Goal: Task Accomplishment & Management: Use online tool/utility

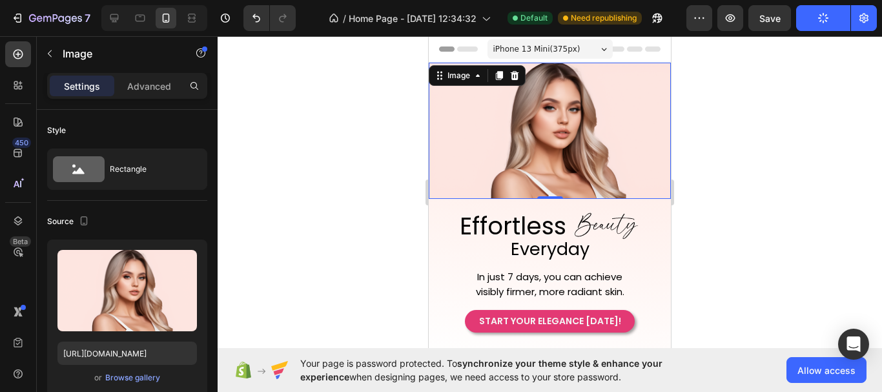
scroll to position [1, 0]
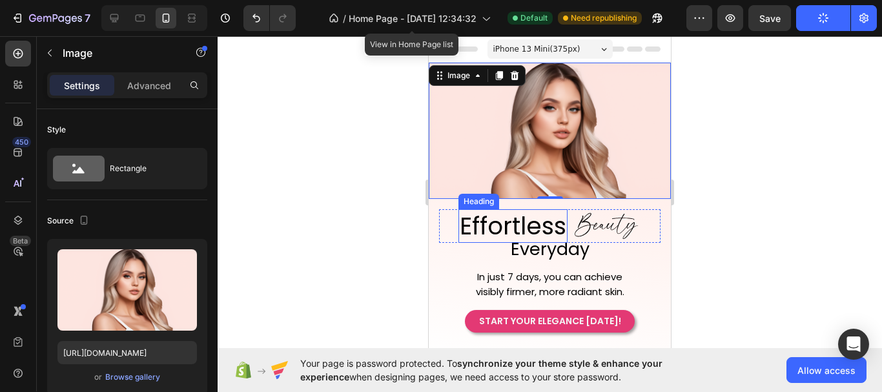
click at [513, 221] on p "Effortless" at bounding box center [513, 225] width 107 height 31
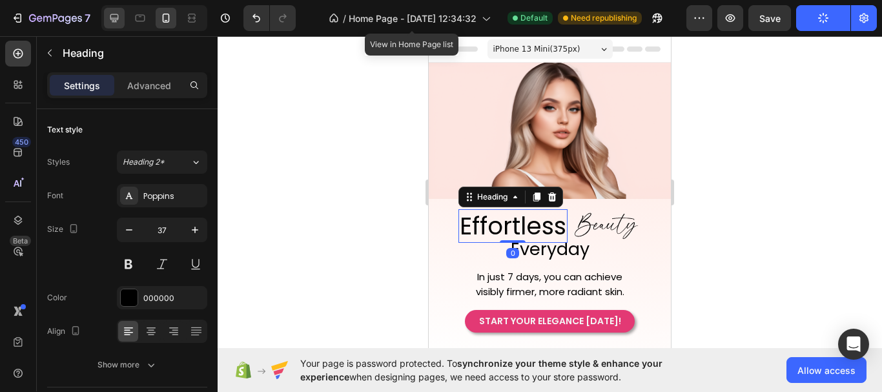
click at [111, 21] on icon at bounding box center [114, 18] width 13 height 13
type input "46"
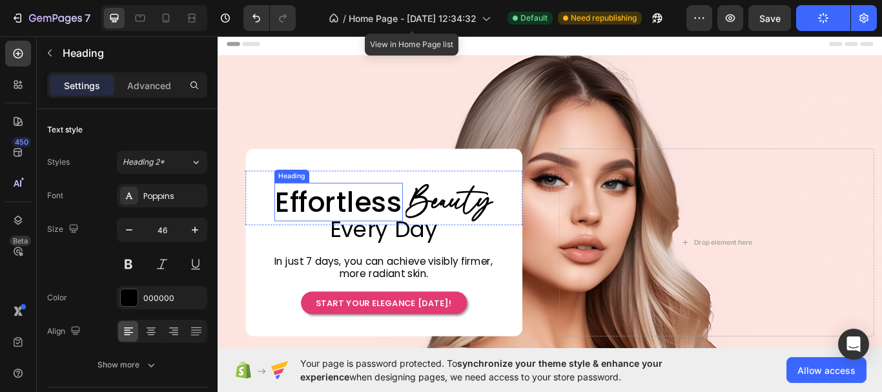
click at [393, 236] on h2 "Effortless" at bounding box center [358, 230] width 150 height 45
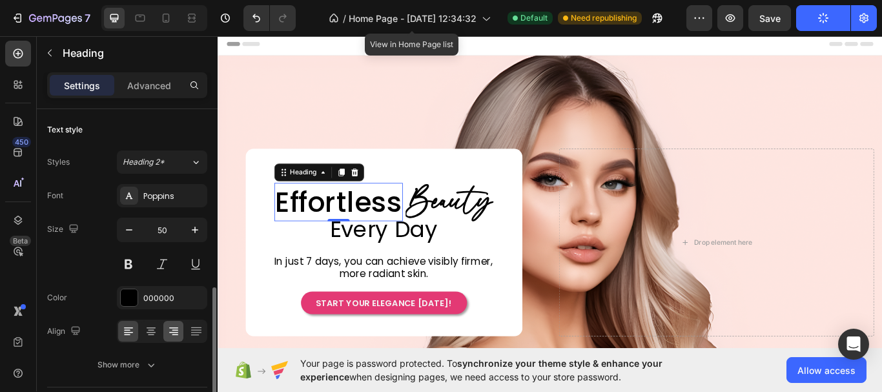
scroll to position [129, 0]
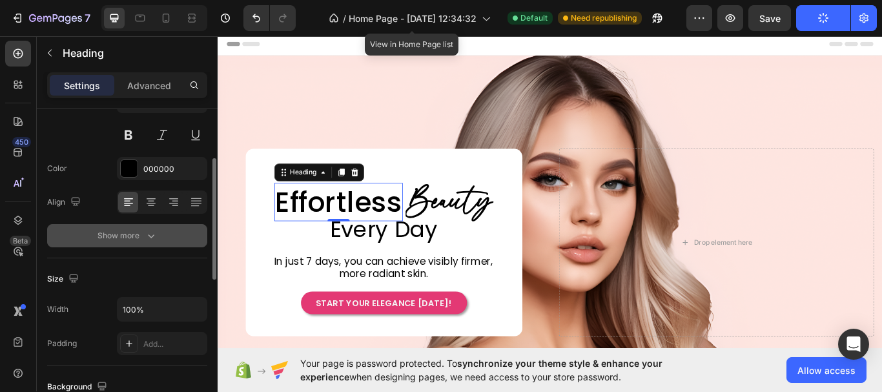
click at [143, 240] on div "Show more" at bounding box center [127, 235] width 60 height 13
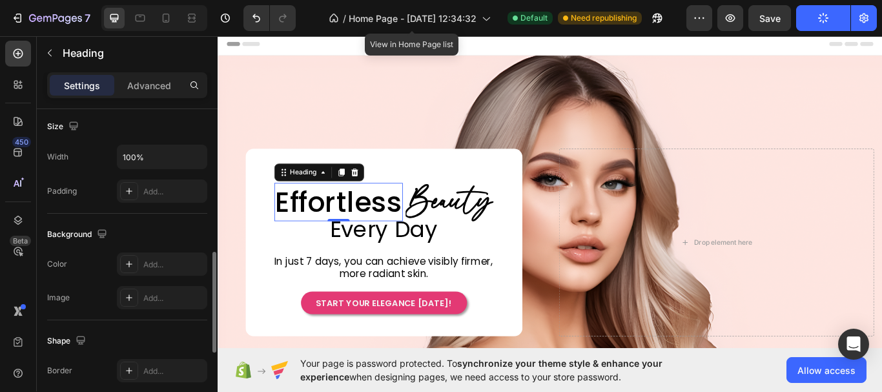
scroll to position [194, 0]
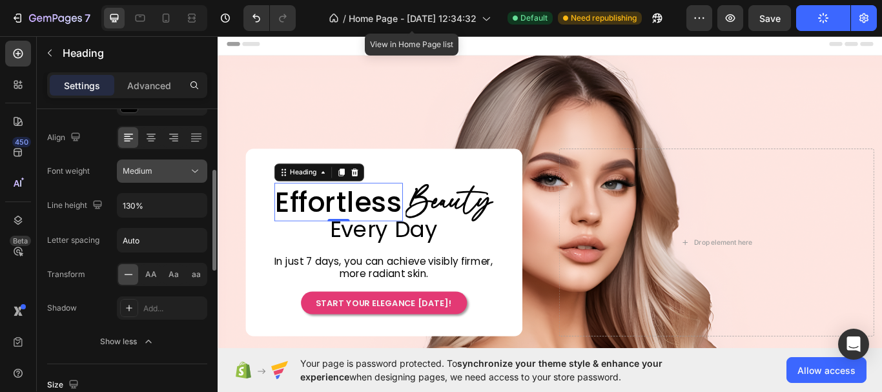
click at [197, 178] on button "Medium" at bounding box center [162, 170] width 90 height 23
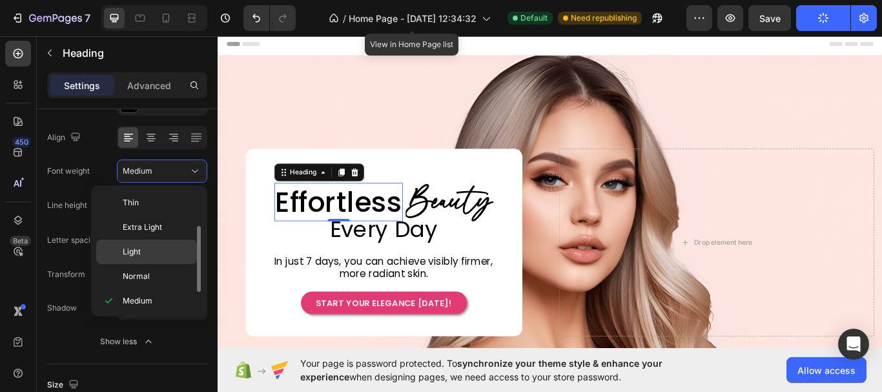
scroll to position [23, 0]
click at [179, 252] on p "Normal" at bounding box center [157, 253] width 68 height 12
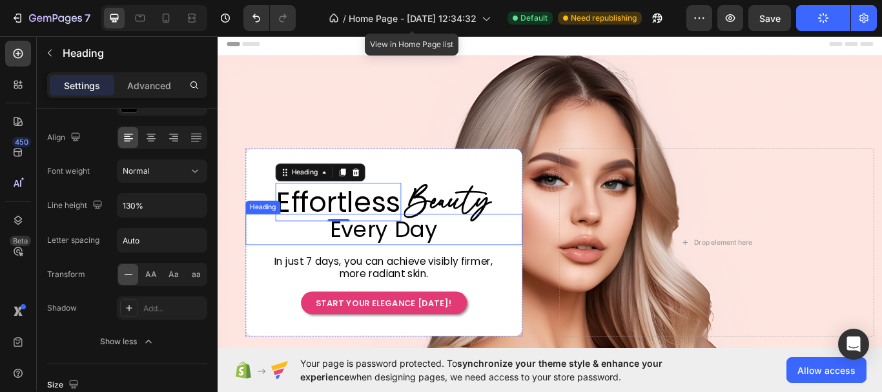
click at [383, 262] on span "Every Day" at bounding box center [411, 262] width 125 height 36
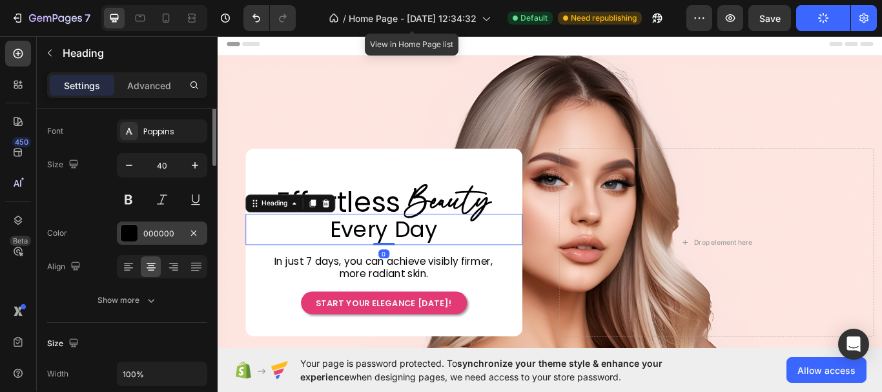
scroll to position [0, 0]
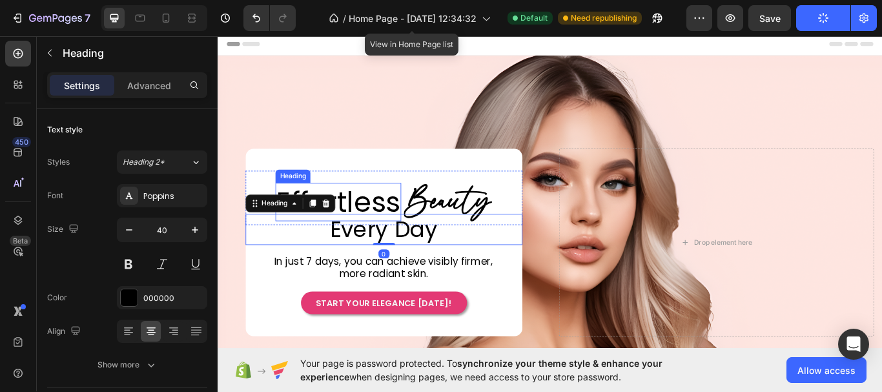
click at [397, 224] on h2 "Effortless" at bounding box center [358, 230] width 147 height 45
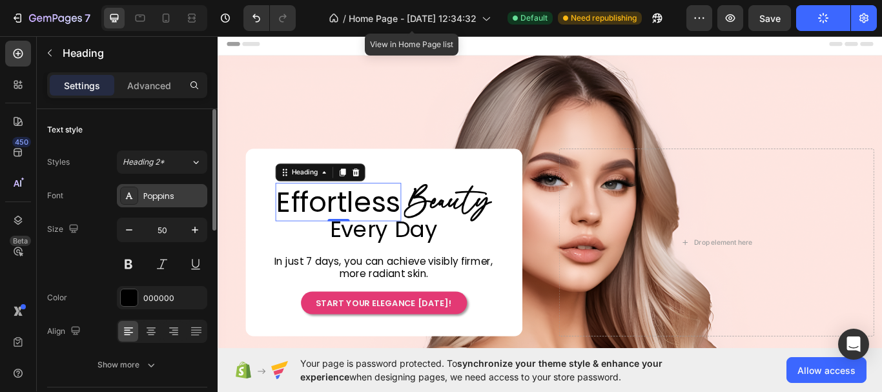
click at [183, 195] on div "Poppins" at bounding box center [173, 196] width 61 height 12
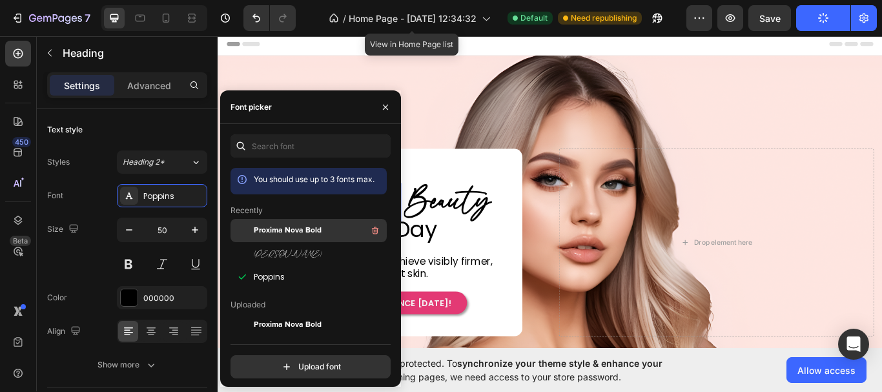
click at [315, 231] on span "Proxima Nova Bold" at bounding box center [288, 231] width 68 height 12
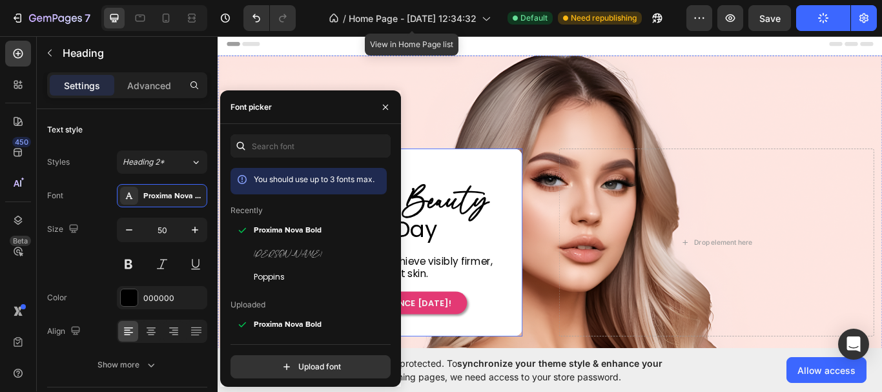
click at [461, 278] on div "Effortless Heading 0 Beauty Heading Row Row Every Day Heading In just 7 days, y…" at bounding box center [411, 277] width 323 height 167
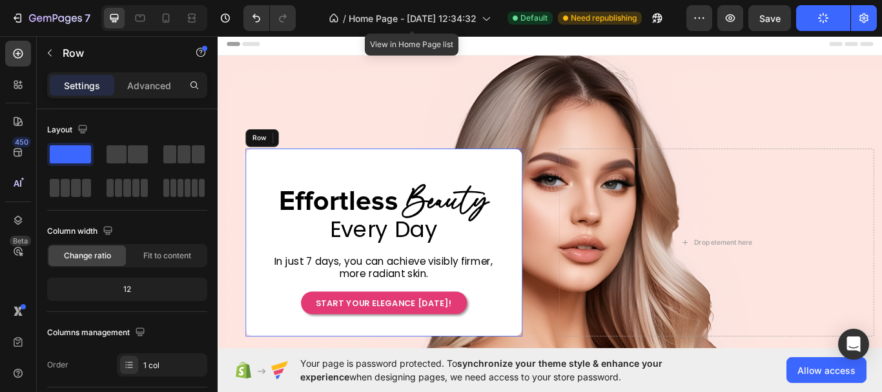
click at [456, 294] on span "In just 7 days, you can achieve visibly firmer, more radiant skin." at bounding box center [410, 306] width 255 height 30
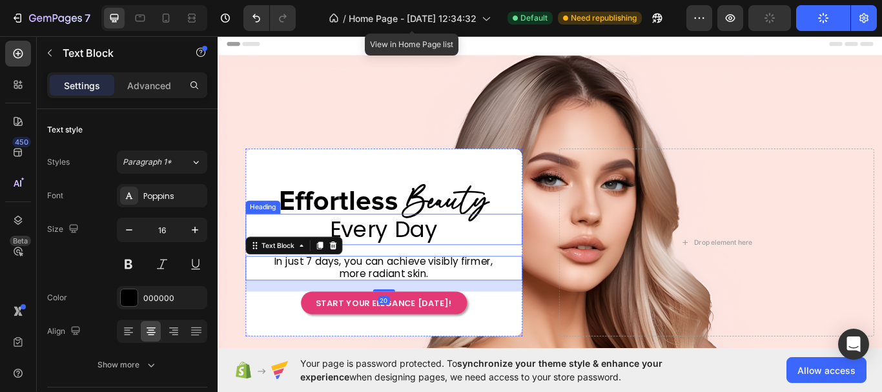
click at [447, 262] on span "Every Day" at bounding box center [411, 262] width 125 height 36
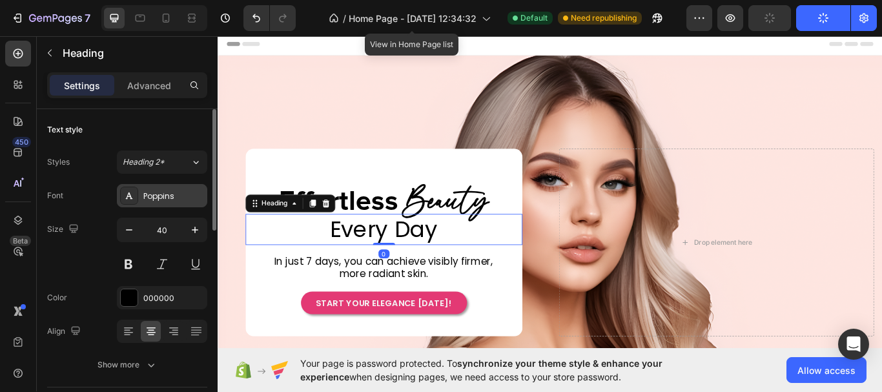
click at [165, 199] on div "Poppins" at bounding box center [173, 196] width 61 height 12
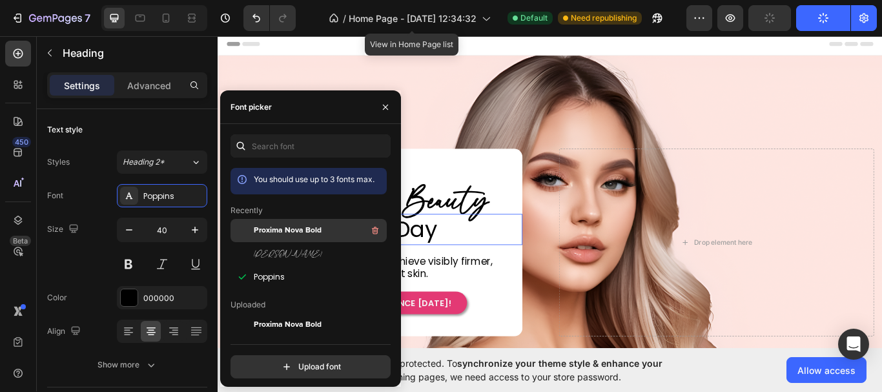
drag, startPoint x: 313, startPoint y: 234, endPoint x: 227, endPoint y: 256, distance: 88.0
click at [313, 234] on span "Proxima Nova Bold" at bounding box center [288, 231] width 68 height 12
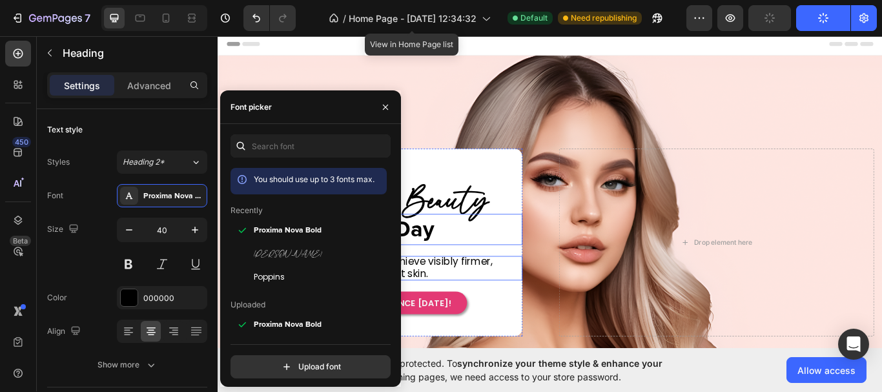
click at [490, 294] on span "In just 7 days, you can achieve visibly firmer, more radiant skin." at bounding box center [410, 306] width 255 height 30
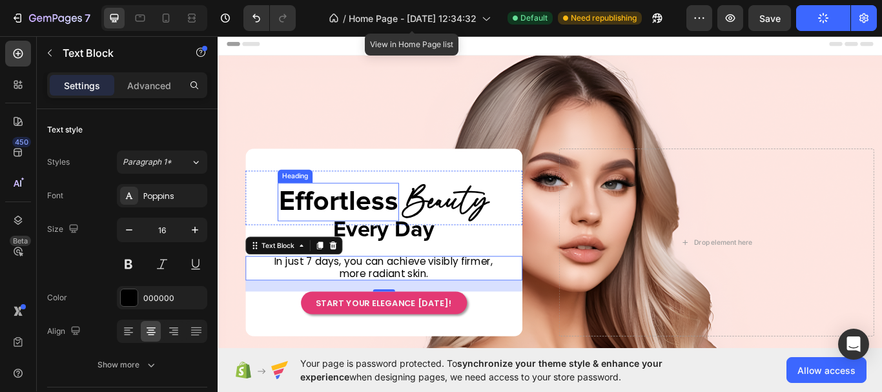
click at [387, 238] on h2 "Effortless" at bounding box center [357, 230] width 141 height 45
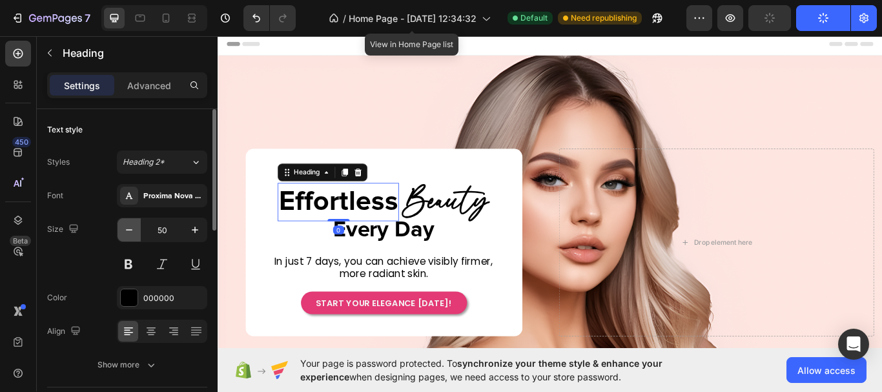
click at [131, 238] on button "button" at bounding box center [129, 229] width 23 height 23
click at [130, 234] on icon "button" at bounding box center [129, 229] width 13 height 13
type input "48"
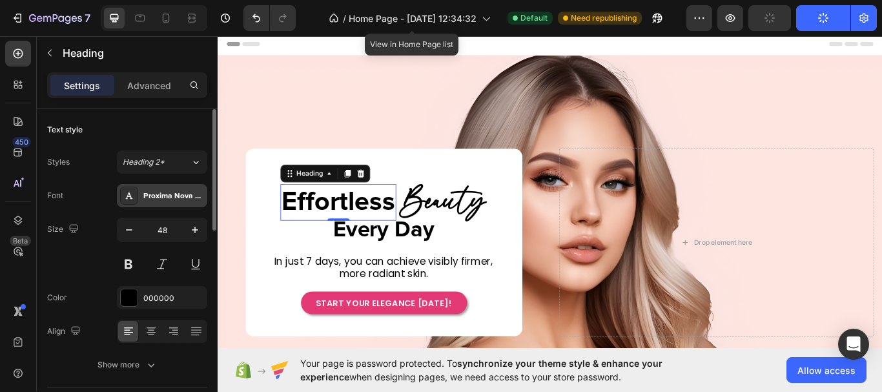
click at [176, 195] on div "Proxima Nova Bold" at bounding box center [173, 196] width 61 height 12
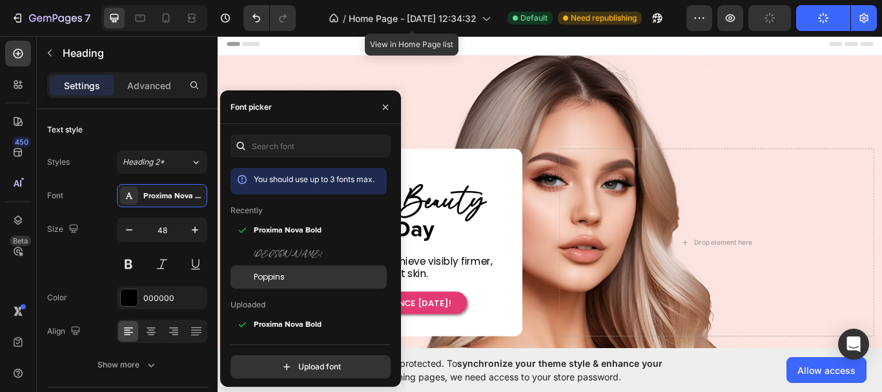
click at [288, 276] on div "Poppins" at bounding box center [319, 277] width 130 height 12
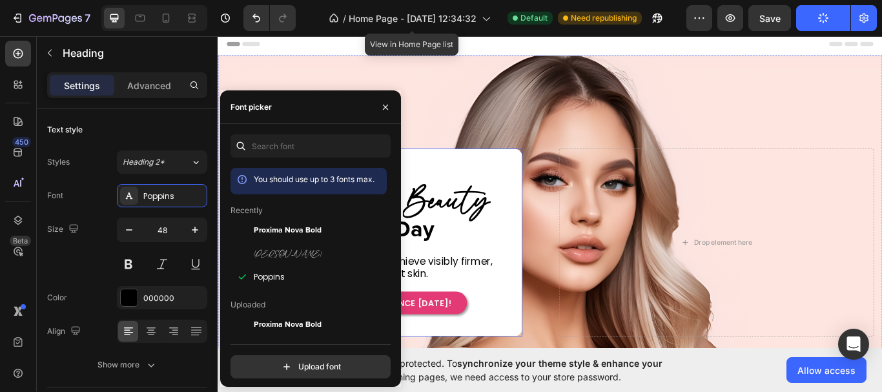
click at [509, 277] on div "Effortless Heading 0 Beauty Heading Row Row Every Day Heading In just 7 days, y…" at bounding box center [411, 277] width 323 height 167
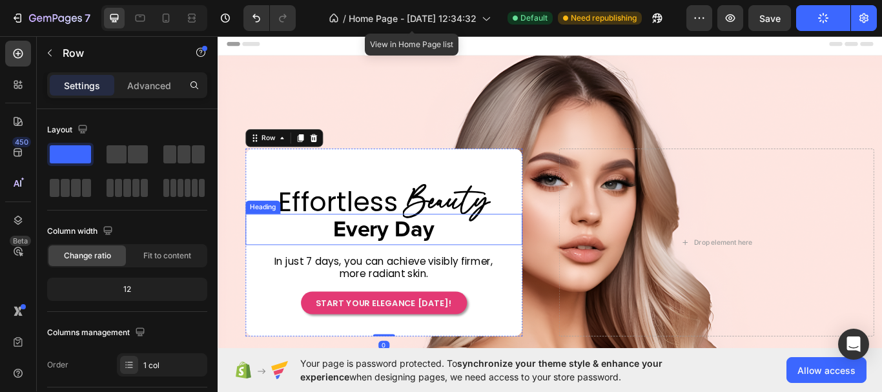
click at [418, 262] on span "Every Day" at bounding box center [411, 262] width 118 height 26
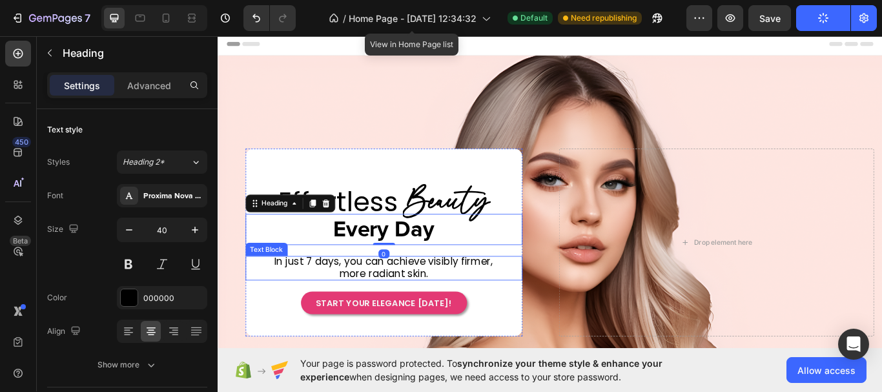
click at [505, 295] on span "In just 7 days, you can achieve visibly firmer, more radiant skin." at bounding box center [410, 306] width 255 height 30
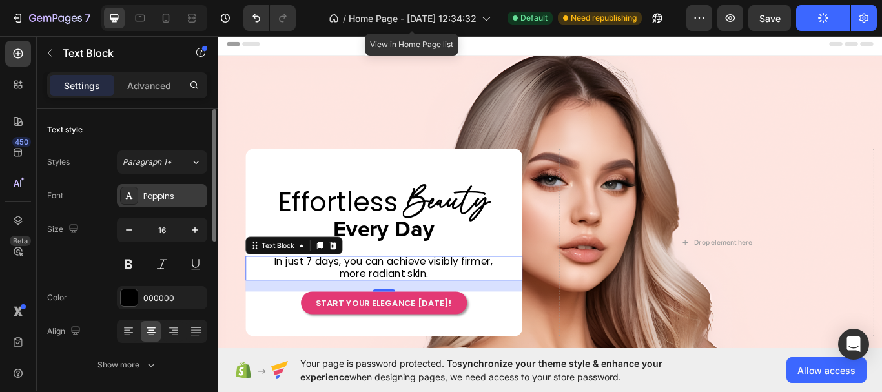
click at [157, 192] on div "Poppins" at bounding box center [173, 196] width 61 height 12
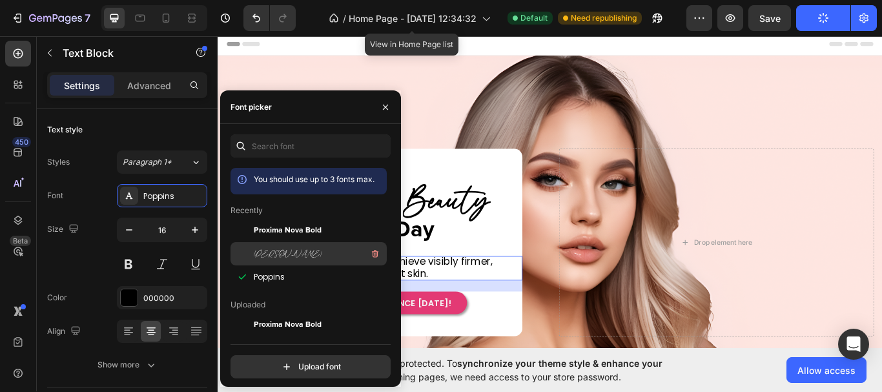
click at [316, 252] on div "[PERSON_NAME]" at bounding box center [319, 253] width 130 height 15
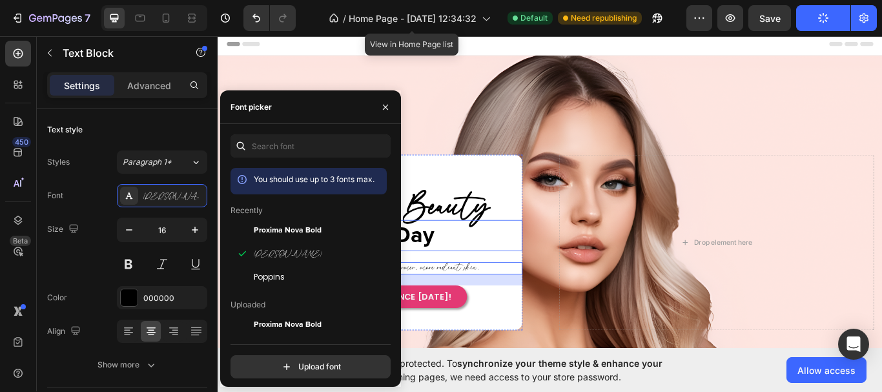
click at [504, 267] on h2 "Every Day" at bounding box center [411, 269] width 323 height 36
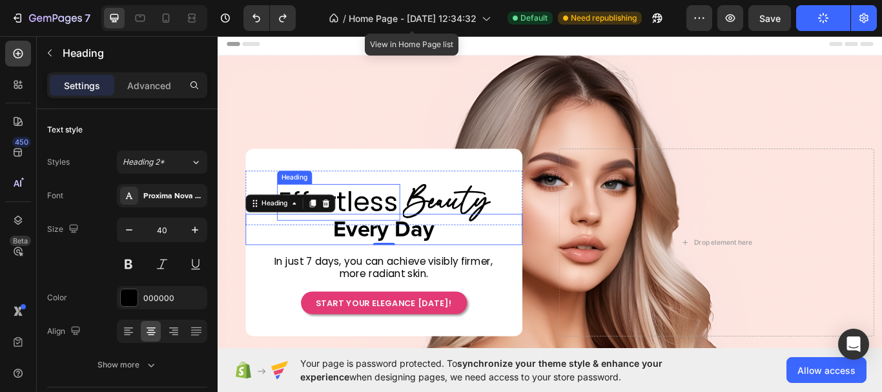
click at [393, 216] on h2 "Effortless" at bounding box center [358, 230] width 143 height 43
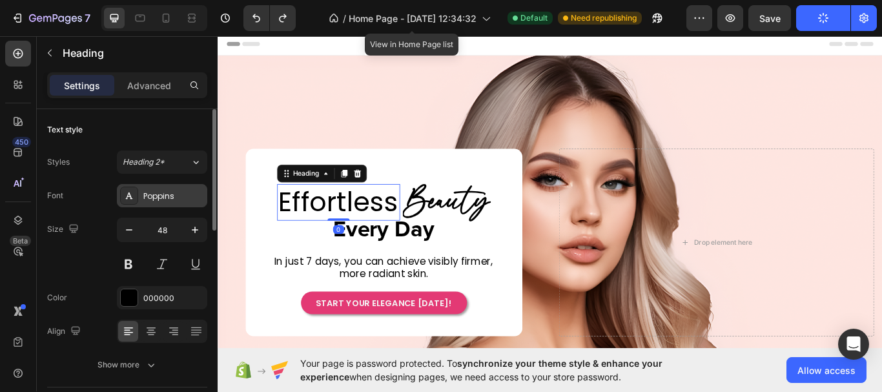
click at [172, 200] on div "Poppins" at bounding box center [173, 196] width 61 height 12
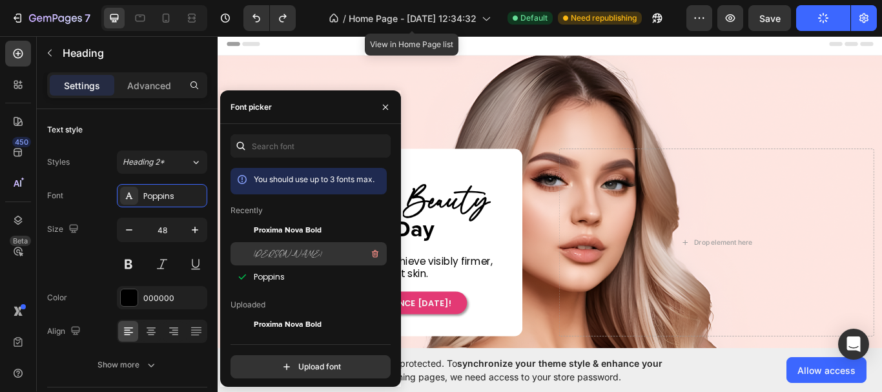
click at [289, 262] on div "[PERSON_NAME]" at bounding box center [309, 253] width 156 height 23
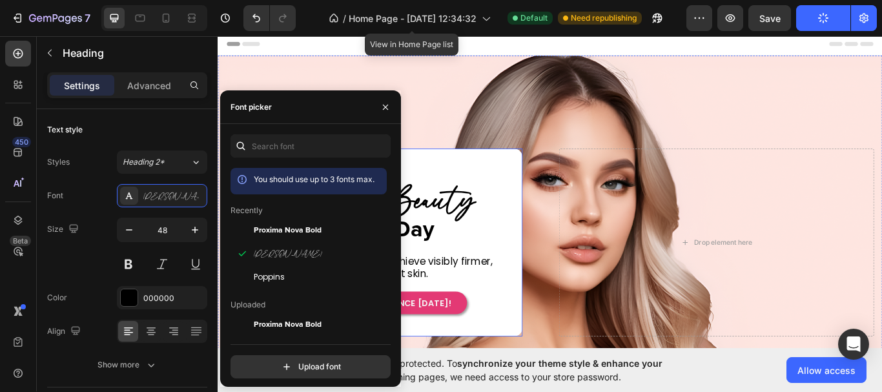
click at [514, 284] on div "Effortless Heading 0 Beauty Heading Row Row Every Day Heading In just 7 days, y…" at bounding box center [411, 277] width 323 height 167
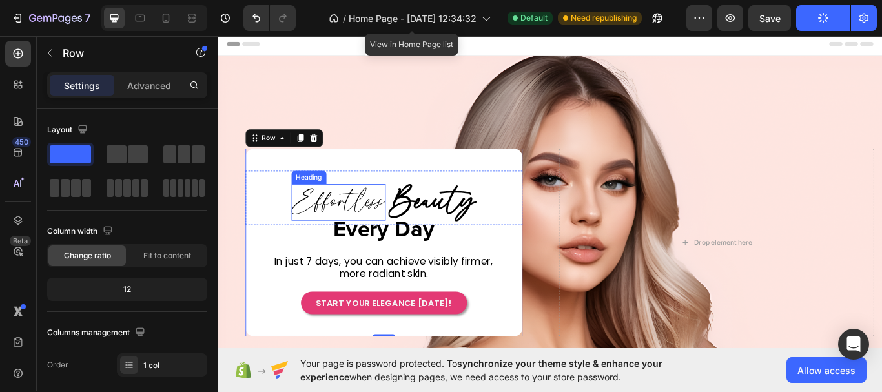
click at [391, 231] on h2 "Effortless" at bounding box center [358, 230] width 110 height 43
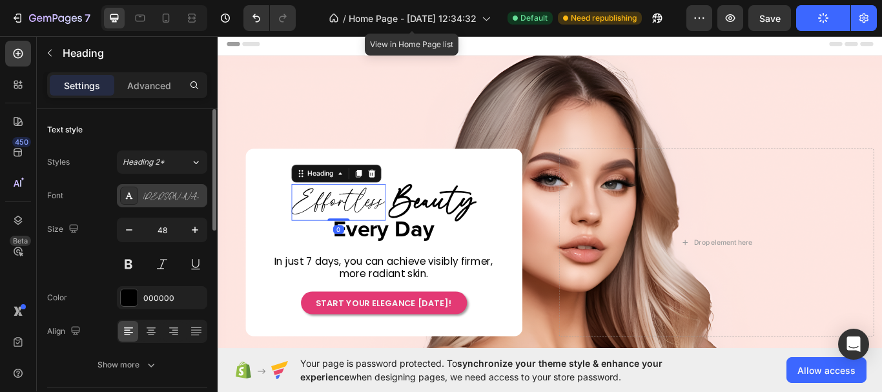
click at [167, 205] on div "[PERSON_NAME]" at bounding box center [162, 195] width 90 height 23
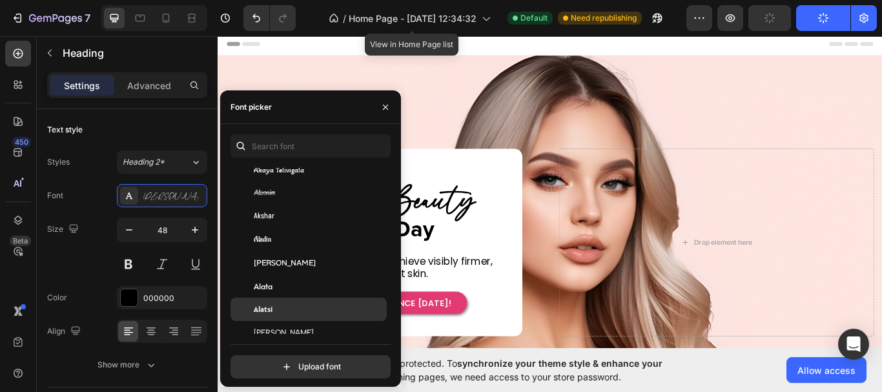
scroll to position [968, 0]
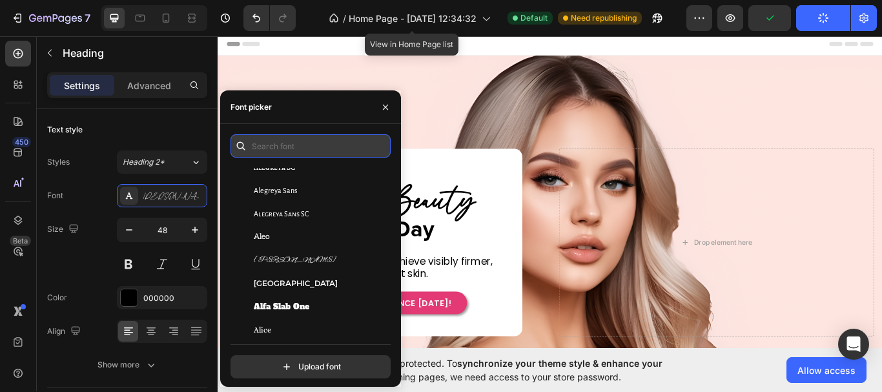
click at [310, 150] on input "text" at bounding box center [311, 145] width 160 height 23
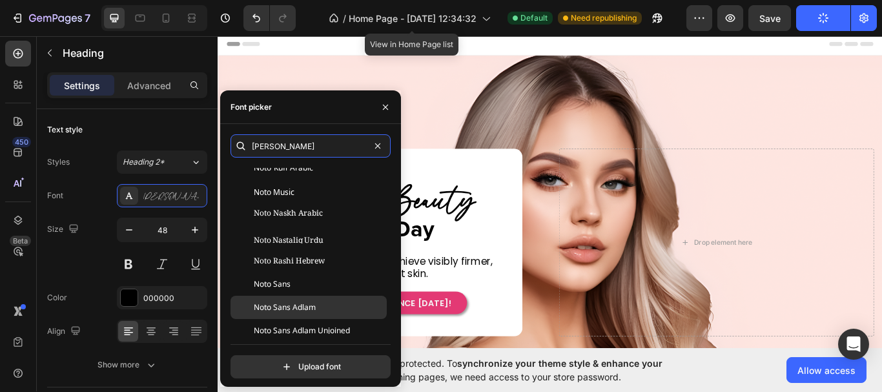
scroll to position [129, 0]
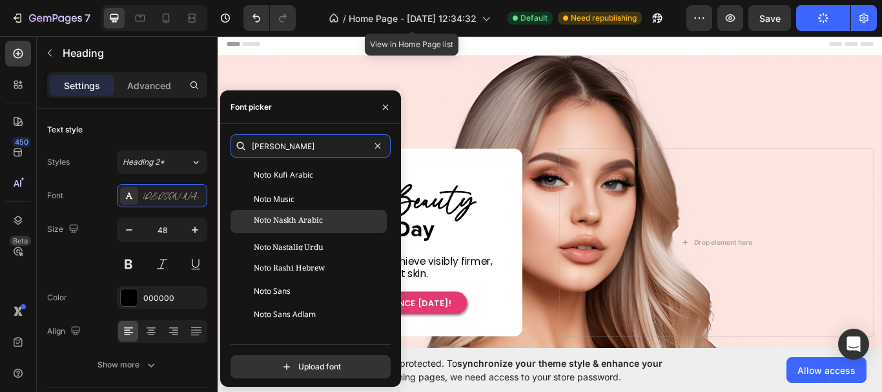
type input "noto"
click at [347, 222] on div "Noto Naskh Arabic" at bounding box center [319, 222] width 130 height 12
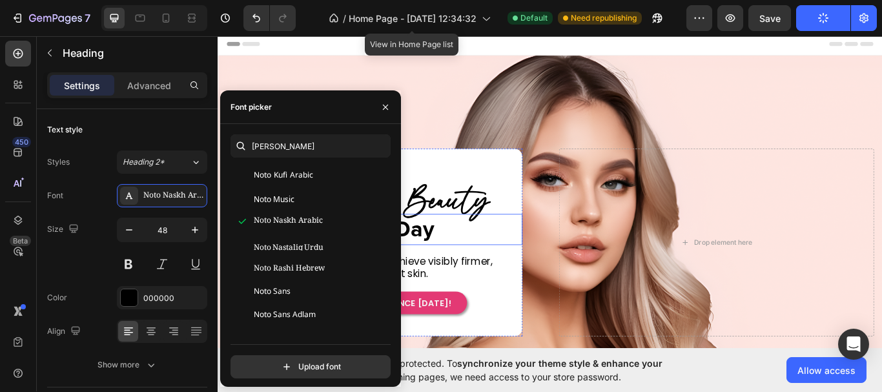
click at [518, 275] on h2 "Every Day" at bounding box center [411, 262] width 323 height 36
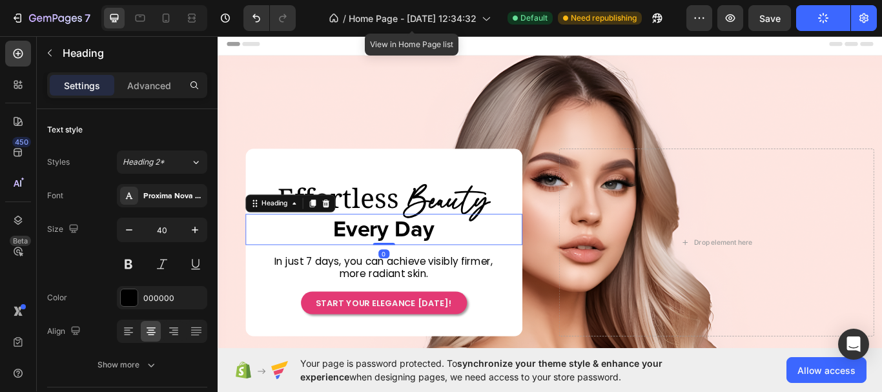
click at [387, 236] on h2 "Effortless" at bounding box center [358, 230] width 144 height 43
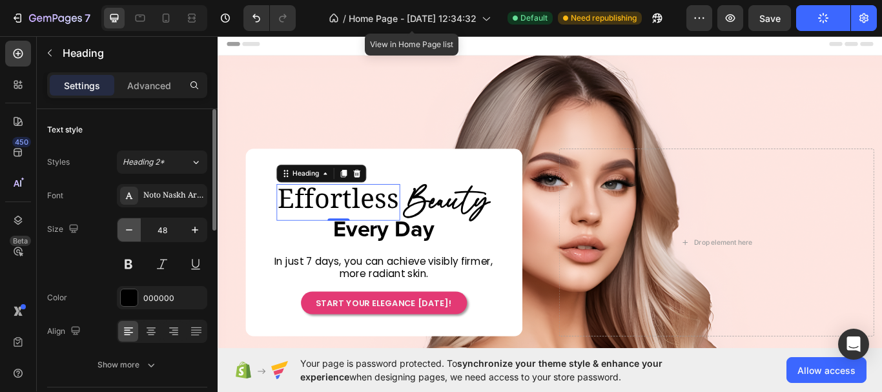
click at [130, 231] on icon "button" at bounding box center [129, 229] width 13 height 13
type input "45"
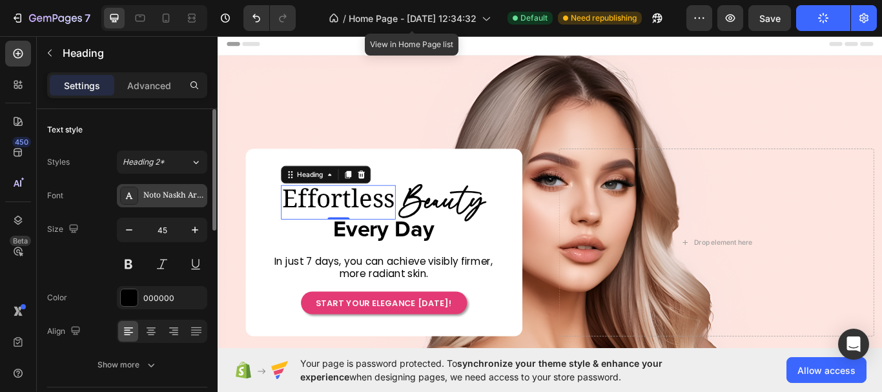
click at [190, 194] on div "Noto Naskh Arabic" at bounding box center [173, 196] width 61 height 12
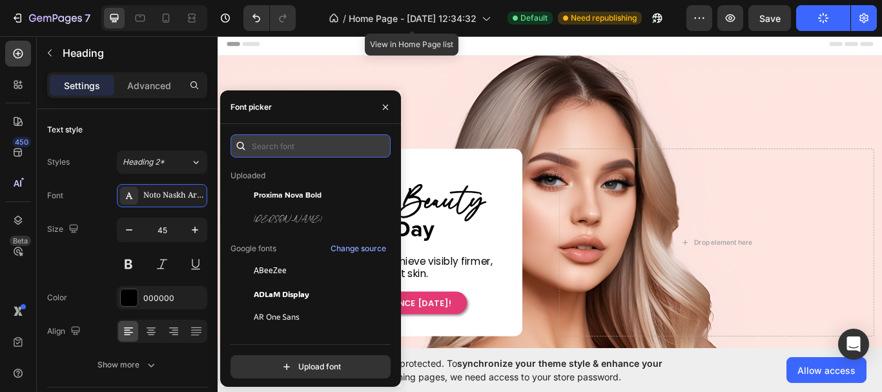
click at [323, 149] on input "text" at bounding box center [311, 145] width 160 height 23
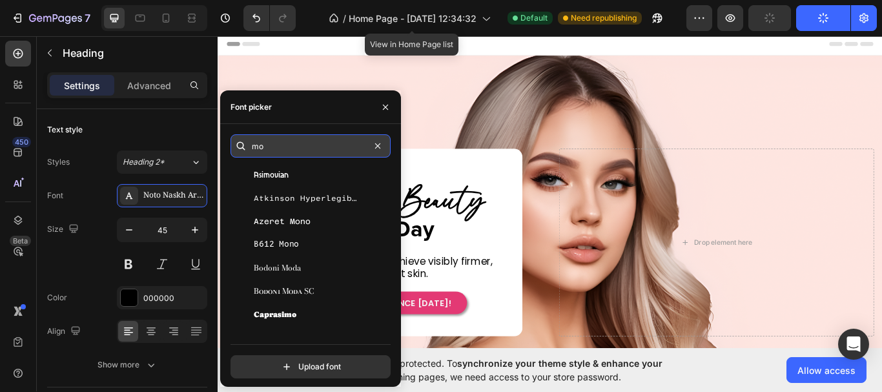
scroll to position [0, 0]
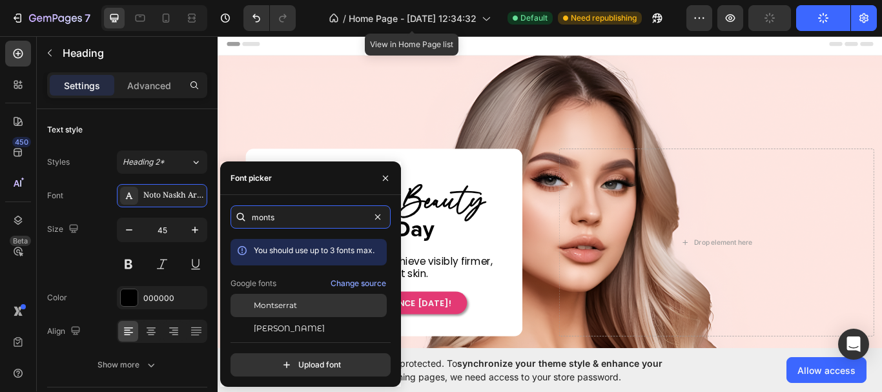
type input "monts"
click at [321, 309] on div "Montserrat" at bounding box center [319, 306] width 130 height 12
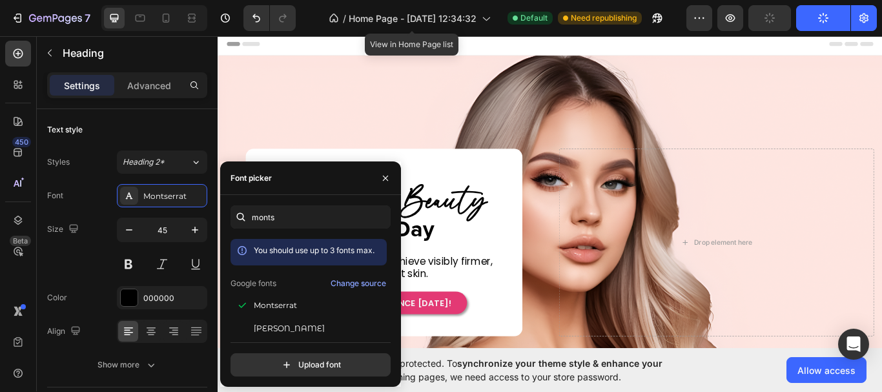
click at [482, 281] on div "Effortless Heading 0 Beauty Heading Row Row Every Day Heading In just 7 days, y…" at bounding box center [411, 277] width 323 height 167
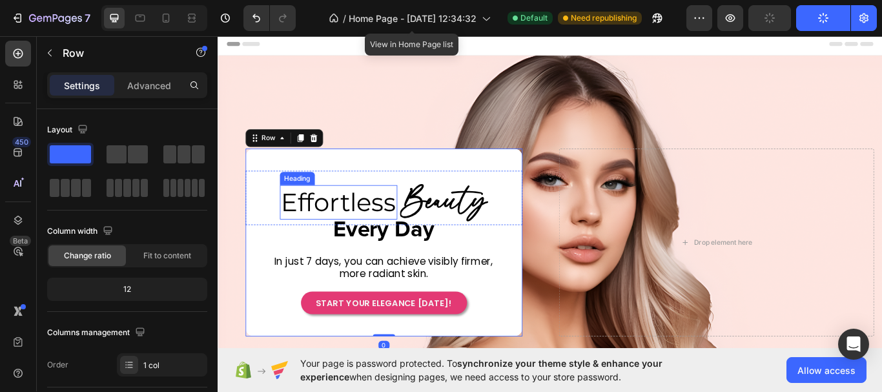
click at [390, 225] on h2 "Effortless" at bounding box center [358, 230] width 137 height 41
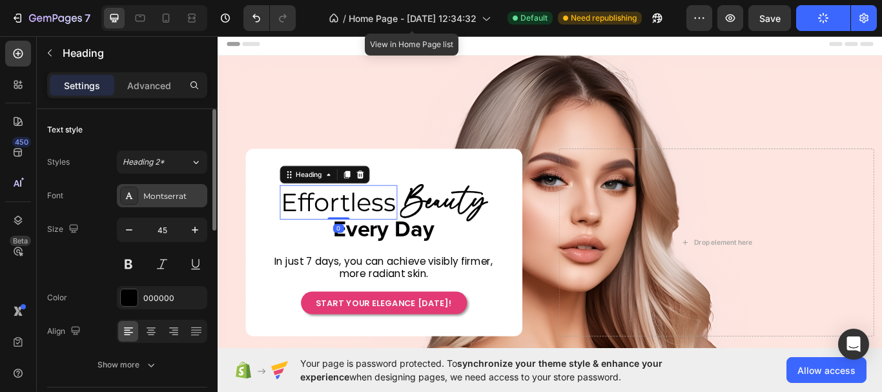
click at [170, 189] on div "Montserrat" at bounding box center [162, 195] width 90 height 23
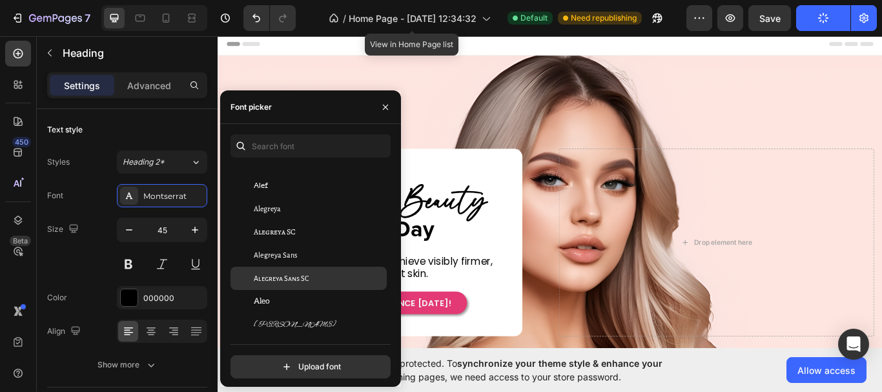
scroll to position [1162, 0]
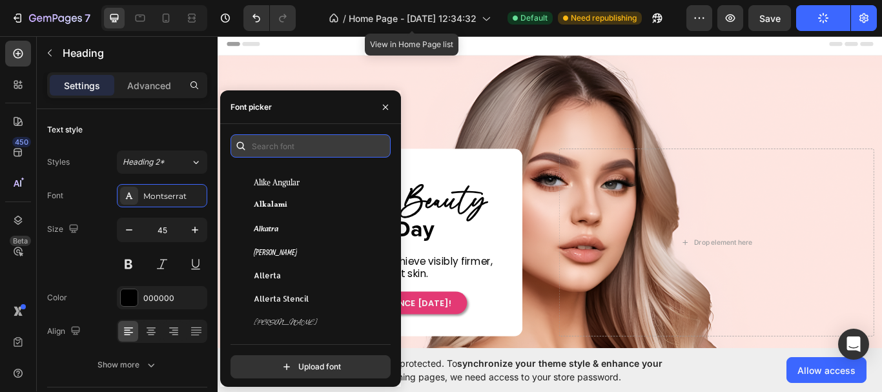
click at [303, 150] on input "text" at bounding box center [311, 145] width 160 height 23
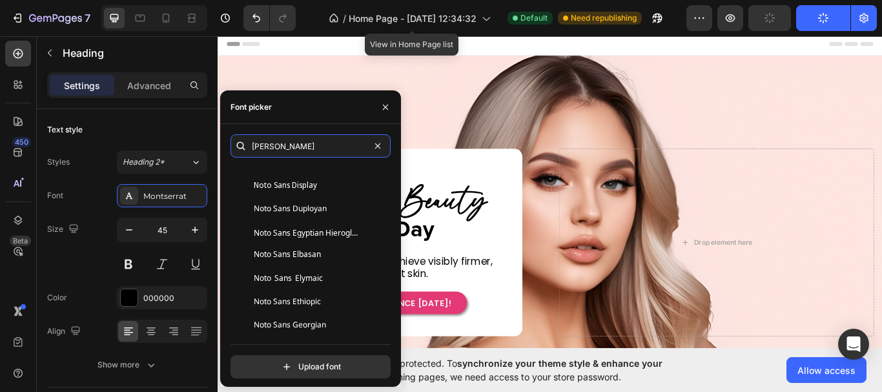
scroll to position [1033, 0]
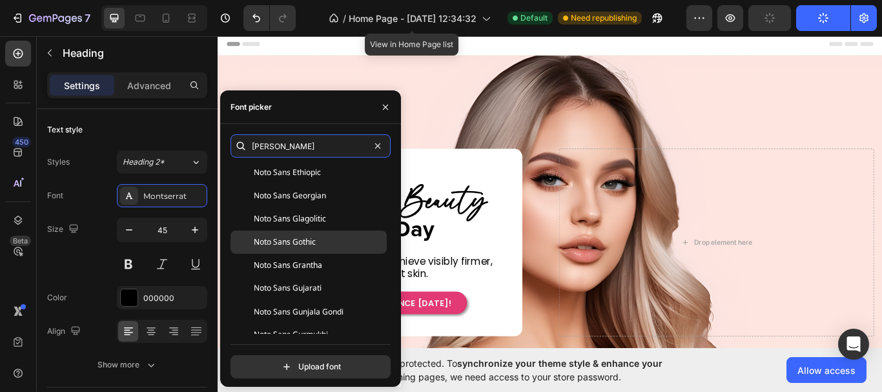
type input "noto"
click at [343, 239] on div "Noto Sans Gothic" at bounding box center [319, 242] width 130 height 12
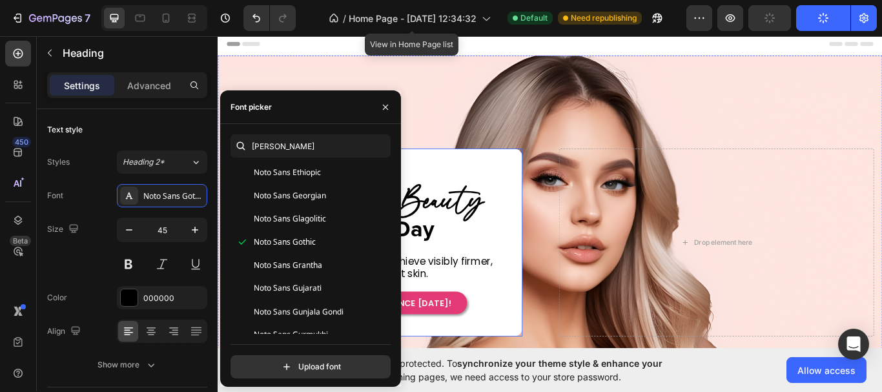
click at [497, 284] on div "Effortless Heading 0 Beauty Heading Row Row Every Day Heading In just 7 days, y…" at bounding box center [411, 277] width 323 height 167
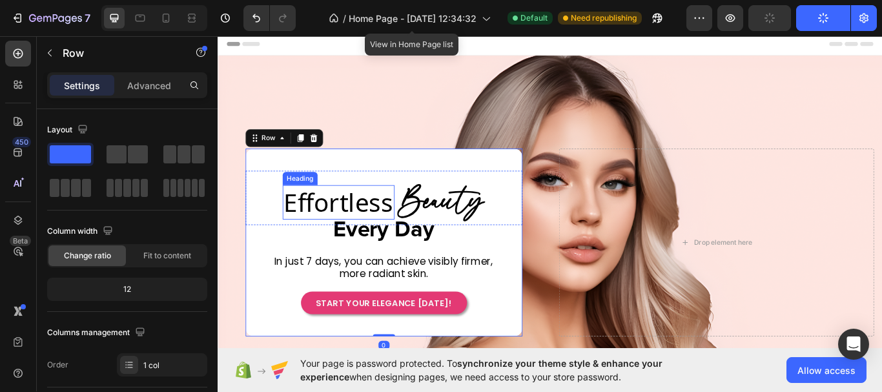
click at [367, 225] on h2 "Effortless" at bounding box center [358, 230] width 130 height 41
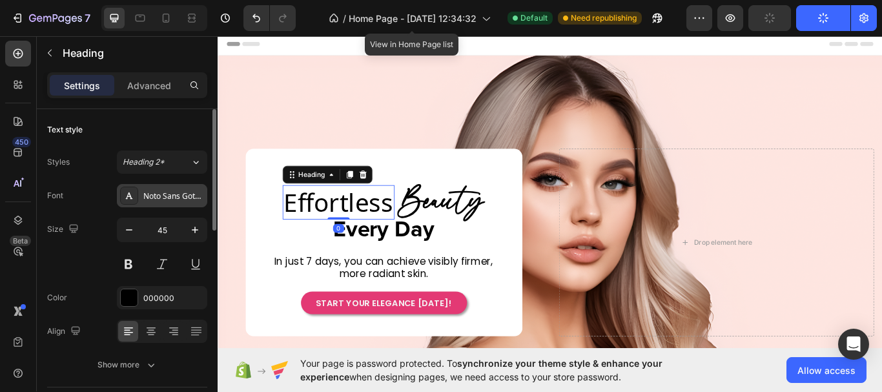
click at [152, 194] on div "Noto Sans Gothic" at bounding box center [173, 196] width 61 height 12
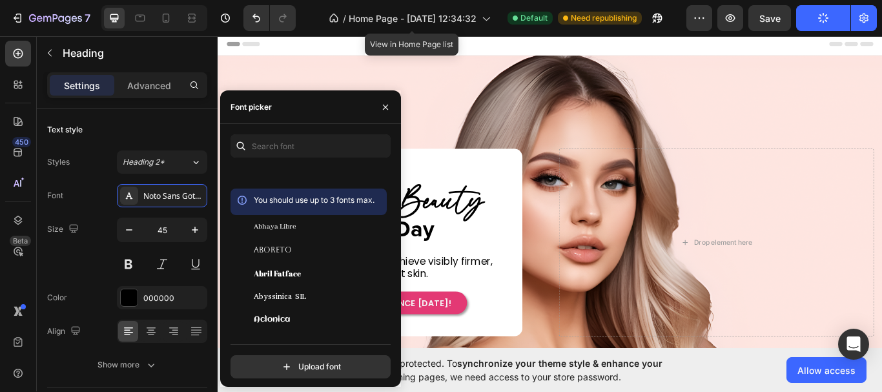
scroll to position [517, 0]
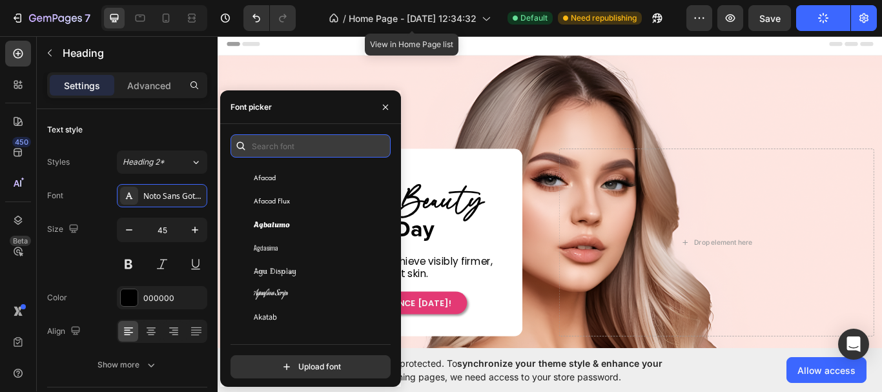
click at [303, 151] on input "text" at bounding box center [311, 145] width 160 height 23
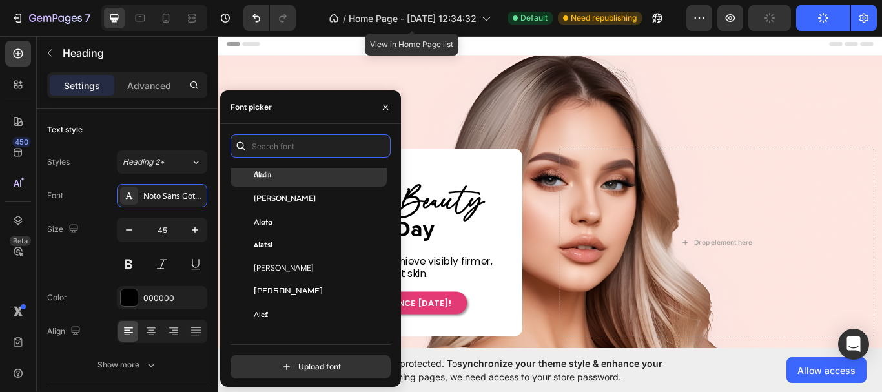
scroll to position [710, 0]
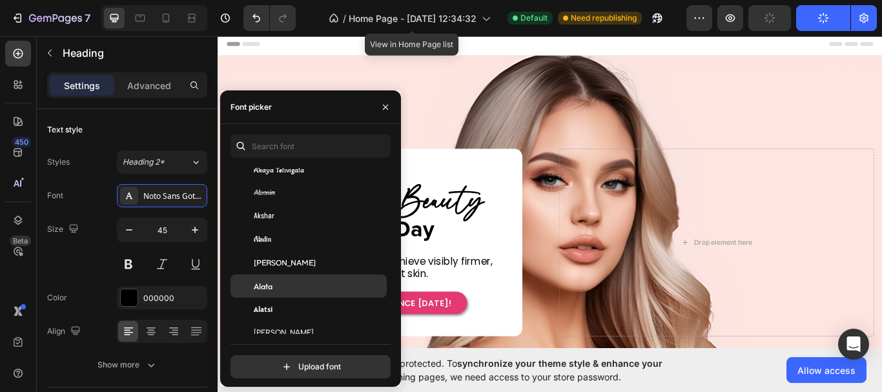
click at [332, 291] on div "Alata" at bounding box center [319, 286] width 130 height 12
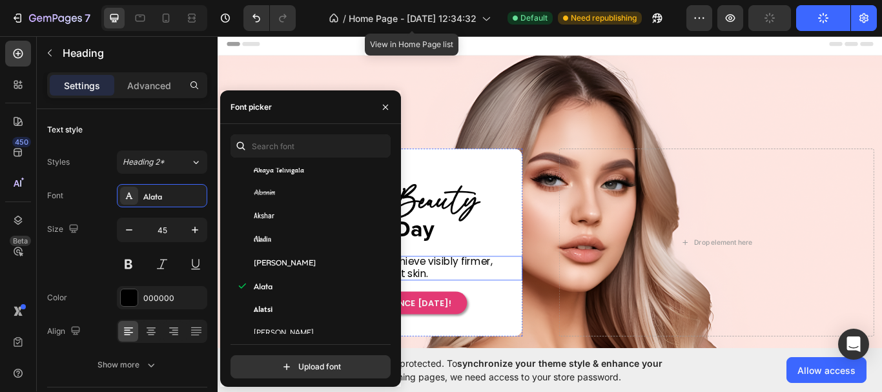
click at [478, 303] on span "In just 7 days, you can achieve visibly firmer, more radiant skin." at bounding box center [410, 306] width 255 height 30
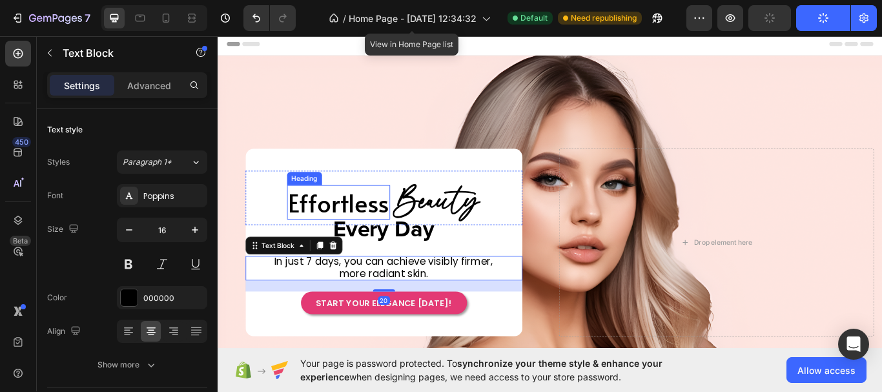
click at [373, 225] on h2 "Effortless" at bounding box center [358, 230] width 120 height 41
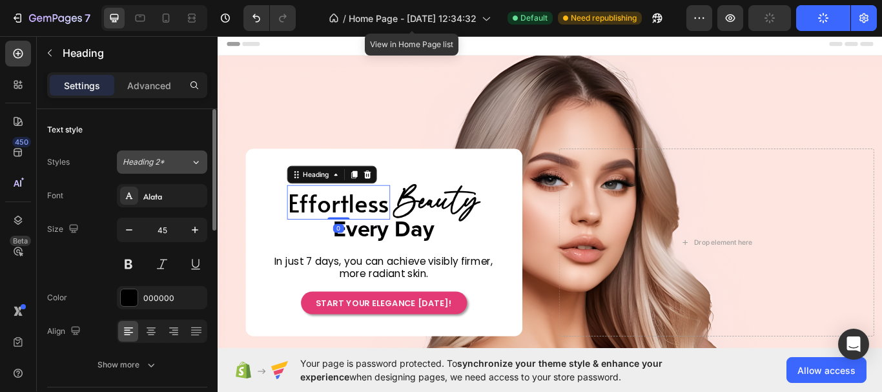
click at [162, 167] on span "Heading 2*" at bounding box center [144, 162] width 42 height 12
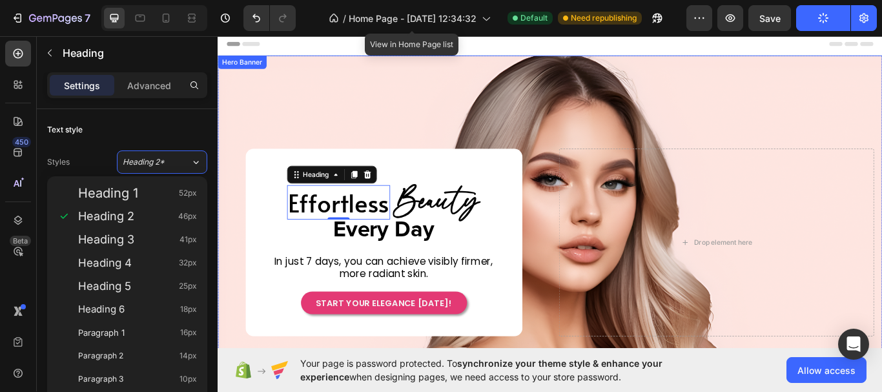
click at [255, 210] on div "Effortless Heading 0 Beauty Heading Row" at bounding box center [411, 225] width 323 height 63
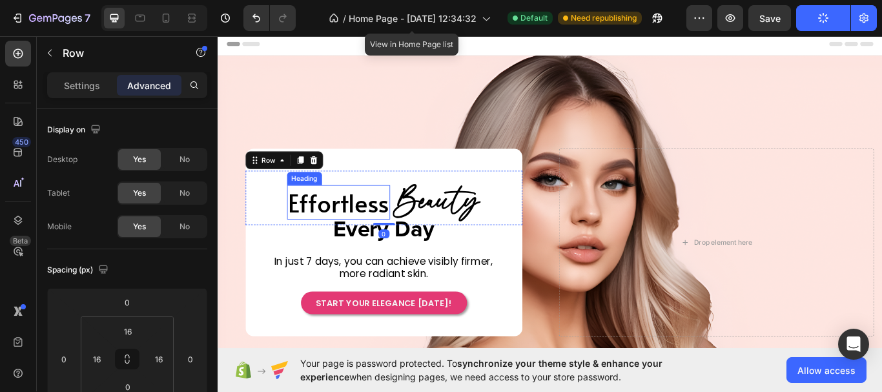
click at [321, 223] on h2 "Effortless" at bounding box center [358, 230] width 120 height 41
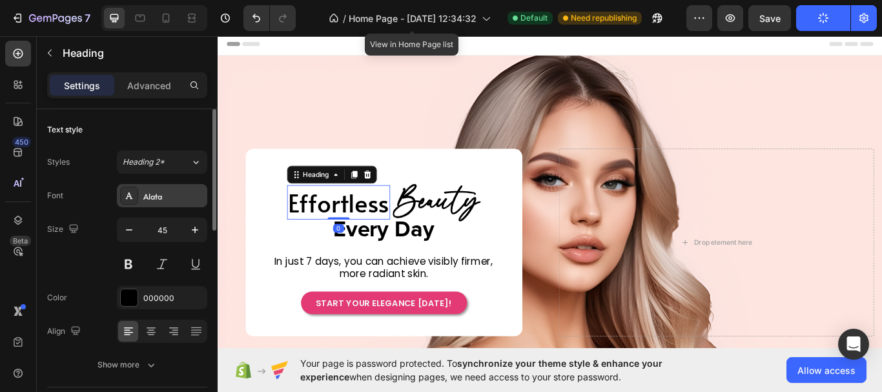
click at [156, 202] on div "Alata" at bounding box center [162, 195] width 90 height 23
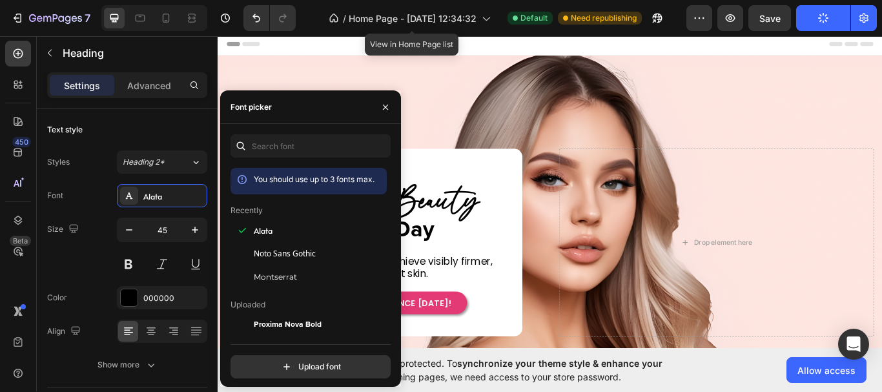
scroll to position [258, 0]
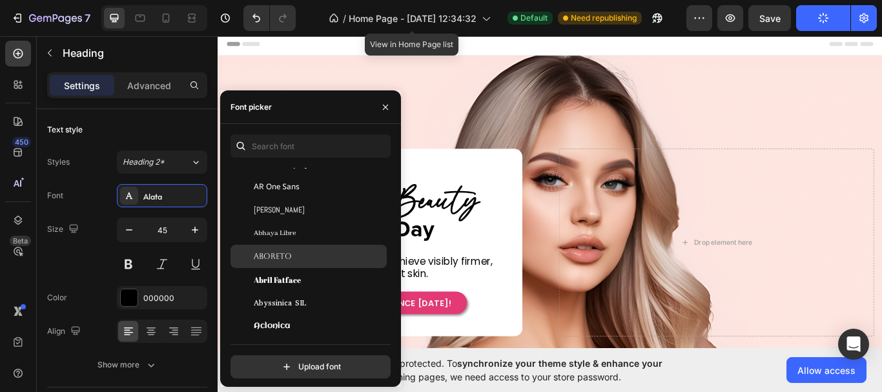
click at [304, 254] on div "Aboreto" at bounding box center [319, 257] width 130 height 12
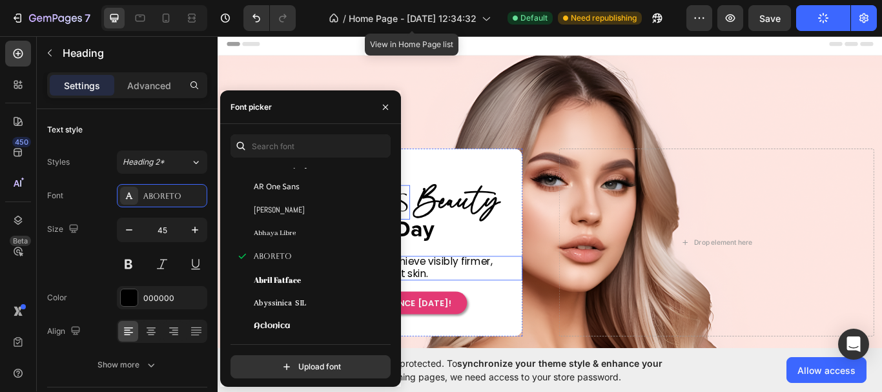
click at [458, 291] on span "In just 7 days, you can achieve visibly firmer, more radiant skin." at bounding box center [410, 306] width 255 height 30
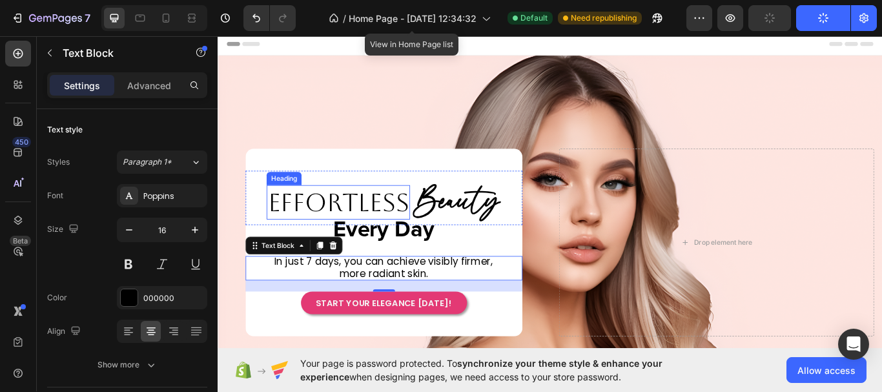
click at [309, 233] on h2 "Effortless" at bounding box center [357, 230] width 167 height 41
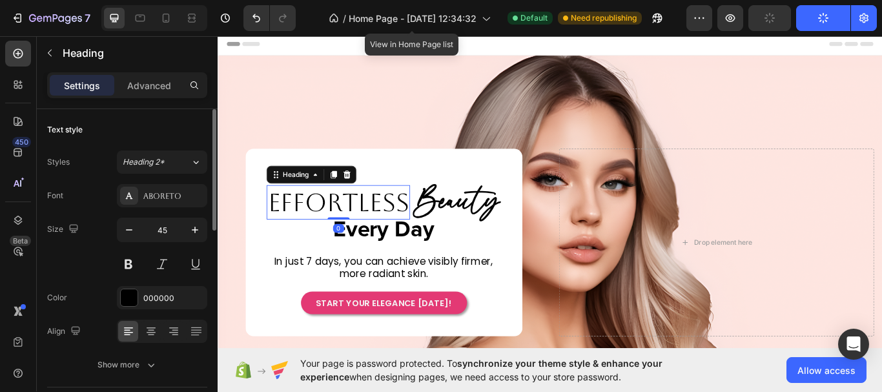
scroll to position [65, 0]
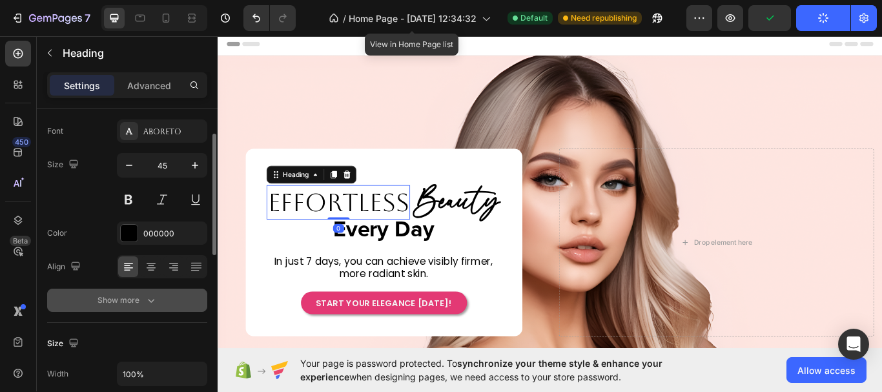
click at [147, 299] on icon "button" at bounding box center [151, 300] width 13 height 13
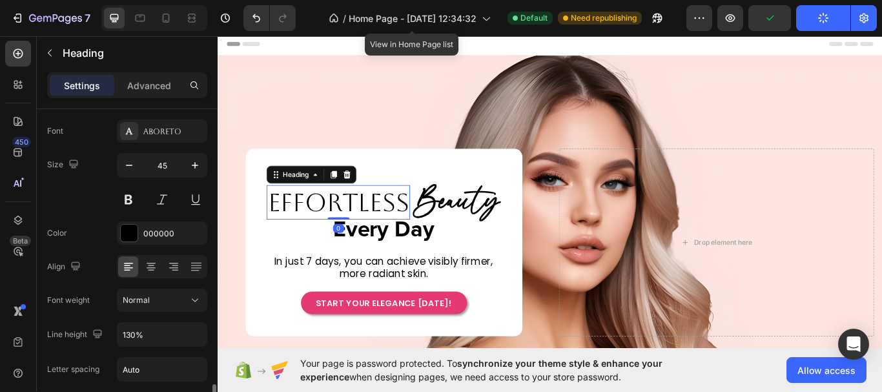
scroll to position [258, 0]
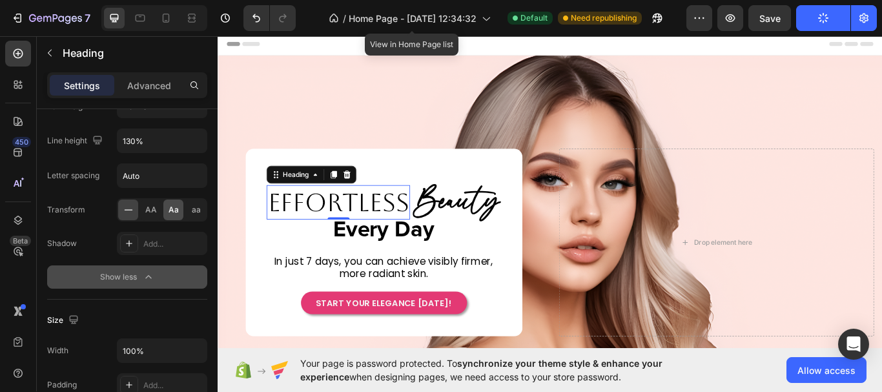
click at [173, 212] on span "Aa" at bounding box center [174, 210] width 10 height 12
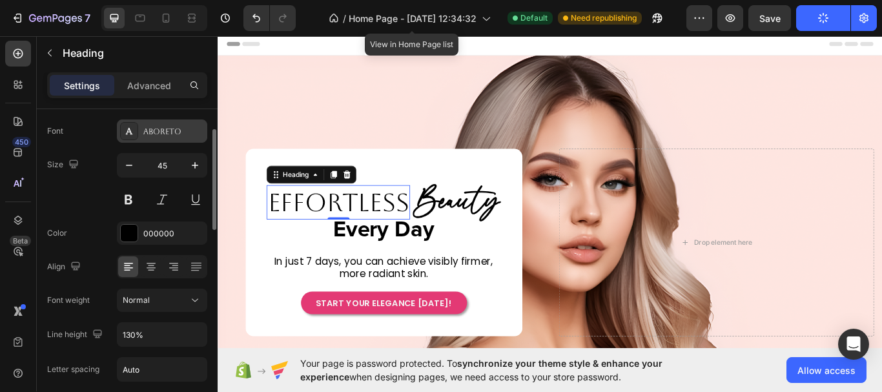
click at [180, 142] on div "Aboreto" at bounding box center [162, 130] width 90 height 23
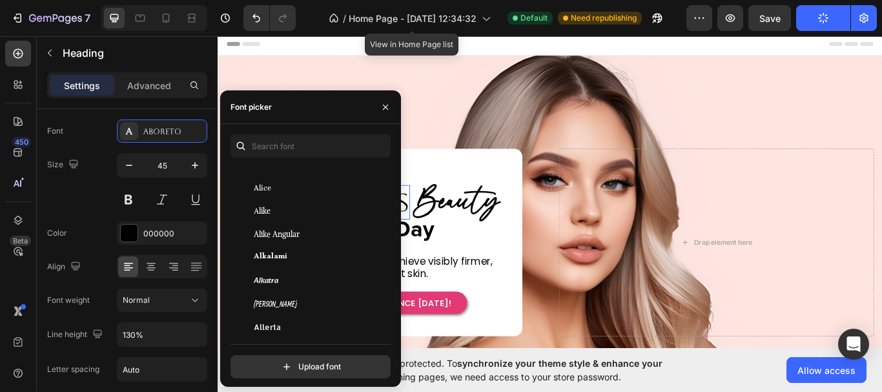
scroll to position [1098, 0]
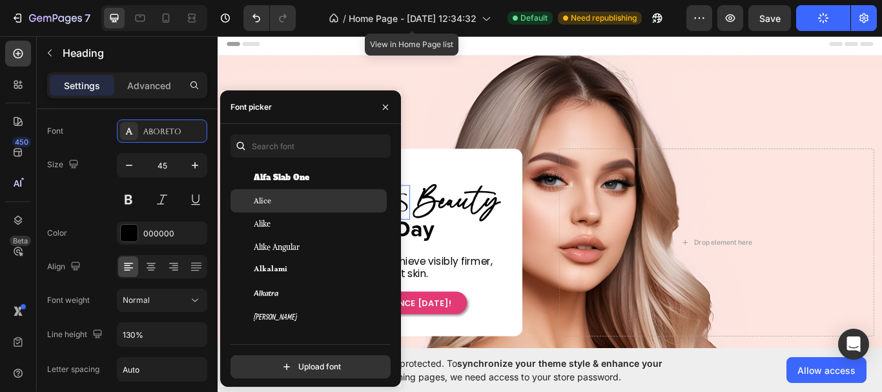
click at [325, 197] on div "Alice" at bounding box center [319, 201] width 130 height 12
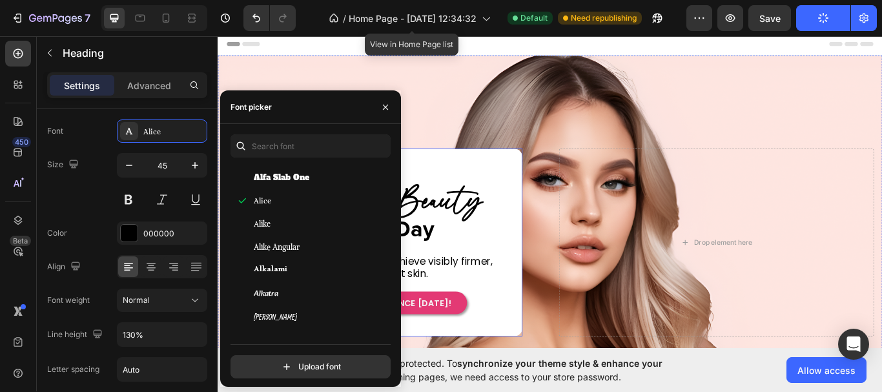
click at [460, 291] on span "In just 7 days, you can achieve visibly firmer, more radiant skin." at bounding box center [410, 306] width 255 height 30
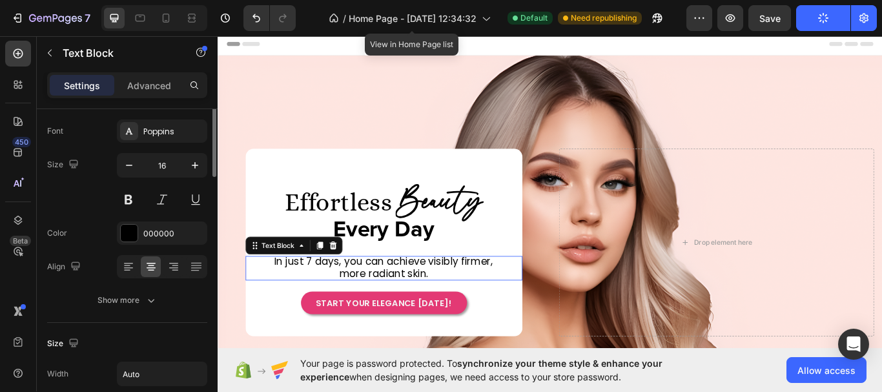
scroll to position [0, 0]
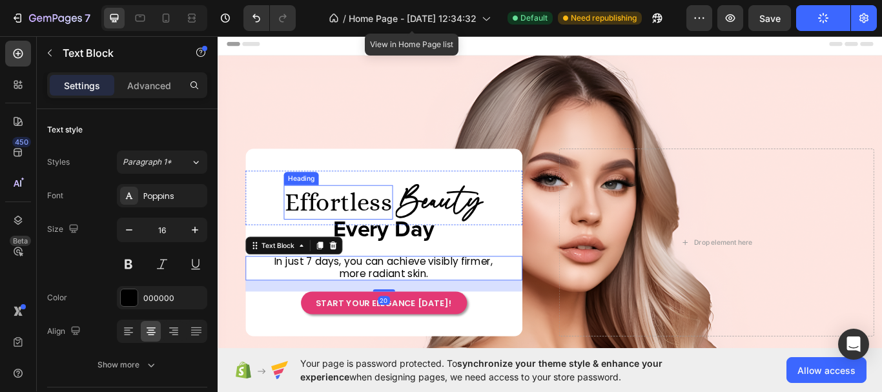
click at [404, 234] on h2 "effortless" at bounding box center [357, 230] width 127 height 41
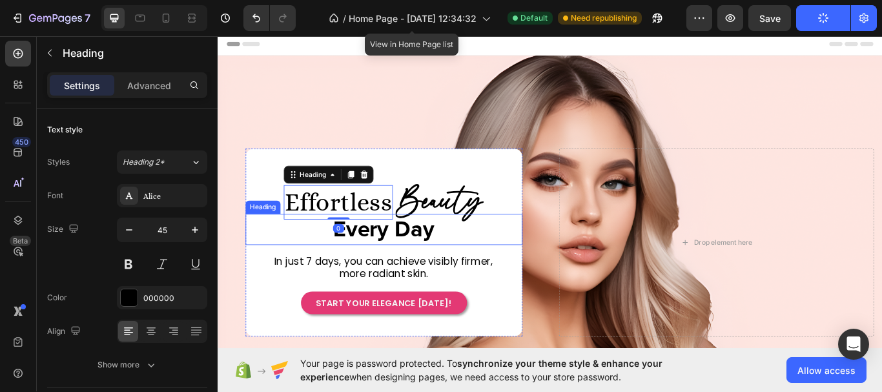
click at [427, 266] on span "Every Day" at bounding box center [411, 262] width 118 height 26
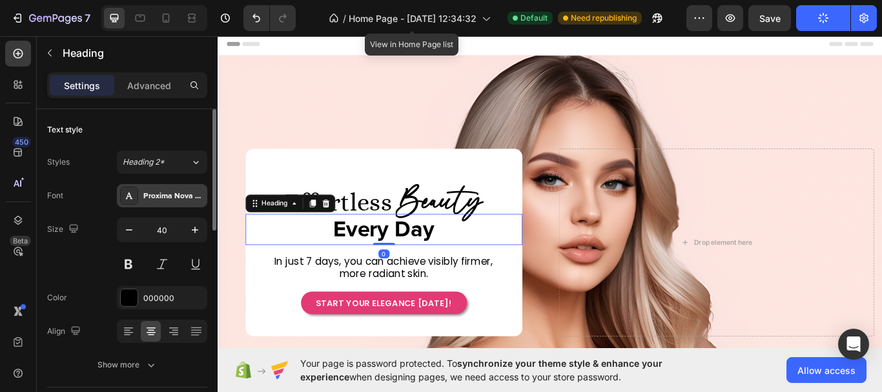
click at [166, 196] on div "Proxima Nova Bold" at bounding box center [173, 196] width 61 height 12
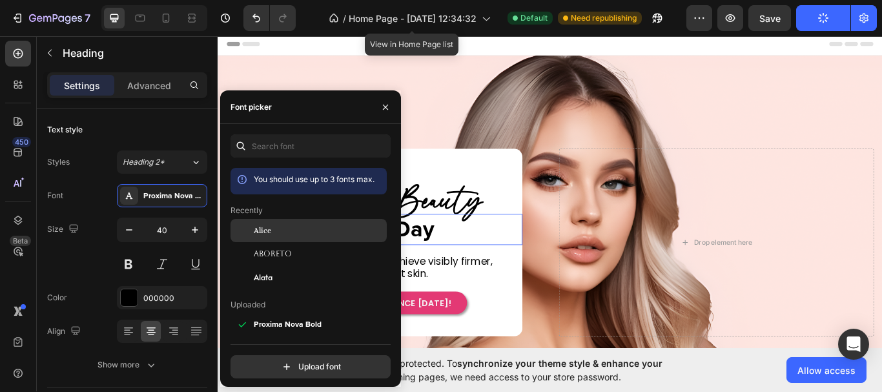
click at [293, 232] on div "Alice" at bounding box center [319, 231] width 130 height 12
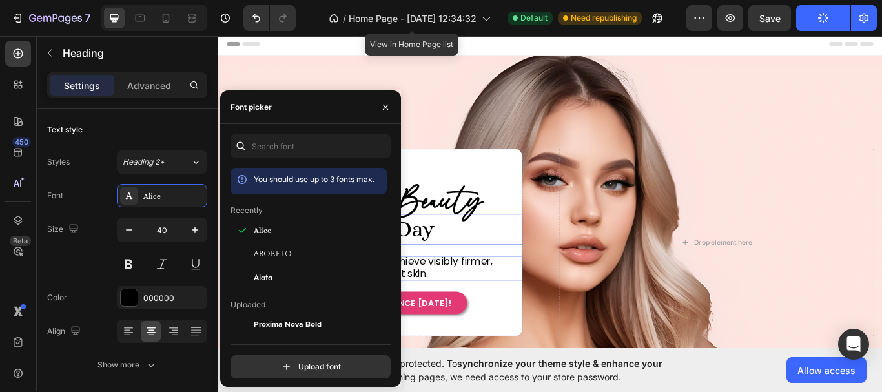
click at [486, 291] on span "In just 7 days, you can achieve visibly firmer, more radiant skin." at bounding box center [410, 306] width 255 height 30
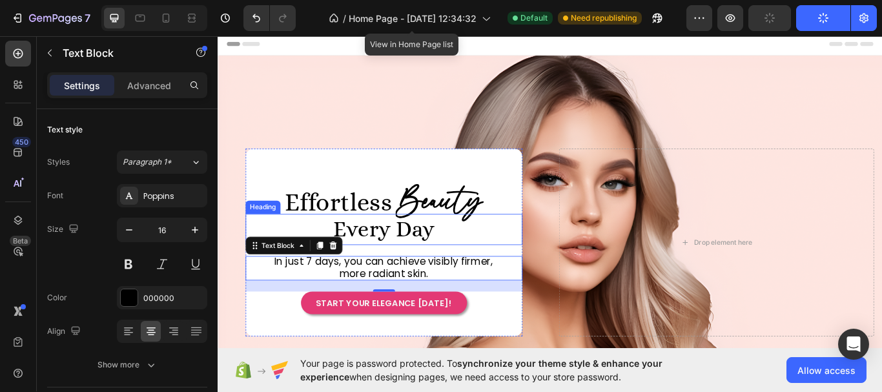
click at [415, 263] on span "Every Day" at bounding box center [411, 261] width 118 height 29
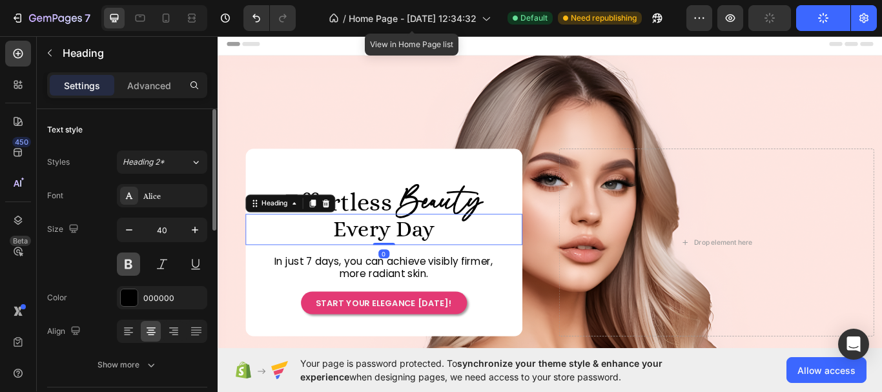
click at [127, 264] on button at bounding box center [128, 263] width 23 height 23
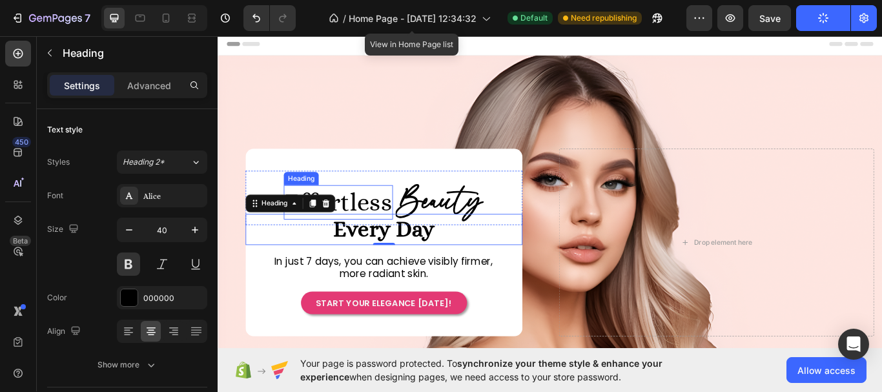
click at [395, 229] on h2 "effortless" at bounding box center [357, 230] width 127 height 41
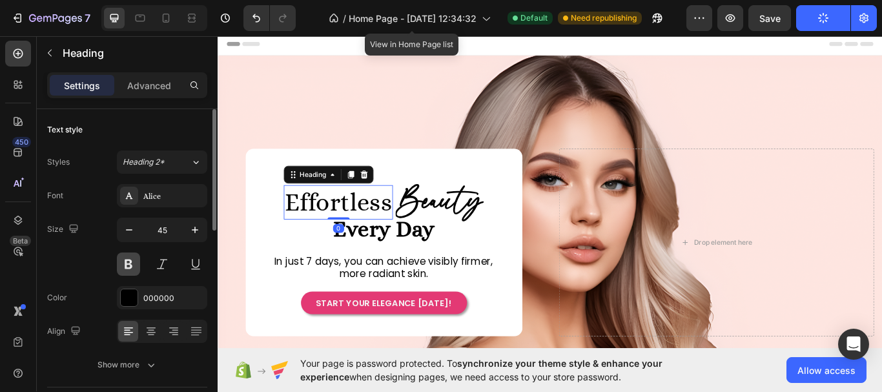
click at [135, 261] on button at bounding box center [128, 263] width 23 height 23
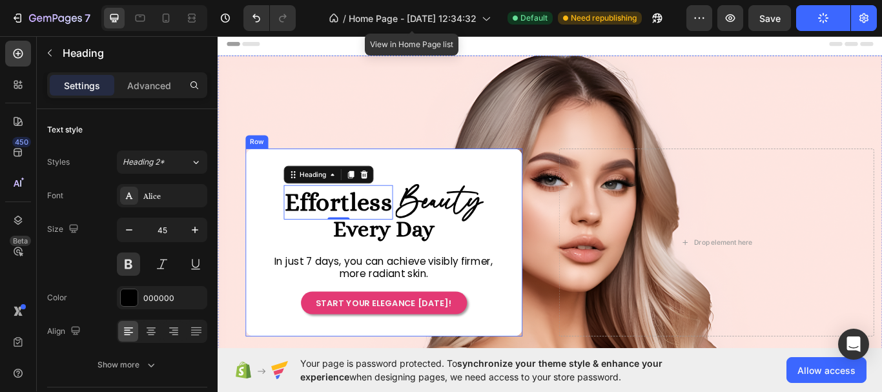
click at [449, 314] on span "In just 7 days, you can achieve visibly firmer, more radiant skin." at bounding box center [410, 306] width 255 height 30
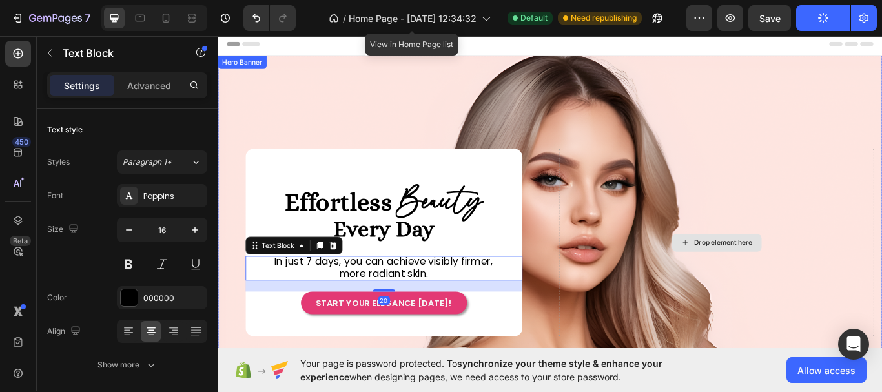
click at [670, 205] on div "Drop element here" at bounding box center [798, 277] width 367 height 219
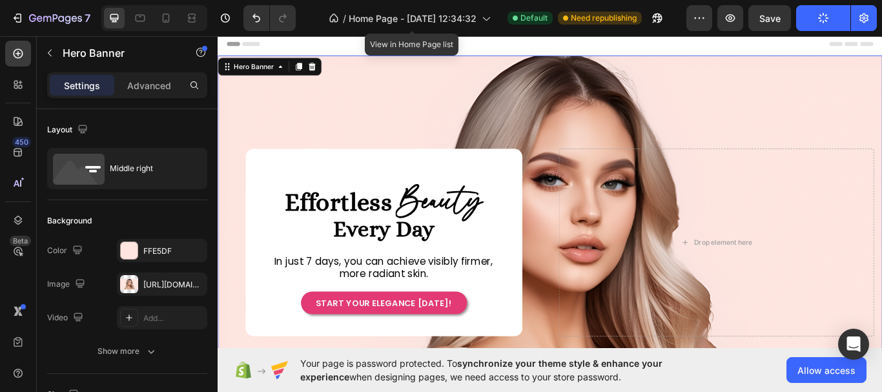
click at [556, 147] on div "Drop element here effortless Heading Beauty Heading Row Row Every Day Heading I…" at bounding box center [605, 277] width 775 height 318
click at [389, 244] on h2 "Every Day" at bounding box center [411, 262] width 323 height 36
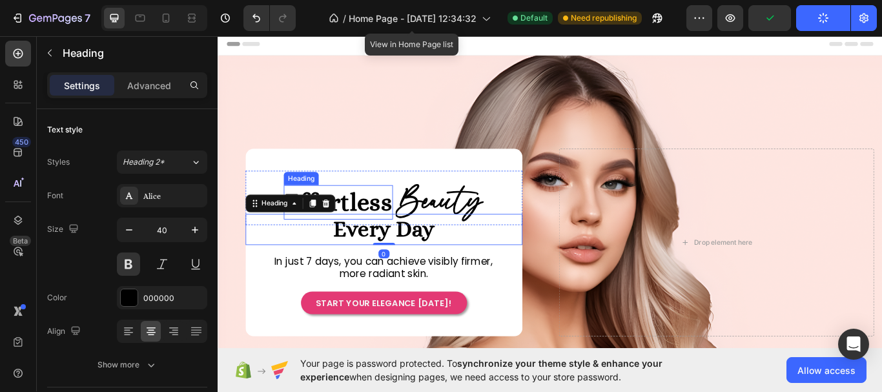
click at [391, 230] on h2 "effortless" at bounding box center [357, 230] width 127 height 41
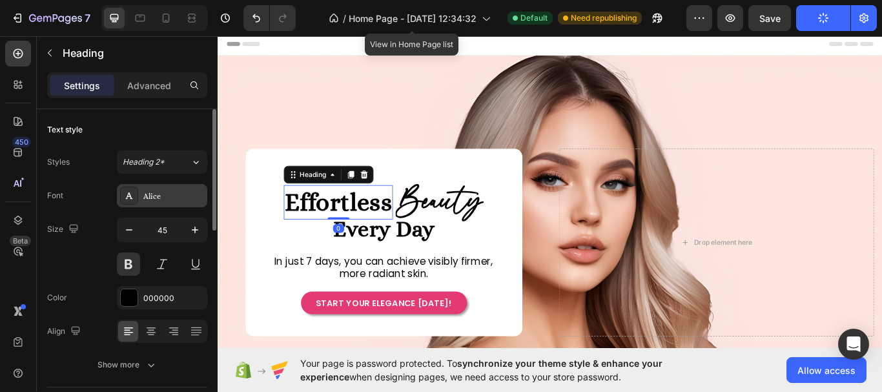
click at [181, 198] on div "Alice" at bounding box center [173, 196] width 61 height 12
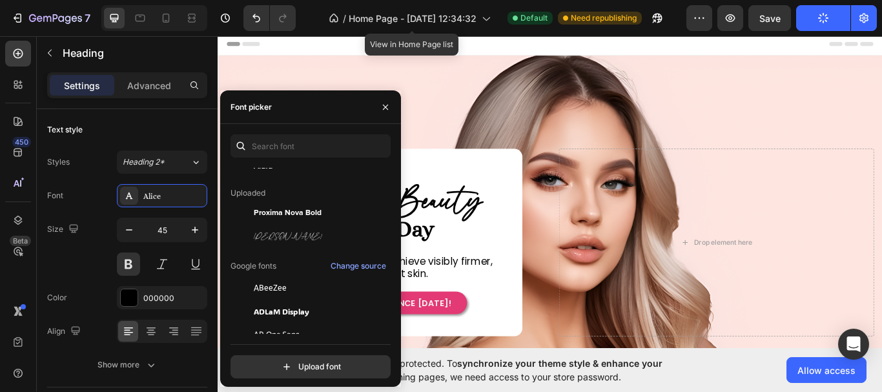
scroll to position [129, 0]
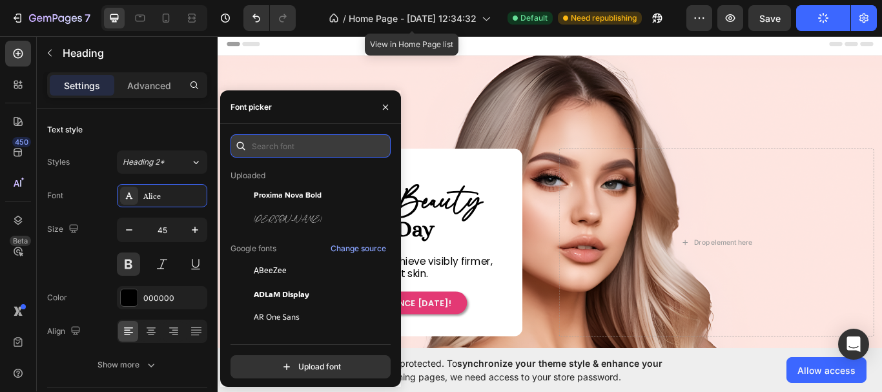
click at [309, 151] on input "text" at bounding box center [311, 145] width 160 height 23
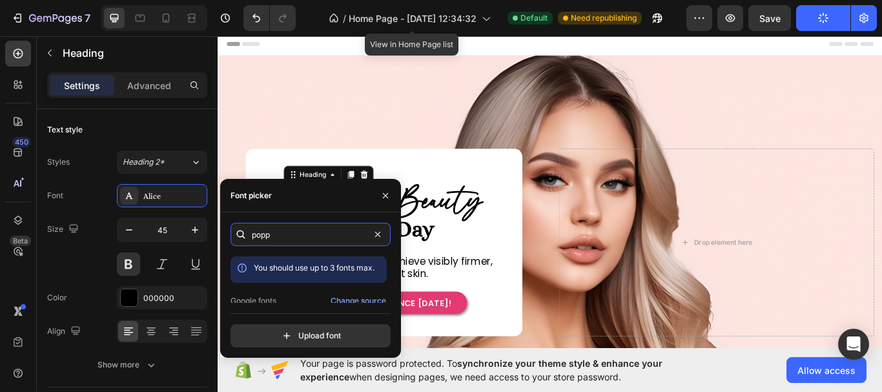
scroll to position [32, 0]
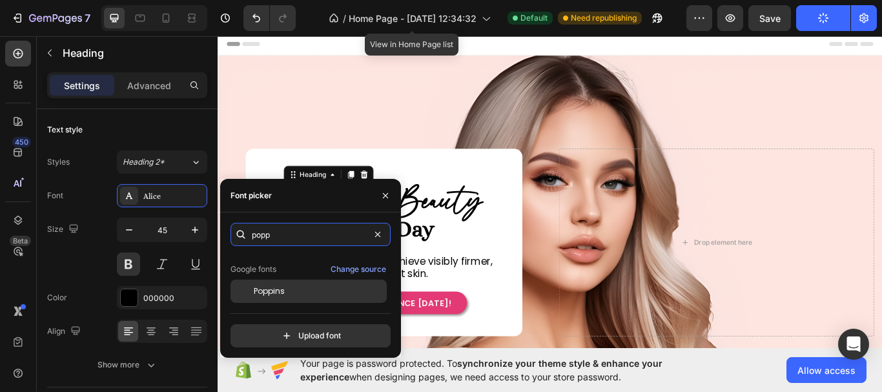
type input "popp"
click at [309, 285] on div "Poppins" at bounding box center [319, 291] width 130 height 12
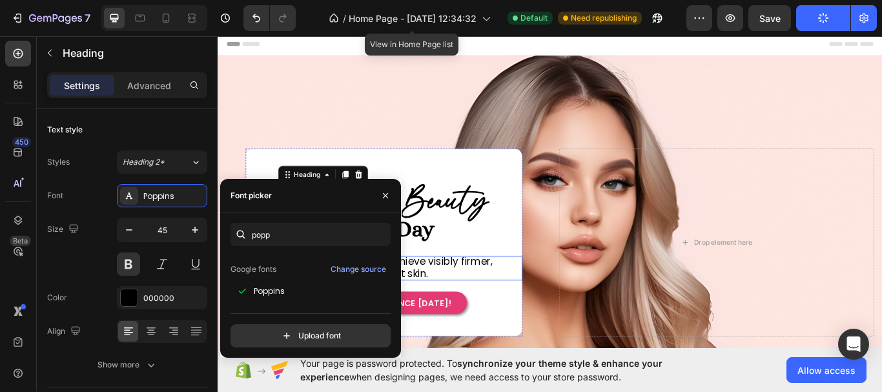
click at [495, 298] on span "In just 7 days, you can achieve visibly firmer, more radiant skin." at bounding box center [410, 306] width 255 height 30
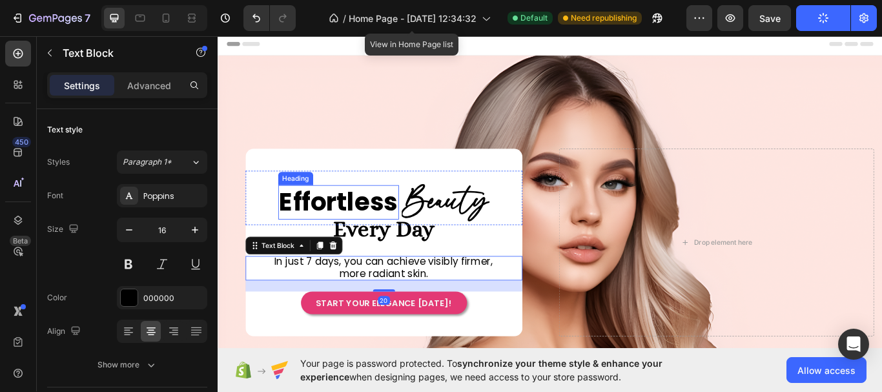
click at [315, 230] on h2 "effortless" at bounding box center [358, 230] width 141 height 41
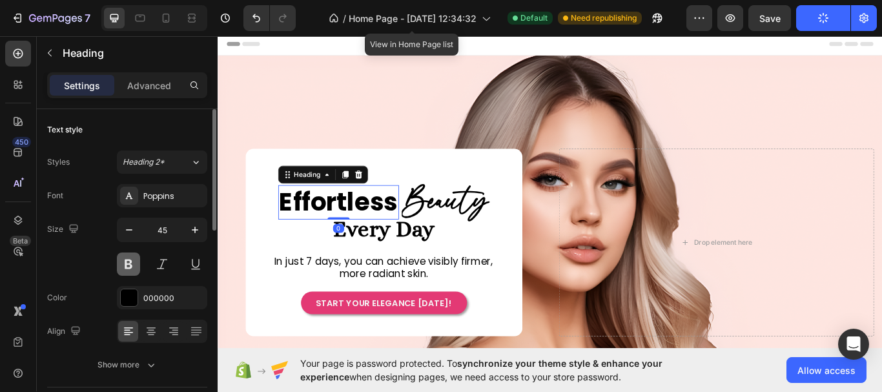
click at [125, 258] on button at bounding box center [128, 263] width 23 height 23
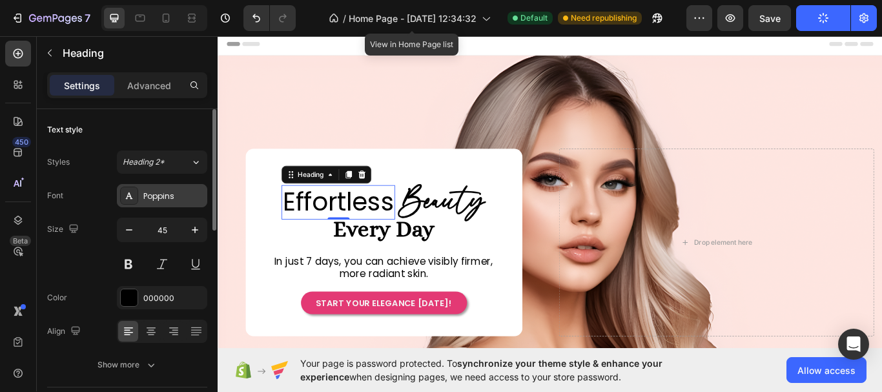
click at [170, 200] on div "Poppins" at bounding box center [173, 196] width 61 height 12
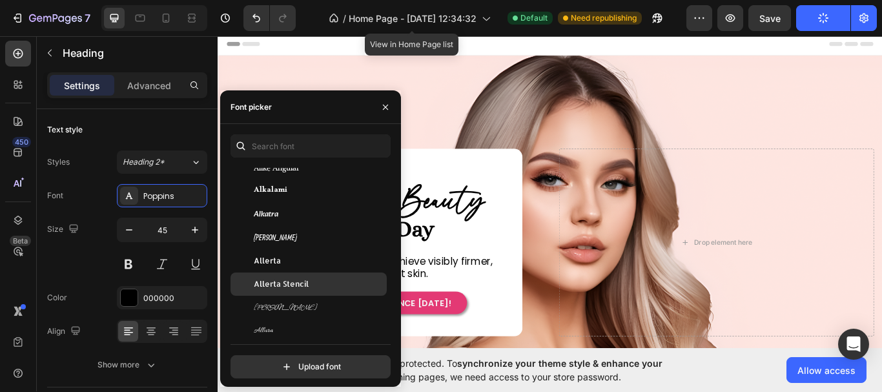
scroll to position [1162, 0]
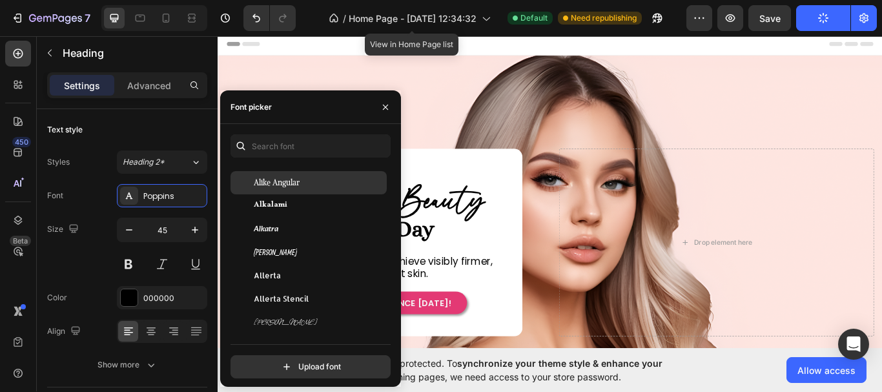
click at [334, 187] on div "Alike Angular" at bounding box center [319, 183] width 130 height 12
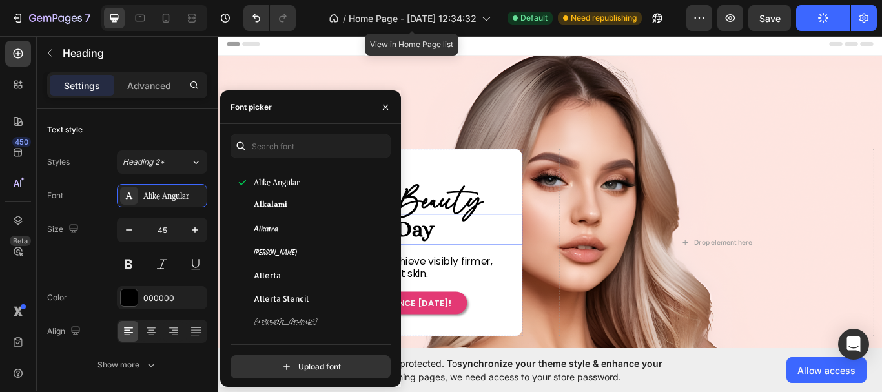
click at [493, 272] on h2 "Every Day" at bounding box center [411, 262] width 323 height 36
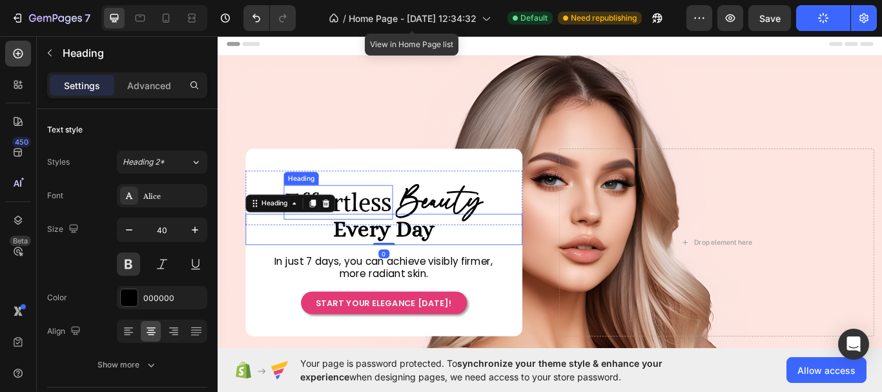
click at [382, 217] on h2 "effortless" at bounding box center [357, 230] width 127 height 41
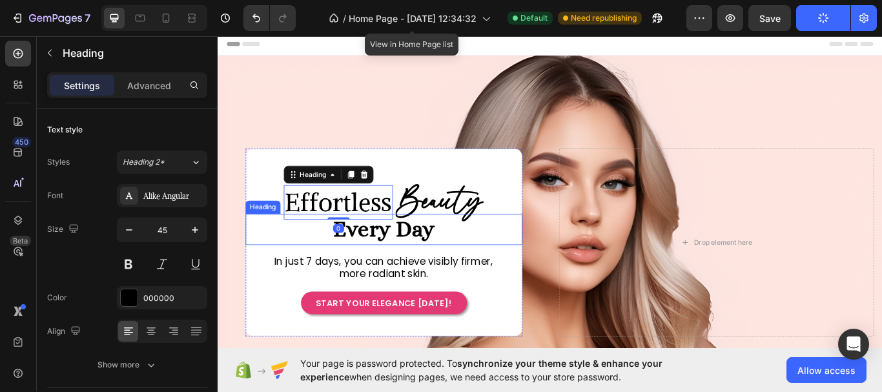
click at [440, 265] on span "Every Day" at bounding box center [411, 261] width 118 height 29
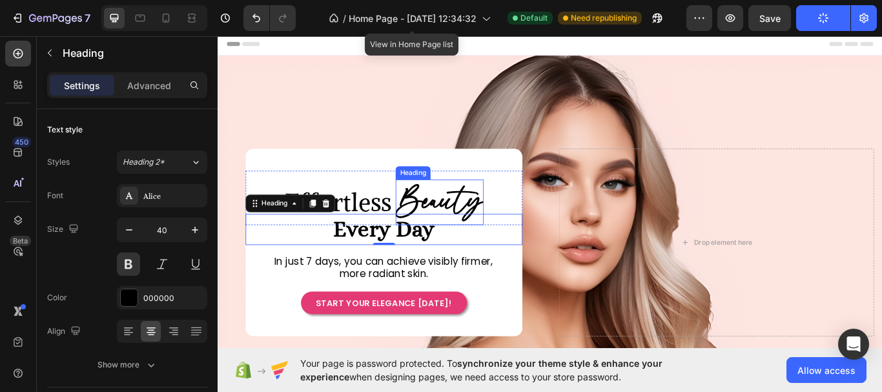
click at [478, 238] on h2 "Beauty" at bounding box center [476, 230] width 103 height 53
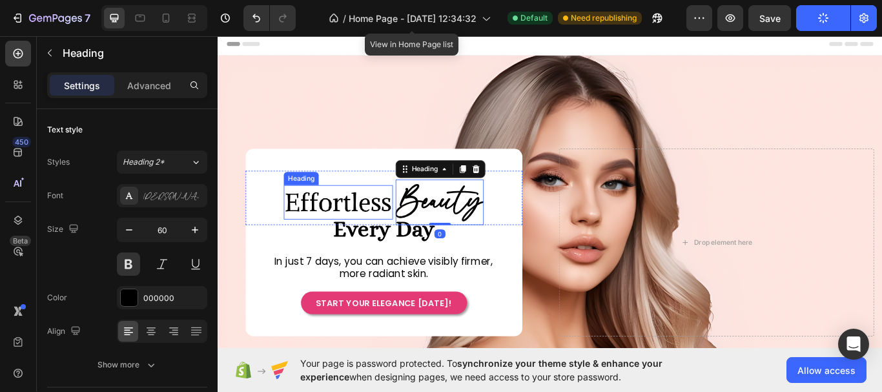
click at [355, 226] on h2 "effortless" at bounding box center [357, 230] width 127 height 41
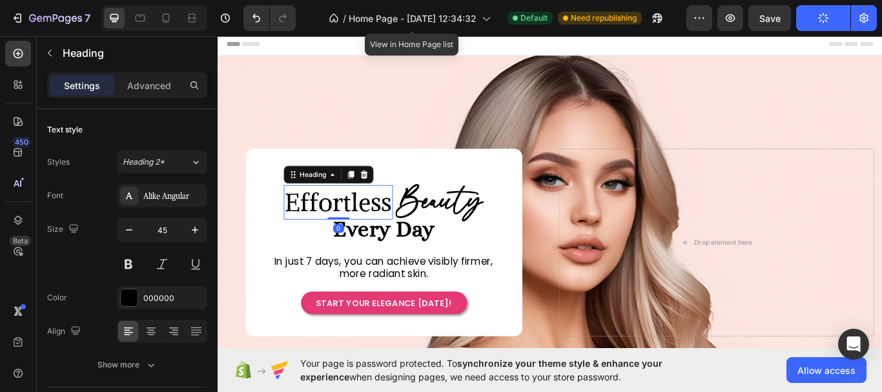
click at [355, 226] on h2 "effortless" at bounding box center [357, 230] width 127 height 41
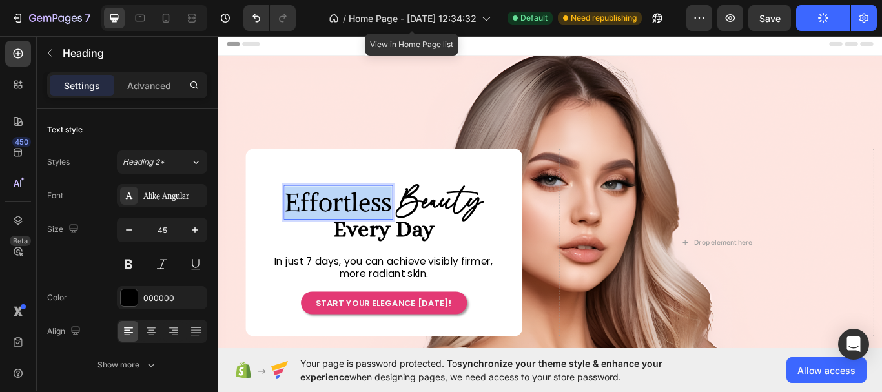
click at [355, 226] on p "effortless" at bounding box center [358, 231] width 125 height 38
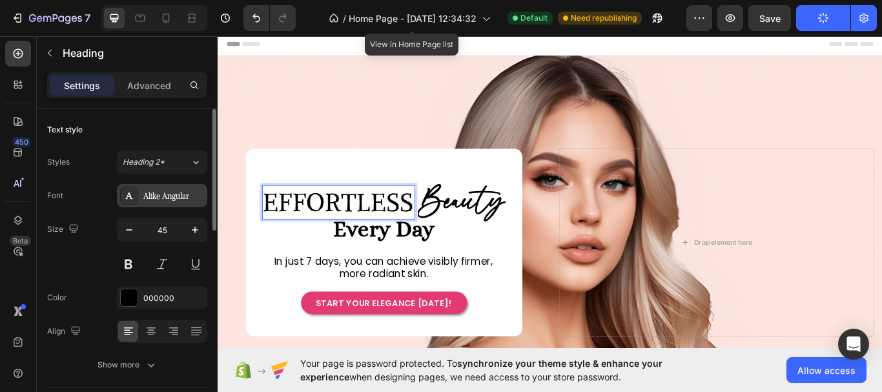
click at [167, 203] on div "Alike Angular" at bounding box center [162, 195] width 90 height 23
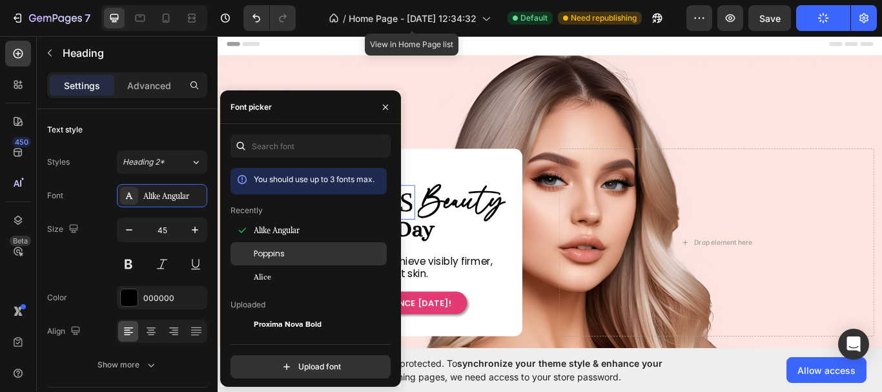
click at [309, 252] on div "Poppins" at bounding box center [319, 254] width 130 height 12
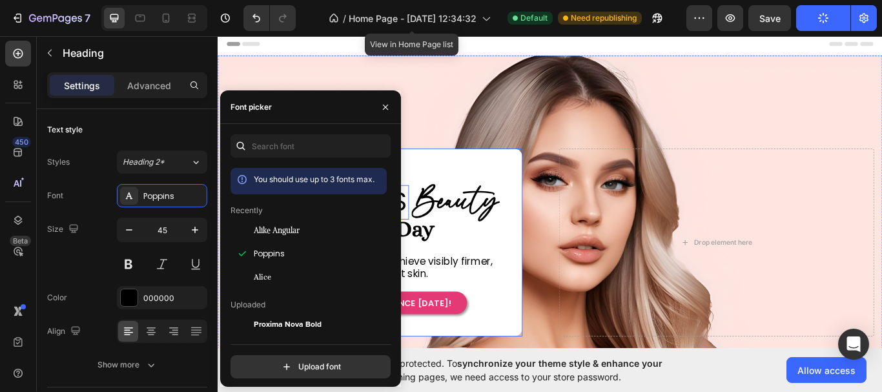
click at [466, 278] on div "EFFORTLESS Heading 0 Beauty Heading Row Row Every Day Heading In just 7 days, y…" at bounding box center [411, 277] width 323 height 167
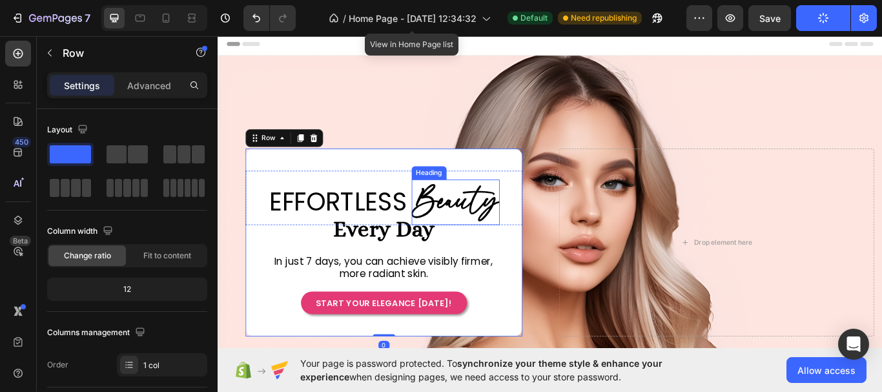
click at [498, 236] on h2 "Beauty" at bounding box center [495, 230] width 103 height 53
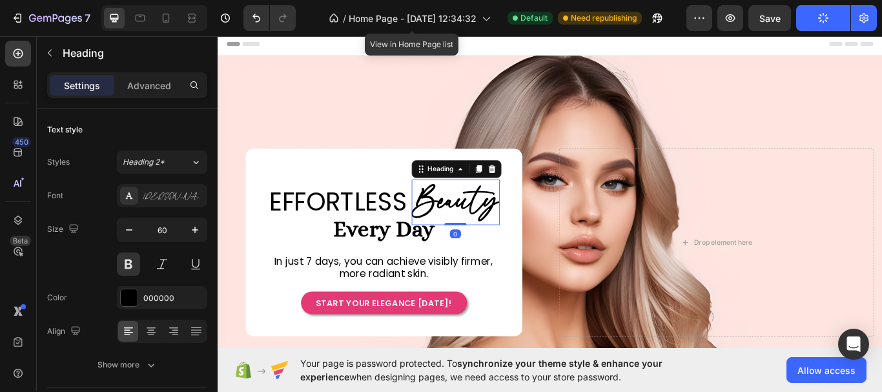
click at [537, 217] on h2 "Beauty" at bounding box center [495, 230] width 103 height 53
click at [518, 224] on p "Beauty" at bounding box center [495, 230] width 100 height 50
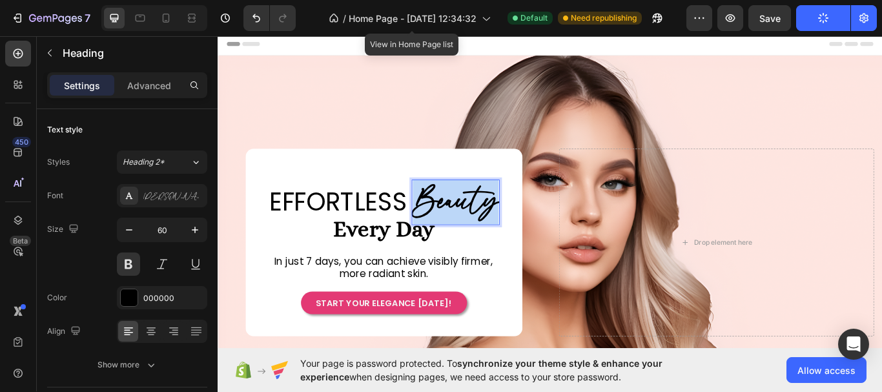
click at [518, 224] on p "Beauty" at bounding box center [495, 230] width 100 height 50
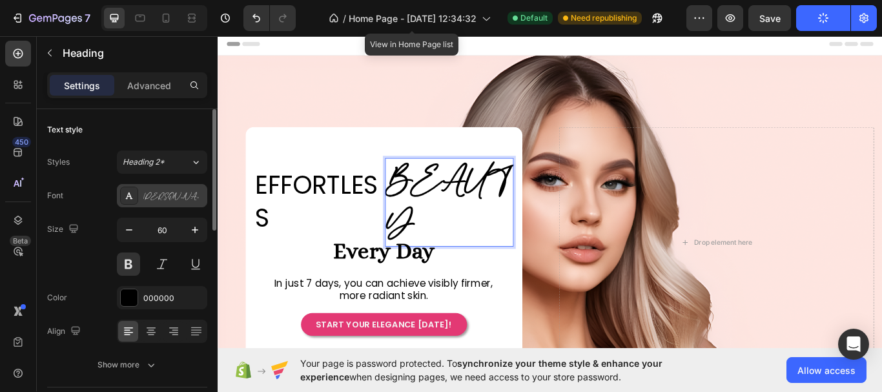
click at [180, 198] on div "[PERSON_NAME]" at bounding box center [173, 196] width 61 height 12
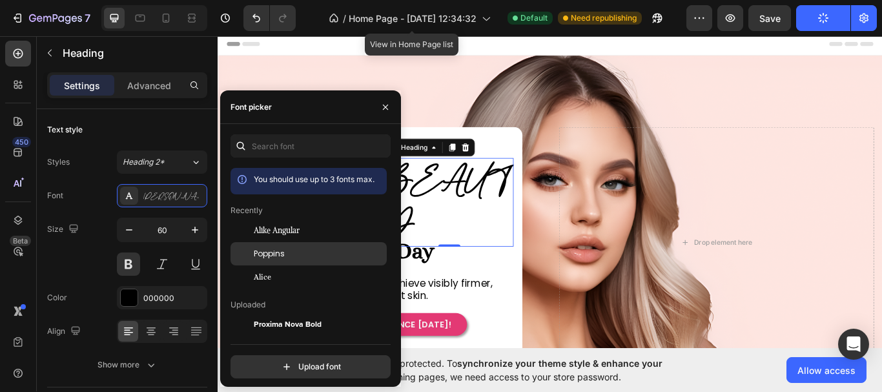
click at [298, 251] on div "Poppins" at bounding box center [319, 254] width 130 height 12
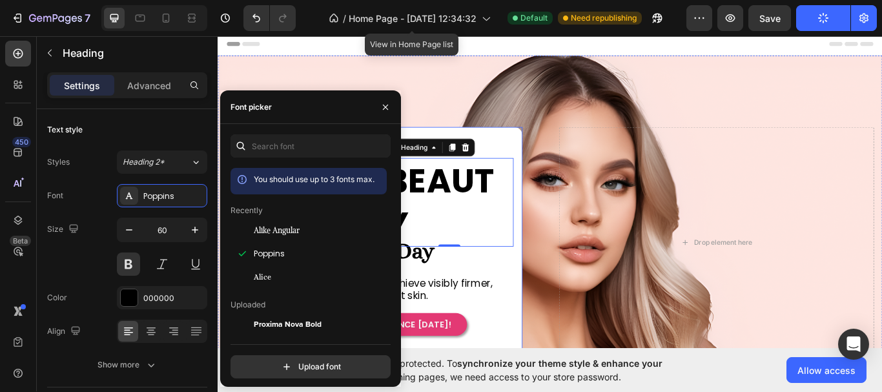
click at [514, 316] on span "In just 7 days, you can achieve visibly firmer, more radiant skin." at bounding box center [410, 331] width 255 height 30
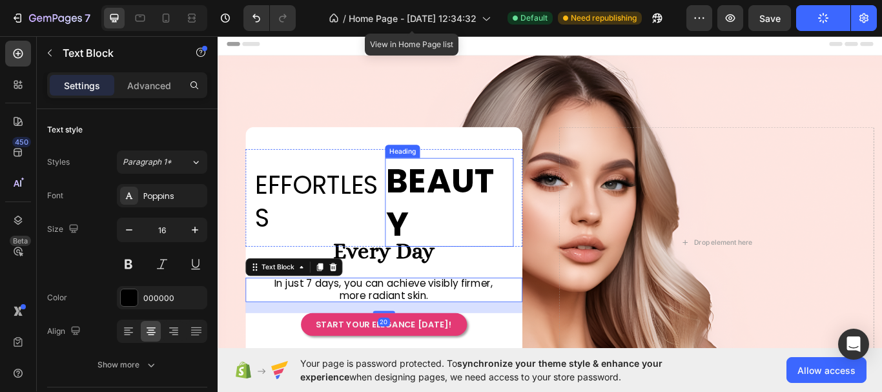
click at [487, 247] on p "BEAUTY" at bounding box center [487, 230] width 147 height 101
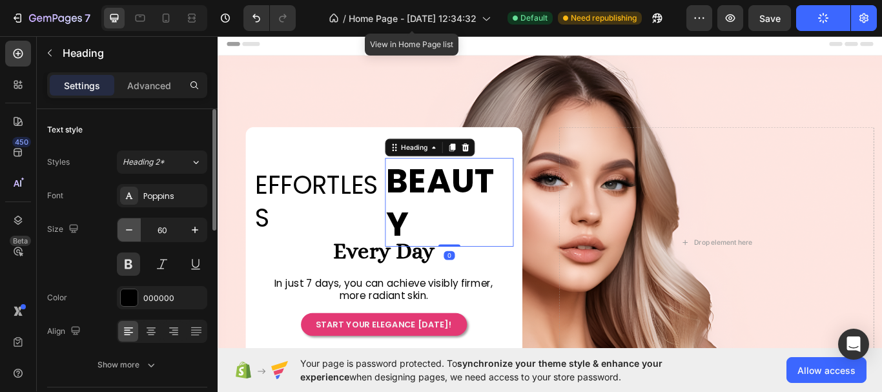
click at [132, 236] on button "button" at bounding box center [129, 229] width 23 height 23
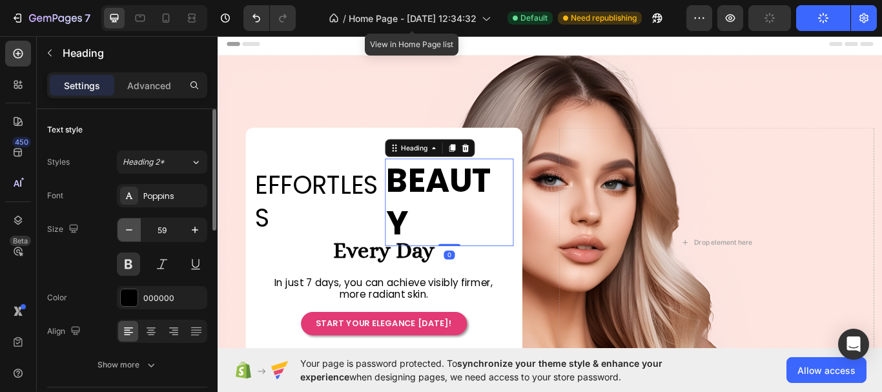
click at [132, 236] on button "button" at bounding box center [129, 229] width 23 height 23
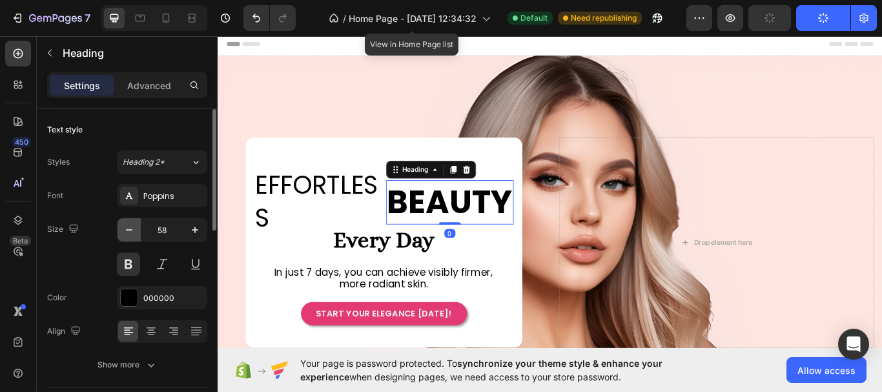
click at [132, 236] on button "button" at bounding box center [129, 229] width 23 height 23
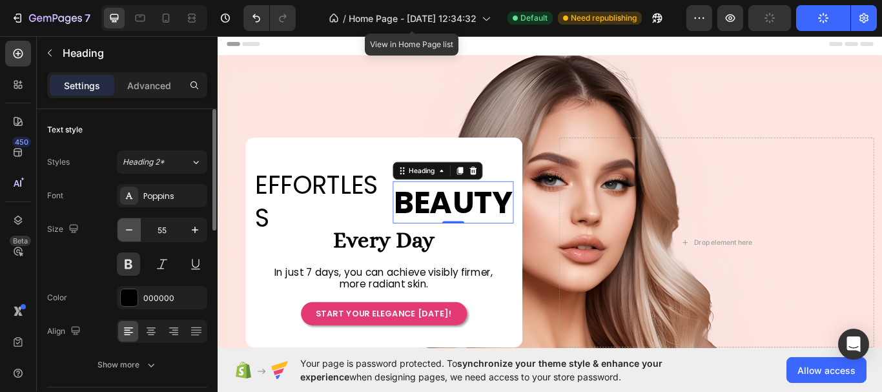
click at [132, 236] on button "button" at bounding box center [129, 229] width 23 height 23
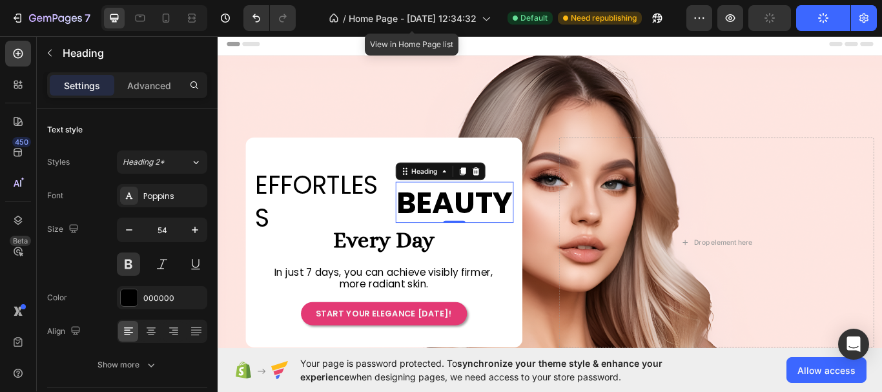
type input "53"
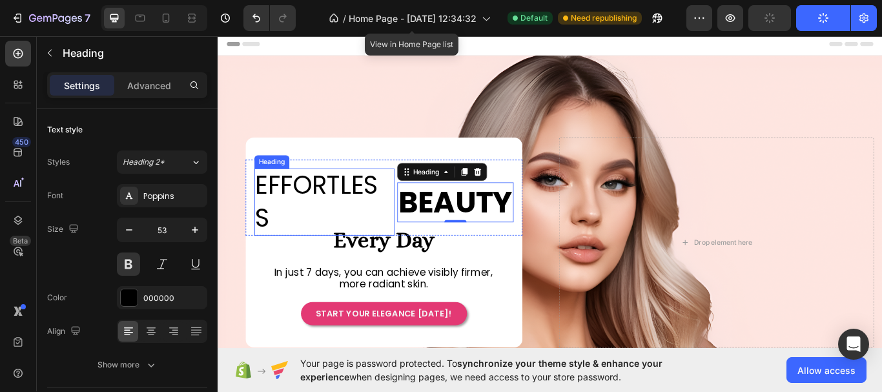
click at [383, 229] on p "EFFORTLESS" at bounding box center [341, 230] width 161 height 76
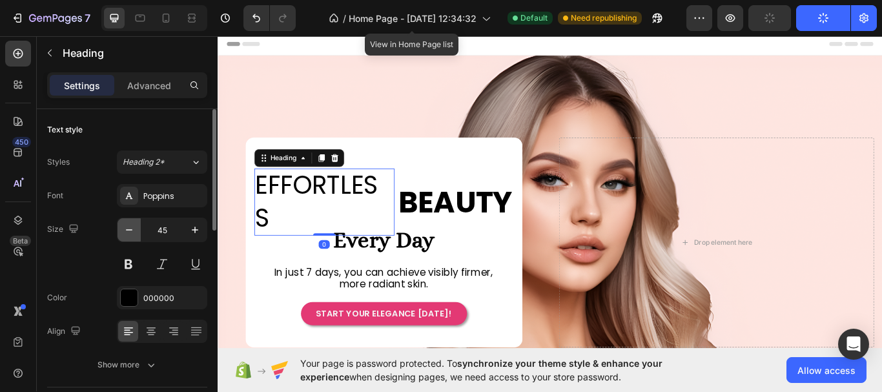
click at [134, 234] on icon "button" at bounding box center [129, 229] width 13 height 13
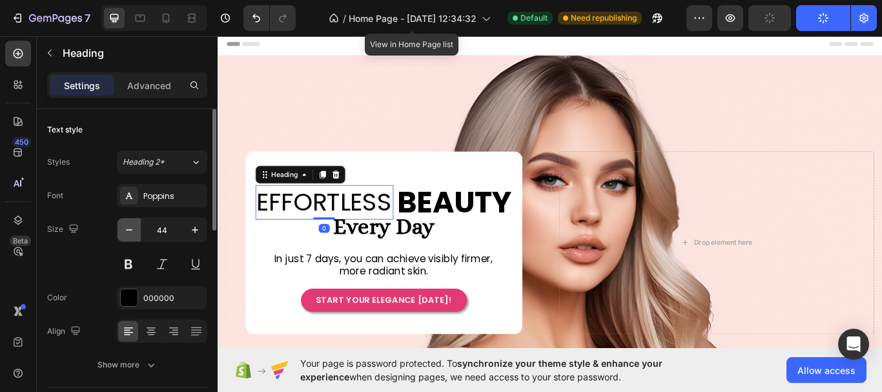
click at [134, 234] on icon "button" at bounding box center [129, 229] width 13 height 13
type input "42"
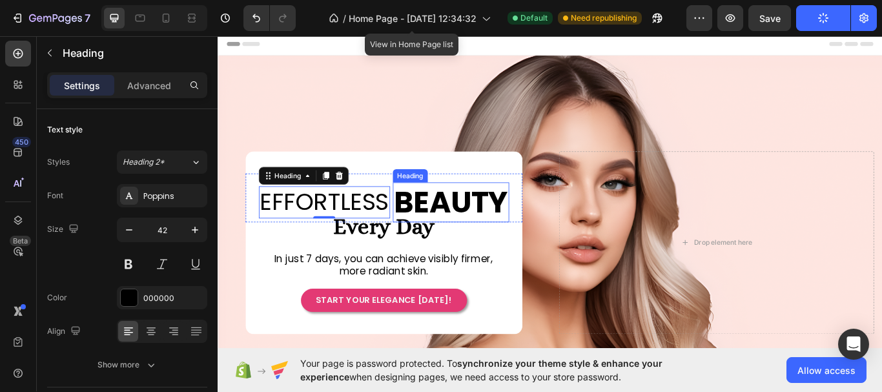
click at [456, 221] on p "BEAUTY" at bounding box center [489, 231] width 133 height 45
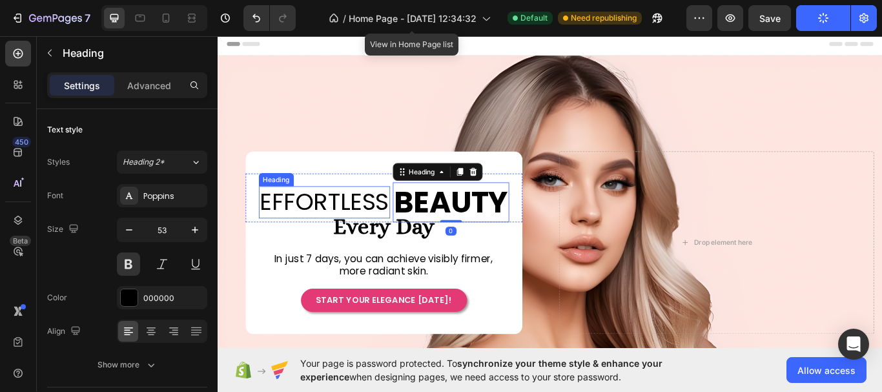
click at [370, 231] on p "EFFORTLESS" at bounding box center [342, 231] width 150 height 36
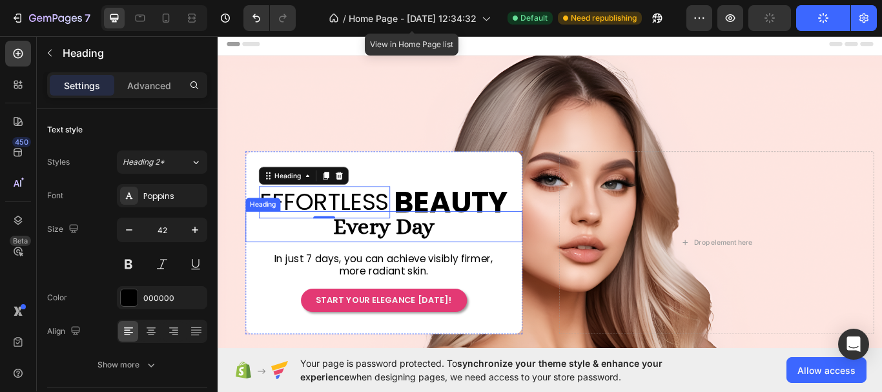
click at [393, 257] on span "Every Day" at bounding box center [411, 258] width 118 height 29
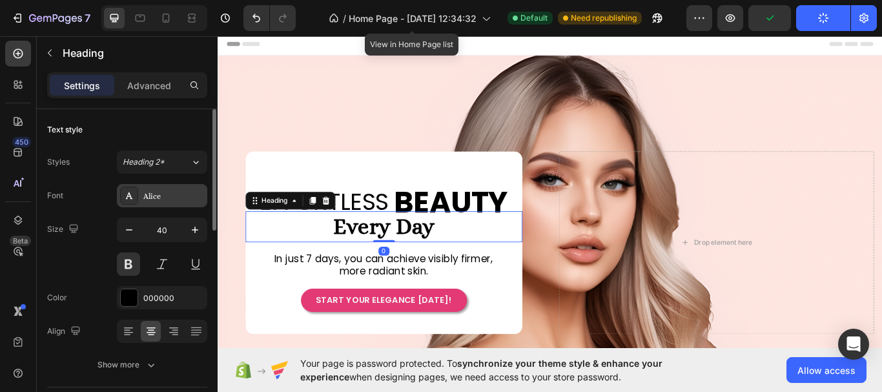
click at [156, 203] on div "Alice" at bounding box center [162, 195] width 90 height 23
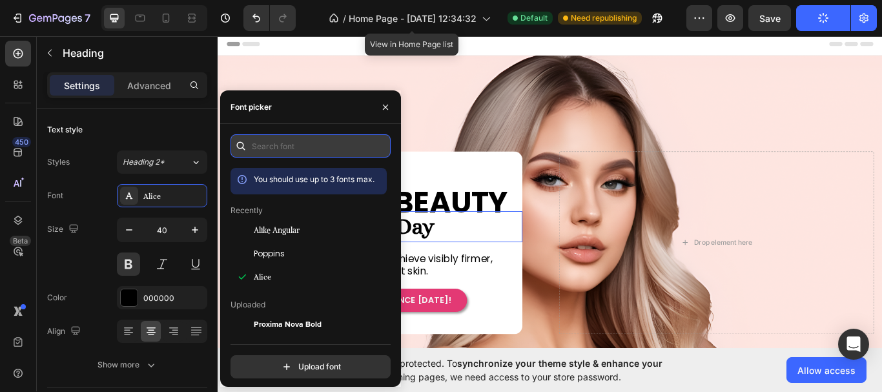
click at [291, 149] on input "text" at bounding box center [311, 145] width 160 height 23
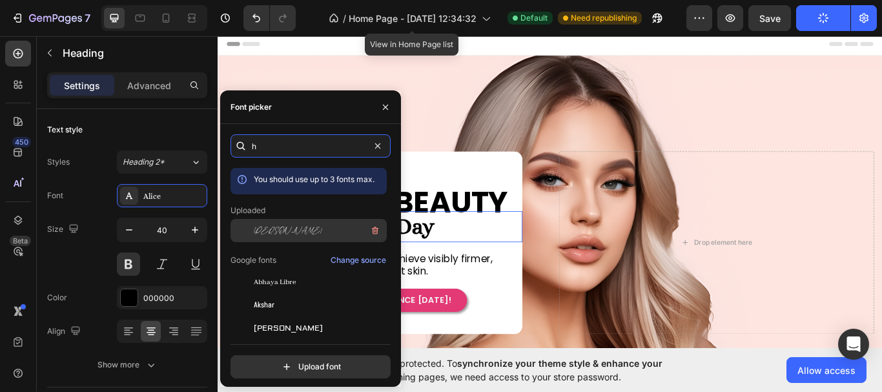
type input "h"
click at [294, 232] on div "[PERSON_NAME]" at bounding box center [319, 230] width 130 height 15
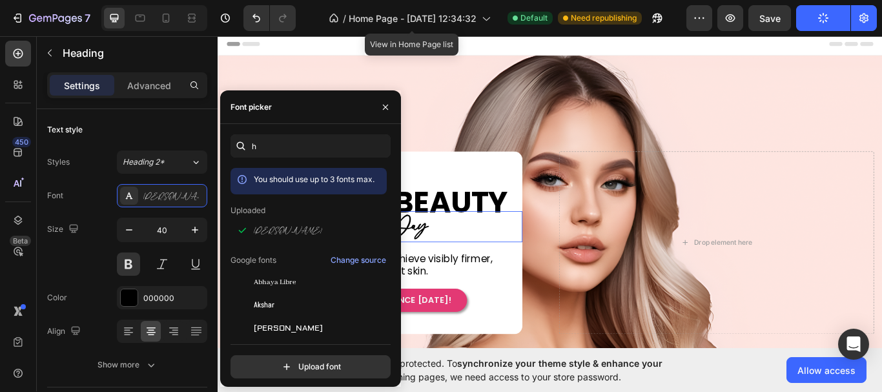
click at [497, 288] on span "In just 7 days, you can achieve visibly firmer, more radiant skin." at bounding box center [410, 303] width 255 height 30
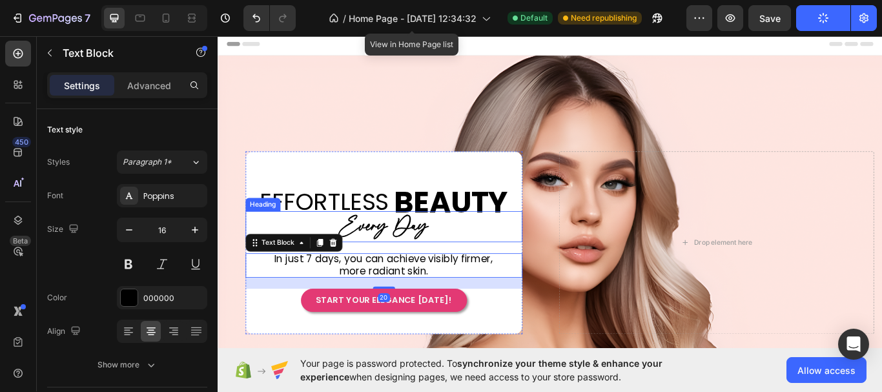
click at [414, 269] on span "Every Day" at bounding box center [411, 258] width 103 height 35
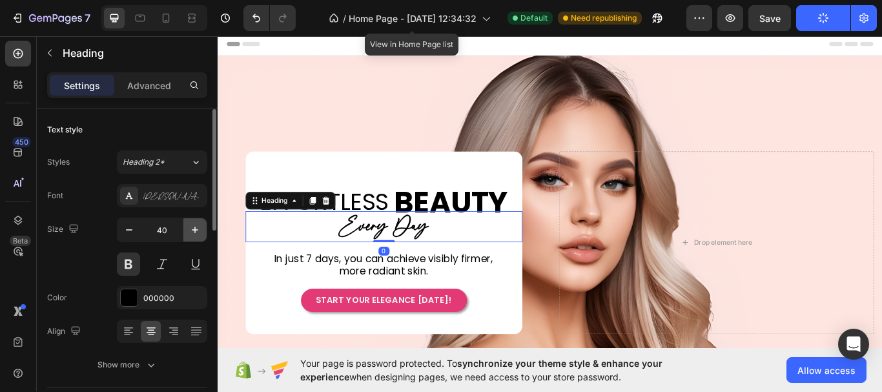
click at [196, 230] on icon "button" at bounding box center [195, 230] width 6 height 6
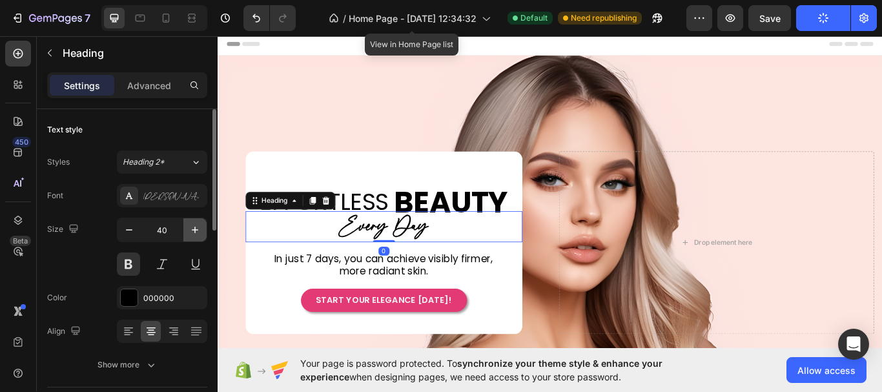
click at [196, 230] on icon "button" at bounding box center [195, 230] width 6 height 6
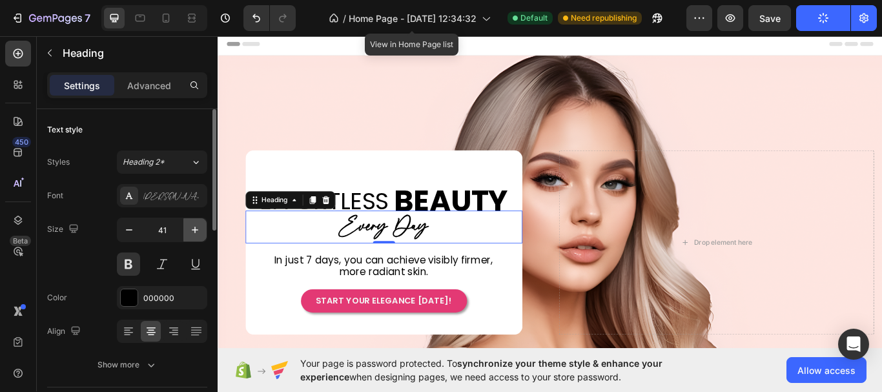
click at [196, 230] on icon "button" at bounding box center [195, 230] width 6 height 6
type input "43"
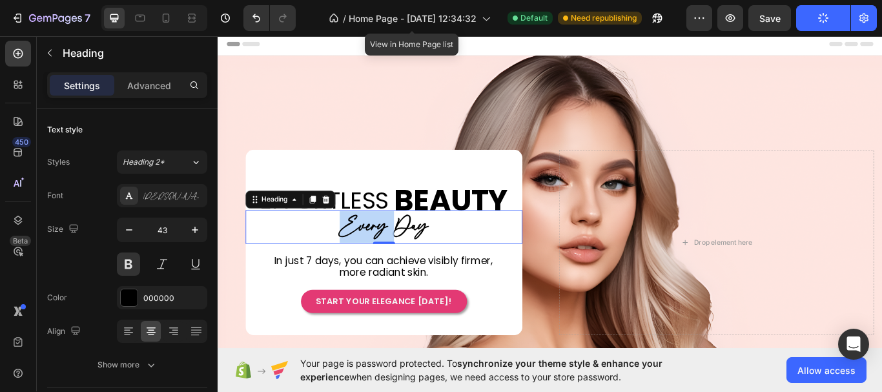
click at [393, 260] on span "Every Day" at bounding box center [411, 258] width 103 height 35
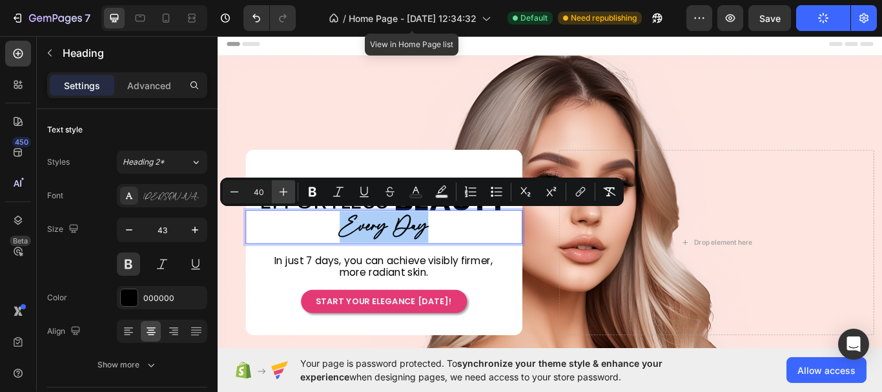
click at [290, 200] on button "Plus" at bounding box center [283, 191] width 23 height 23
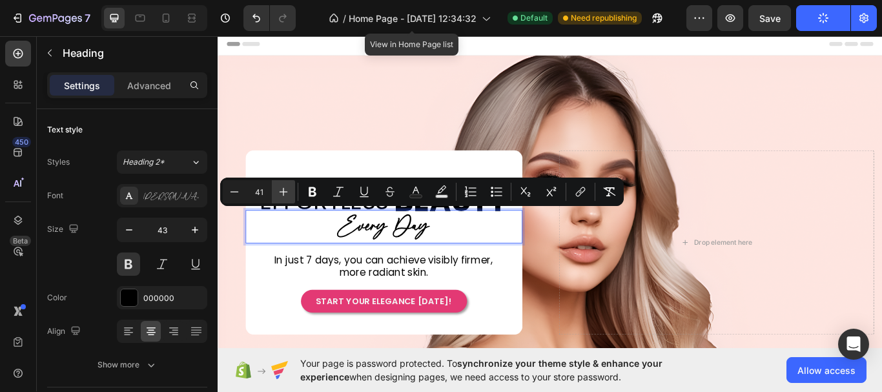
click at [290, 200] on button "Plus" at bounding box center [283, 191] width 23 height 23
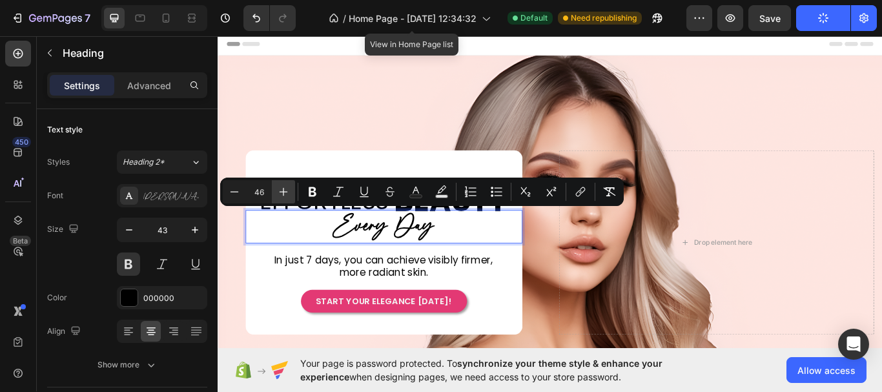
click at [290, 200] on button "Plus" at bounding box center [283, 191] width 23 height 23
type input "49"
click at [469, 270] on span "Every Day" at bounding box center [411, 258] width 126 height 43
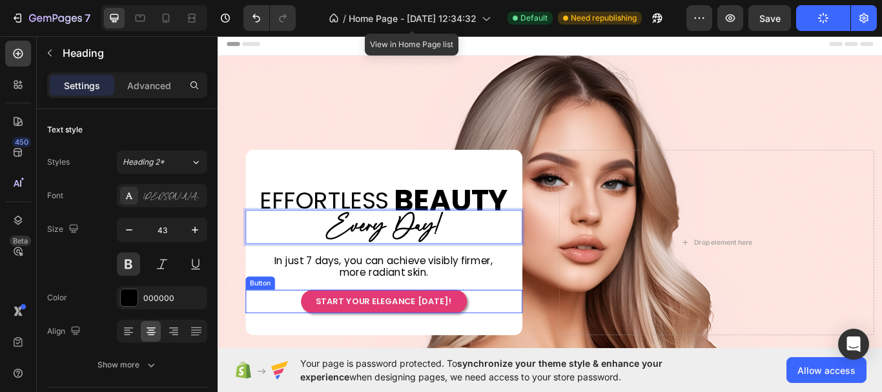
click at [549, 347] on div "START YOUR ELEGANCE TODAY! Button" at bounding box center [411, 346] width 323 height 27
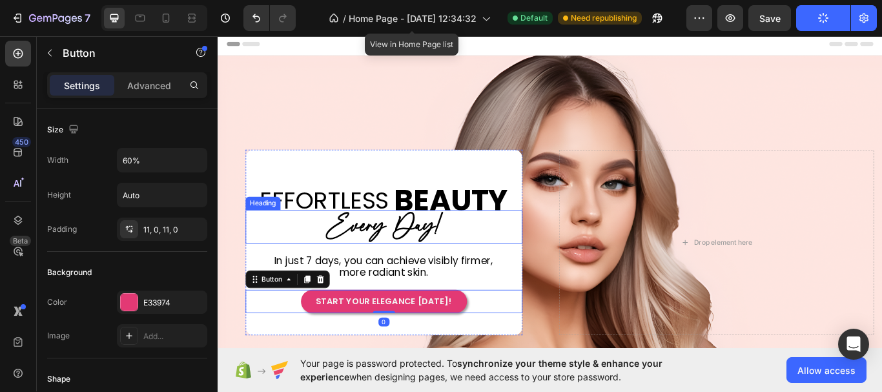
click at [374, 261] on span "Every Day!" at bounding box center [410, 258] width 131 height 43
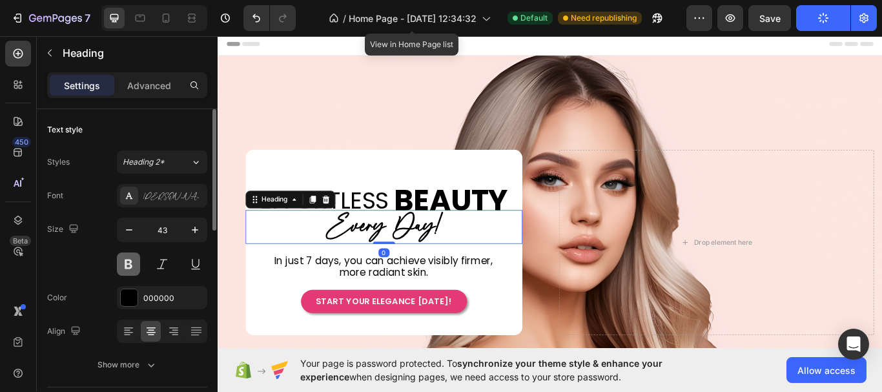
click at [134, 271] on button at bounding box center [128, 263] width 23 height 23
click at [139, 265] on button at bounding box center [128, 263] width 23 height 23
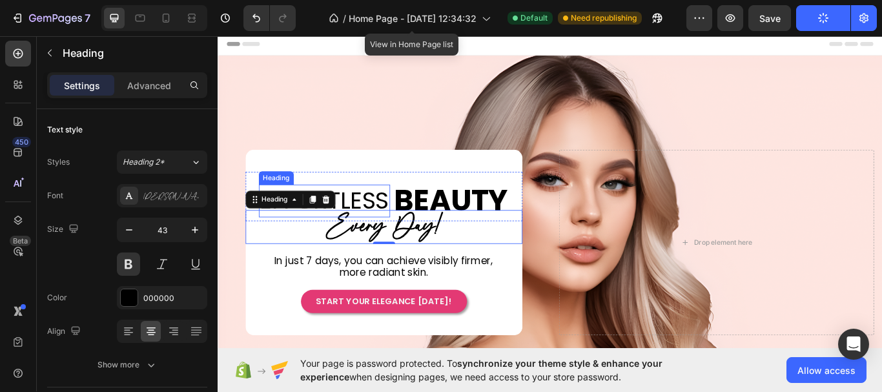
click at [391, 225] on p "EFFORTLESS" at bounding box center [342, 229] width 150 height 36
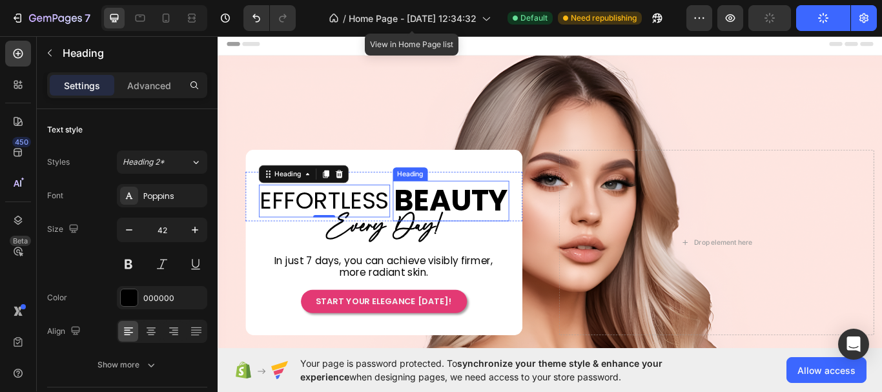
click at [495, 220] on p "BEAUTY" at bounding box center [489, 229] width 133 height 45
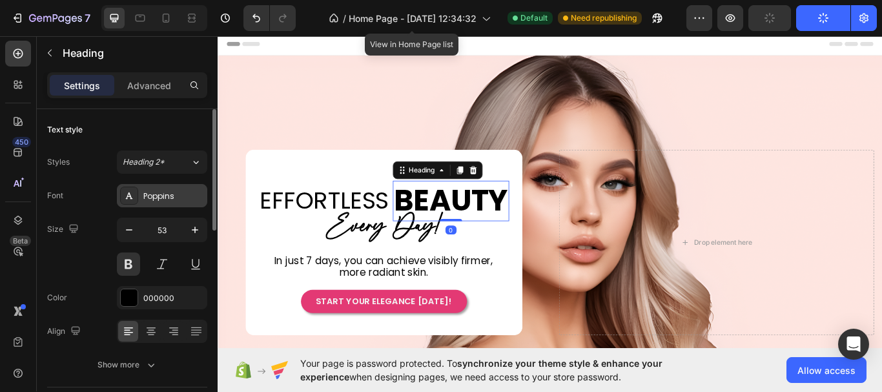
click at [148, 196] on div "Poppins" at bounding box center [173, 196] width 61 height 12
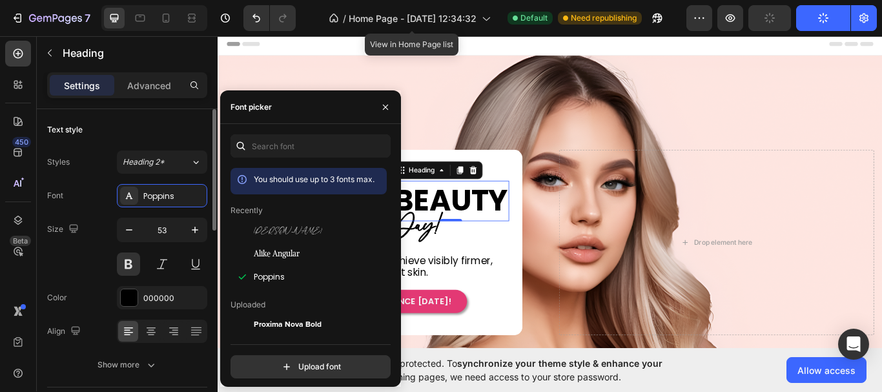
click at [76, 257] on div "Size 53" at bounding box center [127, 247] width 160 height 58
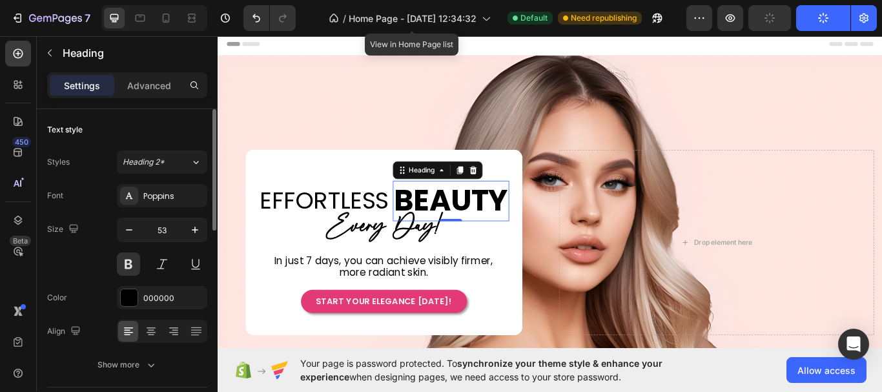
scroll to position [129, 0]
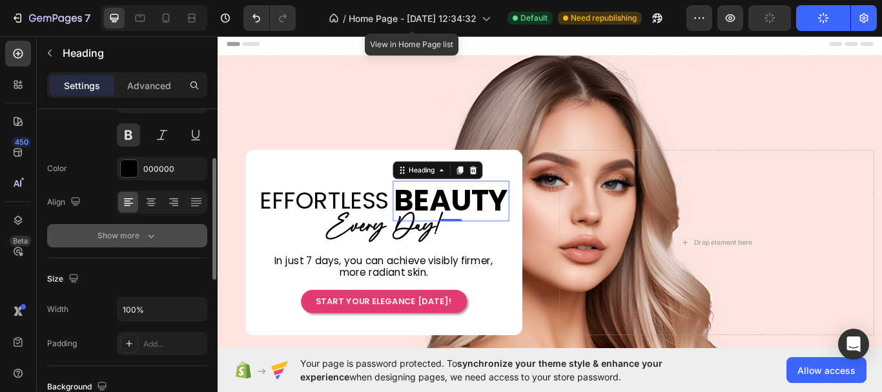
click at [151, 233] on icon "button" at bounding box center [151, 235] width 13 height 13
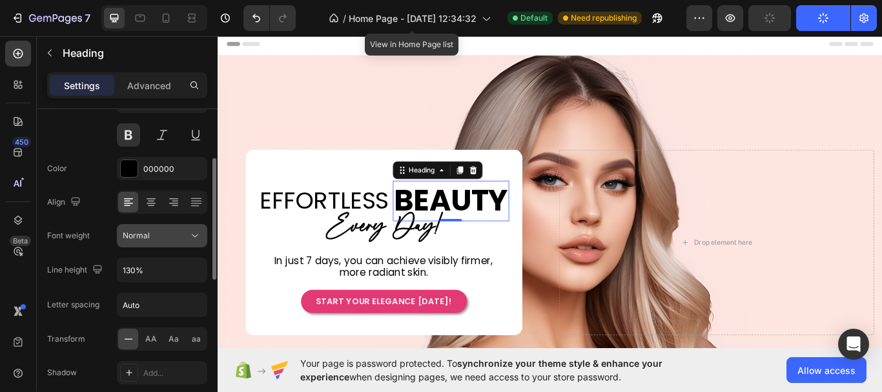
click at [169, 235] on div "Normal" at bounding box center [156, 236] width 66 height 12
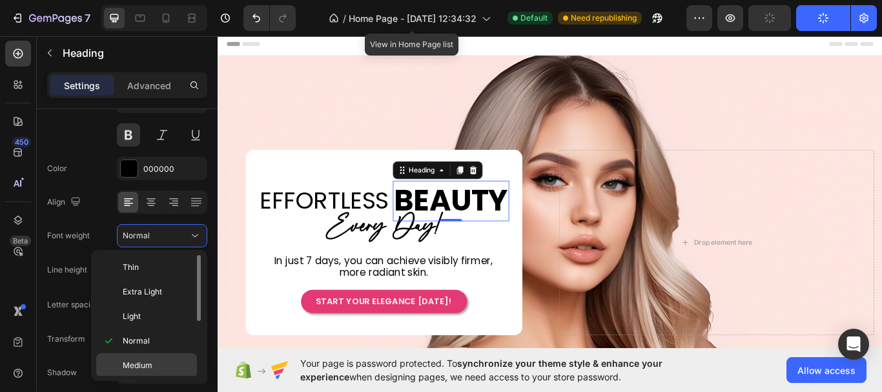
click at [163, 362] on p "Medium" at bounding box center [157, 366] width 68 height 12
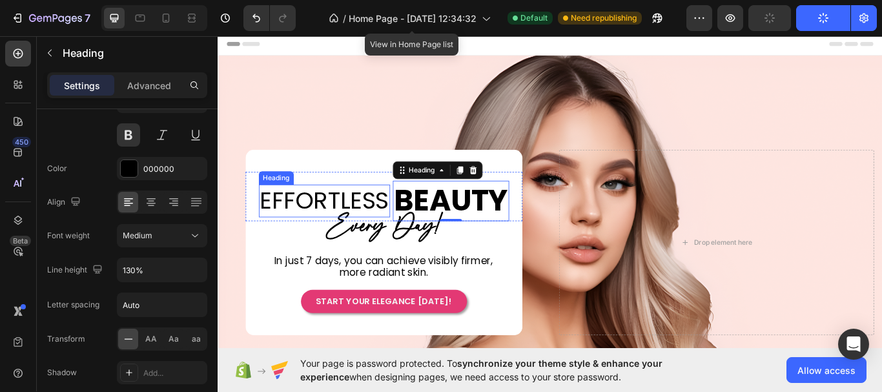
click at [364, 221] on p "EFFORTLESS" at bounding box center [342, 229] width 150 height 36
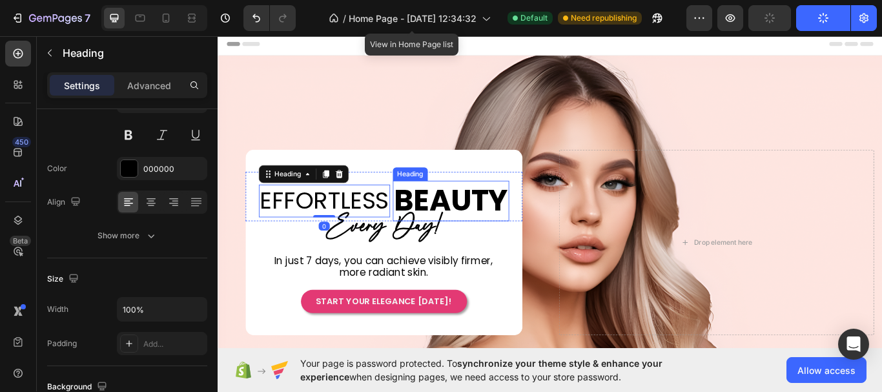
click at [491, 227] on p "BEAUTY" at bounding box center [489, 229] width 133 height 45
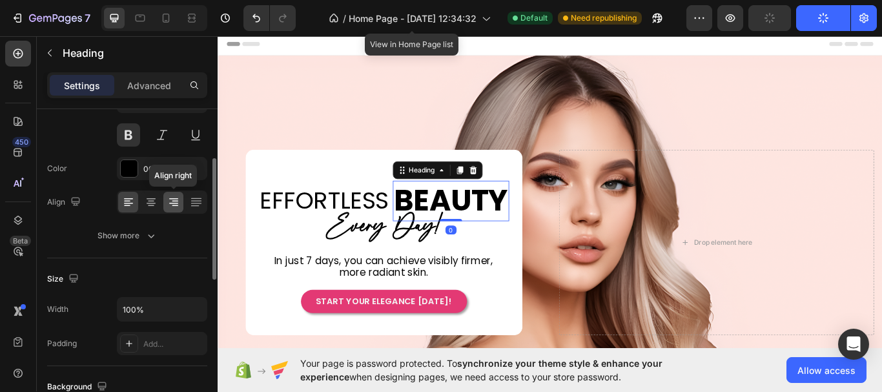
scroll to position [65, 0]
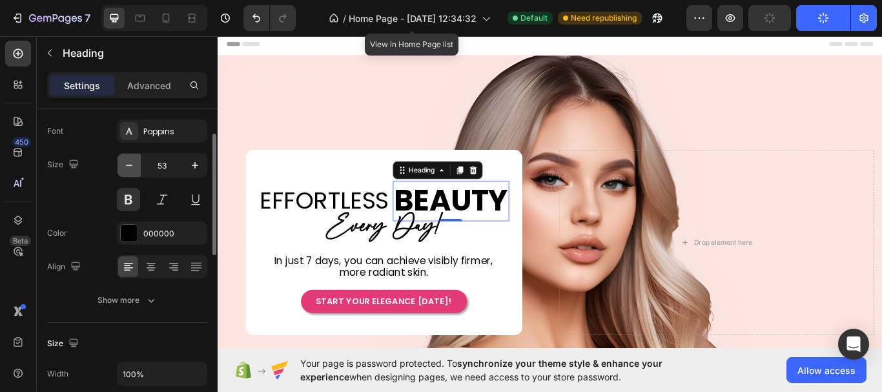
click at [134, 170] on icon "button" at bounding box center [129, 165] width 13 height 13
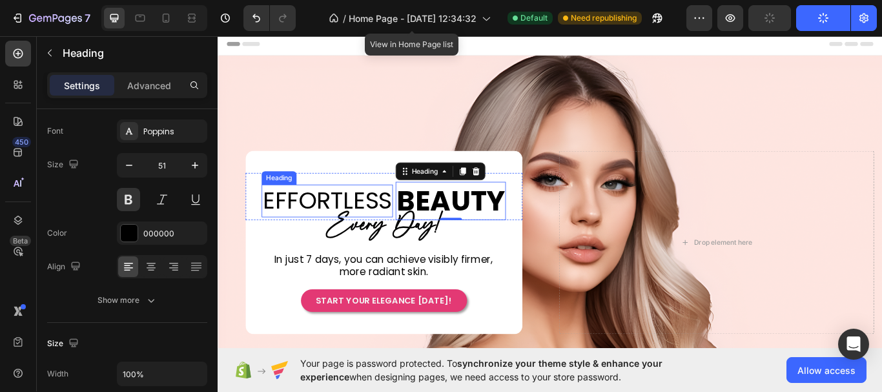
type input "50"
click at [389, 227] on p "EFFORTLESS" at bounding box center [345, 229] width 150 height 36
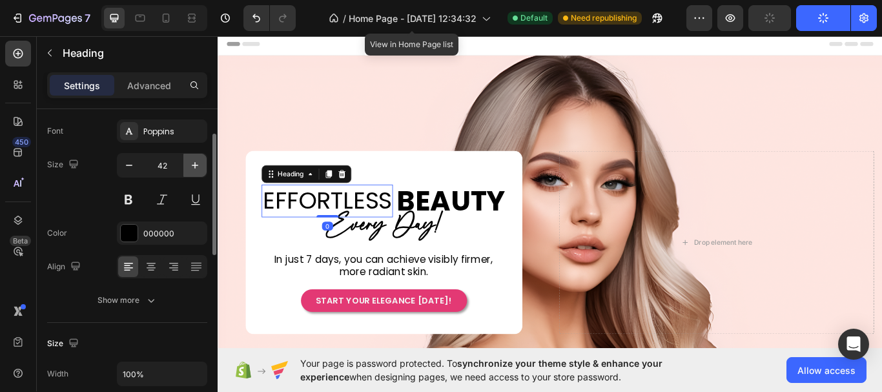
click at [196, 163] on icon "button" at bounding box center [195, 165] width 13 height 13
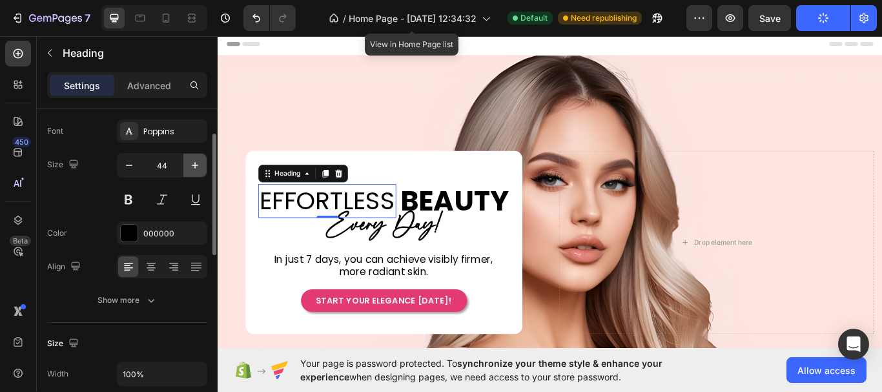
type input "45"
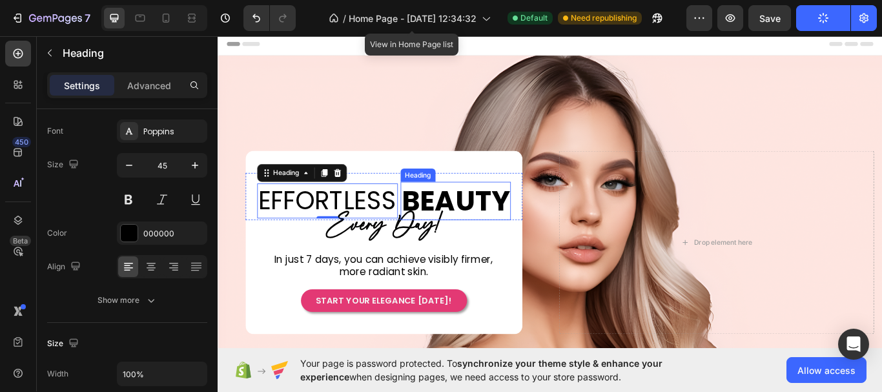
click at [493, 224] on p "BEAUTY" at bounding box center [495, 229] width 126 height 42
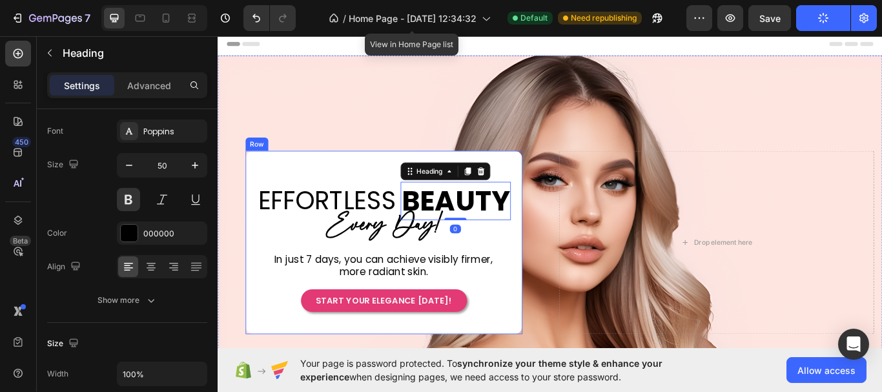
click at [533, 275] on div "EFFORTLESS Heading BEAUTY Heading 0 Row Row ⁠⁠⁠⁠⁠⁠⁠ Every Day! Heading In just …" at bounding box center [411, 277] width 323 height 162
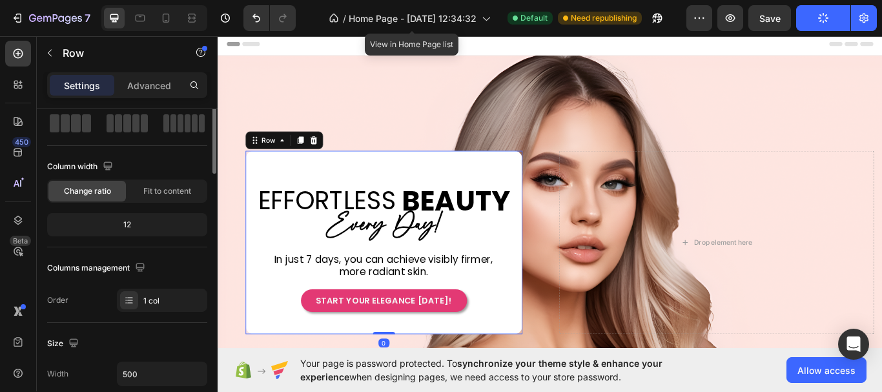
scroll to position [0, 0]
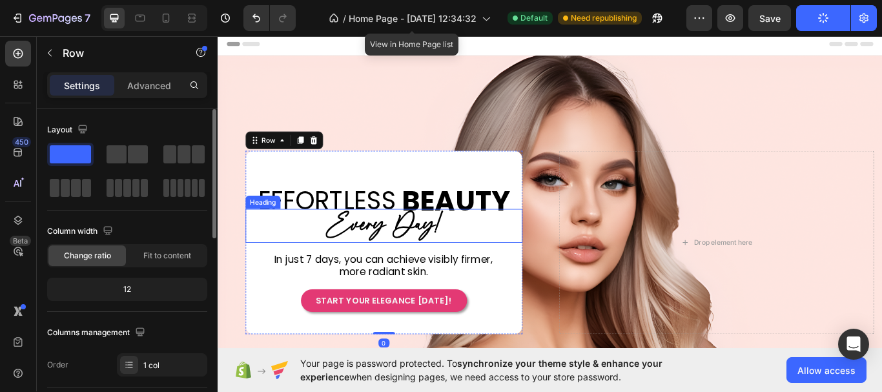
click at [420, 261] on span "Every Day!" at bounding box center [410, 257] width 131 height 43
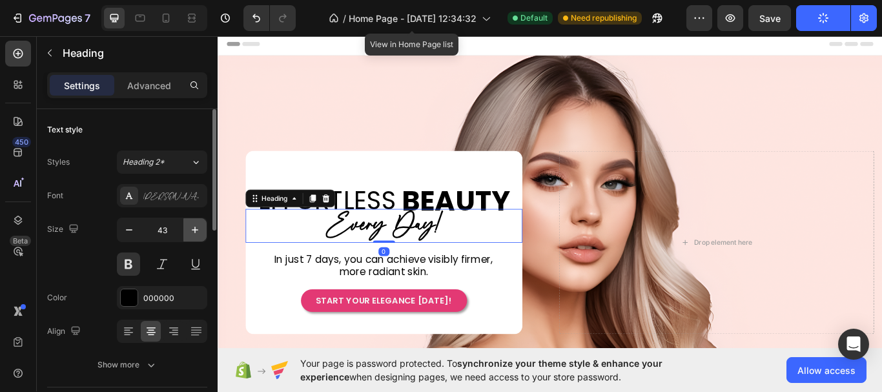
click at [198, 232] on icon "button" at bounding box center [195, 229] width 13 height 13
type input "45"
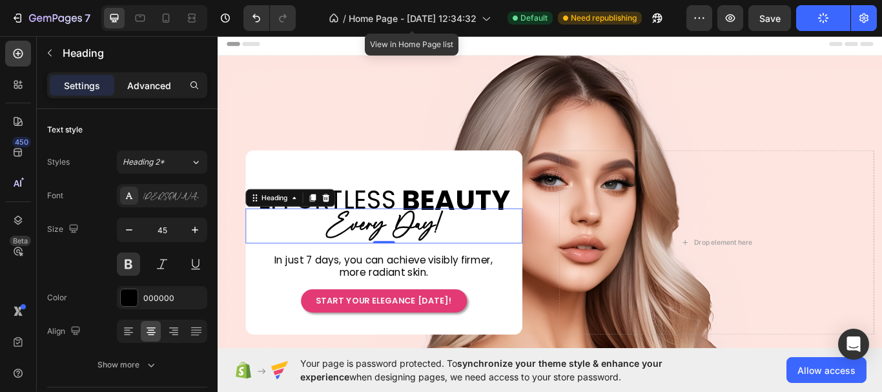
click at [172, 88] on div "Advanced" at bounding box center [149, 85] width 65 height 21
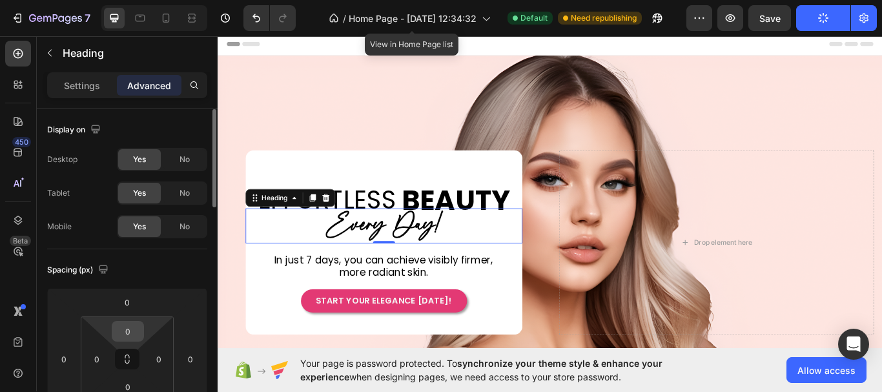
click at [130, 333] on input "0" at bounding box center [128, 331] width 26 height 19
type input "5"
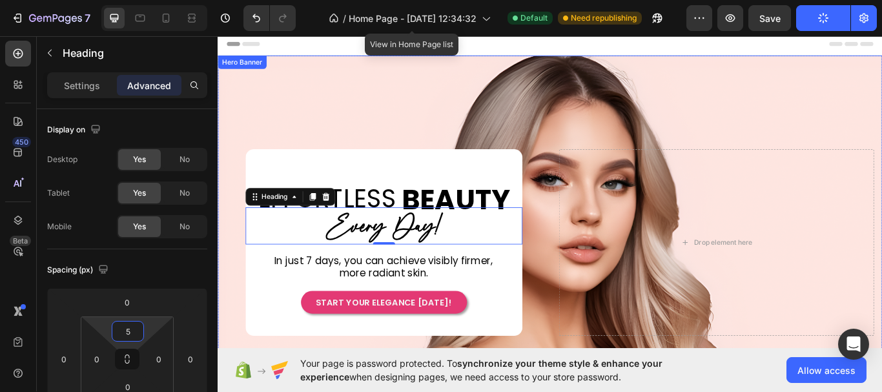
click at [693, 137] on div "Drop element here EFFORTLESS Heading BEAUTY Heading Row Row ⁠⁠⁠⁠⁠⁠⁠ Every Day! …" at bounding box center [605, 278] width 775 height 318
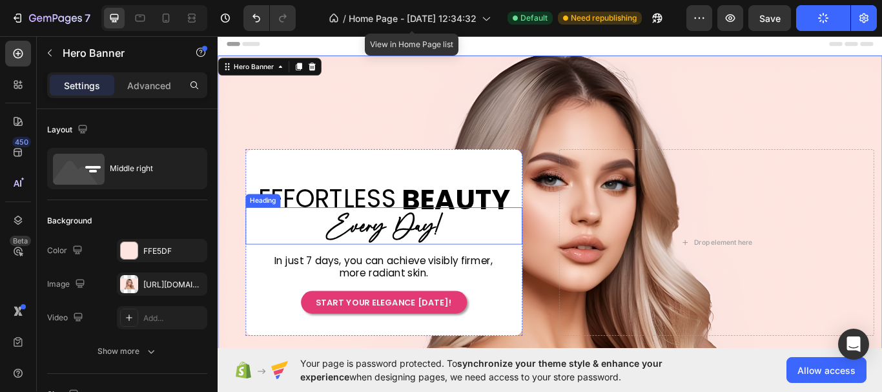
click at [460, 263] on span "Every Day!" at bounding box center [410, 259] width 131 height 43
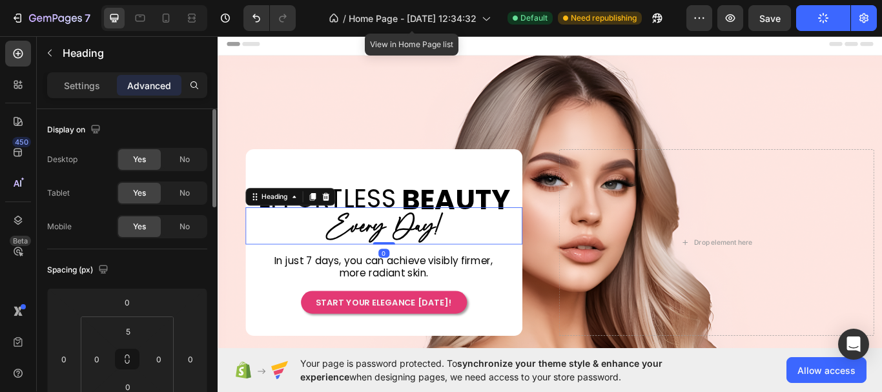
click at [90, 84] on p "Settings" at bounding box center [82, 86] width 36 height 14
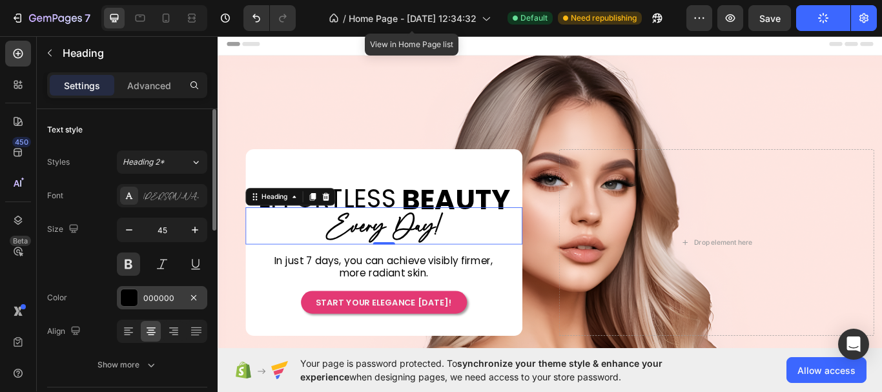
click at [135, 300] on div at bounding box center [129, 297] width 17 height 17
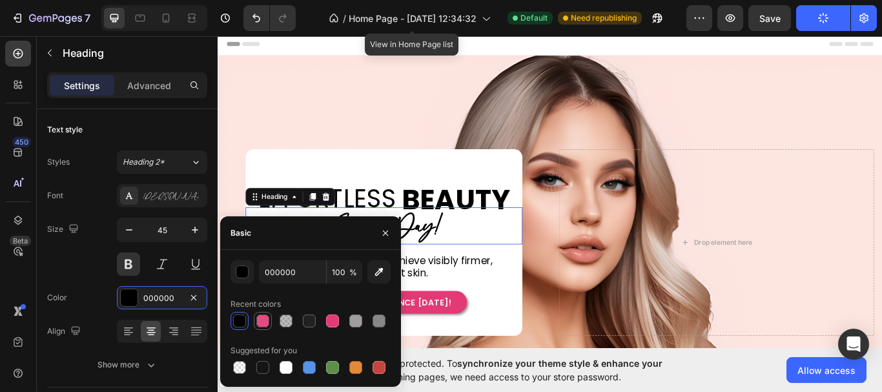
click at [261, 322] on div at bounding box center [262, 320] width 13 height 13
type input "E33974"
type input "90"
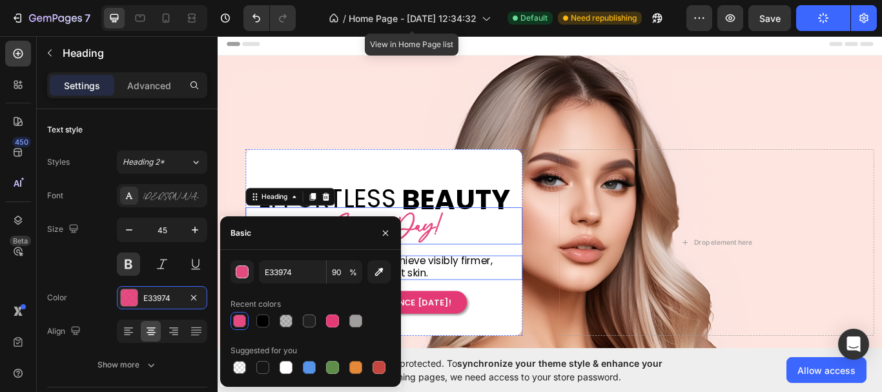
click at [518, 311] on p "In just 7 days, you can achieve visibly firmer, more radiant skin." at bounding box center [411, 306] width 265 height 28
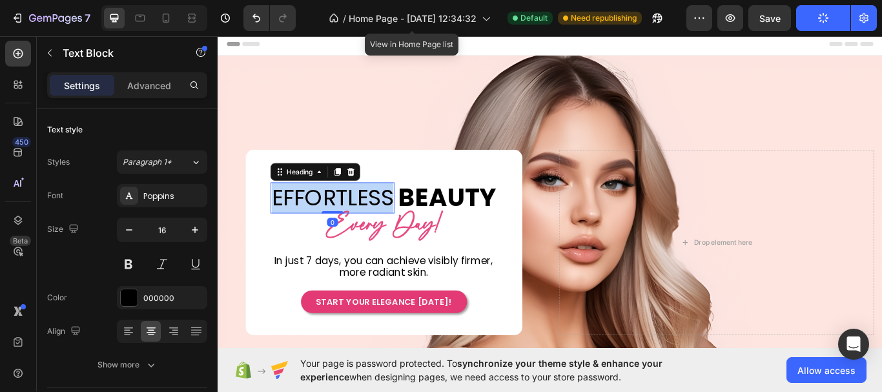
click at [367, 216] on p "EFFORTLESS" at bounding box center [351, 226] width 142 height 34
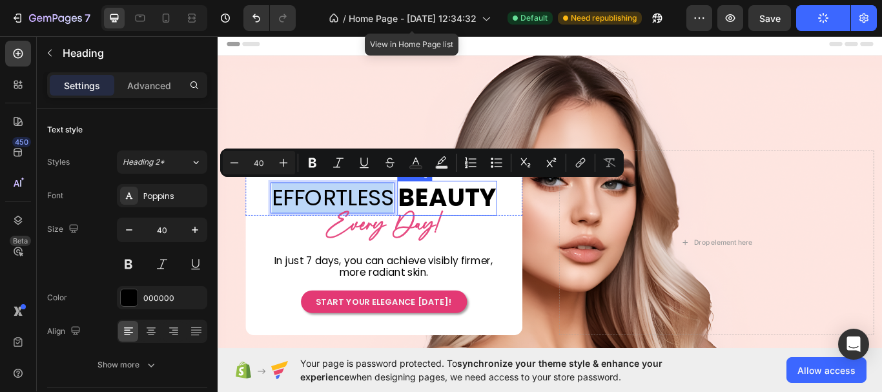
click at [495, 216] on p "BEAUTY" at bounding box center [485, 226] width 114 height 38
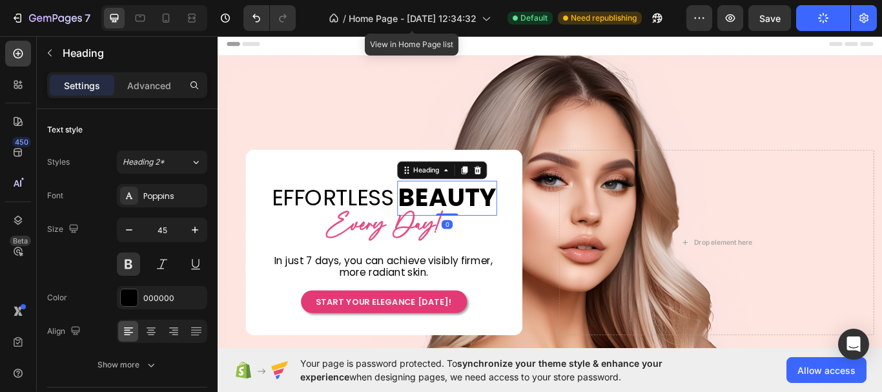
click at [495, 216] on p "BEAUTY" at bounding box center [485, 226] width 114 height 38
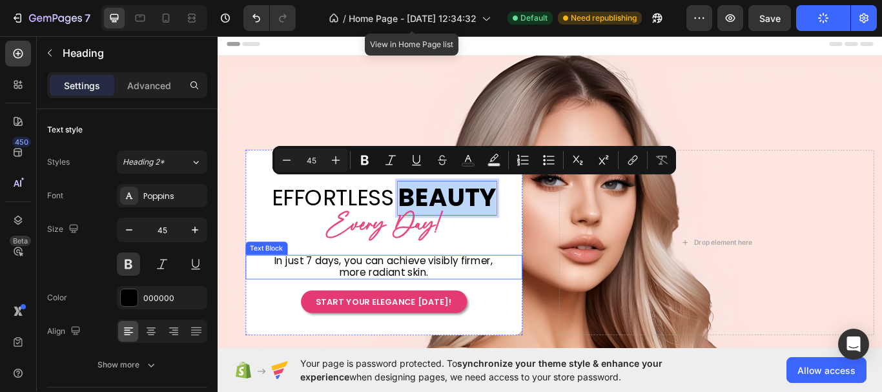
click at [543, 307] on div "In just 7 days, you can achieve visibly firmer, more radiant skin." at bounding box center [411, 306] width 323 height 28
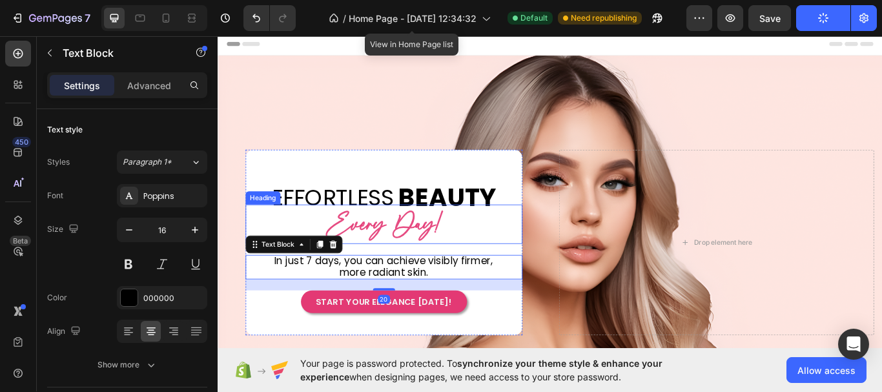
click at [431, 259] on span "Every Day!" at bounding box center [410, 257] width 131 height 43
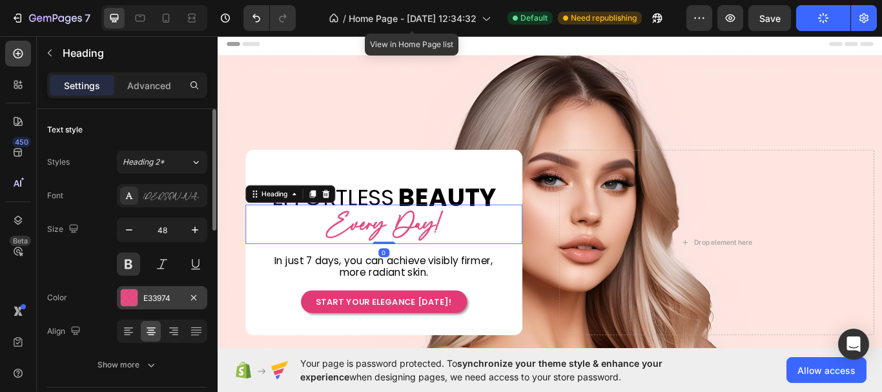
click at [128, 305] on div at bounding box center [129, 297] width 17 height 17
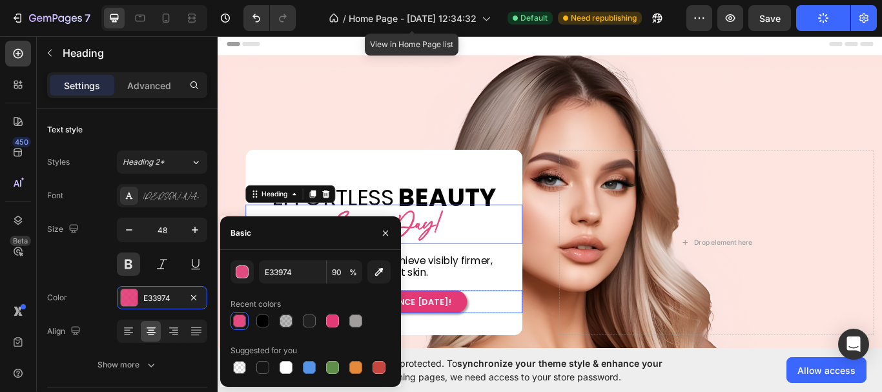
click at [555, 343] on div "START YOUR ELEGANCE [DATE]! Button" at bounding box center [411, 346] width 323 height 27
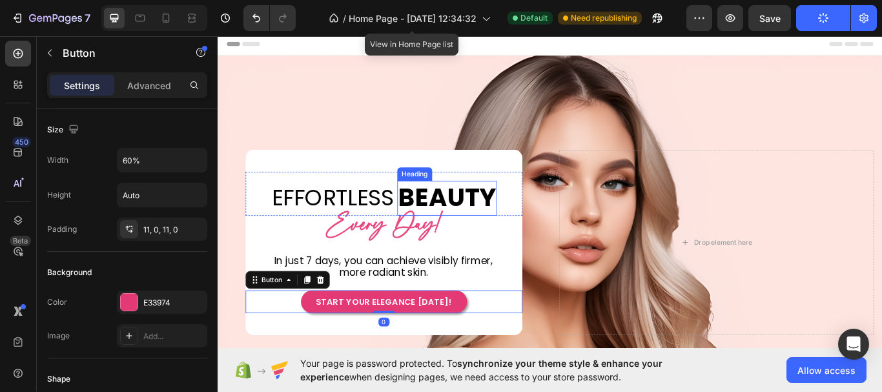
click at [514, 225] on p "BEAUTY" at bounding box center [485, 226] width 114 height 38
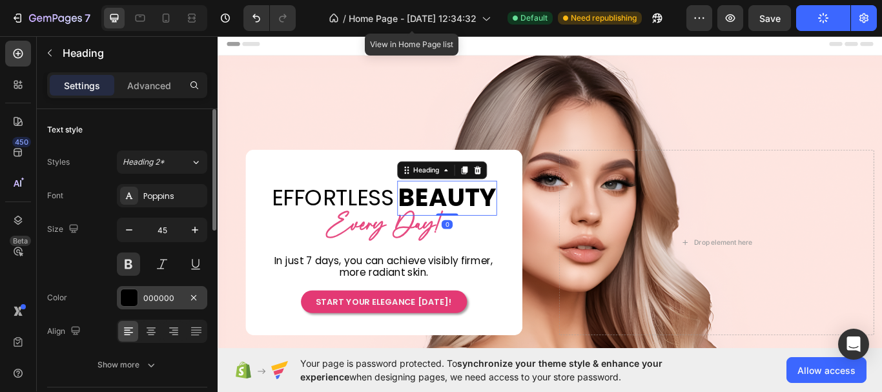
click at [130, 299] on div at bounding box center [129, 297] width 17 height 17
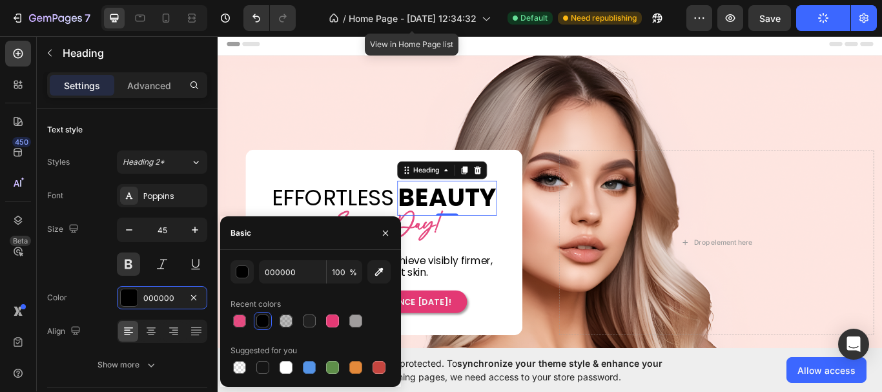
click at [237, 324] on div at bounding box center [239, 320] width 13 height 13
type input "E33974"
type input "90"
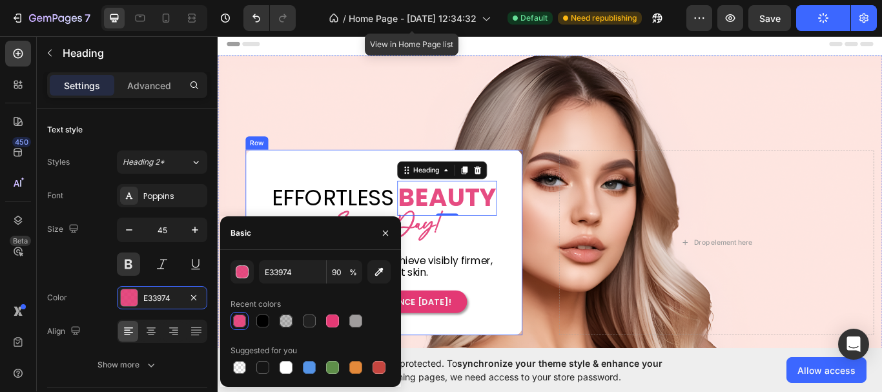
click at [536, 285] on div "EFFORTLESS Heading BEAUTY Heading 0 Row Row ⁠⁠⁠⁠⁠⁠⁠ Every Day! Heading In just …" at bounding box center [411, 277] width 323 height 165
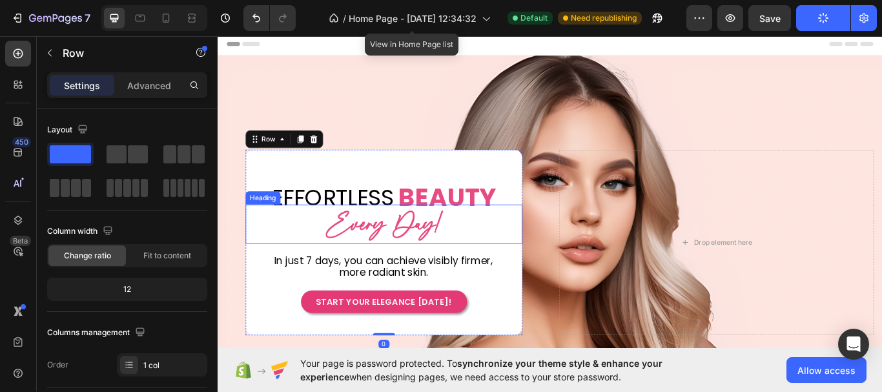
click at [446, 261] on span "Every Day!" at bounding box center [410, 257] width 131 height 43
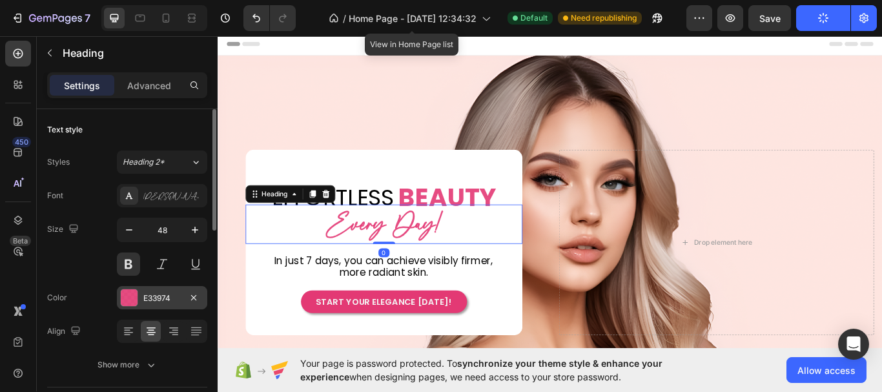
click at [121, 299] on div at bounding box center [129, 297] width 17 height 17
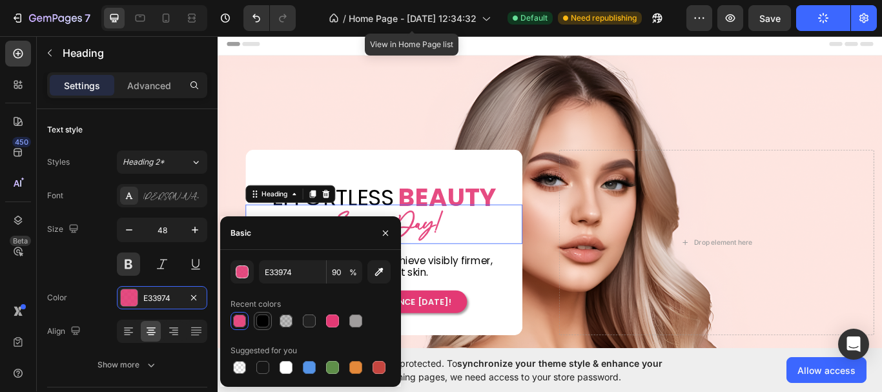
click at [257, 318] on div at bounding box center [262, 320] width 13 height 13
type input "000000"
type input "100"
click at [540, 300] on p "In just 7 days, you can achieve visibly firmer, more radiant skin." at bounding box center [411, 306] width 265 height 28
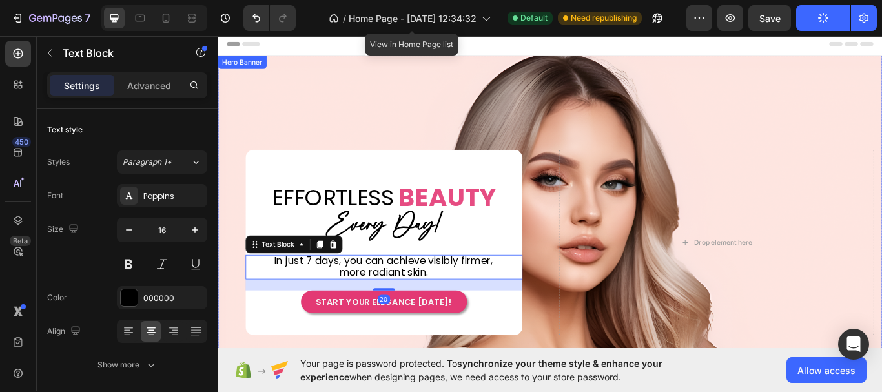
click at [631, 347] on div "Drop element here" at bounding box center [798, 277] width 367 height 216
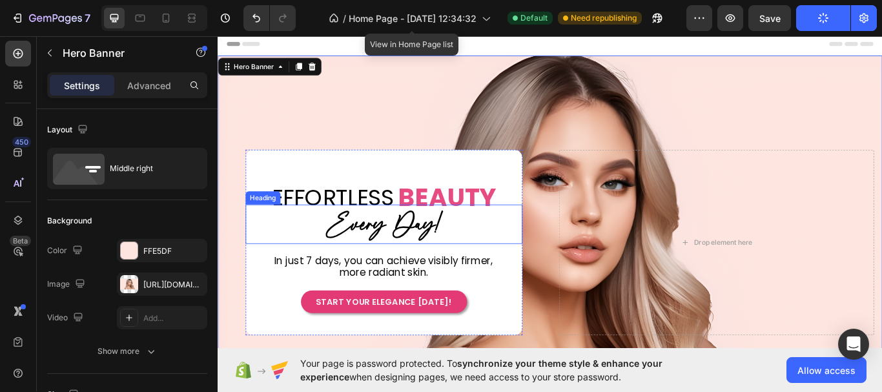
click at [460, 253] on span "Every Day!" at bounding box center [410, 257] width 131 height 43
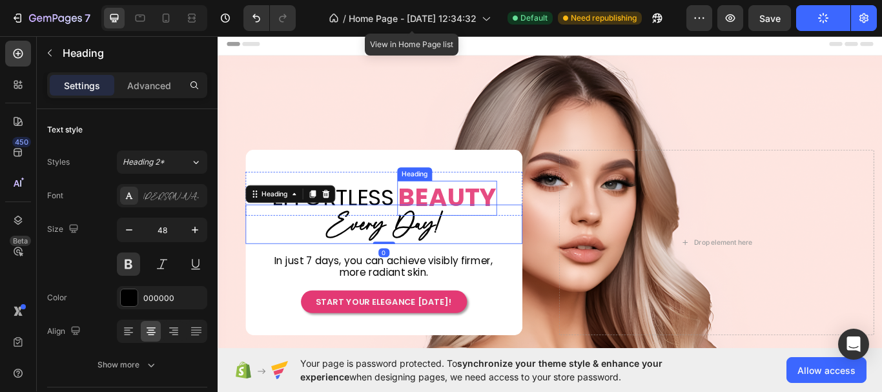
click at [492, 220] on p "BEAUTY" at bounding box center [485, 226] width 114 height 38
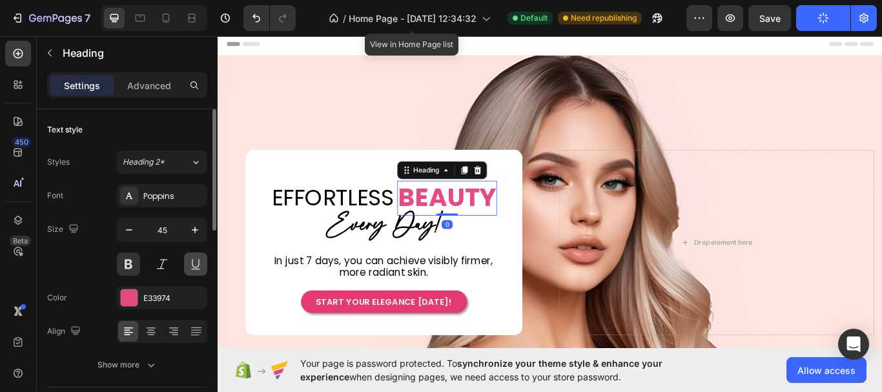
click at [193, 260] on button at bounding box center [195, 263] width 23 height 23
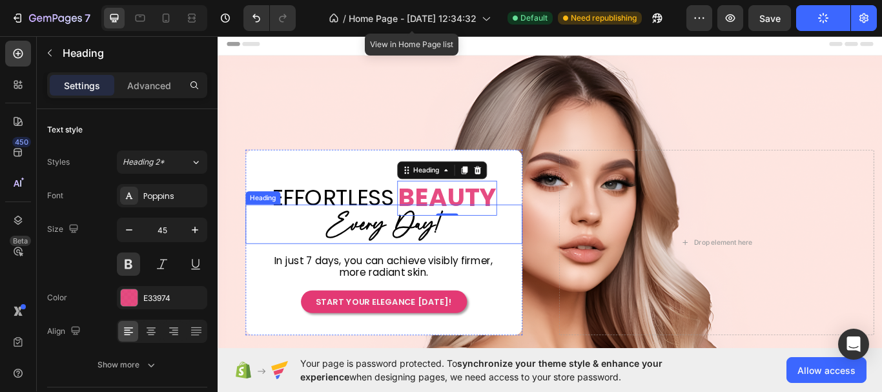
click at [436, 263] on span "Every Day!" at bounding box center [410, 257] width 131 height 43
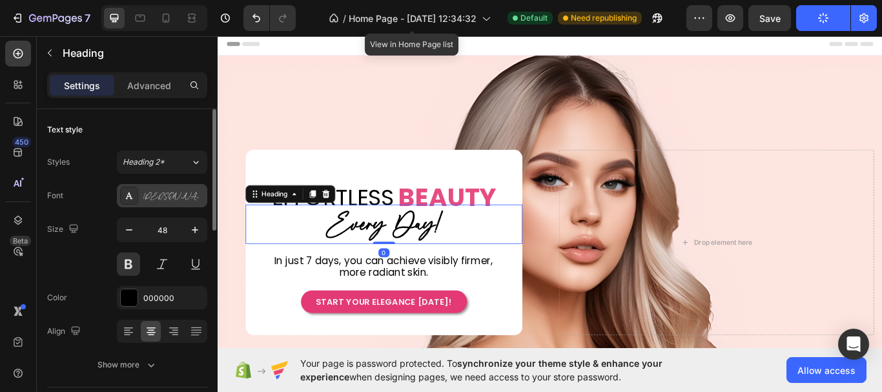
click at [163, 188] on div "[PERSON_NAME]" at bounding box center [162, 195] width 90 height 23
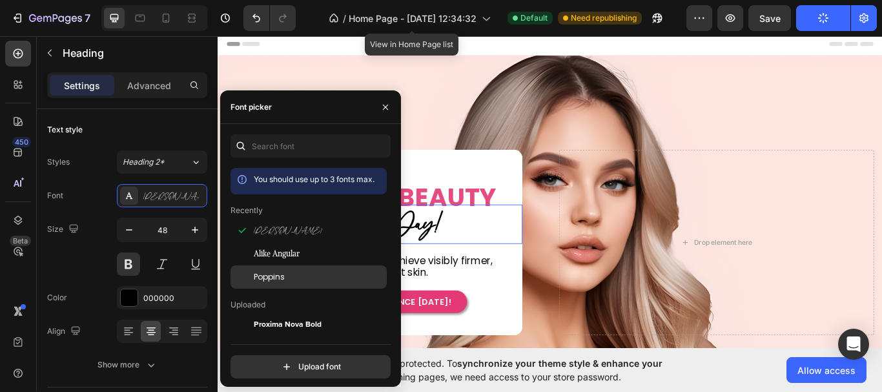
click at [273, 272] on span "Poppins" at bounding box center [269, 277] width 31 height 12
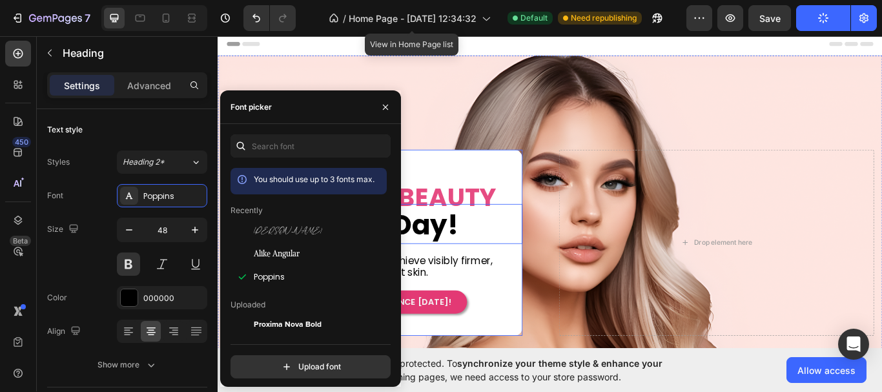
click at [509, 284] on div "EFFORTLESS Heading BEAUTY Heading Row Row ⁠⁠⁠⁠⁠⁠⁠ Every Day! Heading 0 In just …" at bounding box center [411, 277] width 323 height 165
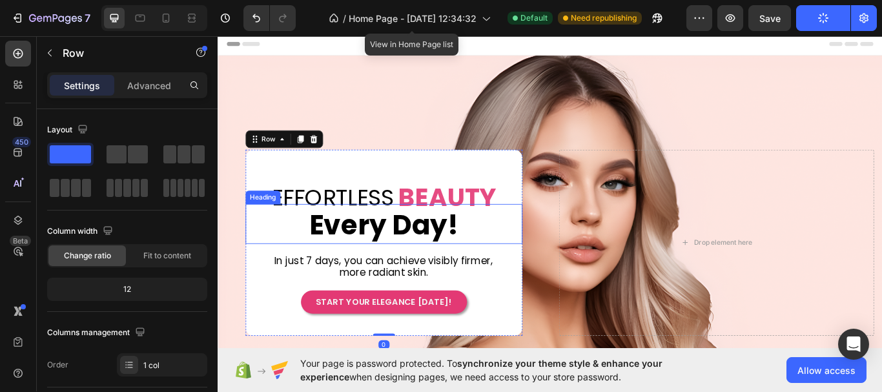
click at [477, 259] on span "Every Day!" at bounding box center [411, 257] width 174 height 44
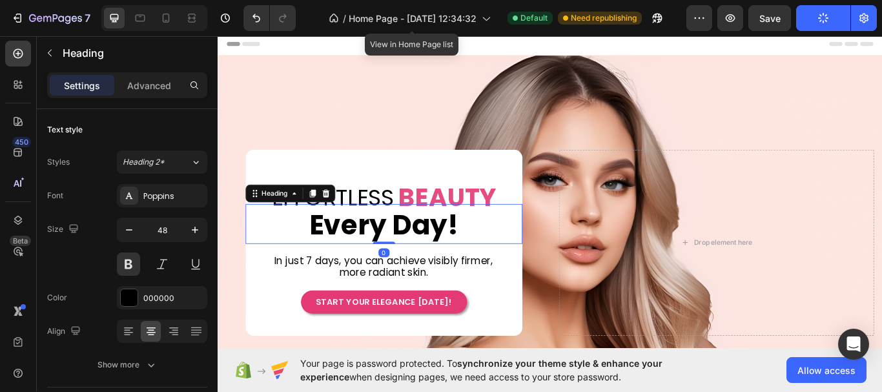
click at [413, 258] on span "Every Day!" at bounding box center [411, 257] width 174 height 44
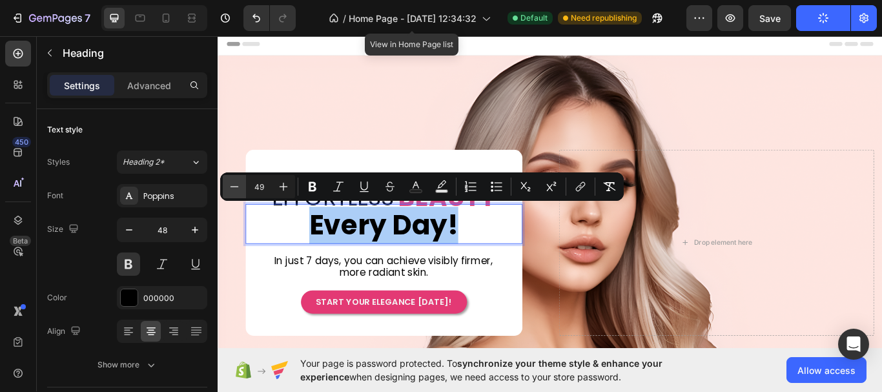
click at [238, 190] on icon "Editor contextual toolbar" at bounding box center [234, 186] width 13 height 13
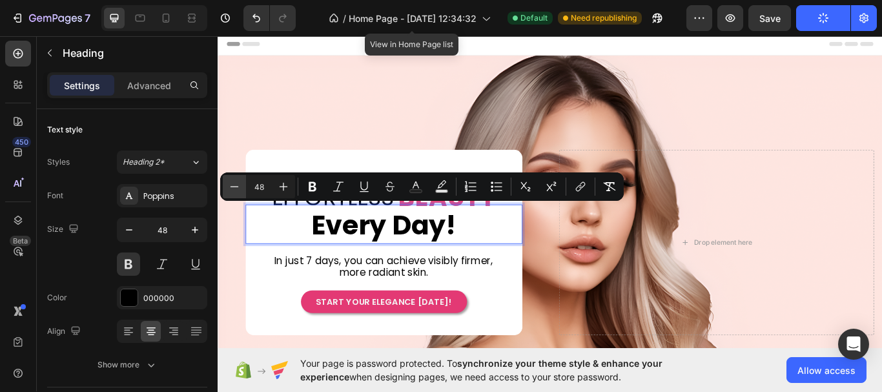
click at [238, 190] on icon "Editor contextual toolbar" at bounding box center [234, 186] width 13 height 13
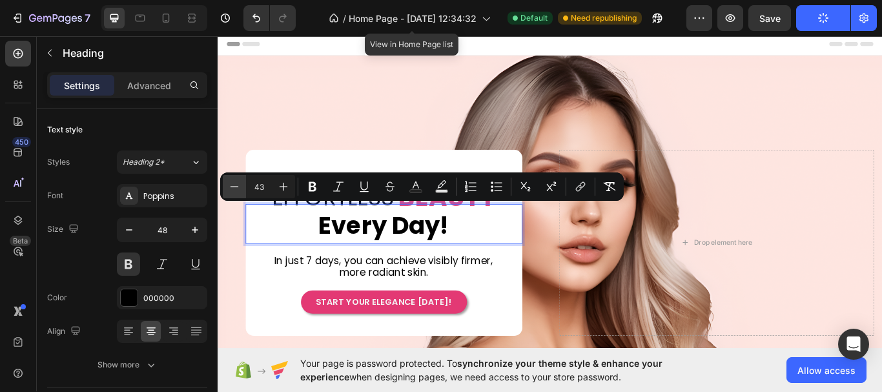
click at [238, 190] on icon "Editor contextual toolbar" at bounding box center [234, 186] width 13 height 13
type input "40"
click at [500, 285] on div "EFFORTLESS Heading BEAUTY Heading Row Row Every Day! Heading 0 In just 7 days, …" at bounding box center [411, 277] width 323 height 166
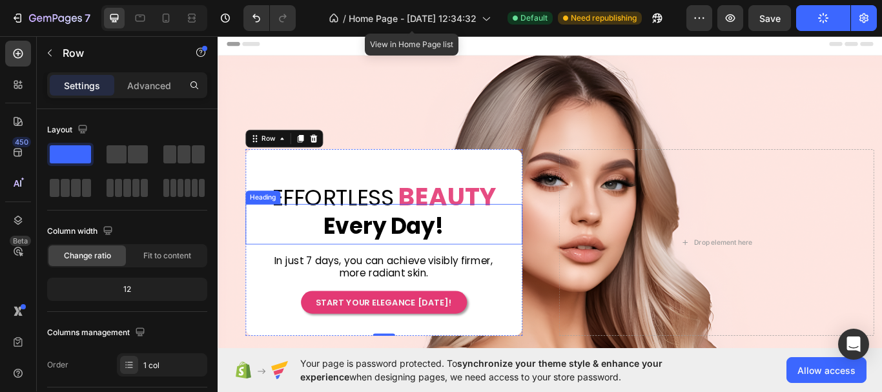
click at [468, 254] on span "Every Day!" at bounding box center [411, 258] width 140 height 36
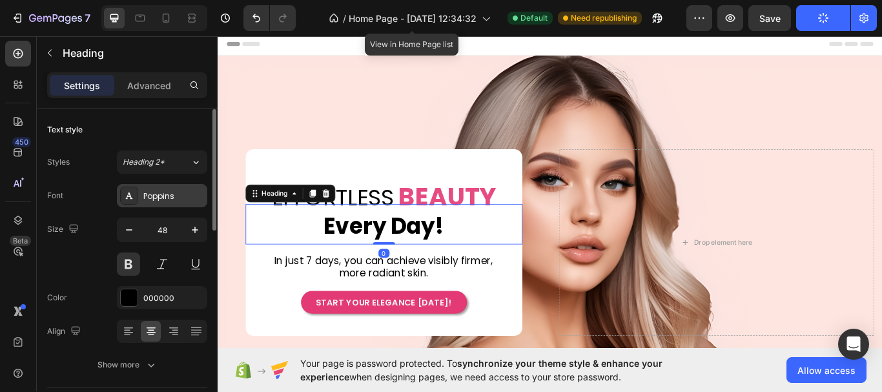
click at [152, 196] on div "Poppins" at bounding box center [173, 196] width 61 height 12
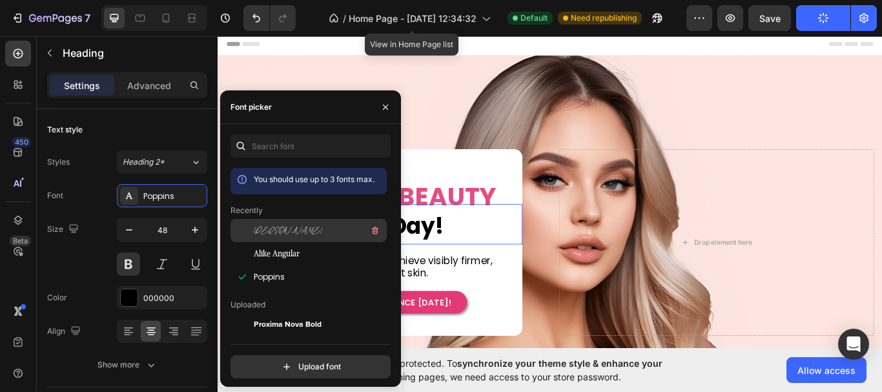
click at [283, 232] on div "[PERSON_NAME]" at bounding box center [319, 230] width 130 height 15
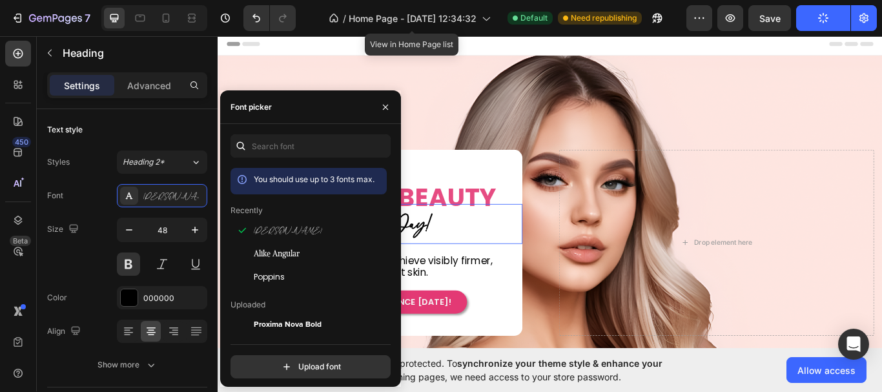
click at [497, 275] on h2 "⁠⁠⁠⁠⁠⁠⁠ Every Day!" at bounding box center [411, 257] width 323 height 43
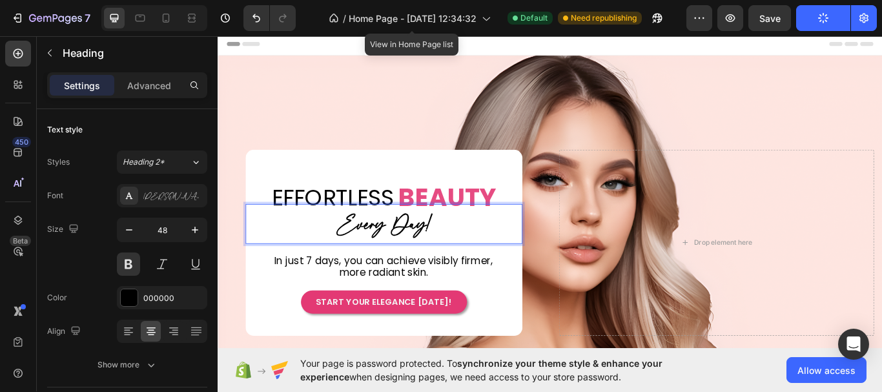
click at [397, 256] on span "Every Day!" at bounding box center [411, 257] width 107 height 35
click at [396, 256] on span "Every Day!" at bounding box center [411, 257] width 107 height 35
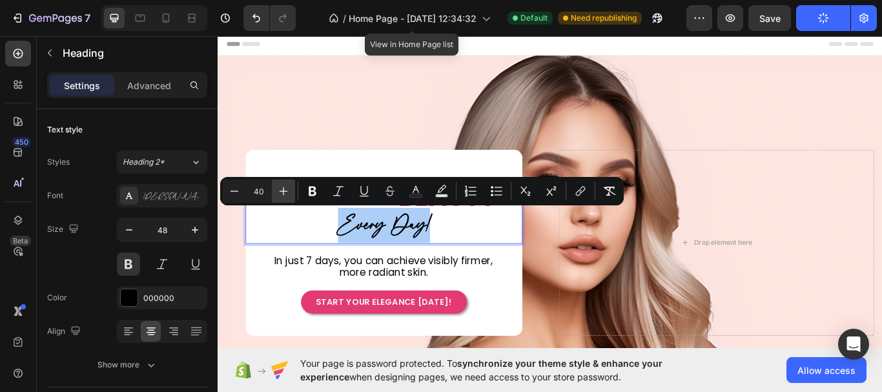
click at [291, 194] on button "Plus" at bounding box center [283, 190] width 23 height 23
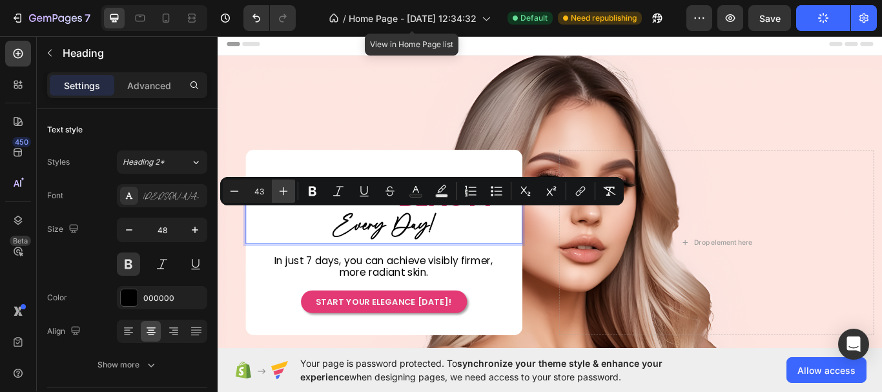
click at [291, 194] on button "Plus" at bounding box center [283, 190] width 23 height 23
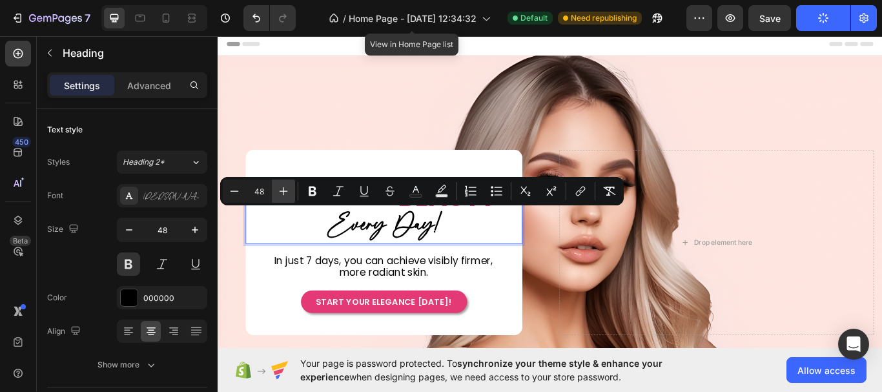
click at [291, 194] on button "Plus" at bounding box center [283, 190] width 23 height 23
type input "50"
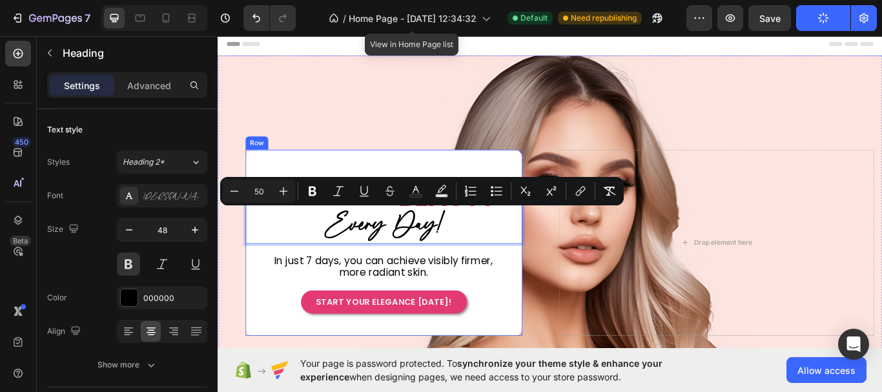
click at [506, 296] on span "In just 7 days, you can achieve visibly firmer, more radiant skin." at bounding box center [410, 305] width 255 height 30
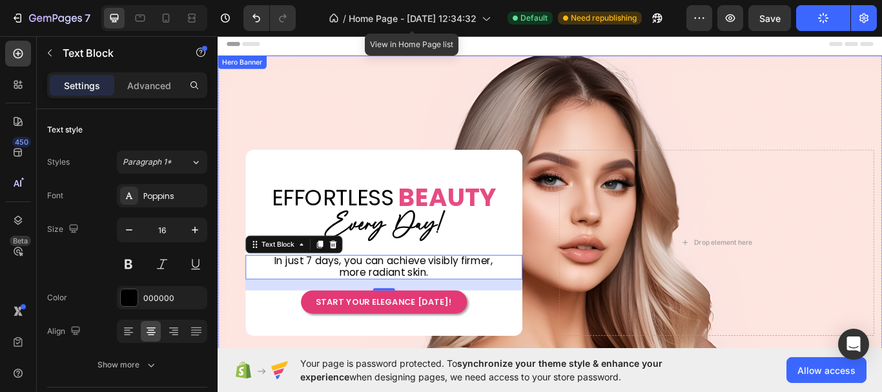
click at [573, 385] on div "Drop element here EFFORTLESS Heading BEAUTY Heading Row Row ⁠⁠⁠⁠⁠⁠⁠ Every Day! …" at bounding box center [605, 277] width 775 height 316
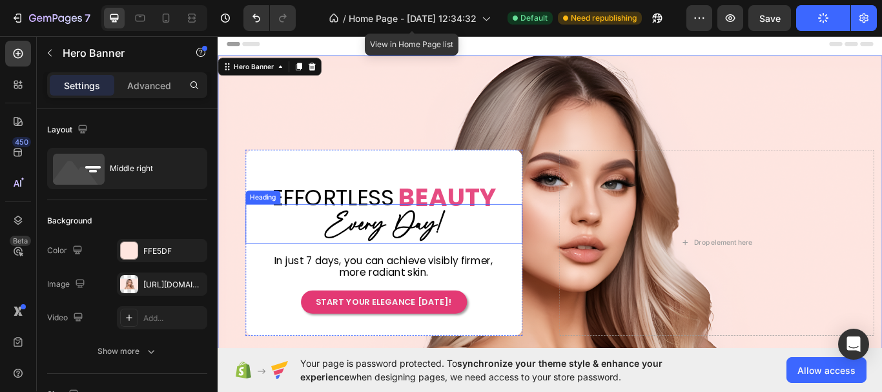
click at [481, 259] on p "⁠⁠⁠⁠⁠⁠⁠ Every Day!" at bounding box center [411, 257] width 320 height 41
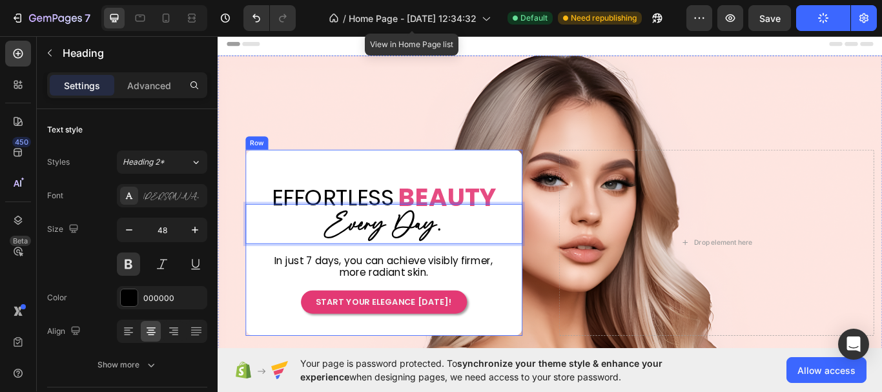
click at [518, 322] on div "EFFORTLESS Heading BEAUTY Heading Row Row Every Day. Heading 0 In just 7 days, …" at bounding box center [411, 277] width 323 height 165
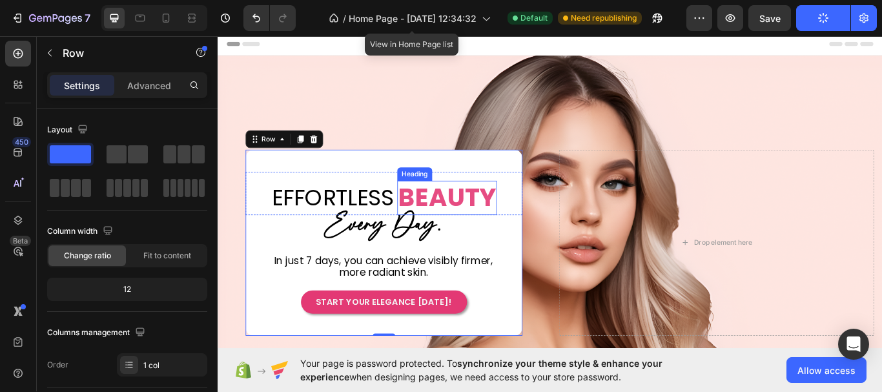
click at [529, 225] on p "BEAUTY" at bounding box center [485, 226] width 114 height 38
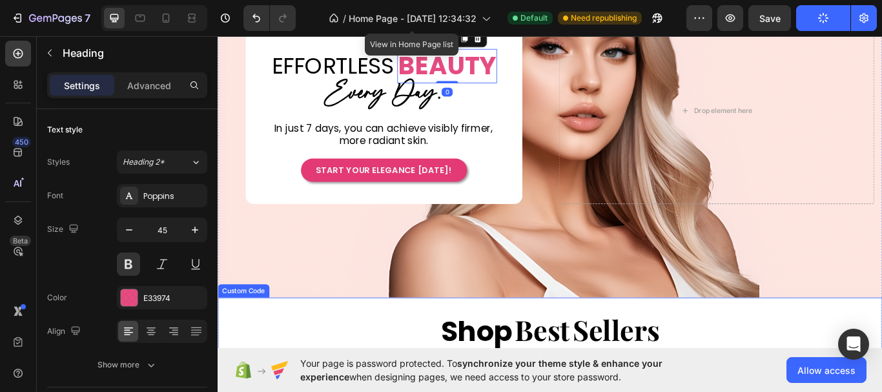
scroll to position [194, 0]
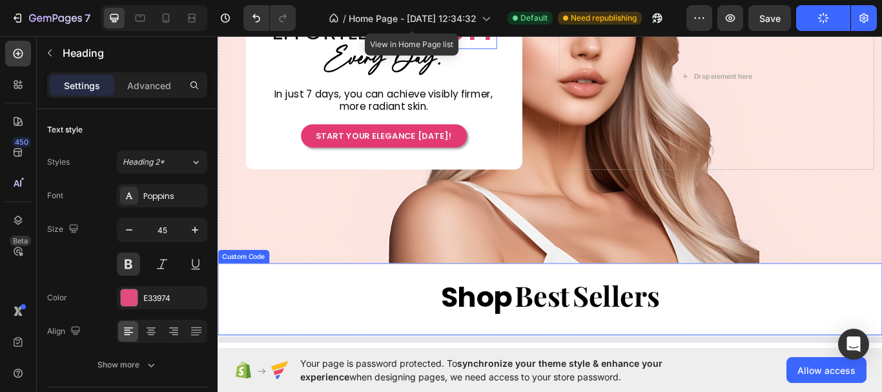
click at [591, 331] on span "Best" at bounding box center [596, 338] width 65 height 48
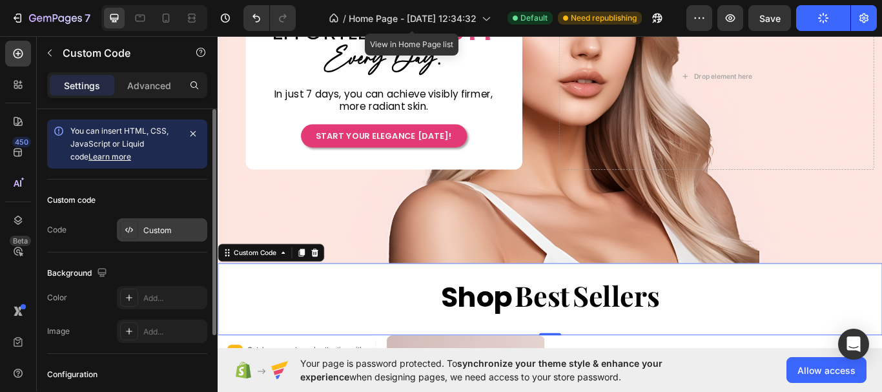
click at [152, 232] on div "Custom" at bounding box center [173, 231] width 61 height 12
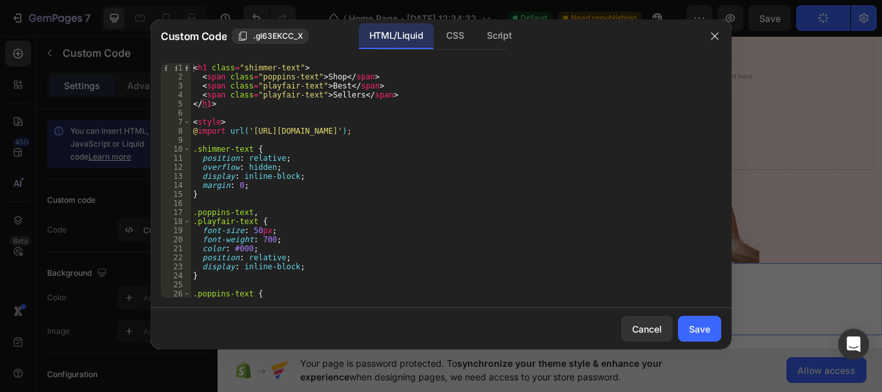
click at [356, 218] on div "< h1 class = "shimmer-text" > < span class = "poppins-text" > Shop </ span > < …" at bounding box center [450, 189] width 521 height 252
type textarea "</style>"
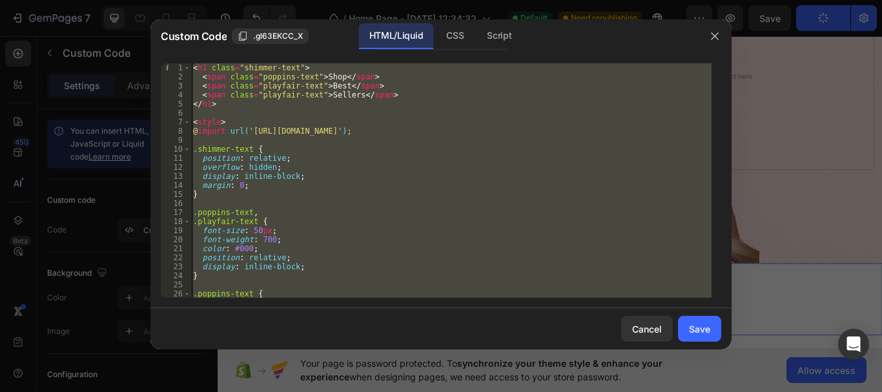
click at [738, 283] on div at bounding box center [441, 196] width 882 height 392
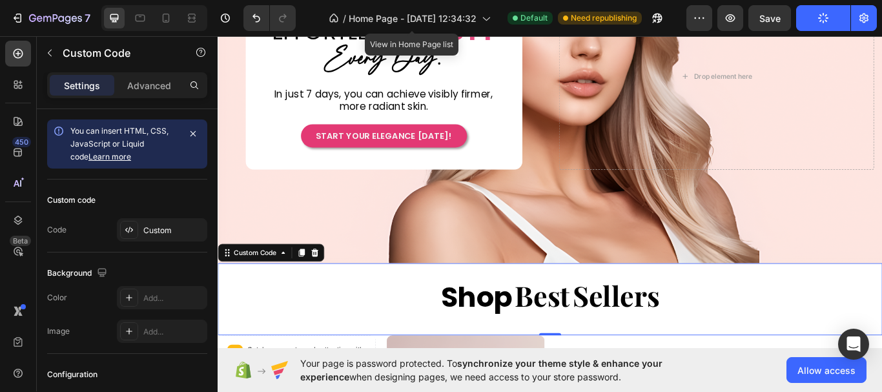
scroll to position [129, 0]
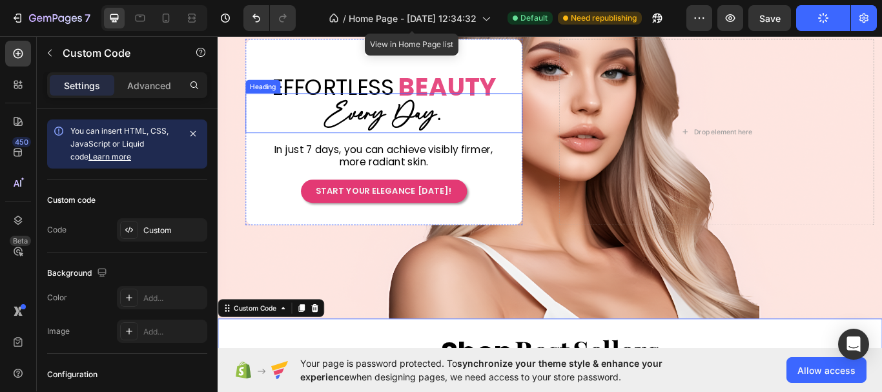
click at [490, 96] on p "BEAUTY" at bounding box center [485, 96] width 114 height 38
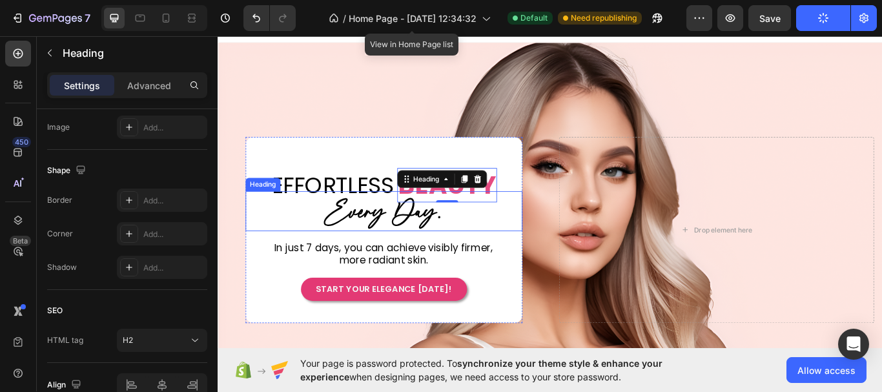
scroll to position [0, 0]
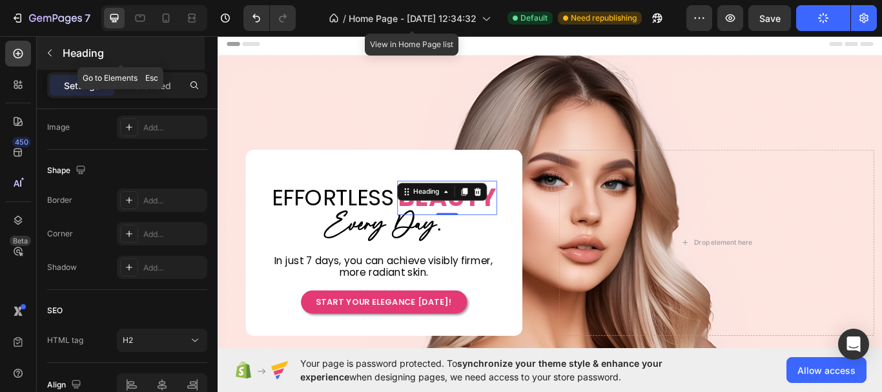
click at [51, 59] on button "button" at bounding box center [49, 53] width 21 height 21
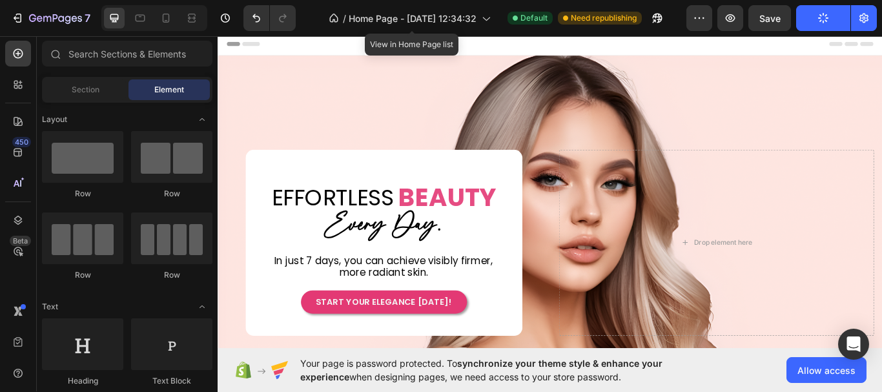
click at [94, 54] on input "text" at bounding box center [127, 54] width 170 height 26
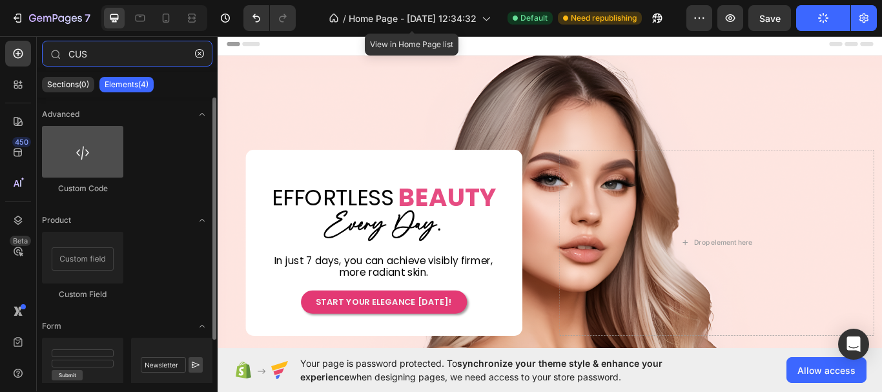
type input "CUS"
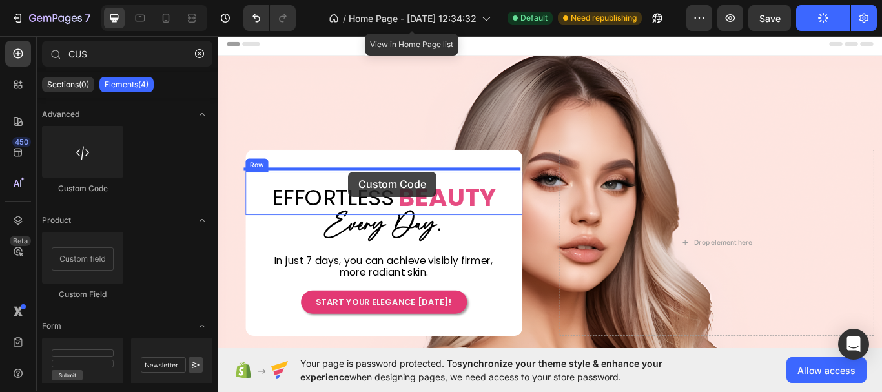
drag, startPoint x: 314, startPoint y: 208, endPoint x: 370, endPoint y: 194, distance: 57.2
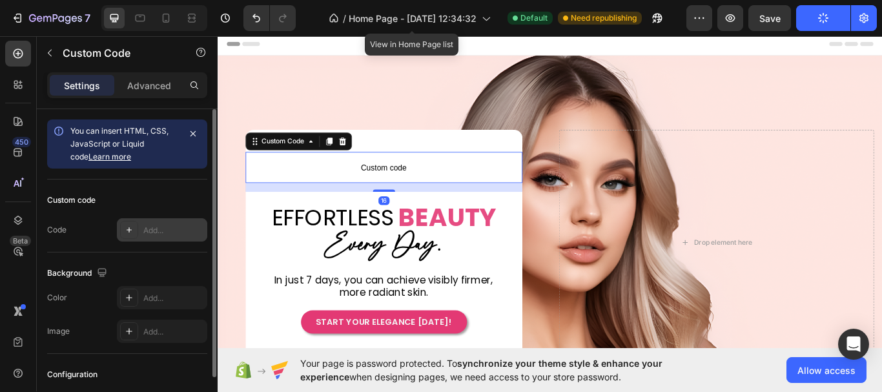
click at [166, 230] on div "Add..." at bounding box center [173, 231] width 61 height 12
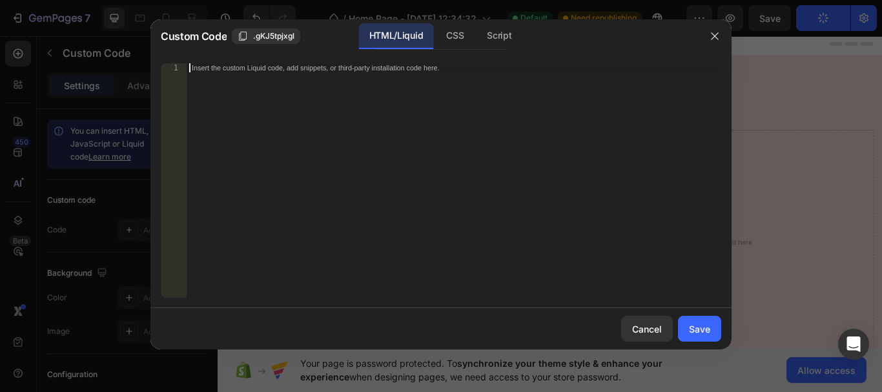
click at [385, 170] on div "Insert the custom Liquid code, add snippets, or third-party installation code h…" at bounding box center [454, 189] width 535 height 252
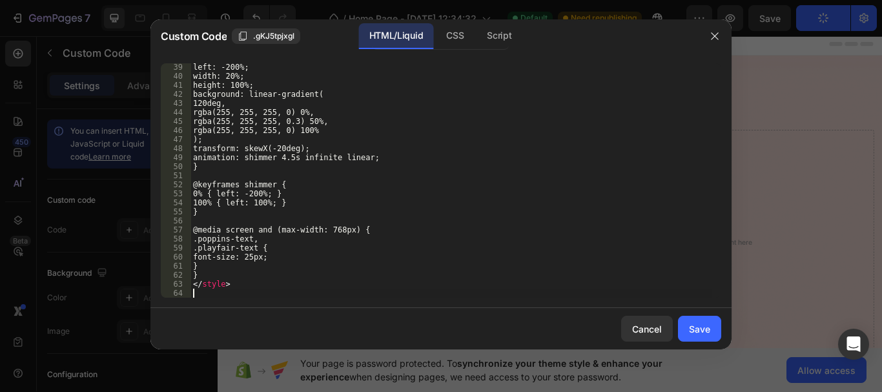
scroll to position [344, 0]
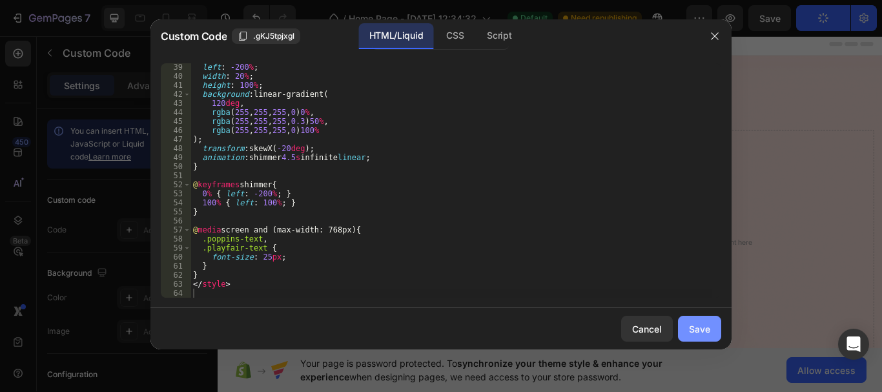
click at [689, 325] on div "Save" at bounding box center [699, 329] width 21 height 14
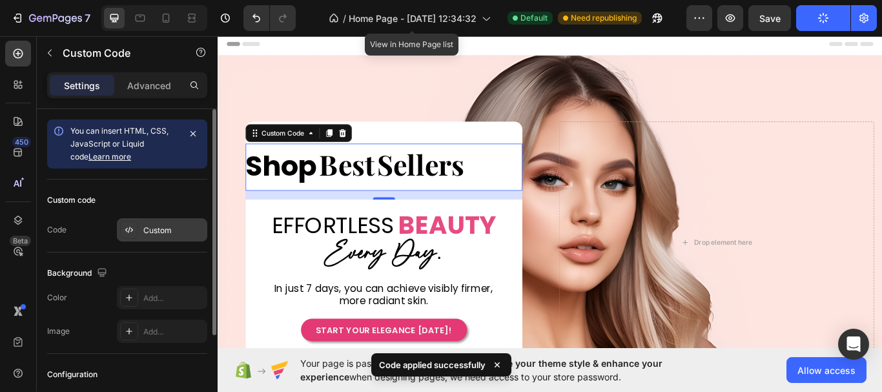
click at [181, 230] on div "Custom" at bounding box center [173, 231] width 61 height 12
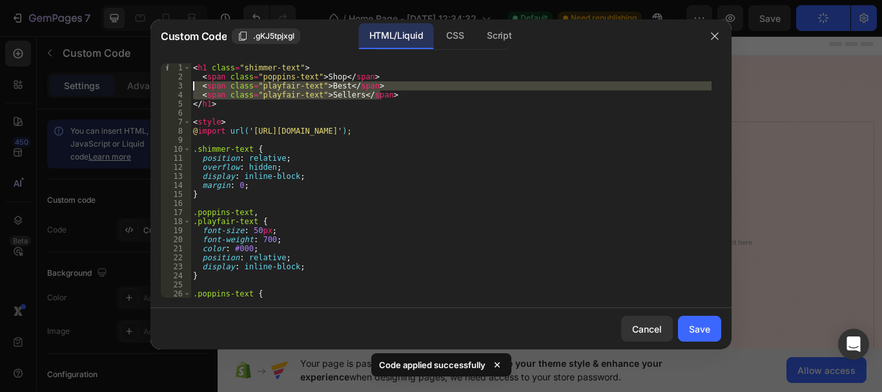
drag, startPoint x: 388, startPoint y: 94, endPoint x: 195, endPoint y: 88, distance: 193.2
click at [195, 88] on div "< h1 class = "shimmer-text" > < span class = "poppins-text" > Shop </ span > < …" at bounding box center [450, 189] width 521 height 252
type textarea "<span class="playfair-text">Best</span> <span class="playfair-text">Sellers</sp…"
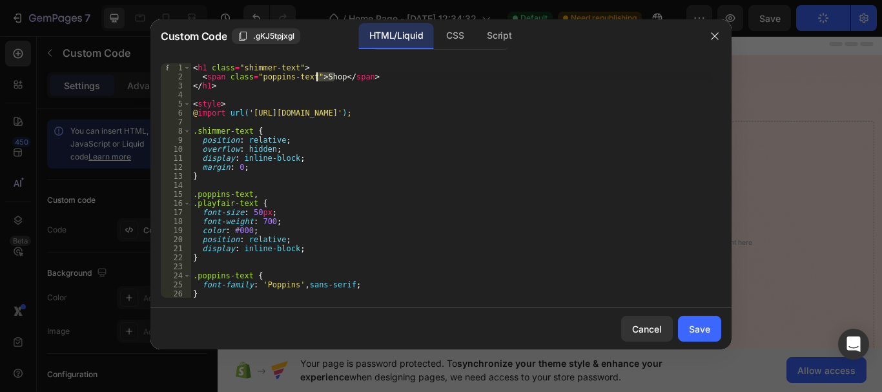
drag, startPoint x: 335, startPoint y: 76, endPoint x: 318, endPoint y: 80, distance: 17.9
click at [318, 80] on div "< h1 class = "shimmer-text" > < span class = "poppins-text" > Shop </ span > </…" at bounding box center [450, 189] width 521 height 252
type textarea "<span class="poppins-text">BEAUTY</span>"
click at [690, 332] on div "Save" at bounding box center [699, 329] width 21 height 14
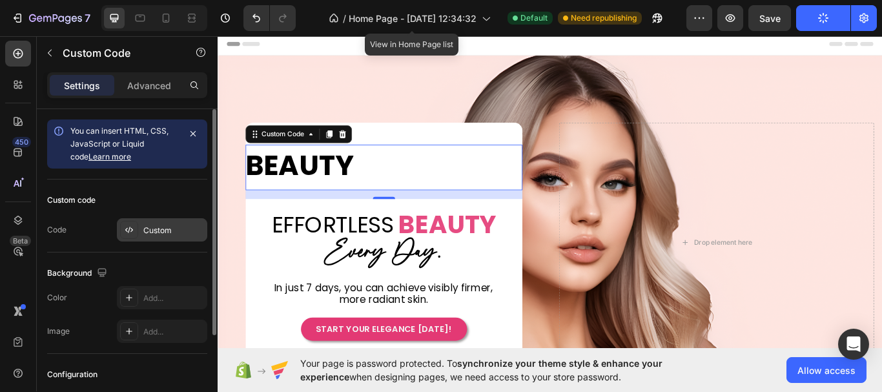
click at [170, 232] on div "Custom" at bounding box center [173, 231] width 61 height 12
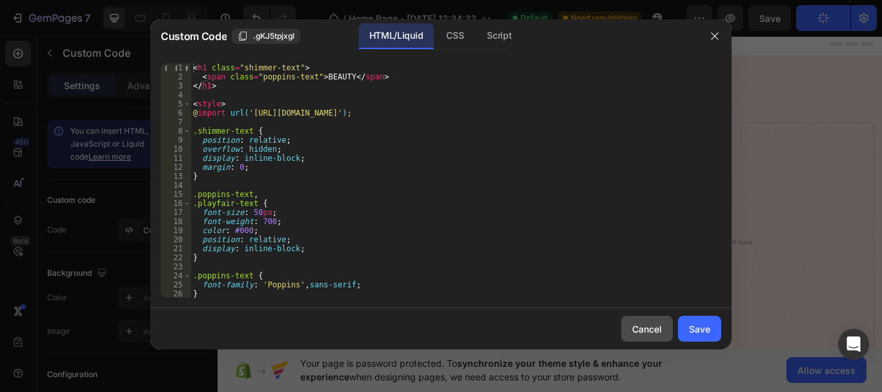
click at [632, 331] on div "Cancel" at bounding box center [647, 329] width 30 height 14
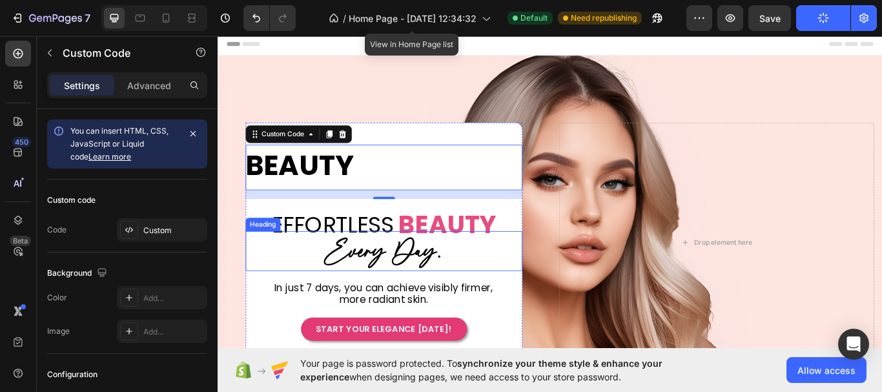
click at [502, 264] on div "⁠⁠⁠⁠⁠⁠⁠ Every Day. Heading" at bounding box center [411, 287] width 323 height 46
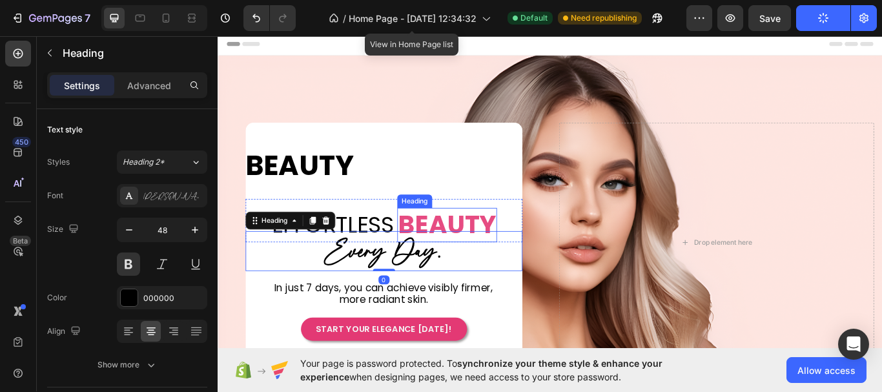
click at [508, 252] on p "BEAUTY" at bounding box center [485, 257] width 114 height 38
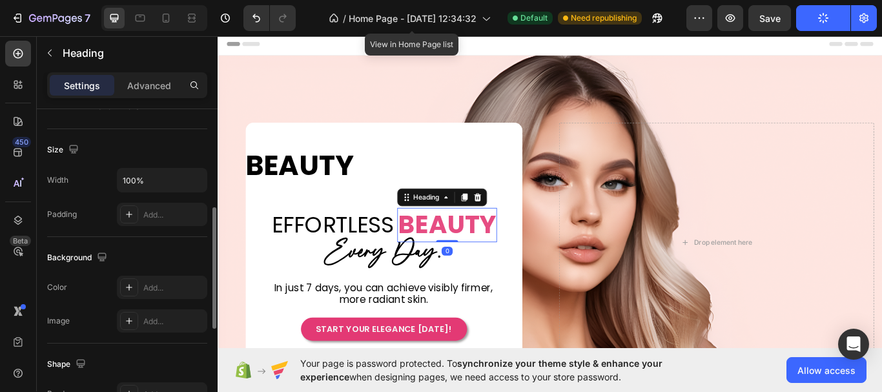
scroll to position [129, 0]
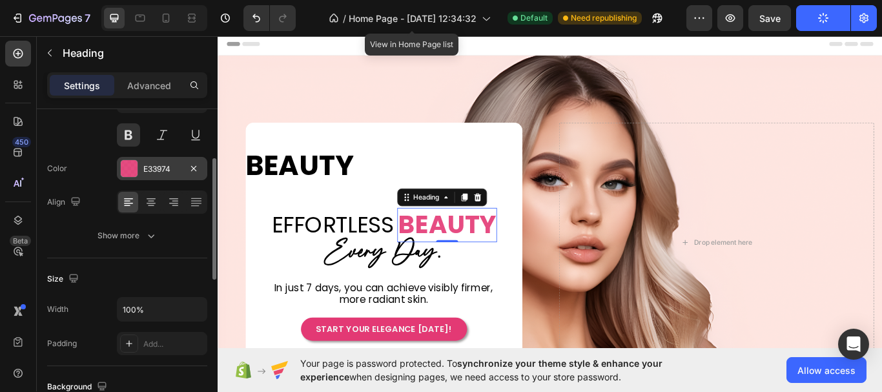
click at [154, 170] on div "E33974" at bounding box center [161, 169] width 37 height 12
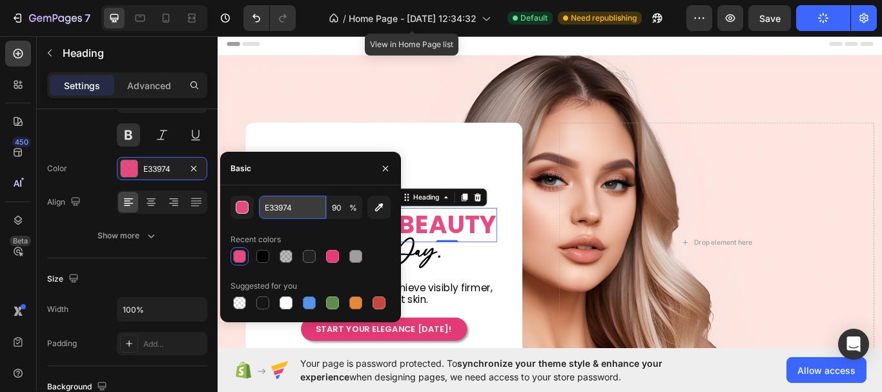
click at [296, 212] on input "E33974" at bounding box center [292, 207] width 67 height 23
click at [491, 318] on div "BEAUTY Custom Code EFFORTLESS Heading BEAUTY Heading 0 Row Row ⁠⁠⁠⁠⁠⁠⁠ Every Da…" at bounding box center [411, 277] width 323 height 229
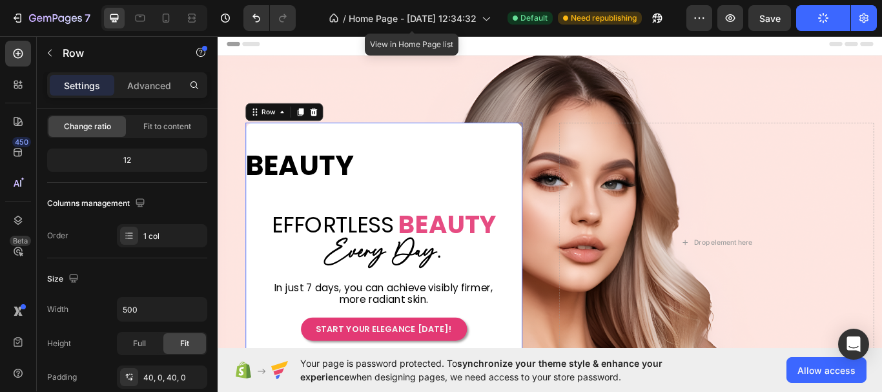
scroll to position [0, 0]
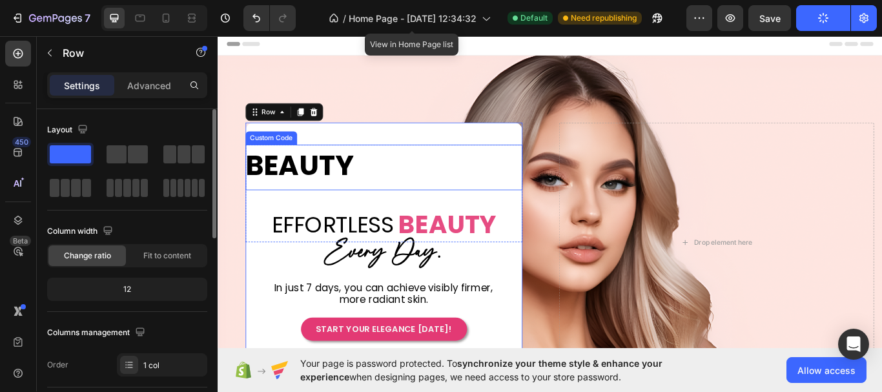
click at [315, 195] on span "BEAUTY" at bounding box center [313, 187] width 126 height 48
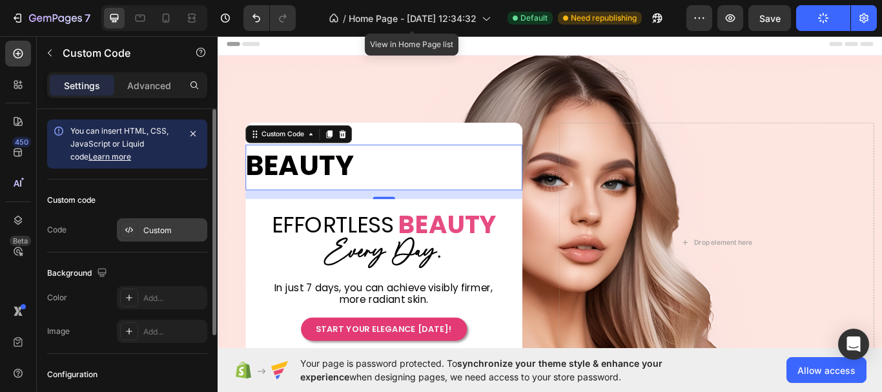
click at [143, 236] on div "Custom" at bounding box center [162, 229] width 90 height 23
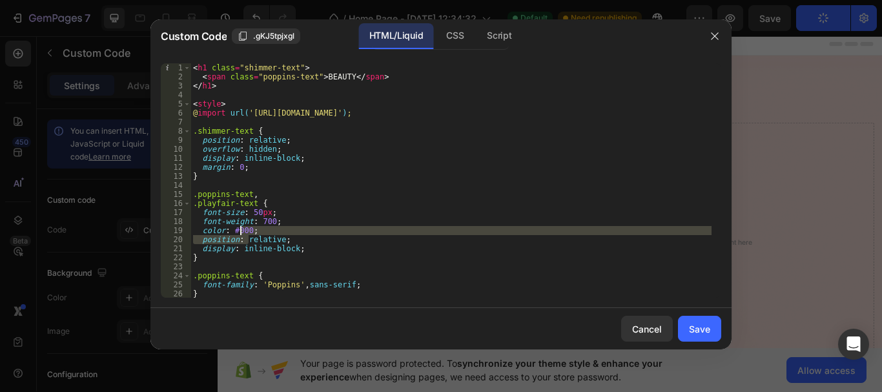
click at [241, 235] on div "< h1 class = "shimmer-text" > < span class = "poppins-text" > BEAUTY </ span > …" at bounding box center [450, 189] width 521 height 252
click at [247, 232] on div "< h1 class = "shimmer-text" > < span class = "poppins-text" > BEAUTY </ span > …" at bounding box center [450, 180] width 521 height 234
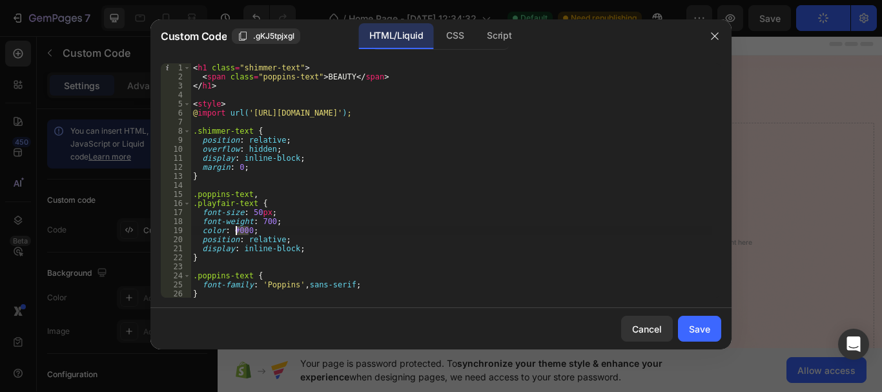
drag, startPoint x: 247, startPoint y: 232, endPoint x: 241, endPoint y: 231, distance: 6.6
click at [241, 231] on div "< h1 class = "shimmer-text" > < span class = "poppins-text" > BEAUTY </ span > …" at bounding box center [450, 189] width 521 height 252
paste textarea "E33974"
type textarea "color: #E33974;"
click at [713, 329] on button "Save" at bounding box center [699, 329] width 43 height 26
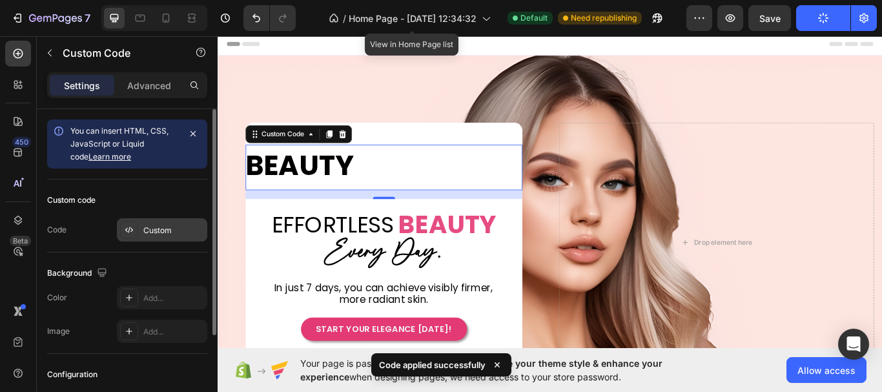
click at [146, 232] on div "Custom" at bounding box center [173, 231] width 61 height 12
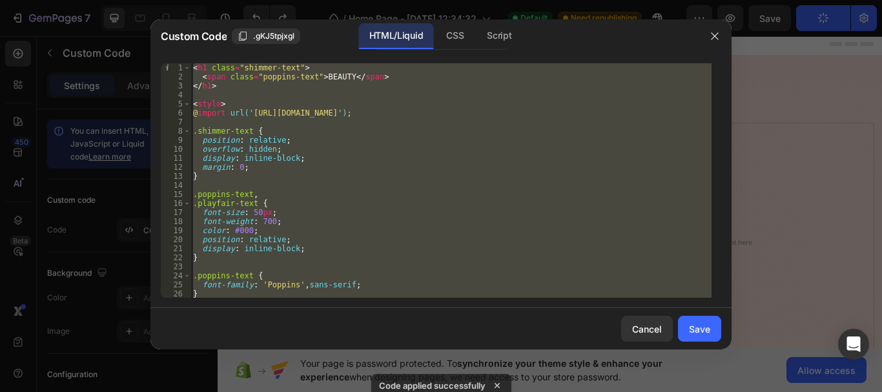
click at [340, 254] on div "< h1 class = "shimmer-text" > < span class = "poppins-text" > BEAUTY </ span > …" at bounding box center [450, 180] width 521 height 234
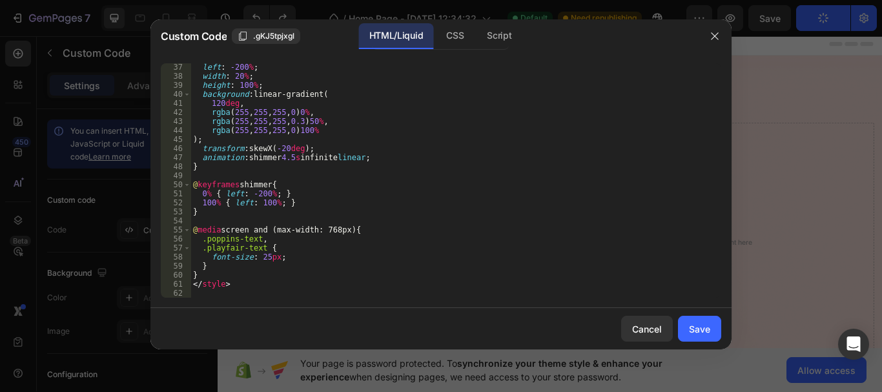
scroll to position [326, 0]
click at [258, 181] on div "left : -200 % ; width : 20 % ; height : 100 % ; background : linear-gradient( 1…" at bounding box center [450, 189] width 521 height 252
type textarea "</style>"
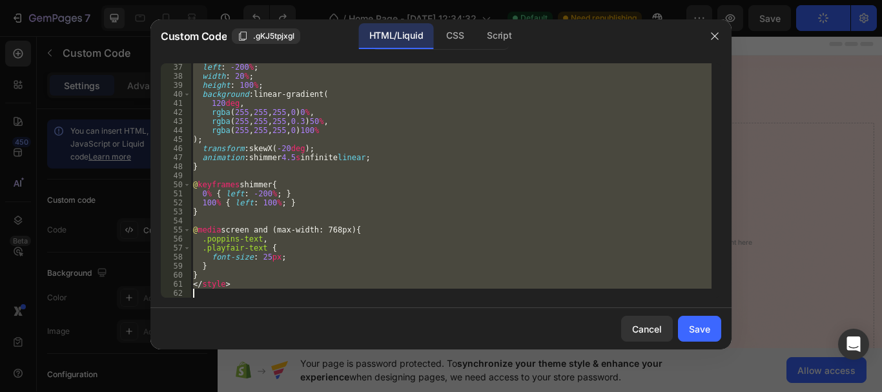
click at [652, 328] on div "Cancel" at bounding box center [647, 329] width 30 height 14
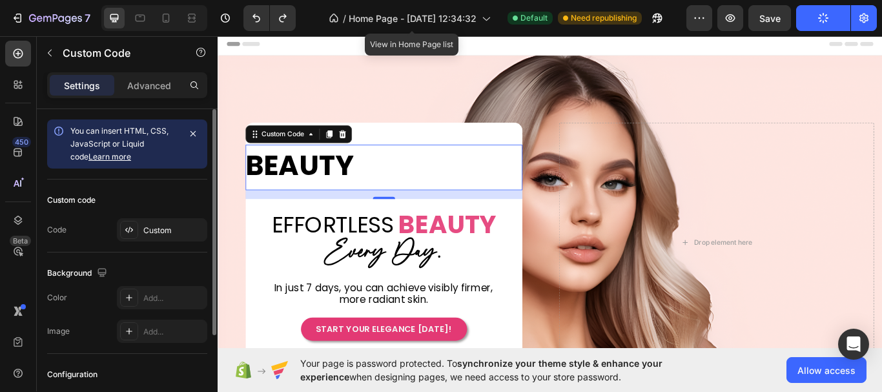
click at [180, 216] on div "Custom code Code Custom" at bounding box center [127, 215] width 160 height 73
click at [179, 228] on div "Custom" at bounding box center [173, 231] width 61 height 12
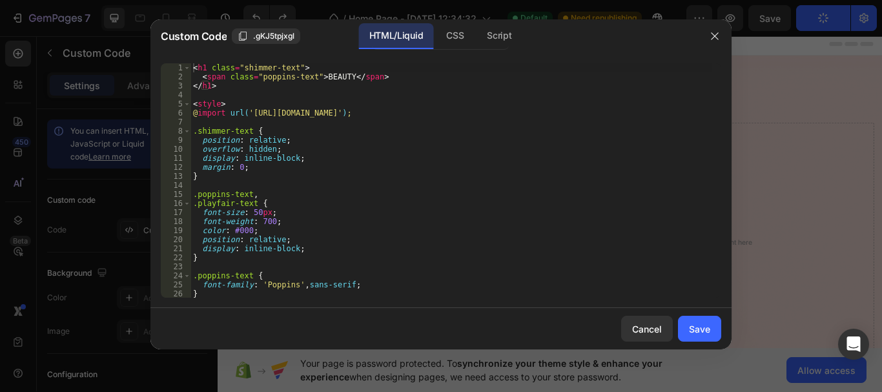
click at [317, 164] on div "< h1 class = "shimmer-text" > < span class = "poppins-text" > BEAUTY </ span > …" at bounding box center [450, 189] width 521 height 252
type textarea "</style>"
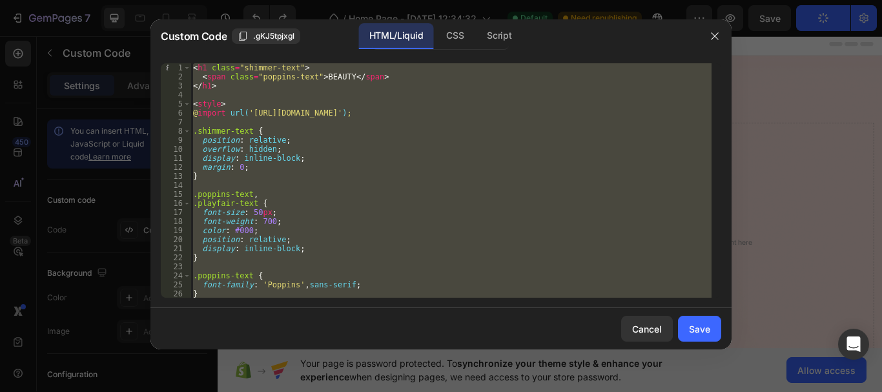
paste textarea
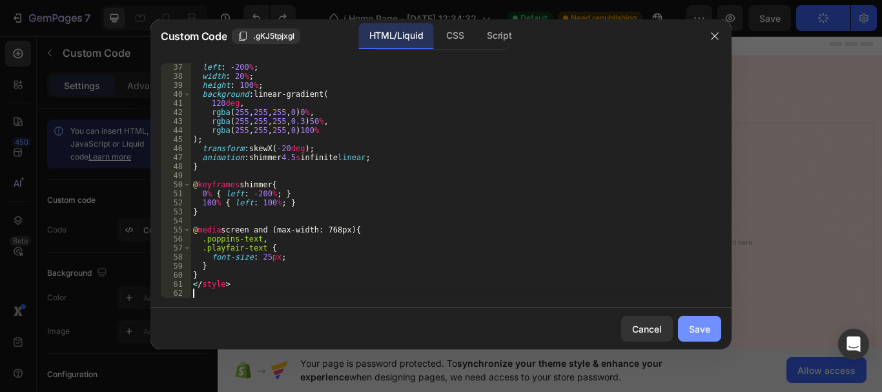
click at [712, 331] on button "Save" at bounding box center [699, 329] width 43 height 26
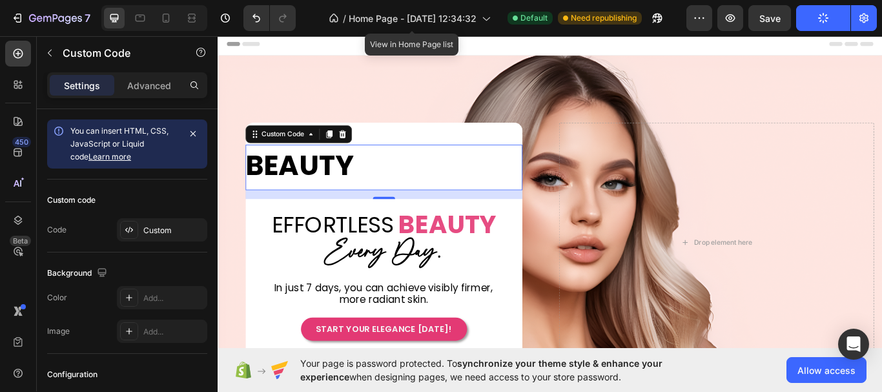
click at [287, 188] on span "BEAUTY" at bounding box center [313, 187] width 126 height 48
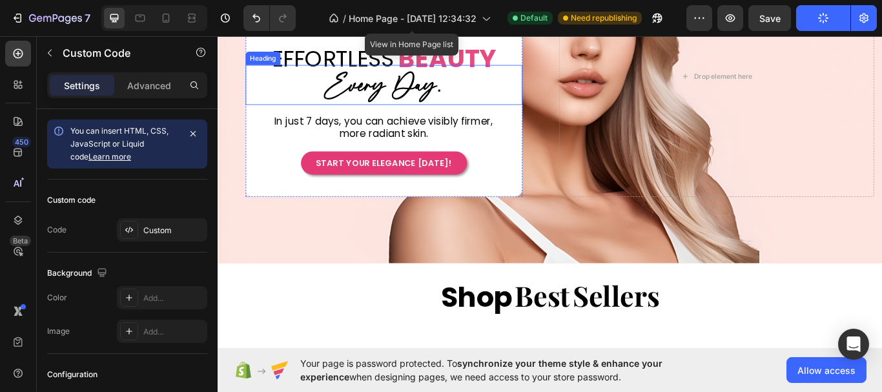
scroll to position [0, 0]
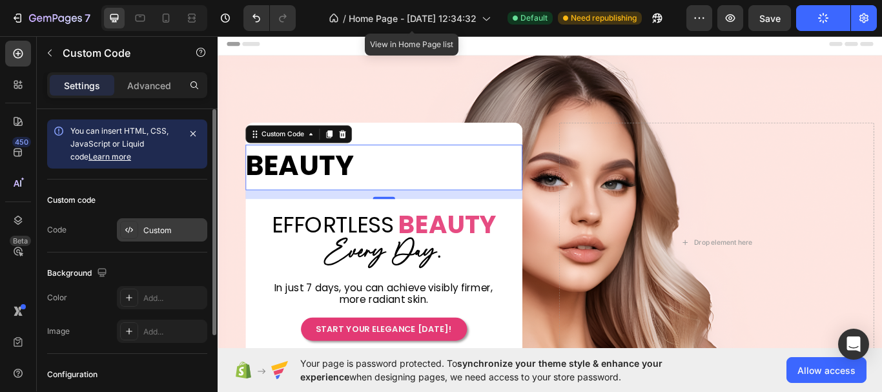
click at [151, 232] on div "Custom" at bounding box center [173, 231] width 61 height 12
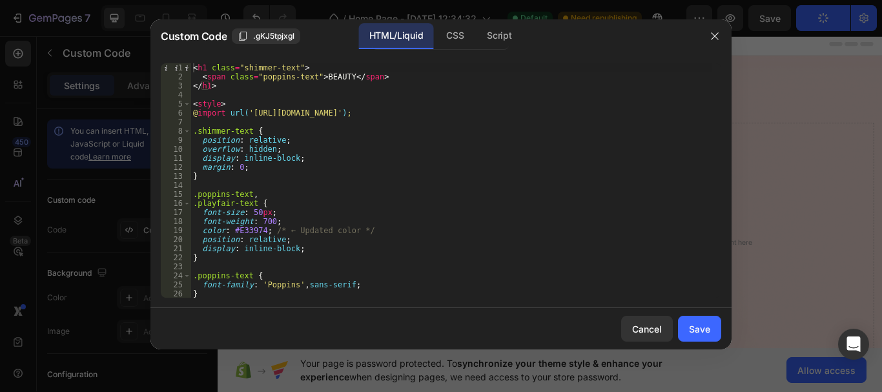
click at [290, 203] on div "< h1 class = "shimmer-text" > < span class = "poppins-text" > BEAUTY </ span > …" at bounding box center [450, 189] width 521 height 252
type textarea "</style>"
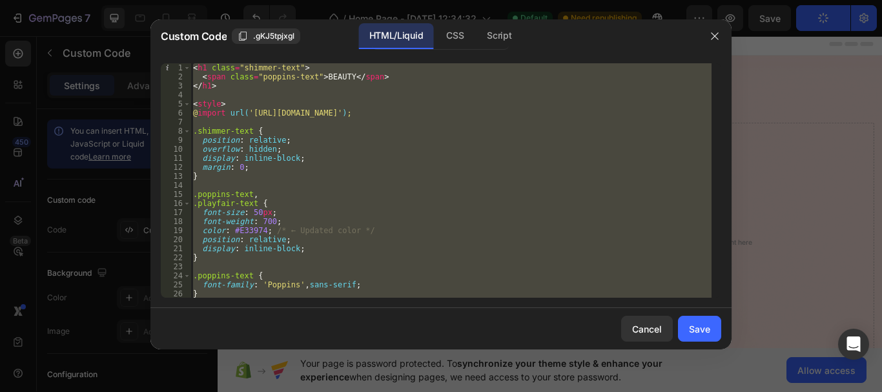
paste textarea
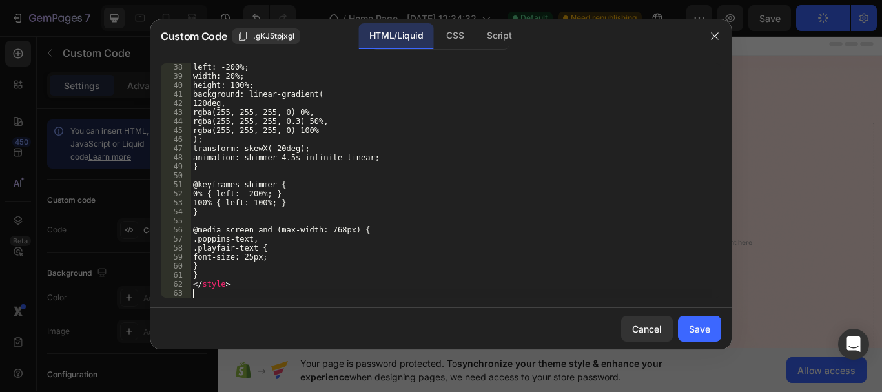
scroll to position [335, 0]
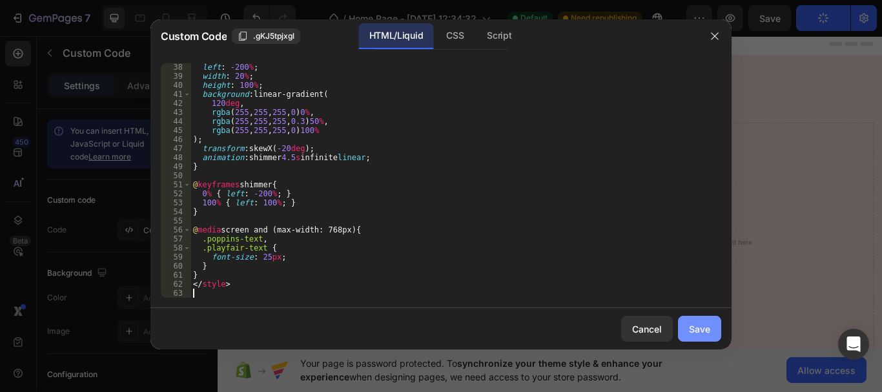
click at [703, 327] on div "Save" at bounding box center [699, 329] width 21 height 14
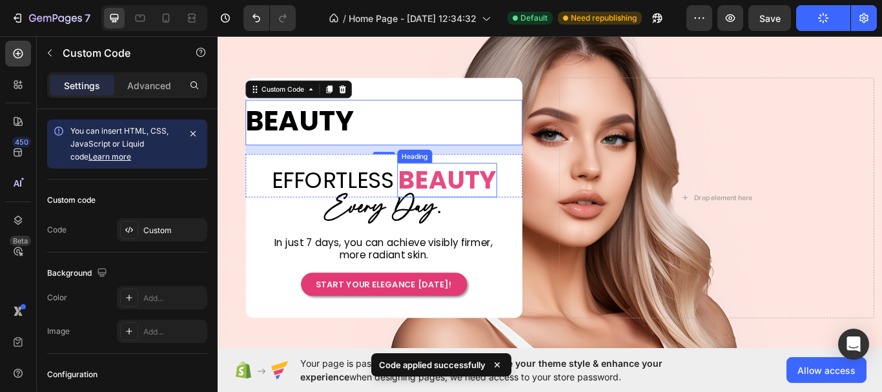
scroll to position [0, 0]
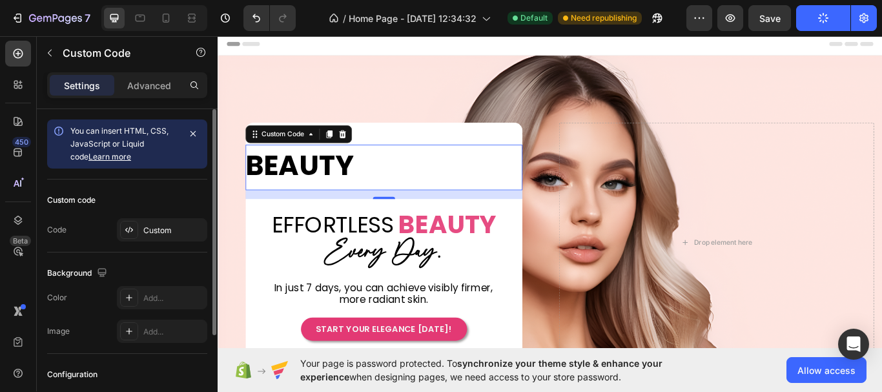
click at [157, 243] on div "Custom code Code Custom" at bounding box center [127, 215] width 160 height 73
click at [167, 234] on div "Custom" at bounding box center [173, 231] width 61 height 12
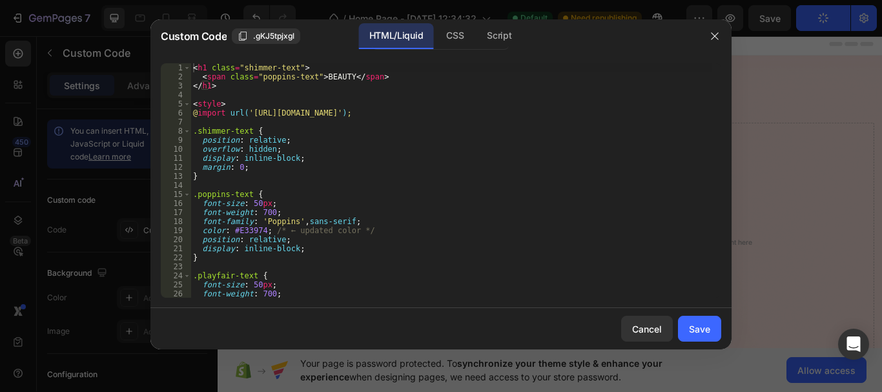
click at [369, 163] on div "< h1 class = "shimmer-text" > < span class = "poppins-text" > BEAUTY </ span > …" at bounding box center [450, 189] width 521 height 252
type textarea "</style>"
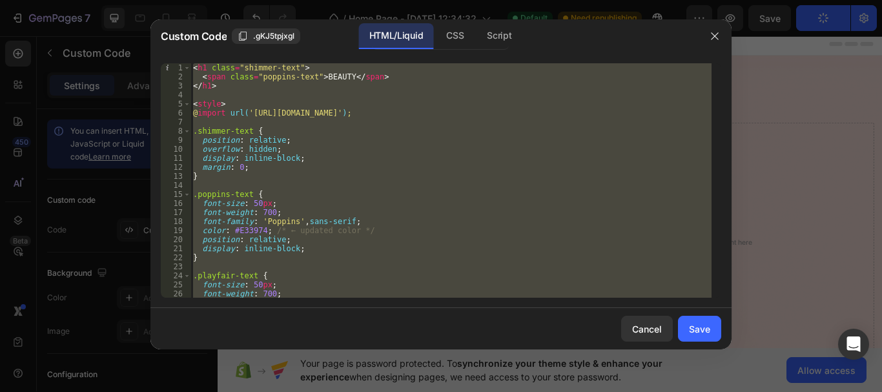
paste textarea
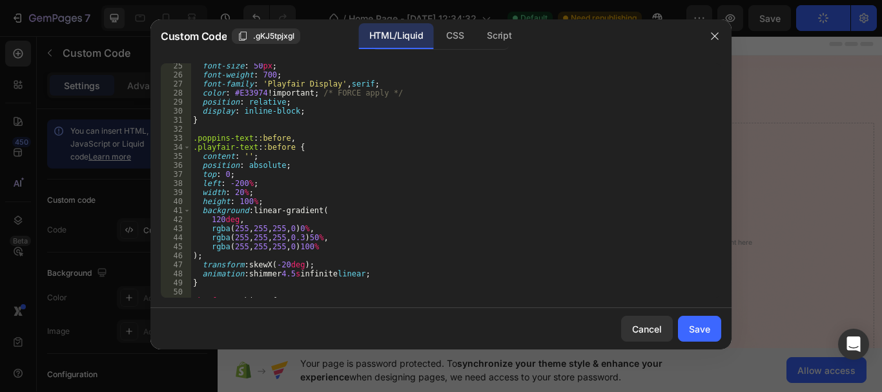
scroll to position [180, 0]
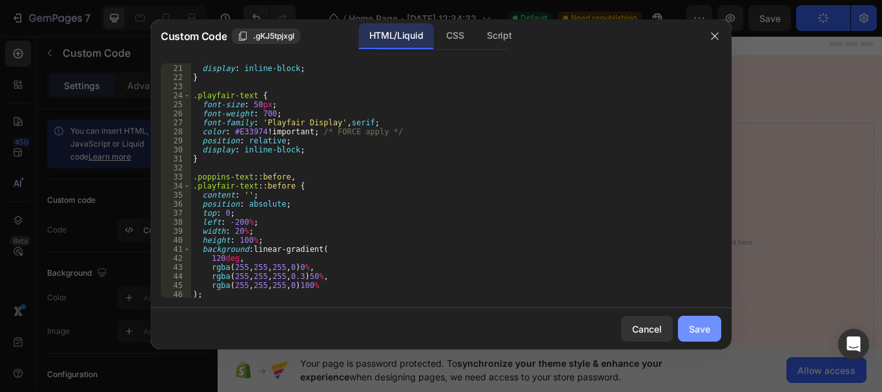
click at [690, 330] on div "Save" at bounding box center [699, 329] width 21 height 14
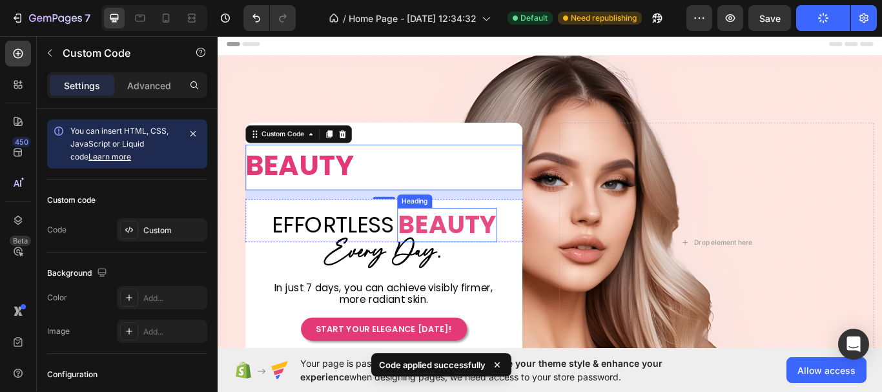
click at [492, 254] on p "BEAUTY" at bounding box center [485, 257] width 114 height 38
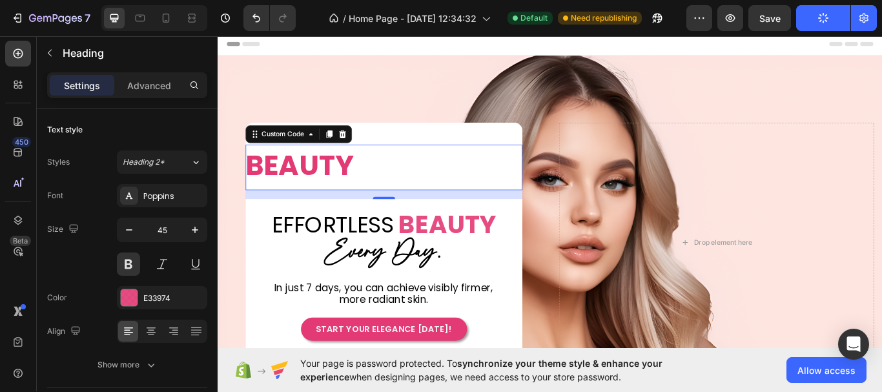
click at [347, 178] on span "BEAUTY" at bounding box center [313, 187] width 126 height 48
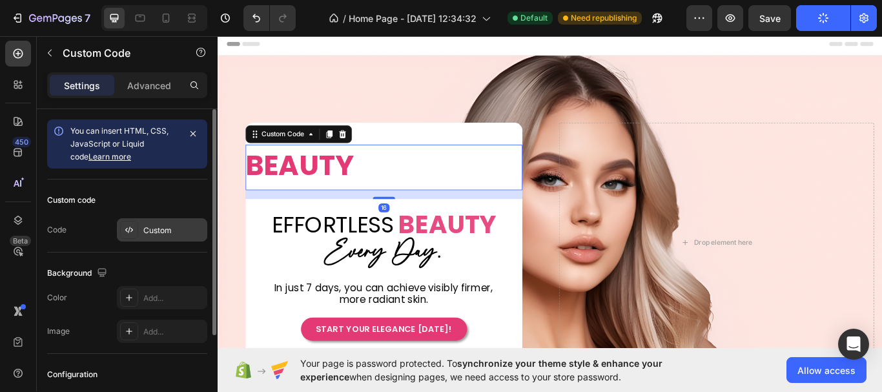
click at [167, 236] on div "Custom" at bounding box center [162, 229] width 90 height 23
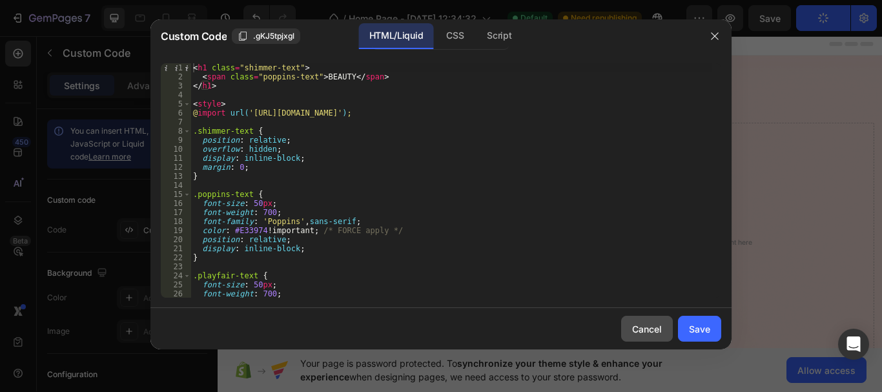
click at [657, 329] on div "Cancel" at bounding box center [647, 329] width 30 height 14
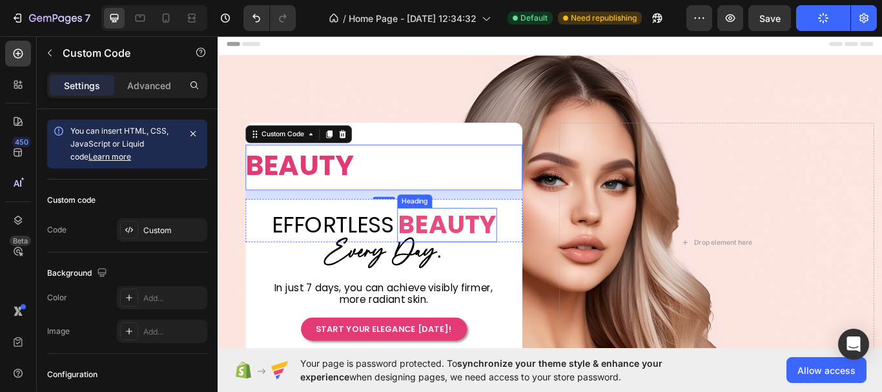
click at [491, 253] on p "BEAUTY" at bounding box center [485, 257] width 114 height 38
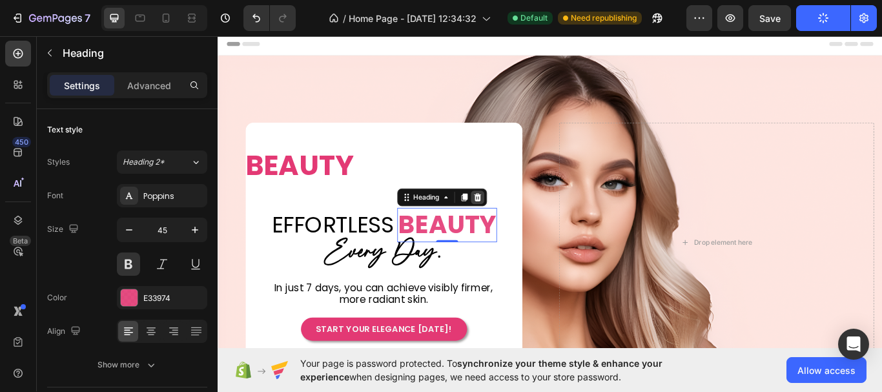
click at [524, 223] on icon at bounding box center [520, 225] width 10 height 10
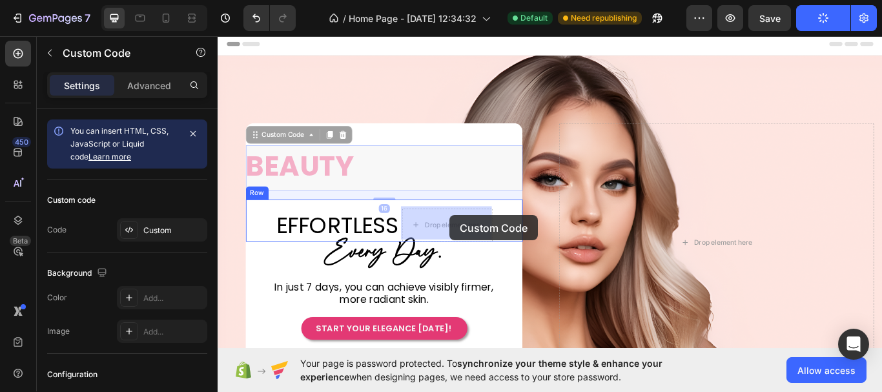
drag, startPoint x: 302, startPoint y: 185, endPoint x: 488, endPoint y: 245, distance: 195.6
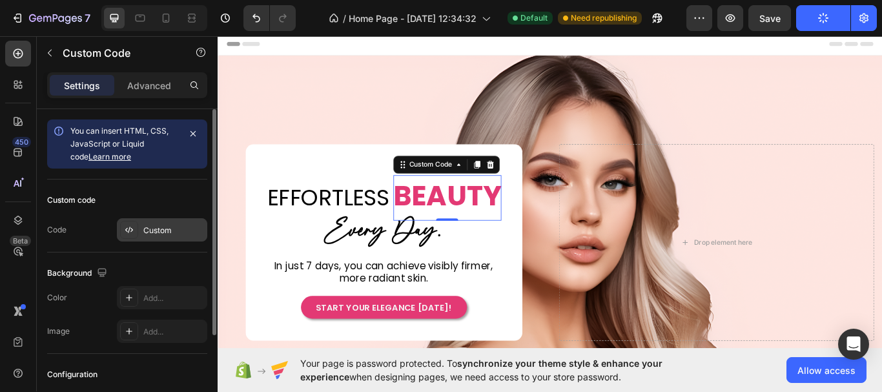
click at [152, 234] on div "Custom" at bounding box center [173, 231] width 61 height 12
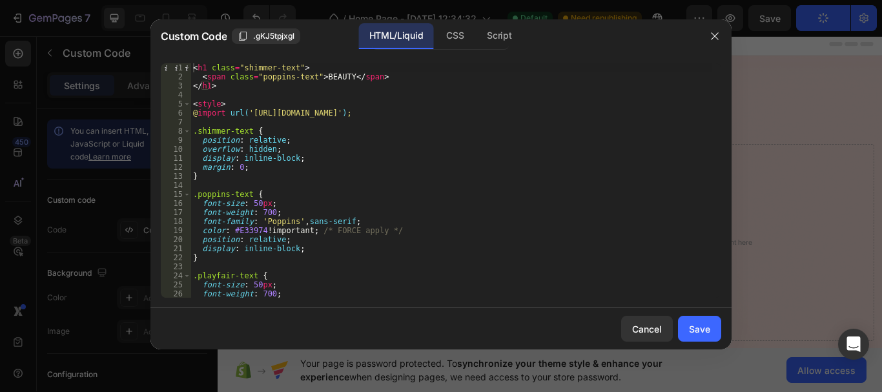
click at [258, 205] on div "< h1 class = "shimmer-text" > < span class = "poppins-text" > BEAUTY </ span > …" at bounding box center [450, 189] width 521 height 252
type textarea "font-size: 48px;"
click at [696, 331] on div "Save" at bounding box center [699, 329] width 21 height 14
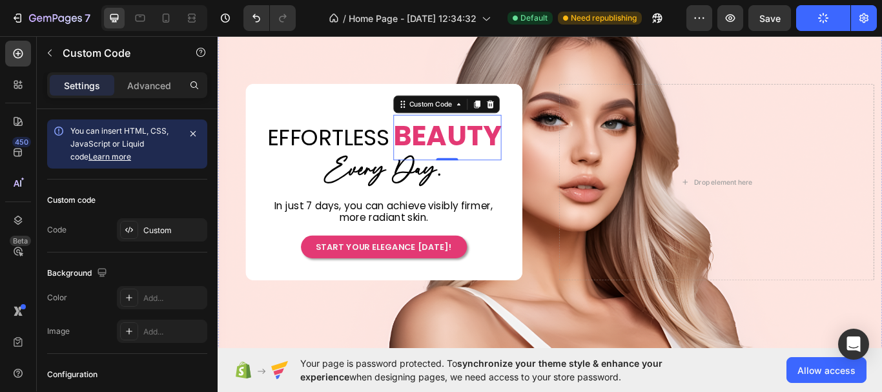
scroll to position [65, 0]
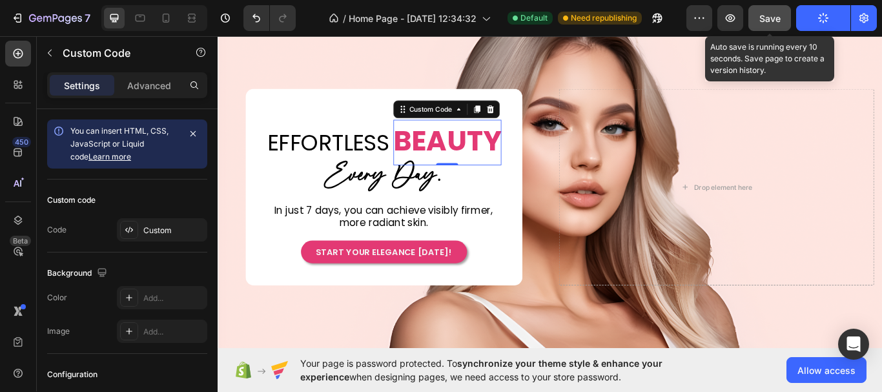
click at [778, 22] on span "Save" at bounding box center [769, 18] width 21 height 11
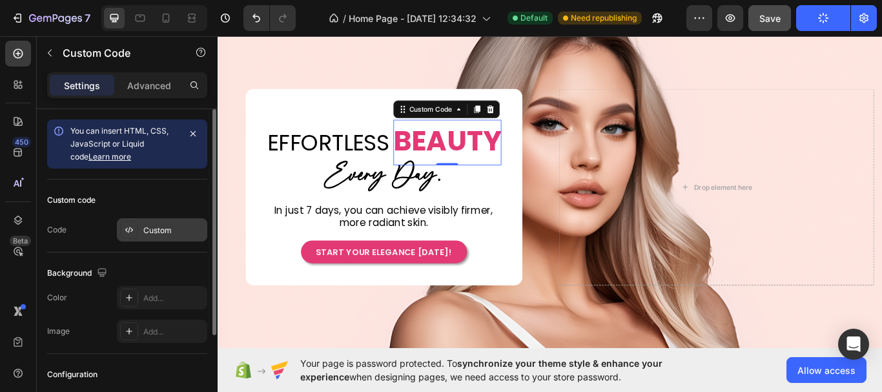
click at [131, 231] on icon at bounding box center [129, 230] width 10 height 10
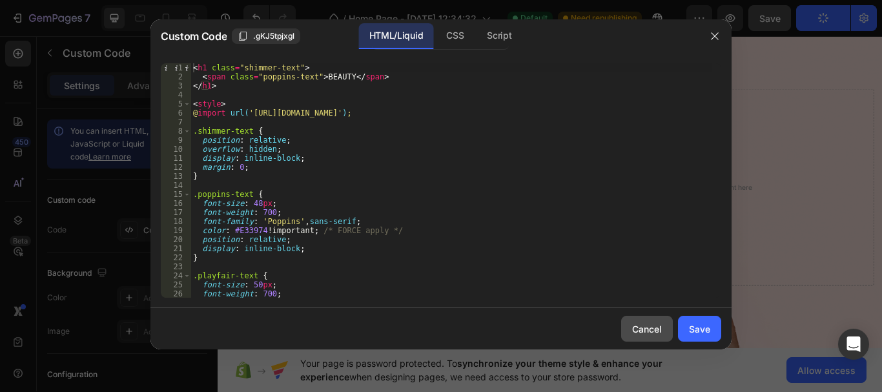
click at [644, 325] on div "Cancel" at bounding box center [647, 329] width 30 height 14
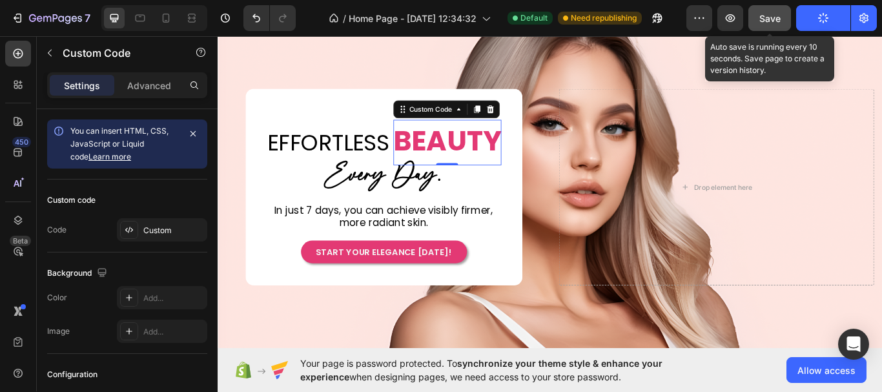
click at [770, 25] on button "Save" at bounding box center [769, 18] width 43 height 26
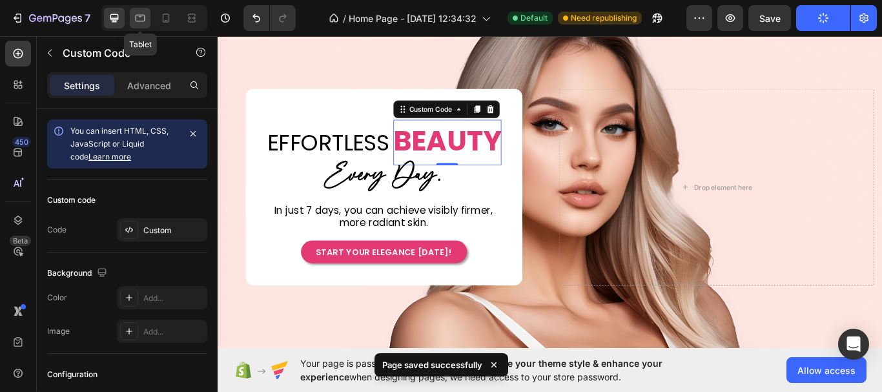
click at [143, 25] on div at bounding box center [140, 18] width 21 height 21
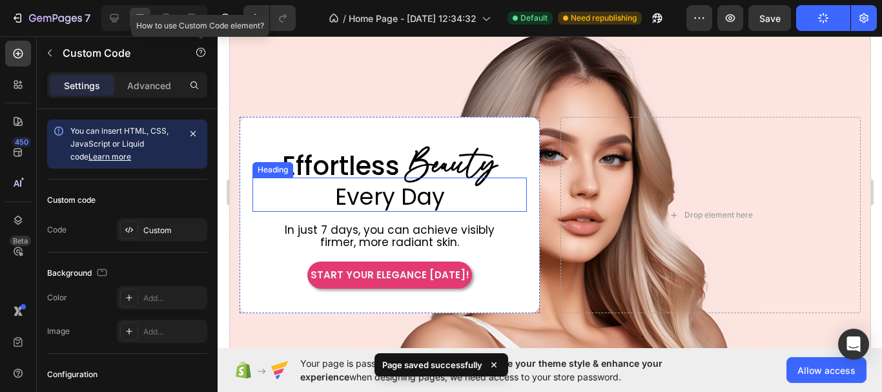
scroll to position [19, 0]
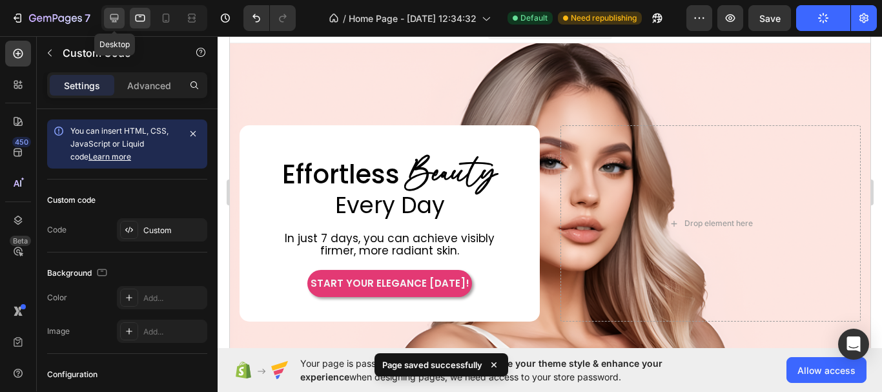
click at [117, 23] on icon at bounding box center [114, 18] width 13 height 13
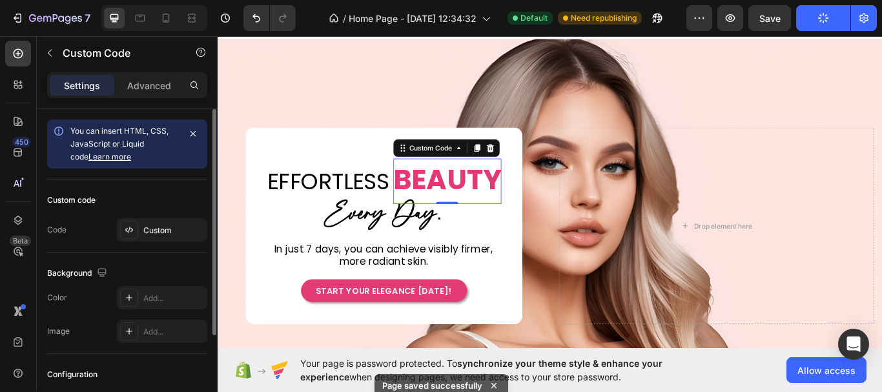
scroll to position [118, 0]
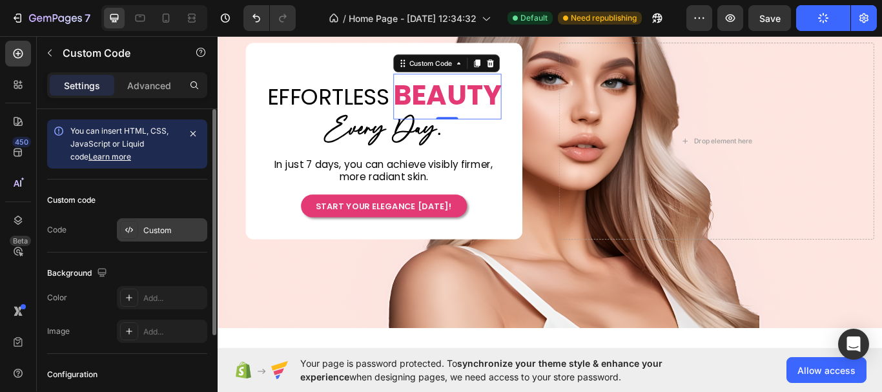
click at [169, 229] on div "Custom" at bounding box center [173, 231] width 61 height 12
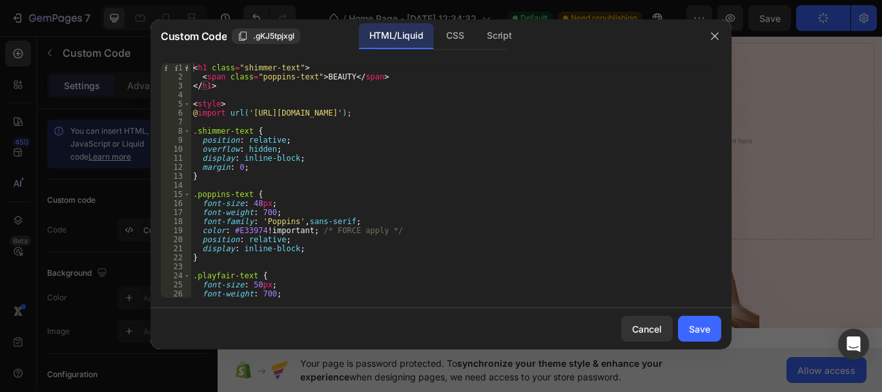
click at [291, 152] on div "< h1 class = "shimmer-text" > < span class = "poppins-text" > BEAUTY </ span > …" at bounding box center [450, 189] width 521 height 252
type textarea "</style>"
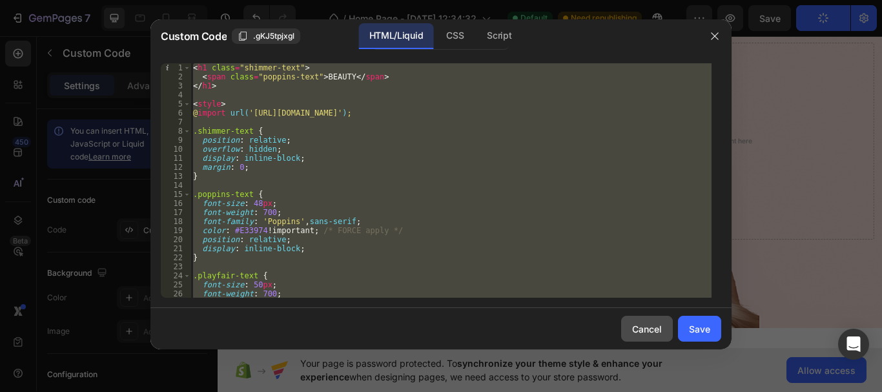
click at [643, 329] on div "Cancel" at bounding box center [647, 329] width 30 height 14
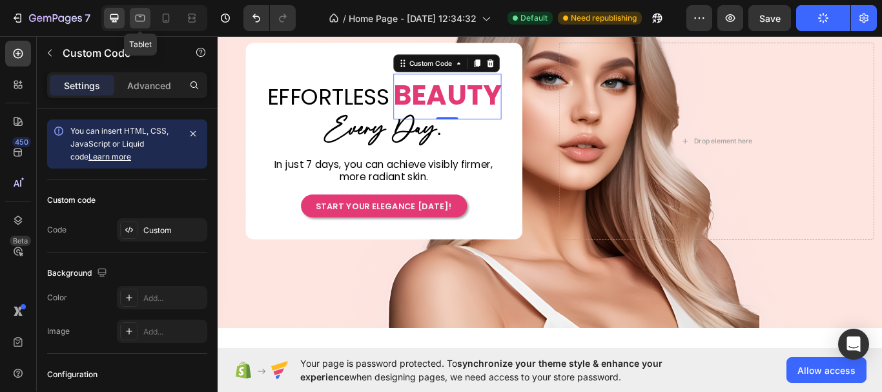
click at [143, 21] on icon at bounding box center [141, 18] width 10 height 7
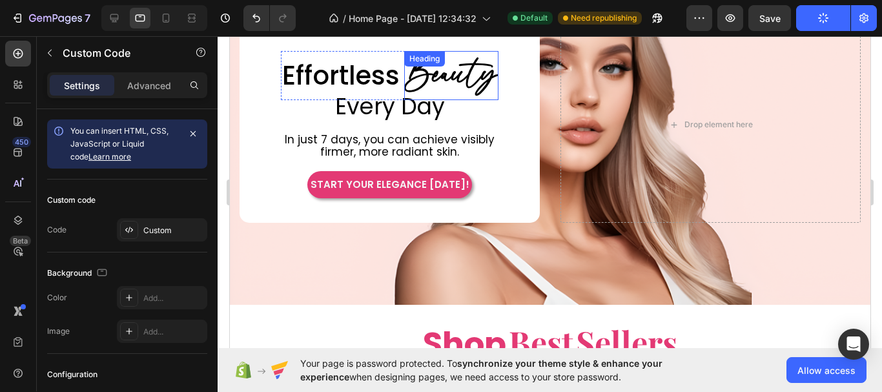
scroll to position [73, 0]
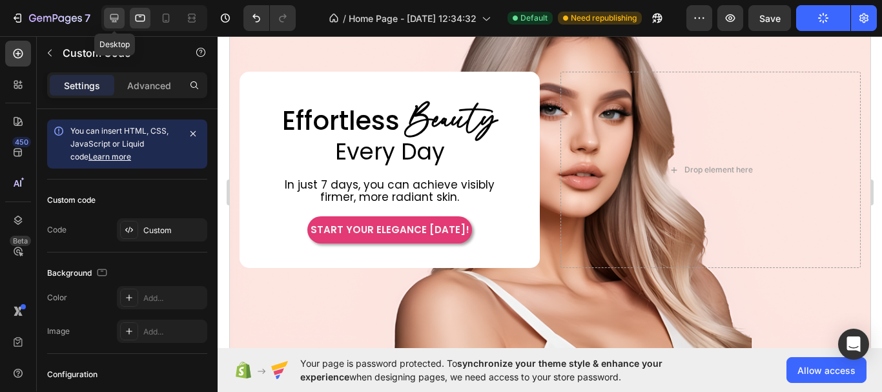
click at [114, 23] on icon at bounding box center [114, 18] width 13 height 13
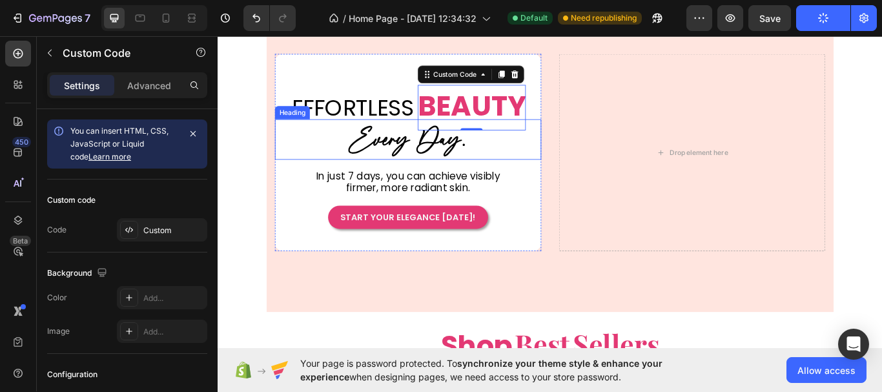
scroll to position [118, 0]
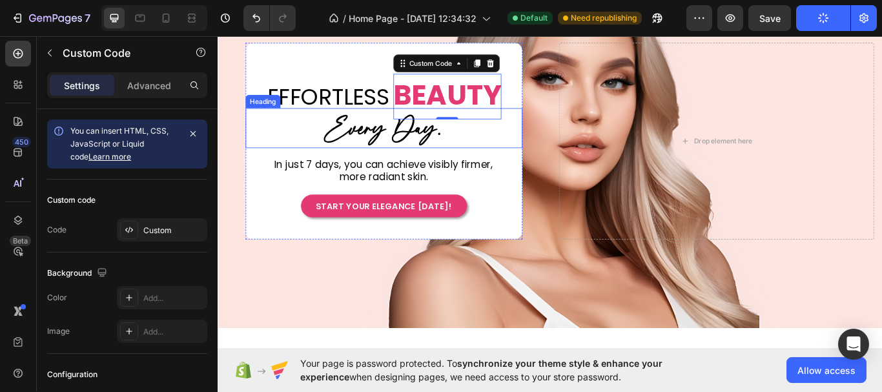
click at [330, 164] on h2 "⁠⁠⁠⁠⁠⁠⁠ Every Day." at bounding box center [411, 145] width 323 height 43
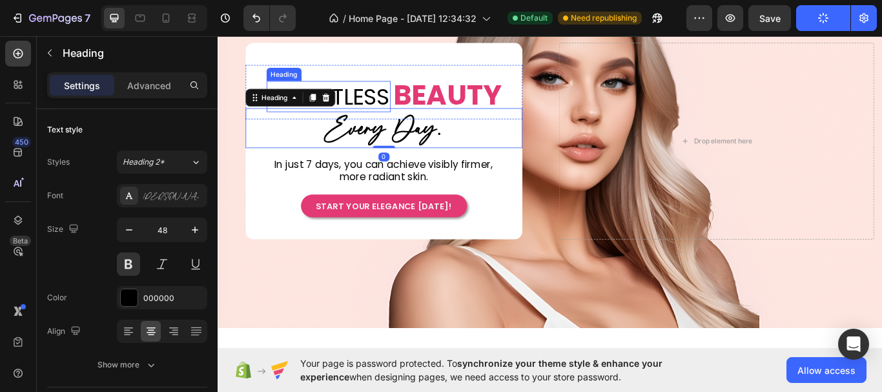
click at [336, 116] on p "EFFORTLESS" at bounding box center [347, 107] width 142 height 34
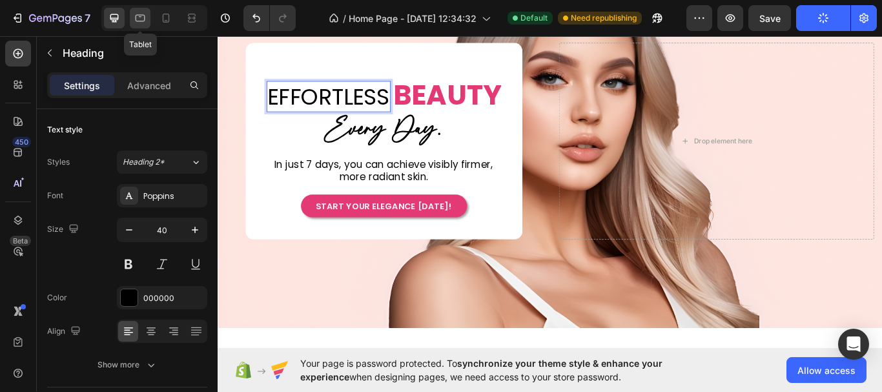
click at [139, 20] on icon at bounding box center [140, 18] width 13 height 13
type input "46"
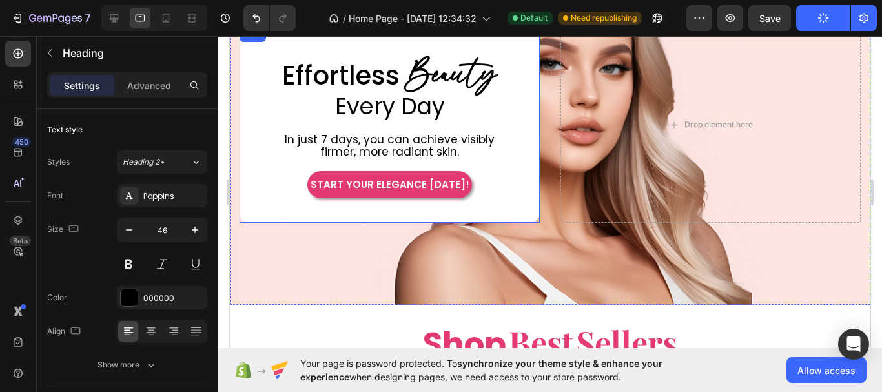
scroll to position [73, 0]
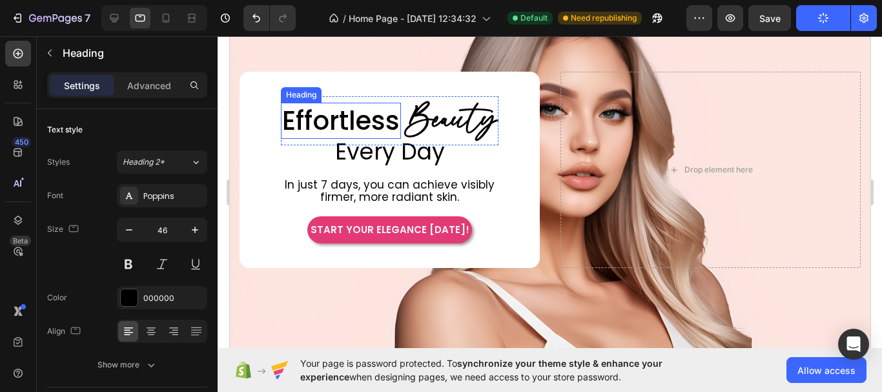
click at [345, 119] on h2 "Effortless" at bounding box center [340, 121] width 120 height 36
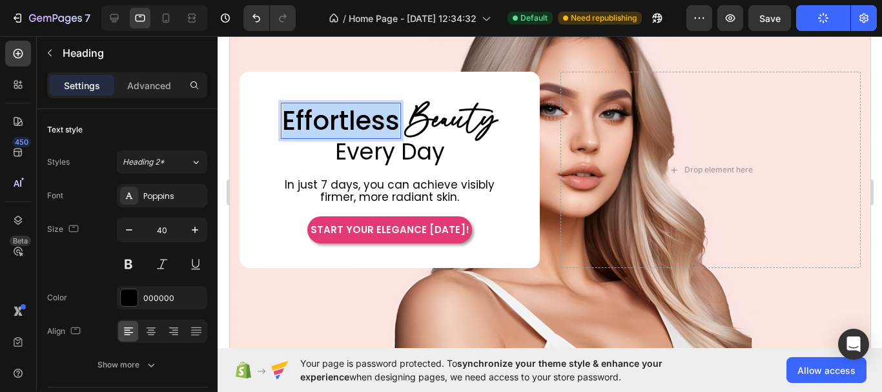
click at [345, 119] on p "Effortless" at bounding box center [341, 121] width 118 height 34
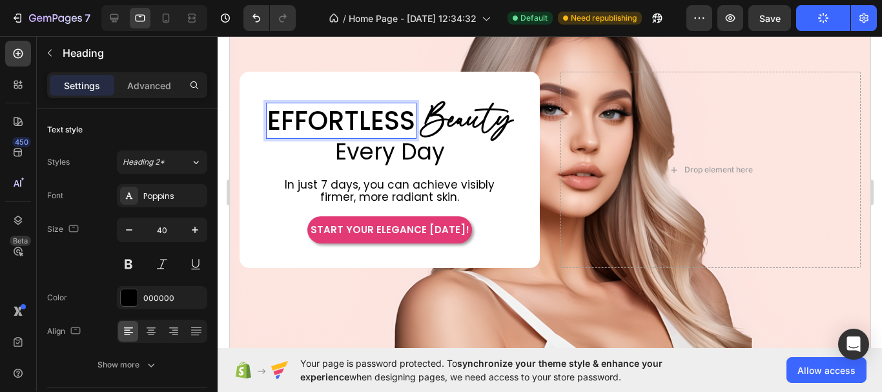
click at [348, 114] on p "EFFORTLESS" at bounding box center [341, 121] width 148 height 34
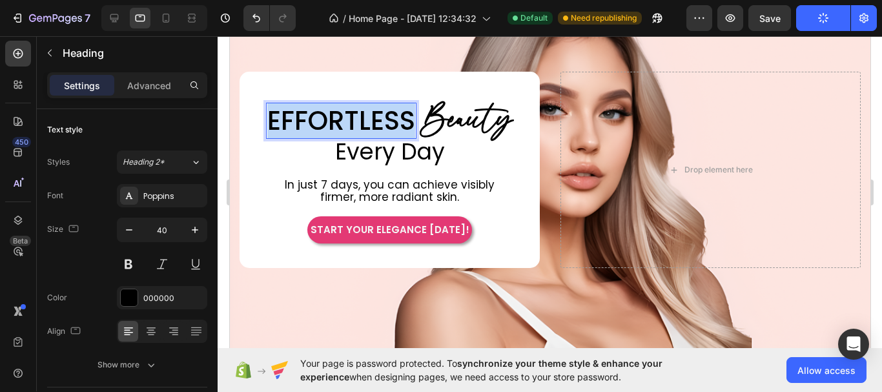
click at [348, 114] on p "EFFORTLESS" at bounding box center [341, 121] width 148 height 34
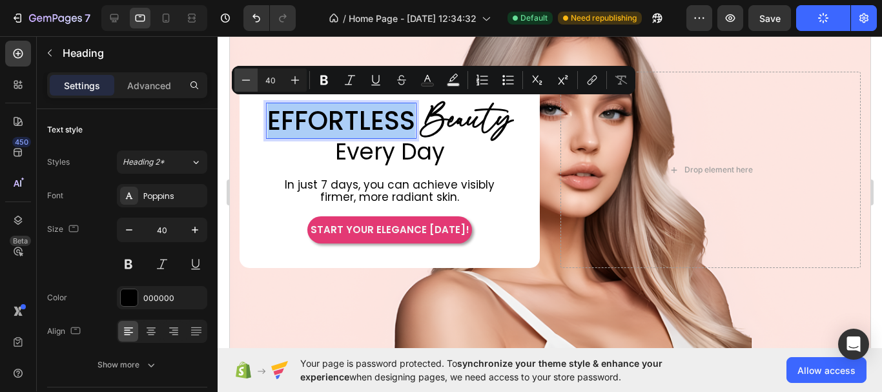
click at [241, 83] on icon "Editor contextual toolbar" at bounding box center [246, 80] width 13 height 13
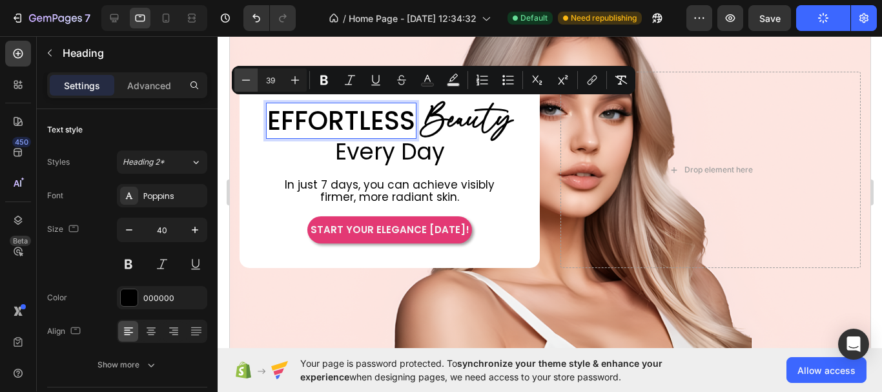
click at [241, 83] on icon "Editor contextual toolbar" at bounding box center [246, 80] width 13 height 13
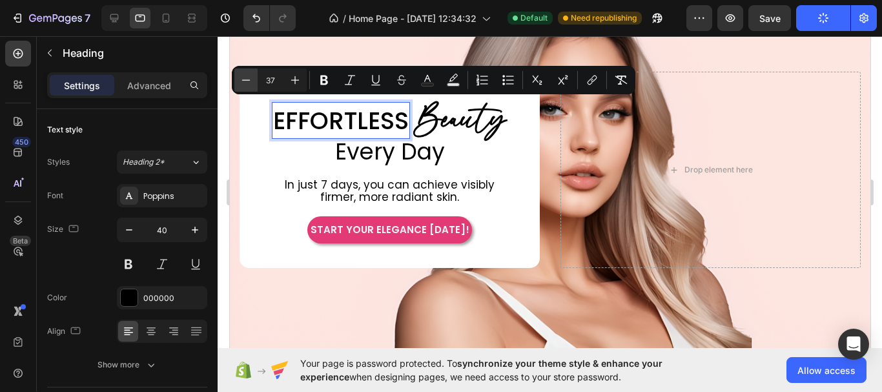
click at [241, 83] on icon "Editor contextual toolbar" at bounding box center [246, 80] width 13 height 13
type input "35"
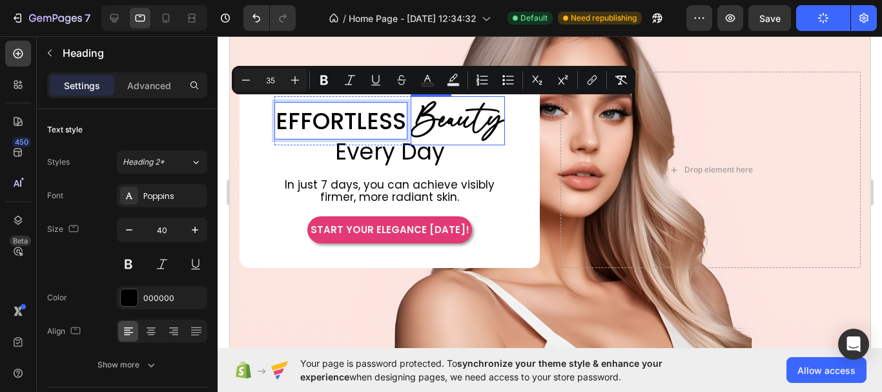
click at [455, 116] on h2 "Beauty" at bounding box center [457, 120] width 94 height 49
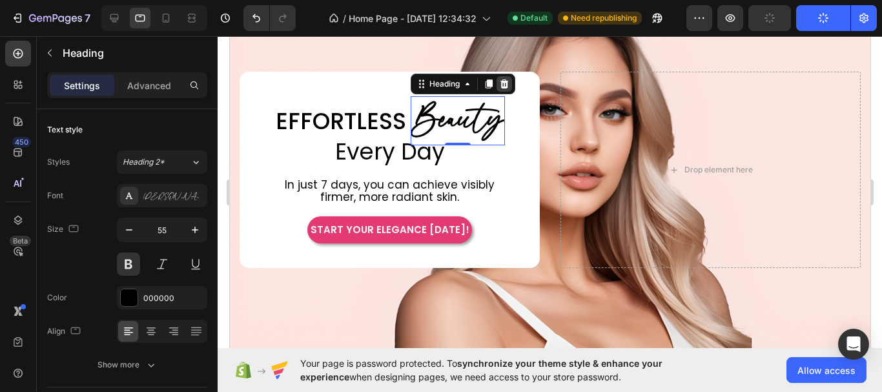
click at [500, 83] on icon at bounding box center [503, 84] width 10 height 10
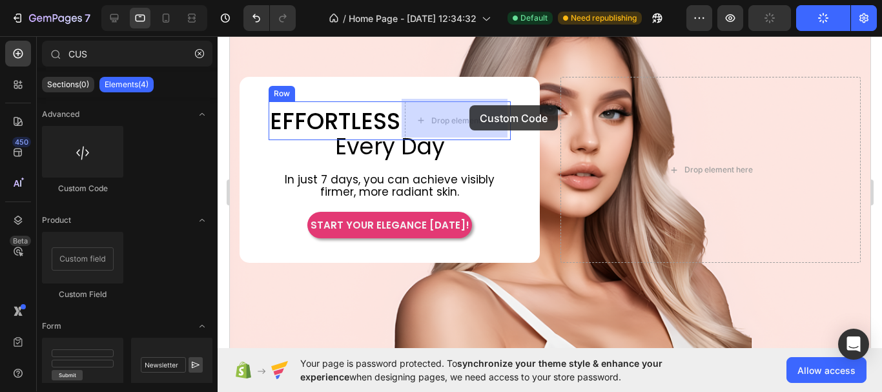
drag, startPoint x: 307, startPoint y: 188, endPoint x: 469, endPoint y: 105, distance: 181.3
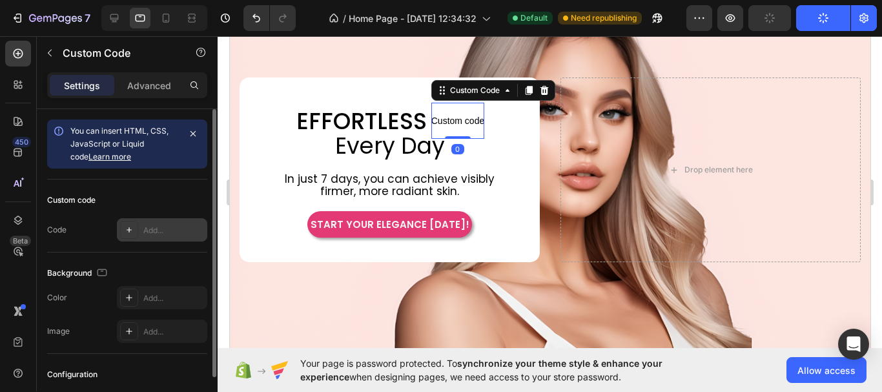
click at [167, 225] on div "Add..." at bounding box center [173, 231] width 61 height 12
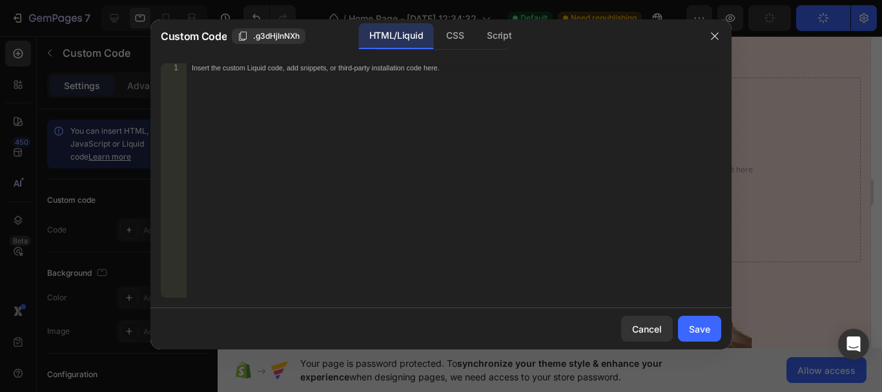
click at [278, 134] on div "Insert the custom Liquid code, add snippets, or third-party installation code h…" at bounding box center [454, 189] width 535 height 252
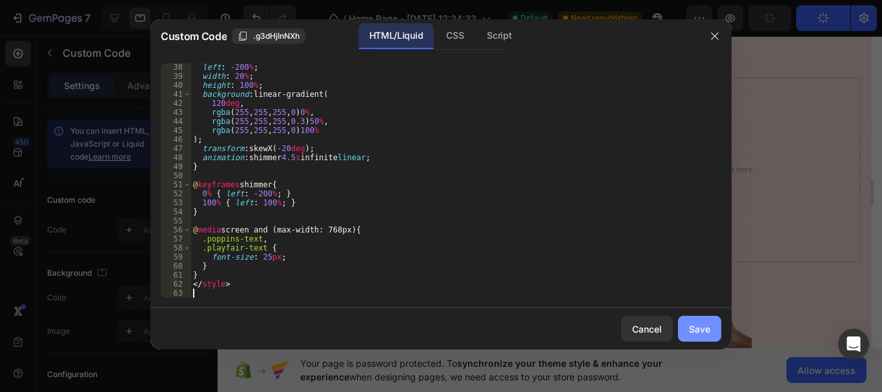
click at [704, 327] on div "Save" at bounding box center [699, 329] width 21 height 14
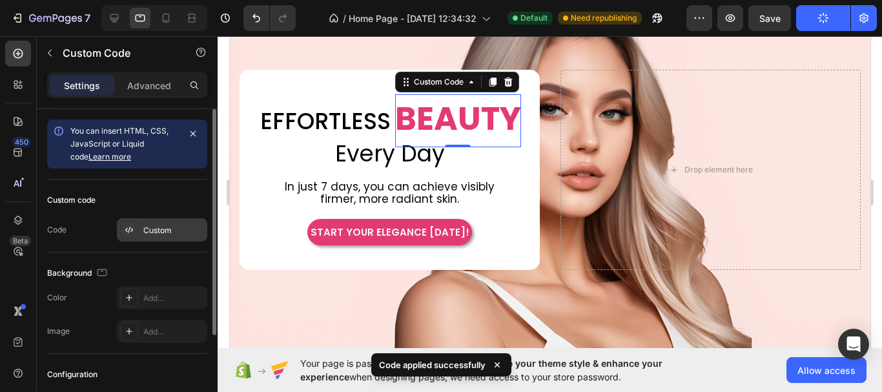
click at [165, 231] on div "Custom" at bounding box center [173, 231] width 61 height 12
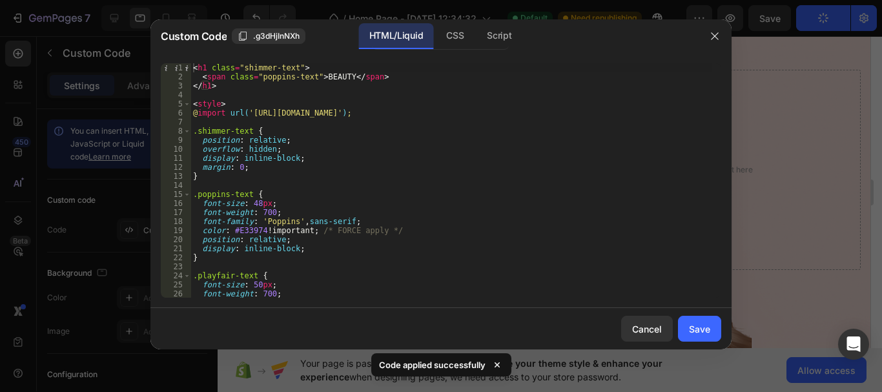
click at [257, 205] on div "< h1 class = "shimmer-text" > < span class = "poppins-text" > BEAUTY </ span > …" at bounding box center [450, 189] width 521 height 252
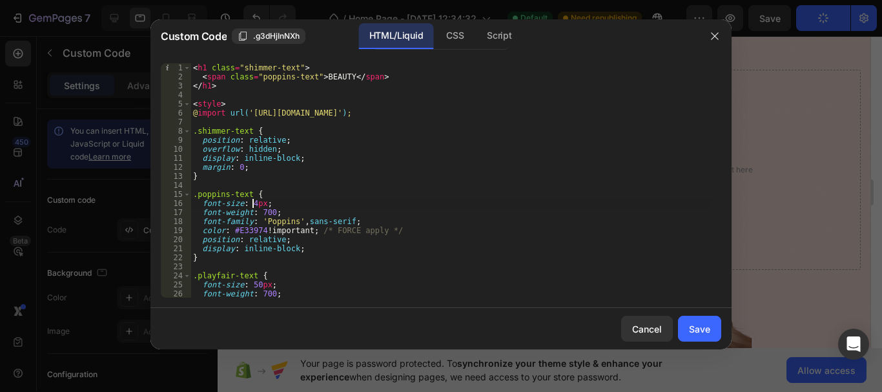
scroll to position [0, 5]
type textarea "font-size: 43px;"
click at [705, 324] on div "Save" at bounding box center [699, 329] width 21 height 14
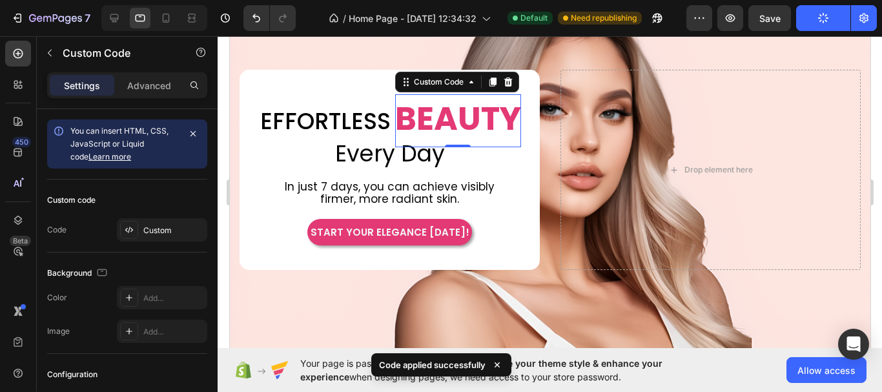
click at [471, 120] on span "BEAUTY" at bounding box center [458, 118] width 126 height 48
click at [167, 231] on div "Custom" at bounding box center [173, 231] width 61 height 12
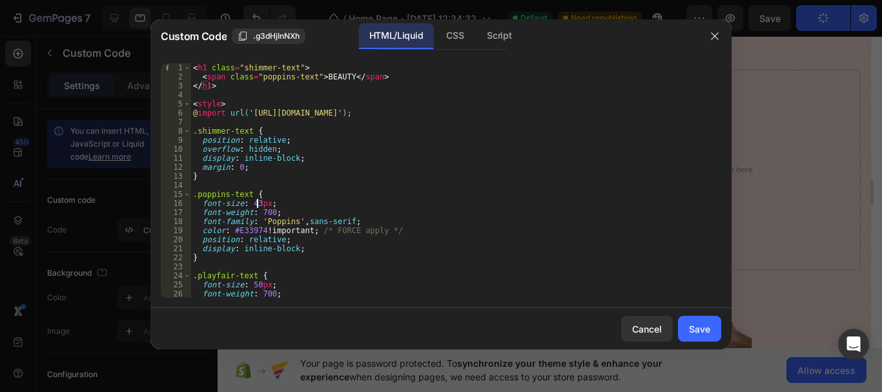
click at [256, 203] on div "< h1 class = "shimmer-text" > < span class = "poppins-text" > BEAUTY </ span > …" at bounding box center [450, 189] width 521 height 252
type textarea "font-size: 35px;"
click at [709, 329] on div "Save" at bounding box center [699, 329] width 21 height 14
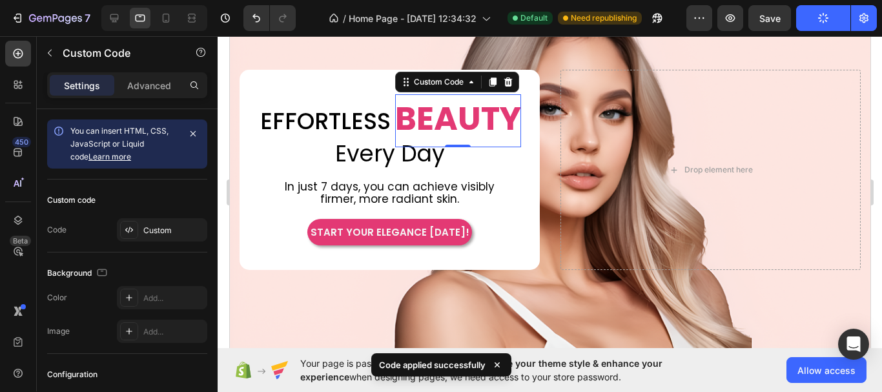
click at [489, 121] on span "BEAUTY" at bounding box center [458, 118] width 126 height 48
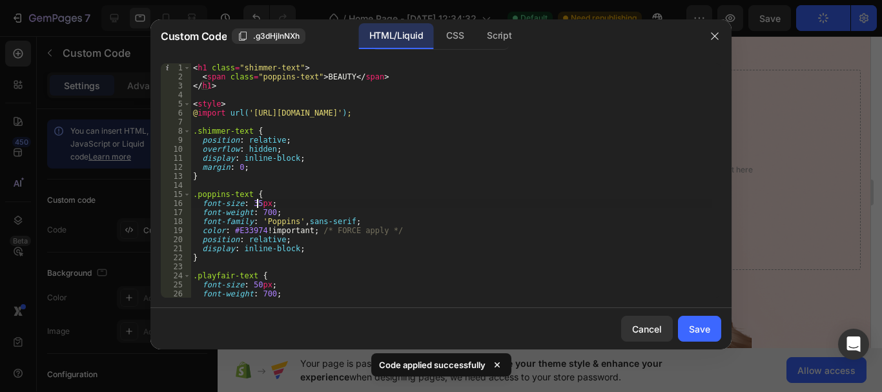
click at [255, 203] on div "< h1 class = "shimmer-text" > < span class = "poppins-text" > BEAUTY </ span > …" at bounding box center [450, 189] width 521 height 252
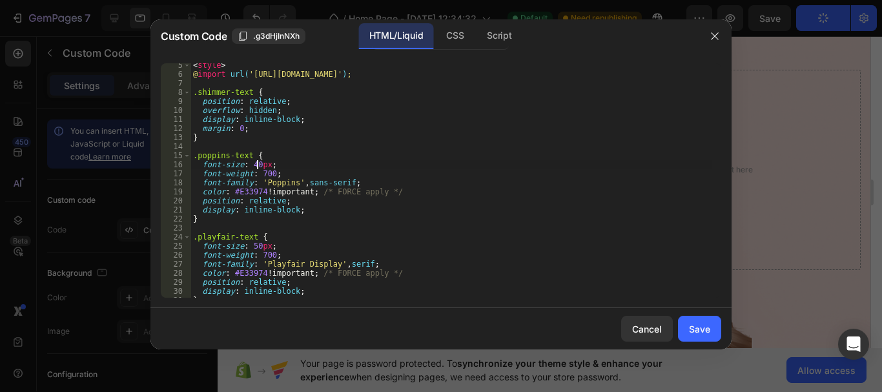
scroll to position [77, 0]
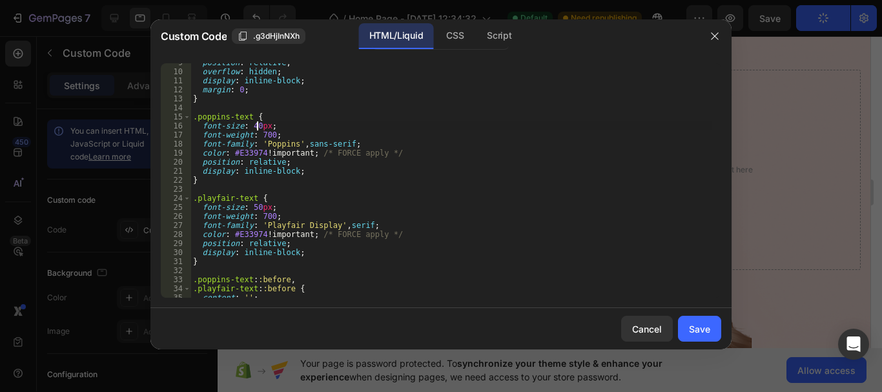
click at [258, 210] on div "position : relative ; overflow : hidden ; display : inline-block ; margin : 0 ;…" at bounding box center [450, 184] width 521 height 252
click at [551, 233] on div "position : relative ; overflow : hidden ; display : inline-block ; margin : 0 ;…" at bounding box center [450, 184] width 521 height 252
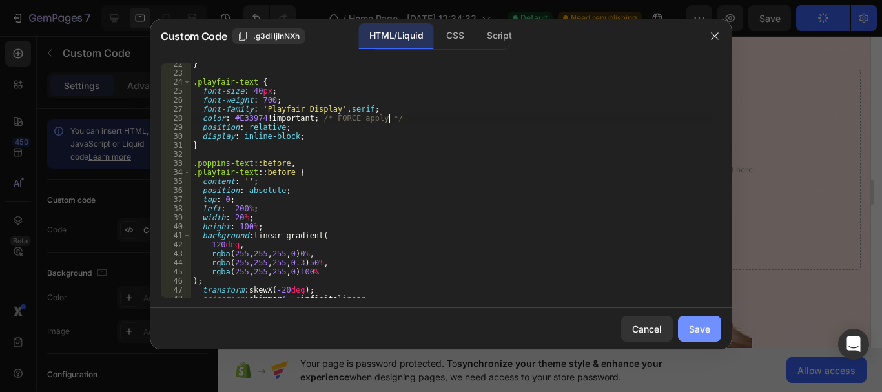
type textarea "color: #E33974 !important; /* FORCE apply */"
click at [708, 325] on div "Save" at bounding box center [699, 329] width 21 height 14
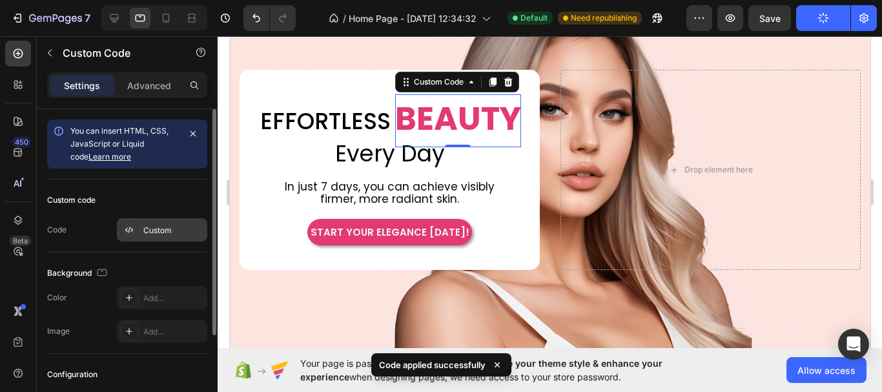
click at [149, 232] on div "Custom" at bounding box center [173, 231] width 61 height 12
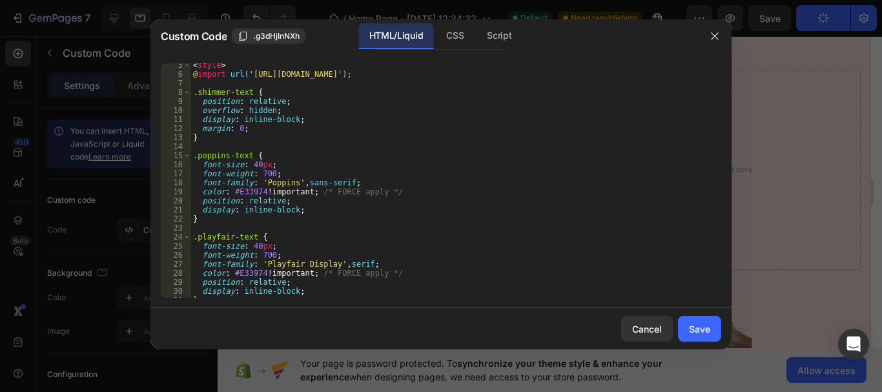
scroll to position [39, 0]
click at [269, 175] on div "< style > @ import url( 'https://fonts.googleapis.com/css2?family=Playfair+Disp…" at bounding box center [450, 187] width 521 height 252
type textarea "font-weight: 500;"
click at [710, 333] on div "Save" at bounding box center [699, 329] width 21 height 14
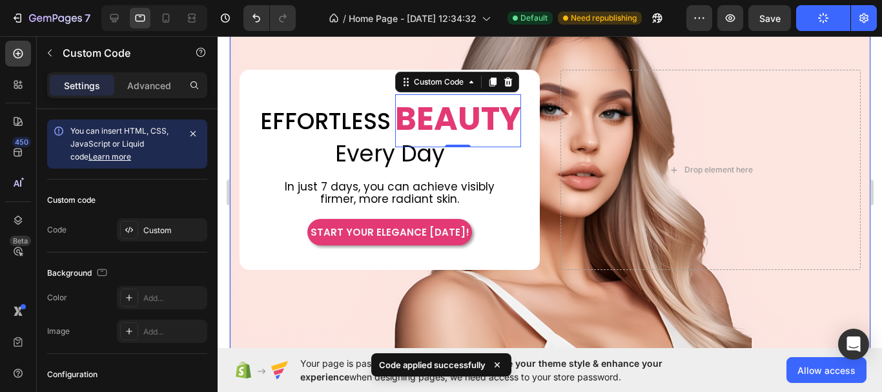
click at [551, 308] on div "Background Image" at bounding box center [549, 170] width 641 height 360
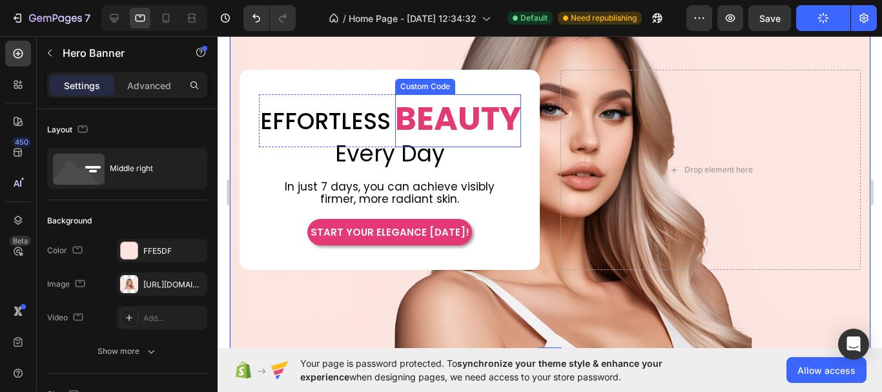
click at [474, 119] on span "BEAUTY" at bounding box center [458, 118] width 126 height 48
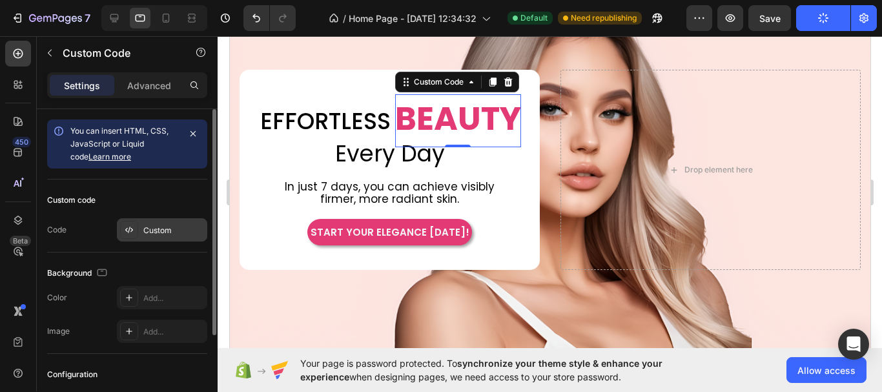
click at [150, 225] on div "Custom" at bounding box center [173, 231] width 61 height 12
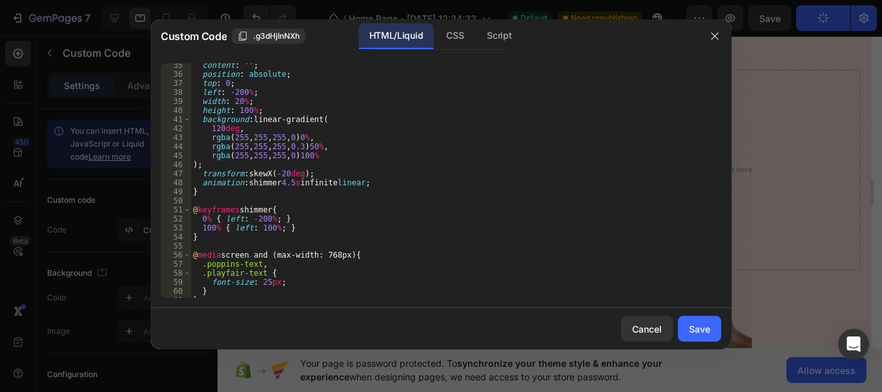
scroll to position [310, 0]
click at [351, 257] on div "content : ' ' ; position : absolute ; top : 0 ; left : -200 % ; width : 20 % ; …" at bounding box center [450, 187] width 521 height 252
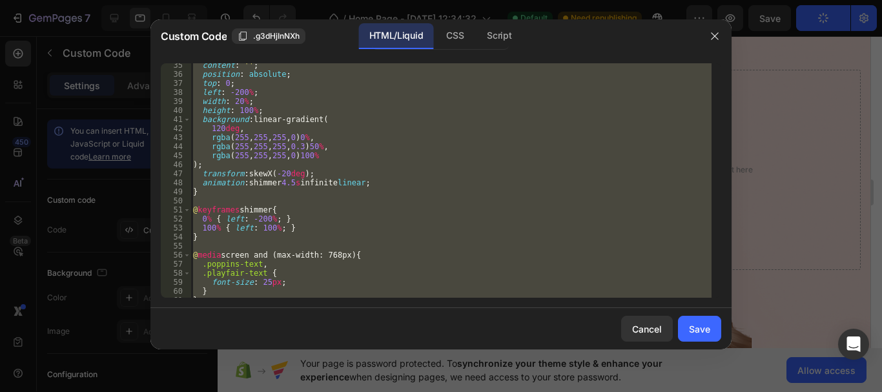
click at [327, 143] on div "content : ' ' ; position : absolute ; top : 0 ; left : -200 % ; width : 20 % ; …" at bounding box center [450, 180] width 521 height 234
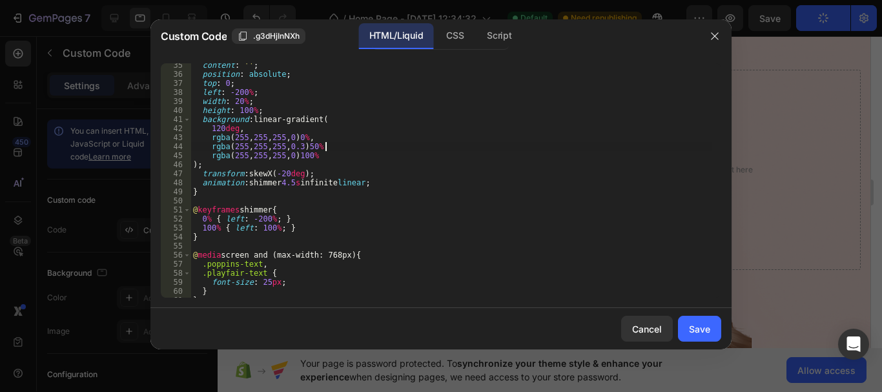
type textarea "</style>"
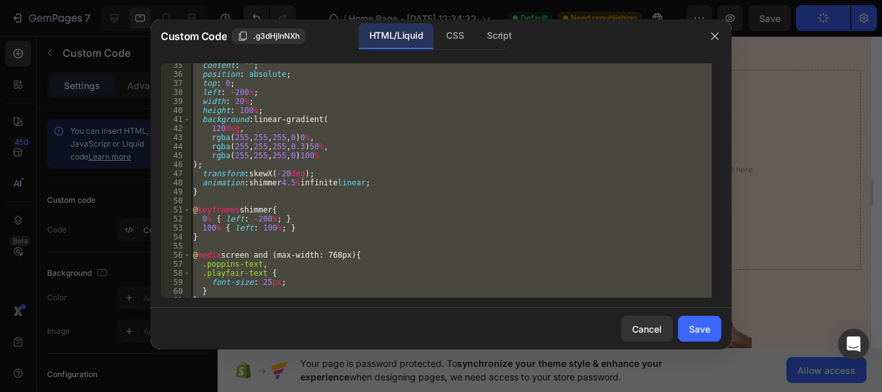
paste textarea
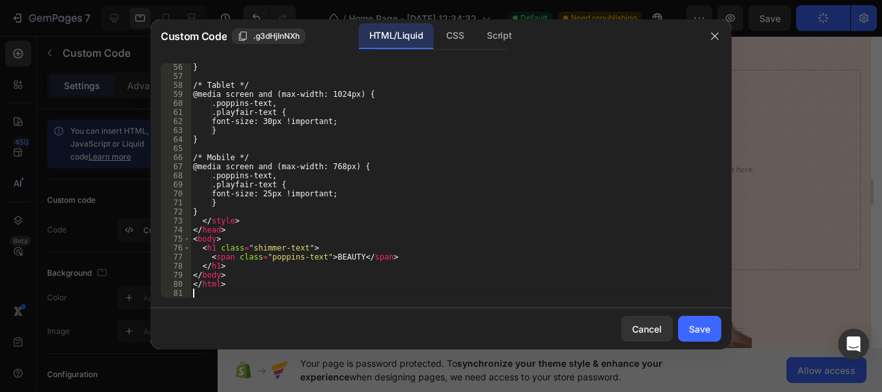
scroll to position [507, 0]
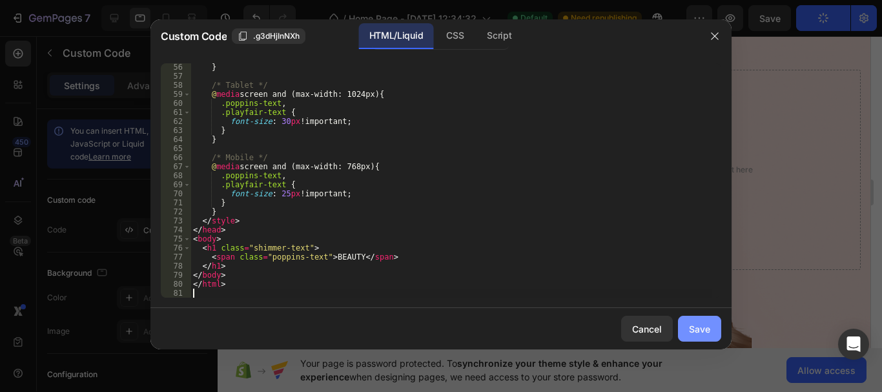
click at [705, 323] on div "Save" at bounding box center [699, 329] width 21 height 14
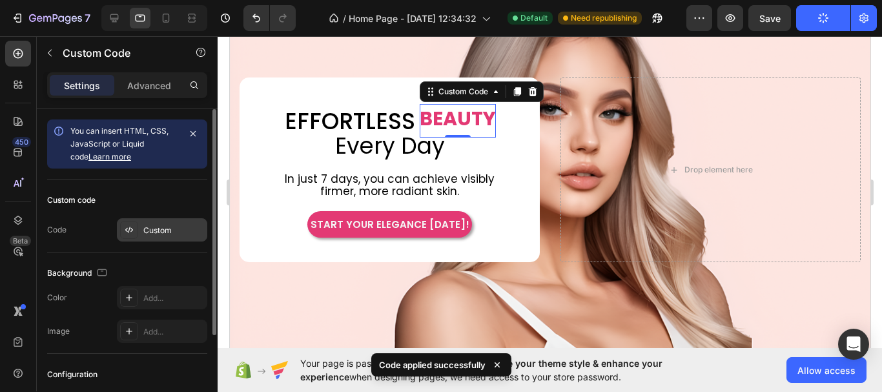
click at [154, 227] on div "Custom" at bounding box center [173, 231] width 61 height 12
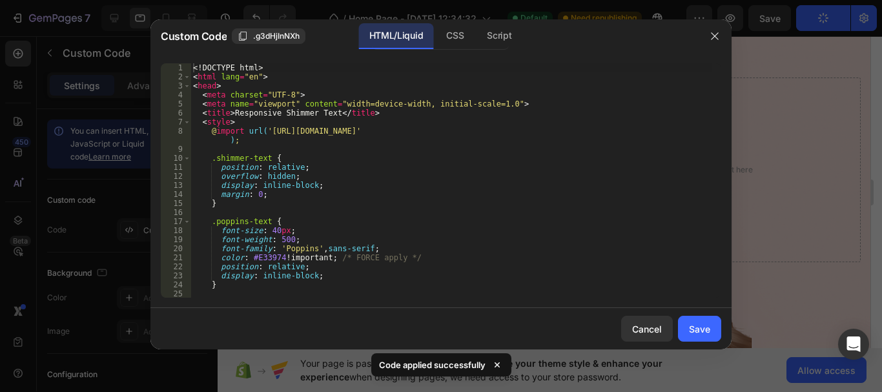
click at [274, 235] on div "<! DOCTYPE html > < html lang = "en" > < head > < meta charset = "UTF-8" > < me…" at bounding box center [450, 189] width 521 height 252
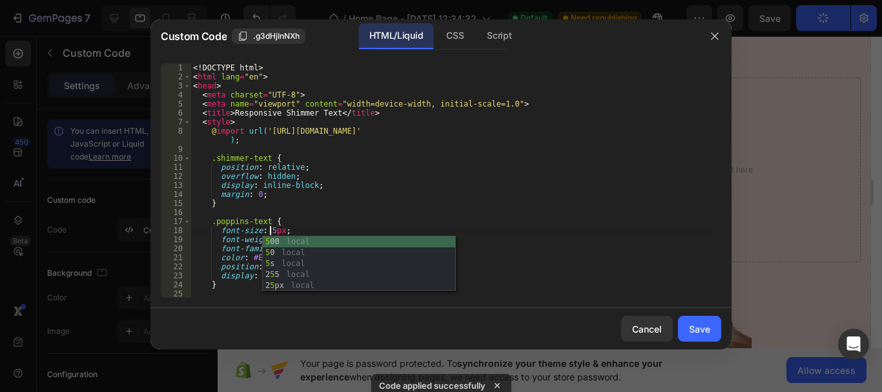
scroll to position [0, 6]
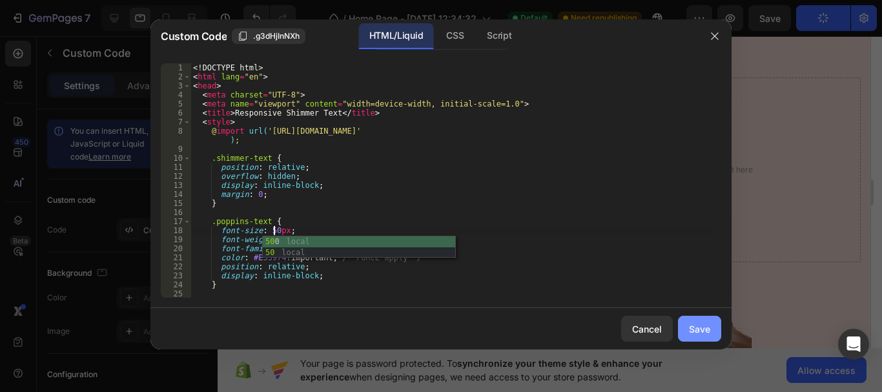
type textarea "font-size: 50px;"
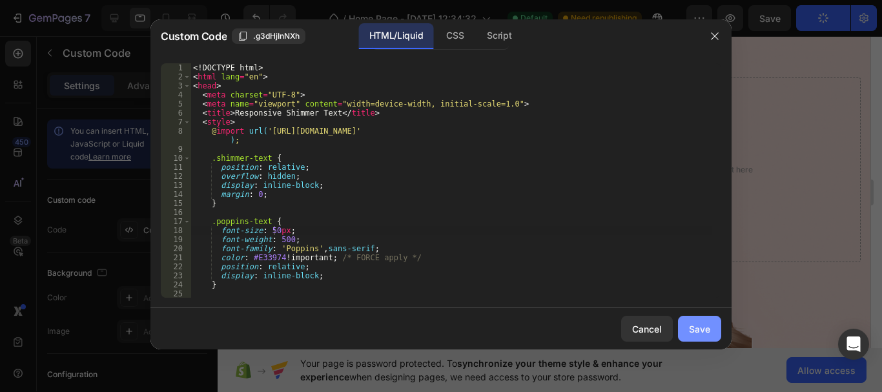
click at [690, 329] on div "Save" at bounding box center [699, 329] width 21 height 14
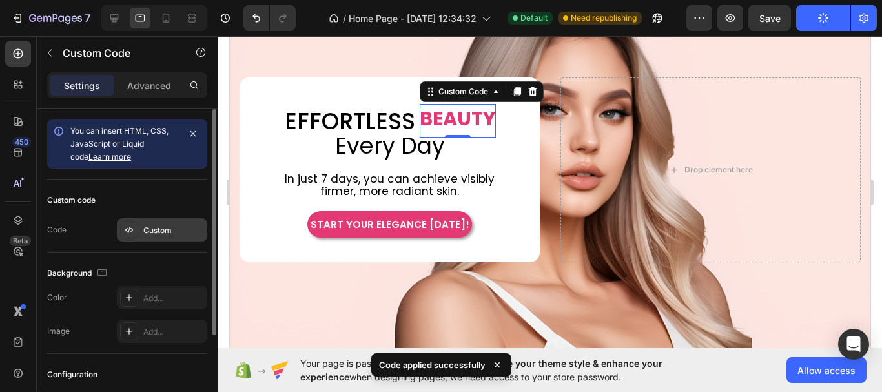
click at [141, 236] on div "Custom" at bounding box center [162, 229] width 90 height 23
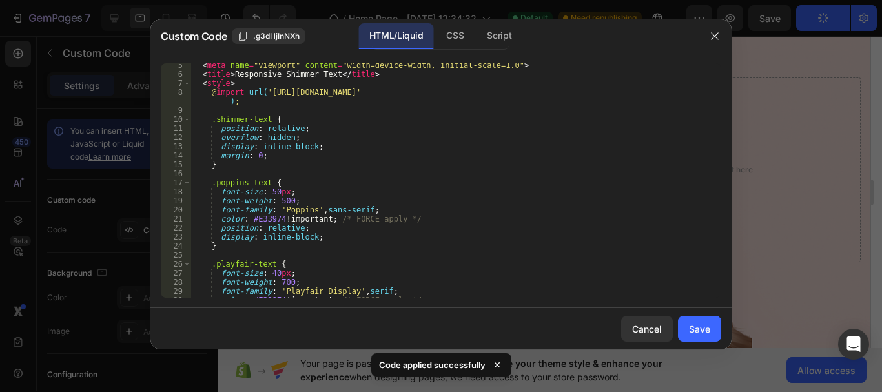
scroll to position [77, 0]
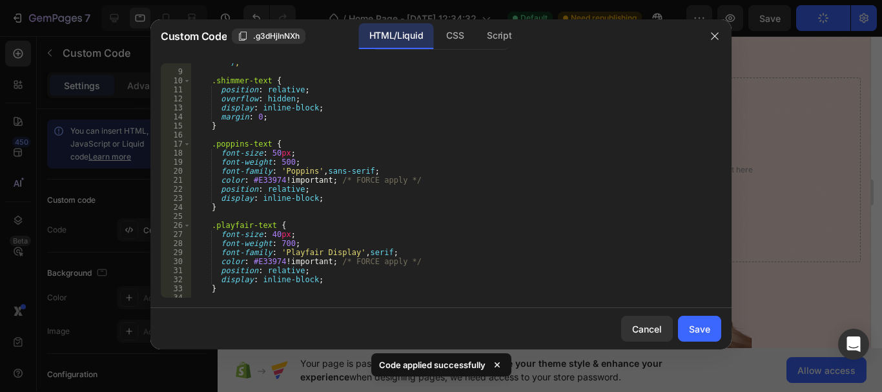
click at [274, 235] on div "@ import url( 'https://fonts.googleapis.com/css2?family=Playfair+Display:wght@7…" at bounding box center [450, 179] width 521 height 261
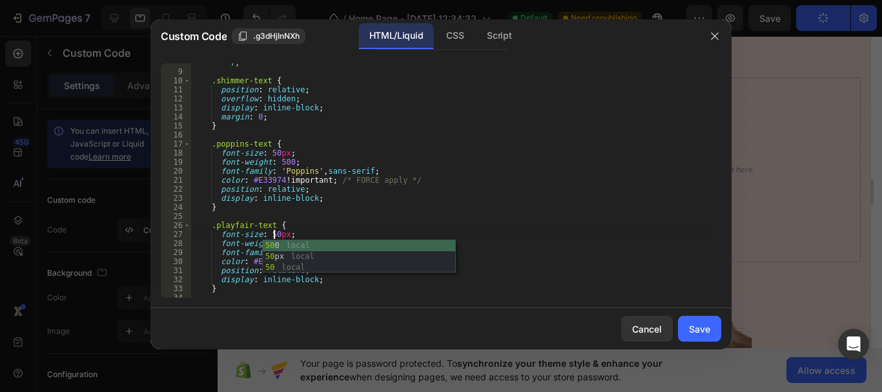
scroll to position [0, 6]
click at [538, 242] on div "@ import url( 'https://fonts.googleapis.com/css2?family=Playfair+Display:wght@7…" at bounding box center [450, 179] width 521 height 261
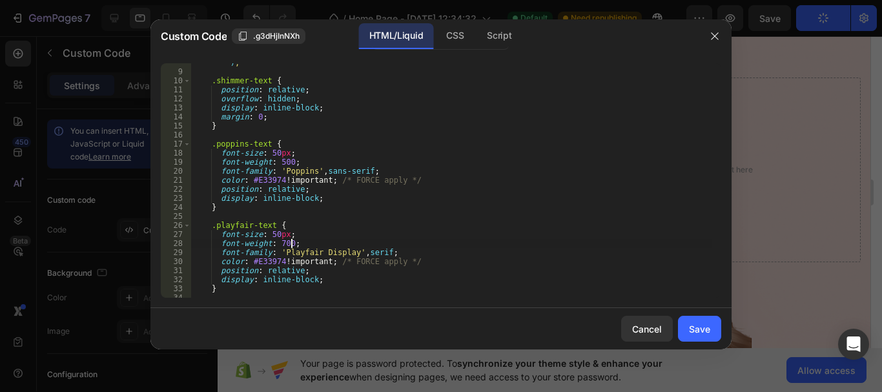
click at [278, 159] on div "@ import url( 'https://fonts.googleapis.com/css2?family=Playfair+Display:wght@7…" at bounding box center [450, 179] width 521 height 261
type textarea "font-weight: 700;"
click at [559, 303] on div "font-weight: 700; 8 9 10 11 12 13 14 15 16 17 18 19 20 21 22 23 24 25 26 27 28 …" at bounding box center [440, 180] width 581 height 255
click at [704, 336] on button "Save" at bounding box center [699, 329] width 43 height 26
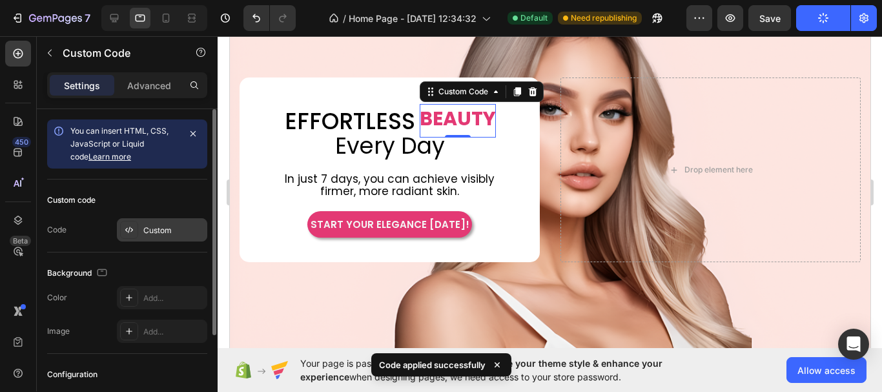
click at [159, 231] on div "Custom" at bounding box center [173, 231] width 61 height 12
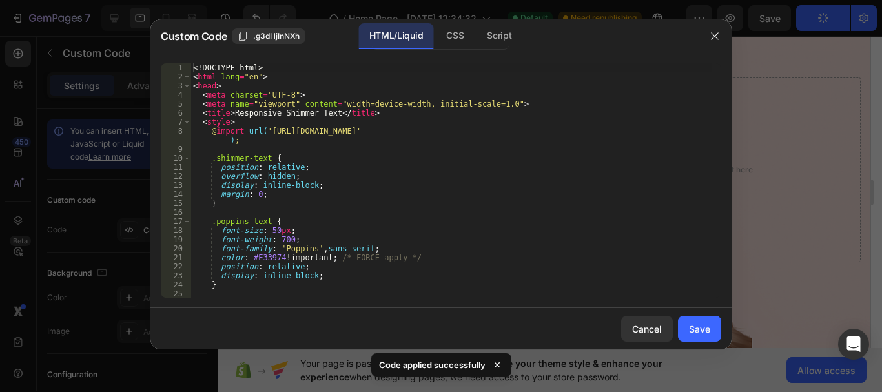
scroll to position [77, 0]
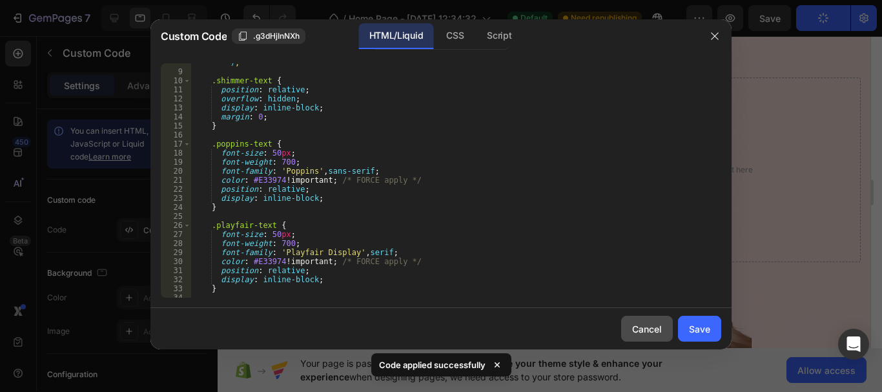
click at [652, 331] on div "Cancel" at bounding box center [647, 329] width 30 height 14
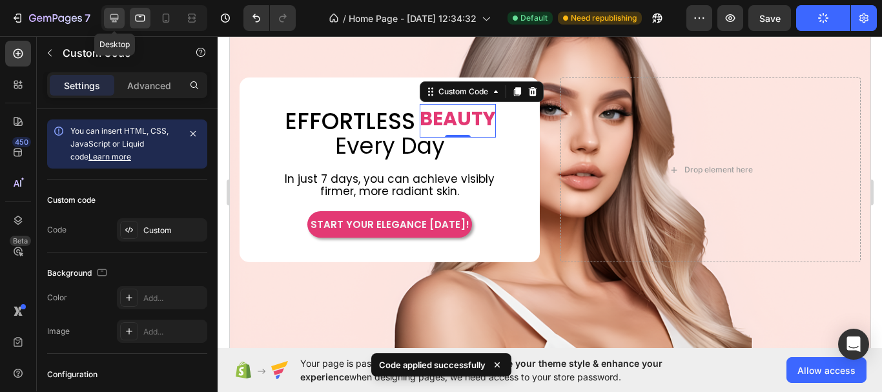
click at [113, 15] on icon at bounding box center [114, 18] width 13 height 13
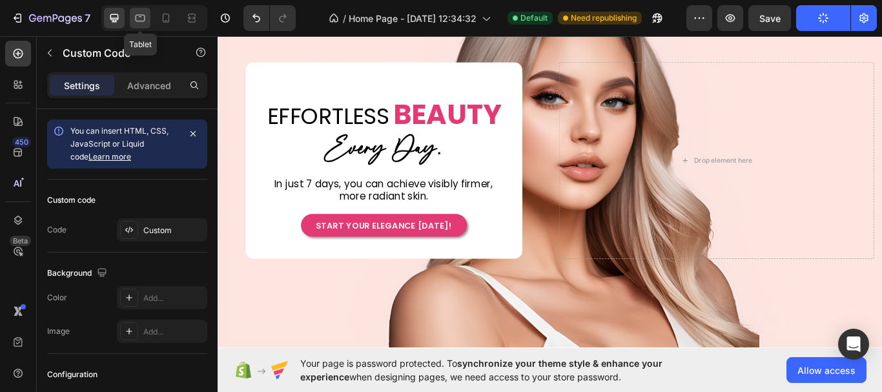
click at [145, 24] on icon at bounding box center [140, 18] width 13 height 13
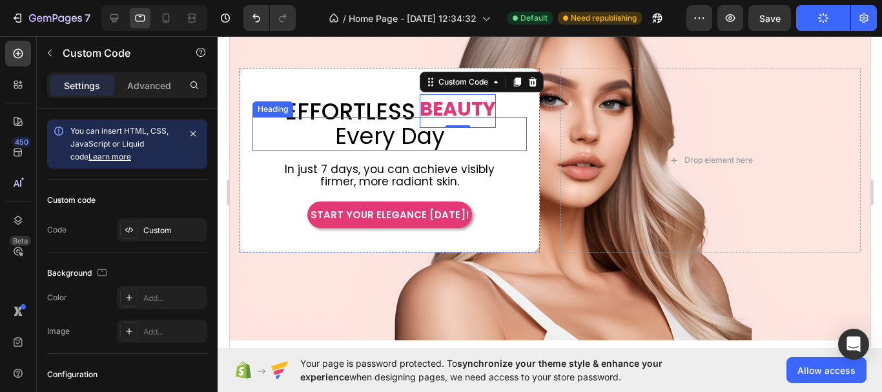
scroll to position [93, 0]
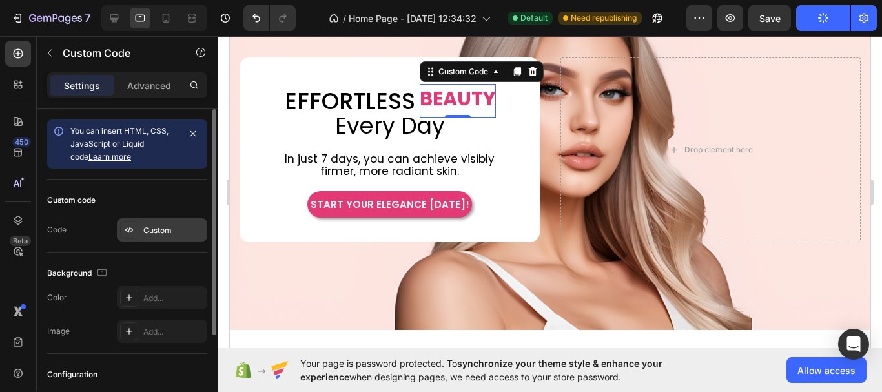
click at [170, 234] on div "Custom" at bounding box center [173, 231] width 61 height 12
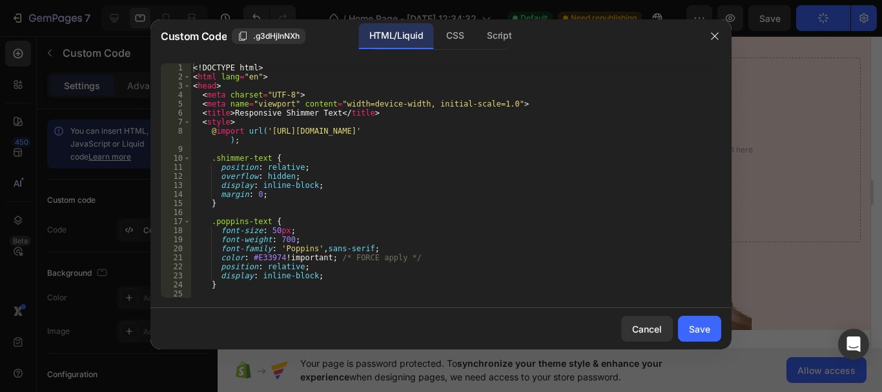
click at [349, 177] on div "<! DOCTYPE html > < html lang = "en" > < head > < meta charset = "UTF-8" > < me…" at bounding box center [450, 189] width 521 height 252
type textarea "</html>"
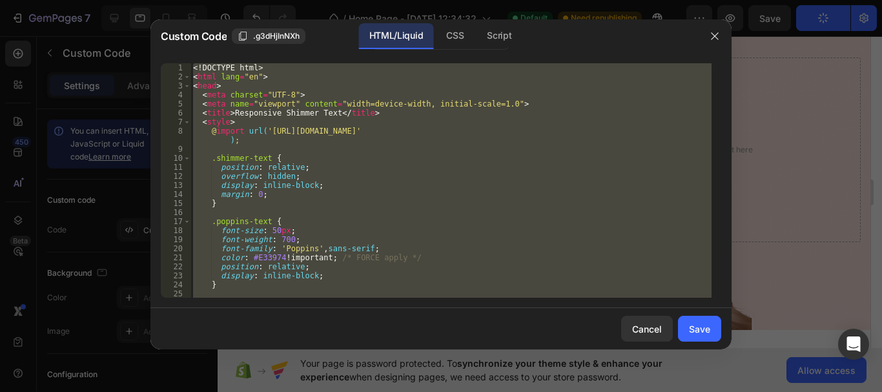
paste textarea
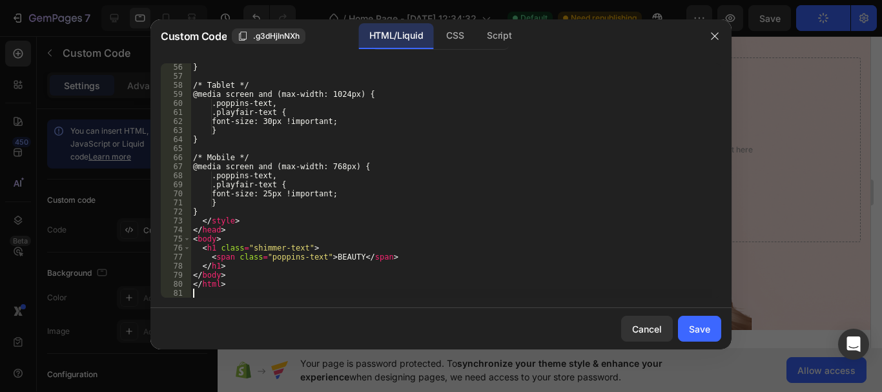
scroll to position [507, 0]
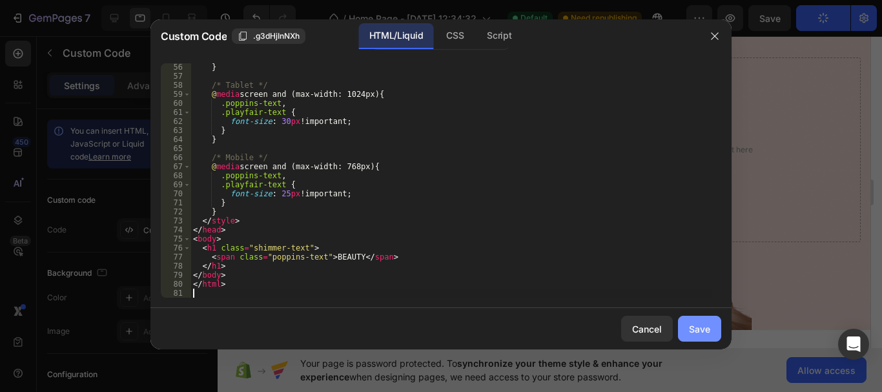
click at [697, 336] on button "Save" at bounding box center [699, 329] width 43 height 26
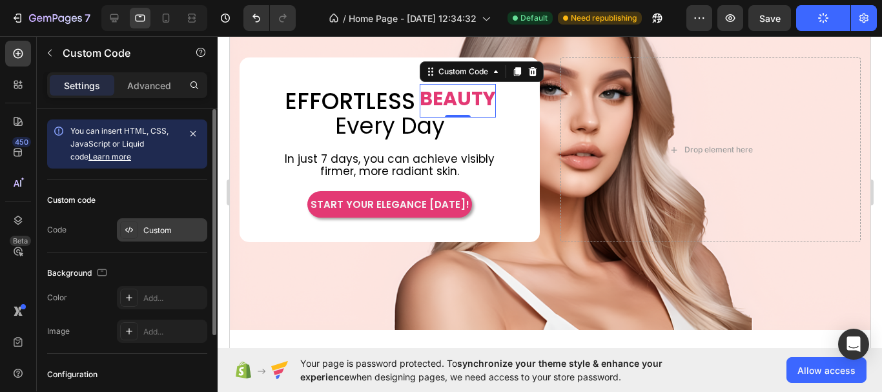
click at [161, 234] on div "Custom" at bounding box center [173, 231] width 61 height 12
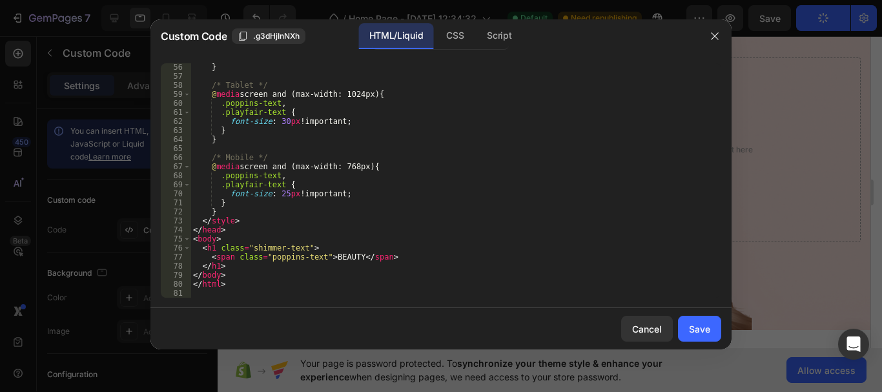
click at [283, 123] on div "} /* Tablet */ @ media screen and (max-width: 1024px) { .poppins-text , .playfa…" at bounding box center [450, 189] width 521 height 252
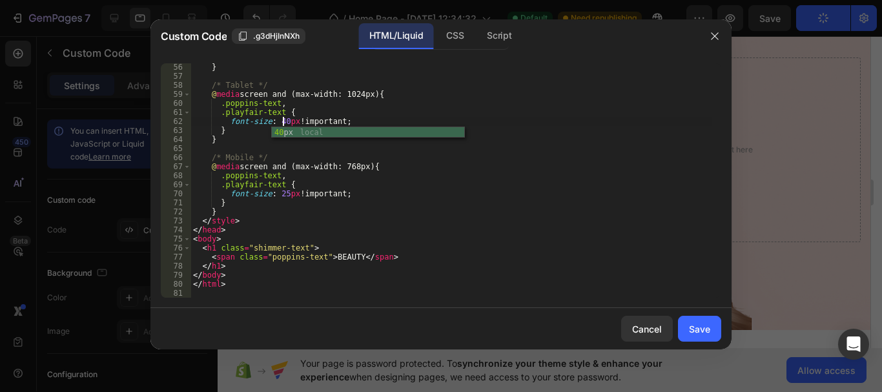
click at [598, 274] on div "} /* Tablet */ @ media screen and (max-width: 1024px) { .poppins-text , .playfa…" at bounding box center [450, 189] width 521 height 252
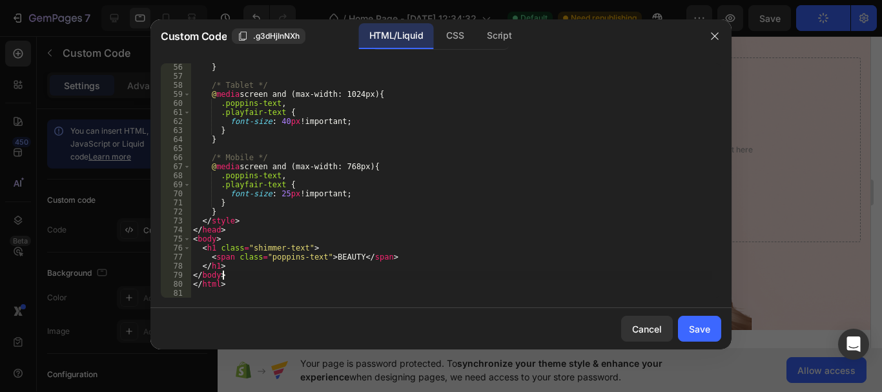
scroll to position [0, 2]
type textarea "</body>"
click at [709, 333] on div "Save" at bounding box center [699, 329] width 21 height 14
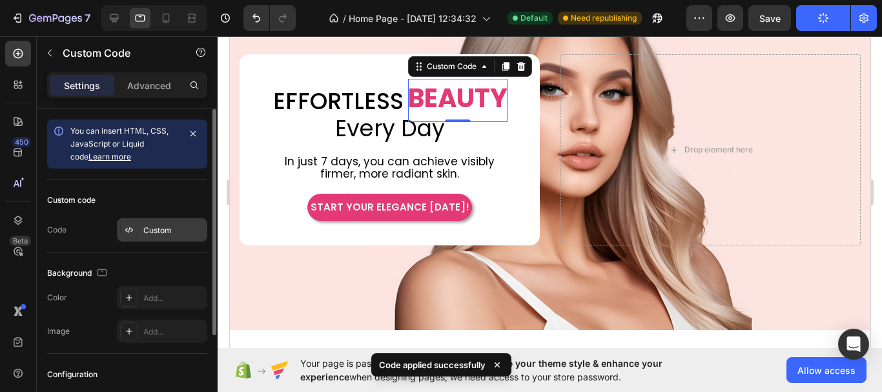
click at [147, 236] on div "Custom" at bounding box center [173, 231] width 61 height 12
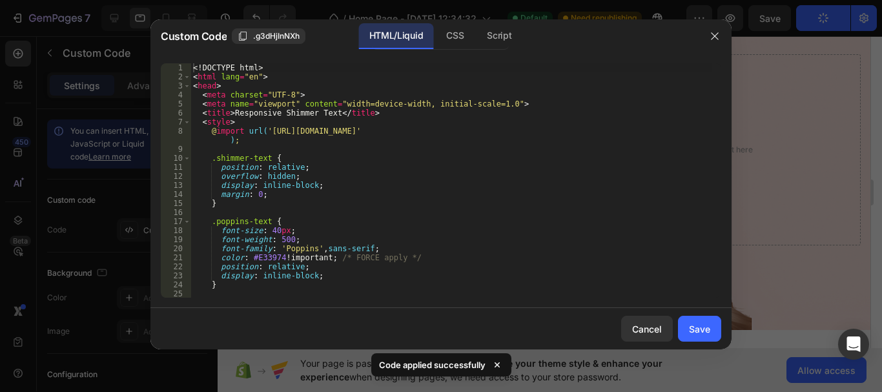
click at [272, 235] on div "<! DOCTYPE html > < html lang = "en" > < head > < meta charset = "UTF-8" > < me…" at bounding box center [450, 189] width 521 height 252
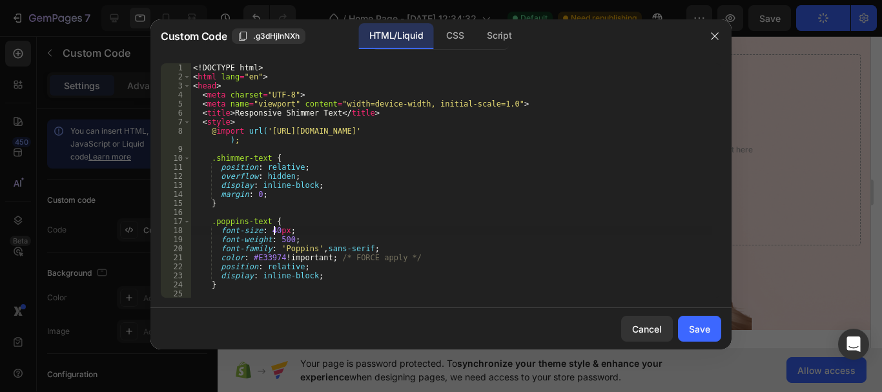
click at [373, 186] on div "<! DOCTYPE html > < html lang = "en" > < head > < meta charset = "UTF-8" > < me…" at bounding box center [450, 189] width 521 height 252
type textarea "</html>"
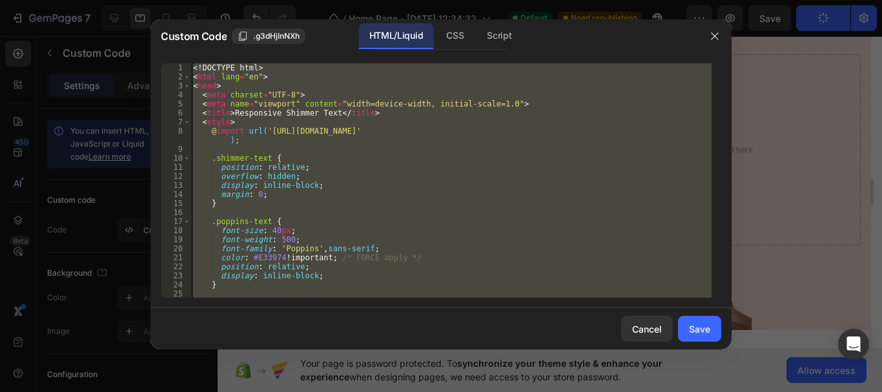
paste textarea
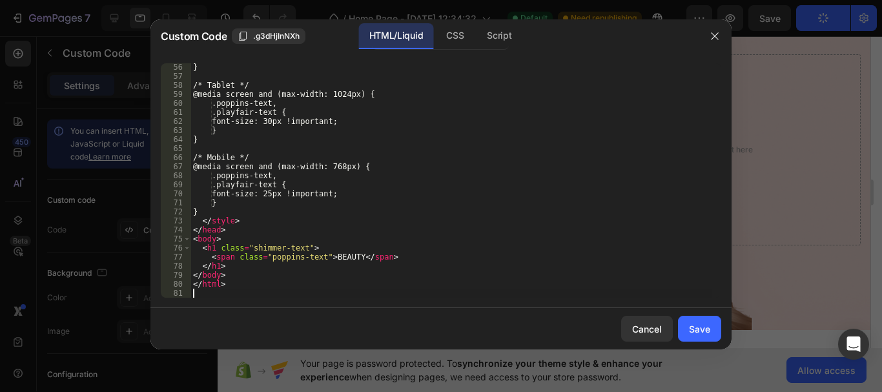
click at [383, 209] on div "} /* Tablet */ @media screen and (max-width: 1024px) { .poppins-text, .playfair…" at bounding box center [450, 189] width 521 height 252
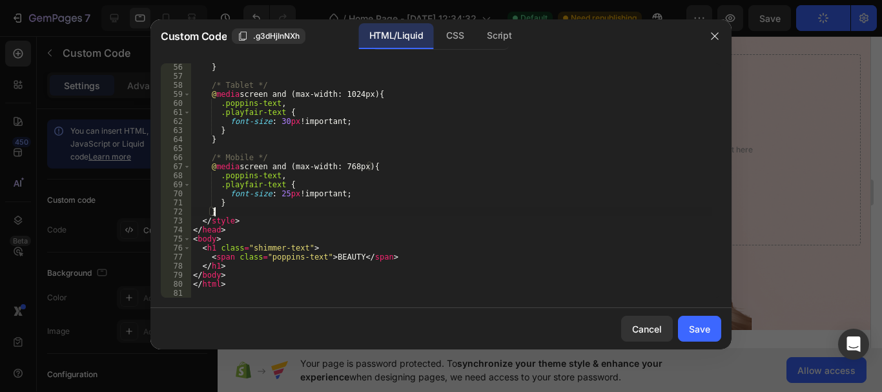
click at [283, 125] on div "} /* Tablet */ @ media screen and (max-width: 1024px) { .poppins-text , .playfa…" at bounding box center [450, 189] width 521 height 252
type textarea "font-size: 38px !important;"
click at [708, 333] on div "Save" at bounding box center [699, 329] width 21 height 14
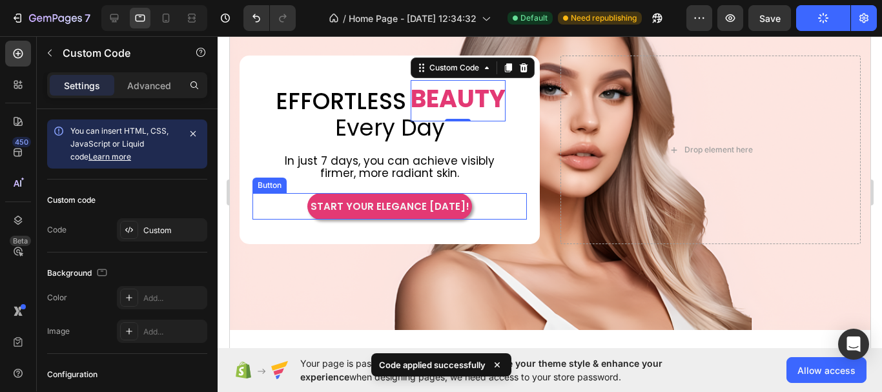
click at [522, 188] on div "⁠⁠⁠⁠⁠⁠⁠ EFFORTLESS Heading BEAUTY Custom Code 0 Row Row Every Day Heading In ju…" at bounding box center [389, 150] width 300 height 189
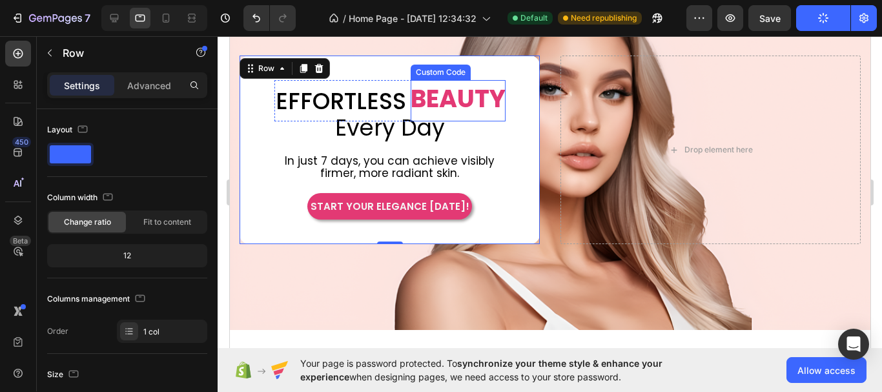
click at [424, 96] on div "BEAUTY Custom Code" at bounding box center [457, 100] width 95 height 41
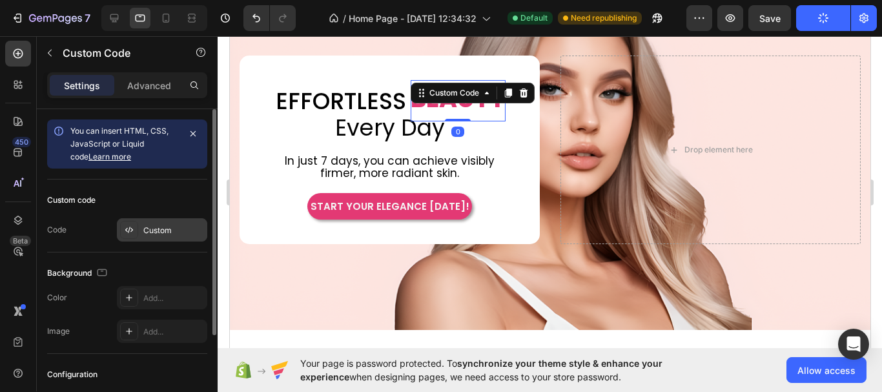
click at [166, 227] on div "Custom" at bounding box center [173, 231] width 61 height 12
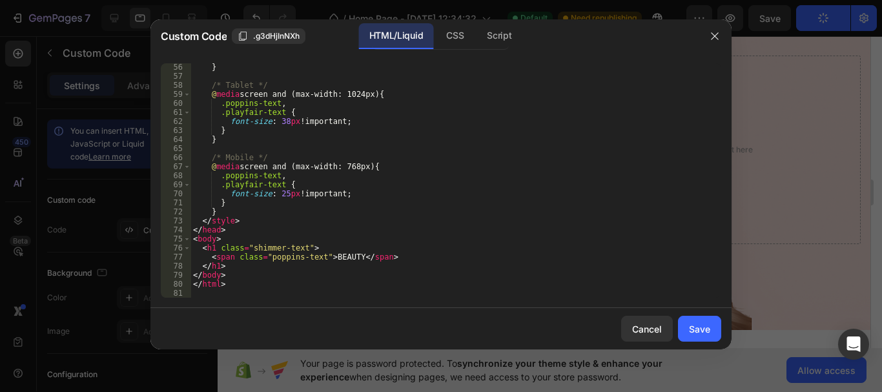
scroll to position [507, 0]
click at [644, 331] on div "Cancel" at bounding box center [647, 329] width 30 height 14
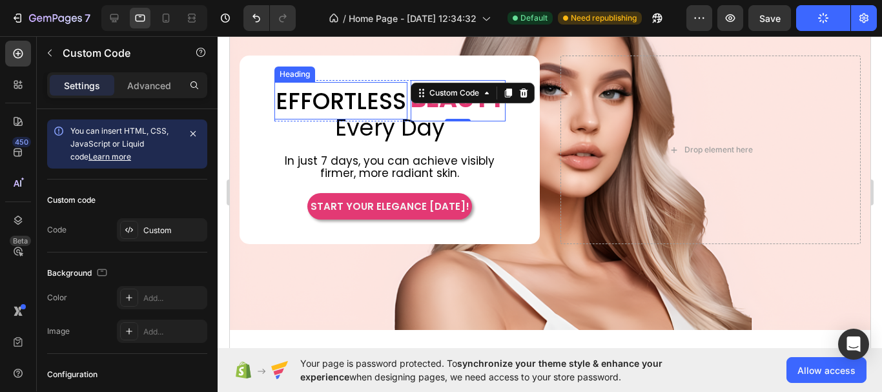
click at [314, 92] on span "EFFORTLESS" at bounding box center [340, 101] width 130 height 32
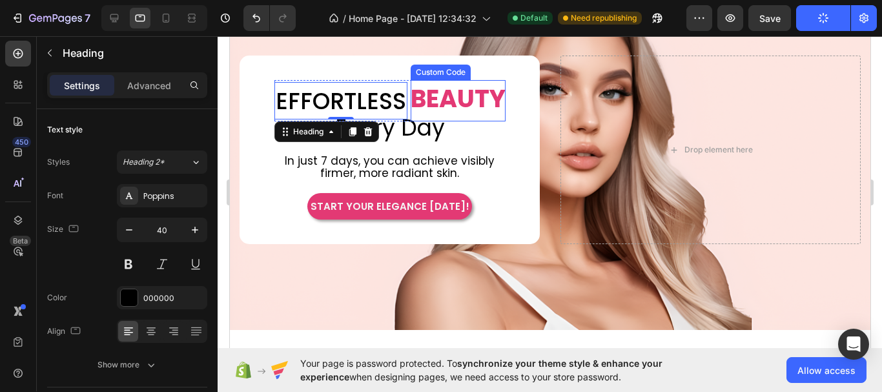
click at [467, 81] on div "BEAUTY Custom Code" at bounding box center [457, 100] width 95 height 41
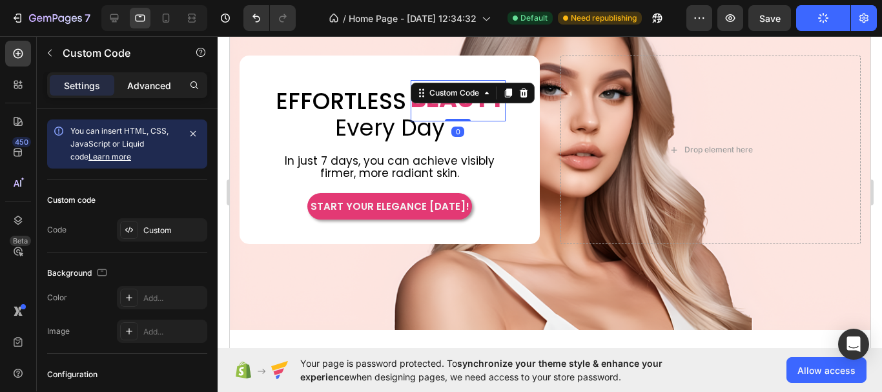
click at [161, 89] on p "Advanced" at bounding box center [149, 86] width 44 height 14
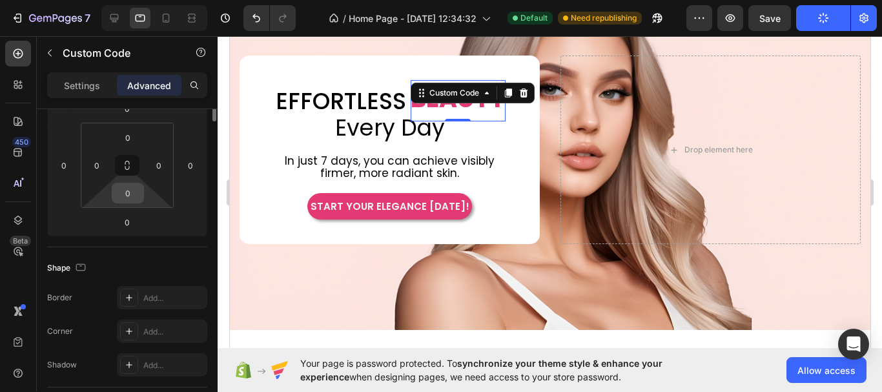
scroll to position [65, 0]
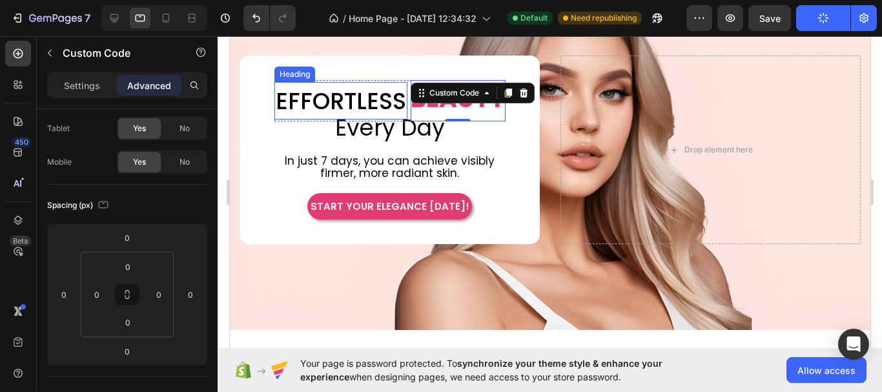
click at [362, 82] on h2 "⁠⁠⁠⁠⁠⁠⁠ EFFORTLESS" at bounding box center [340, 100] width 133 height 37
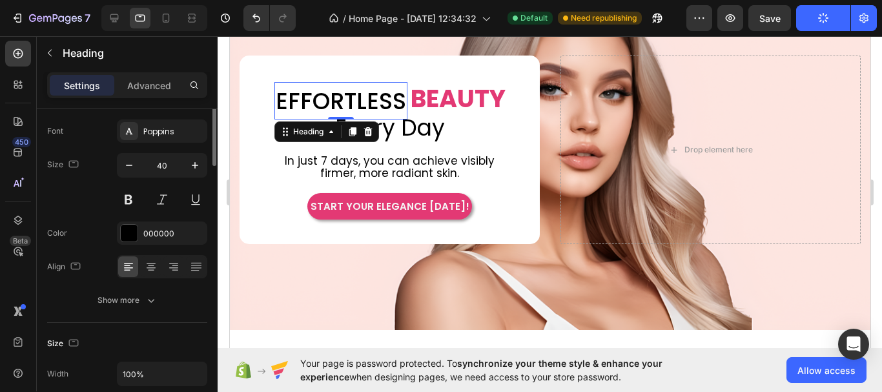
scroll to position [0, 0]
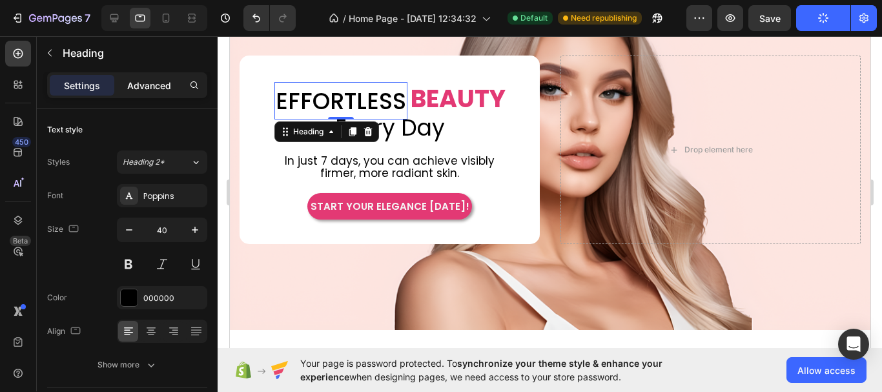
click at [164, 86] on p "Advanced" at bounding box center [149, 86] width 44 height 14
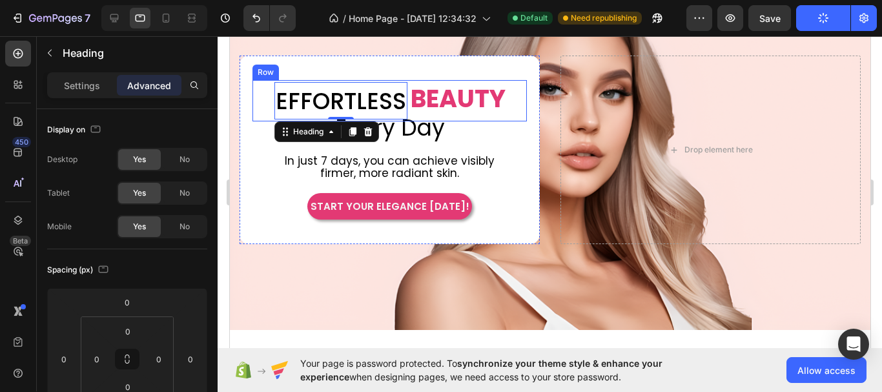
click at [514, 99] on div "⁠⁠⁠⁠⁠⁠⁠ EFFORTLESS Heading 0 BEAUTY Custom Code Row Row" at bounding box center [389, 100] width 274 height 41
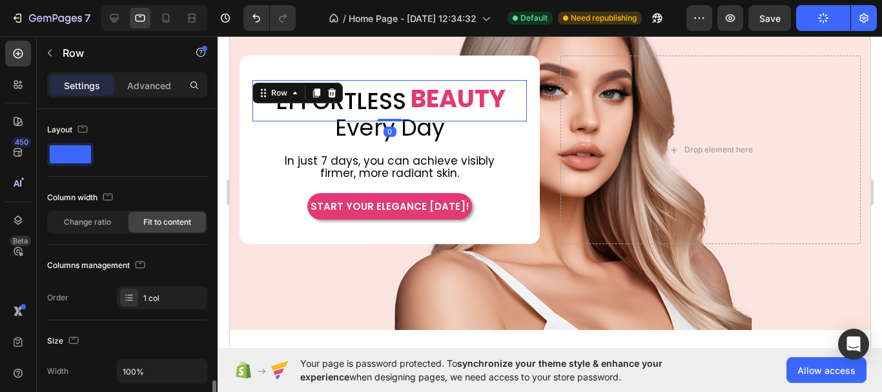
scroll to position [194, 0]
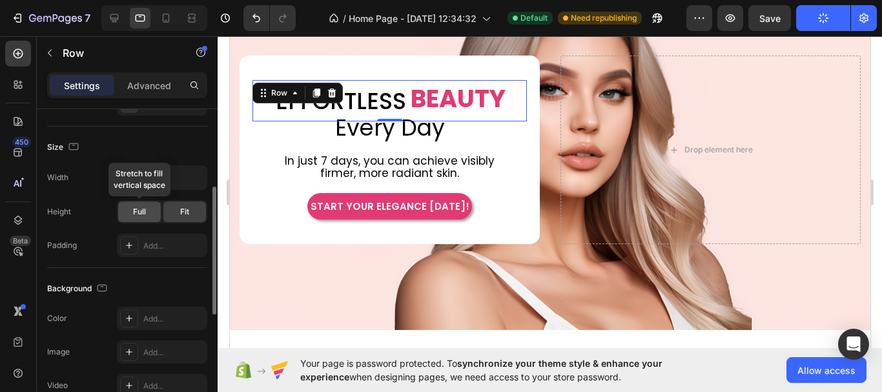
click at [144, 211] on span "Full" at bounding box center [139, 212] width 13 height 12
click at [175, 212] on div "Fit" at bounding box center [184, 211] width 43 height 21
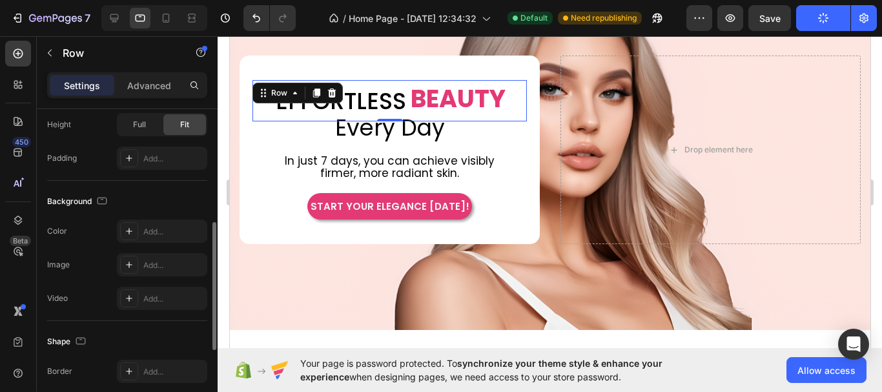
scroll to position [0, 0]
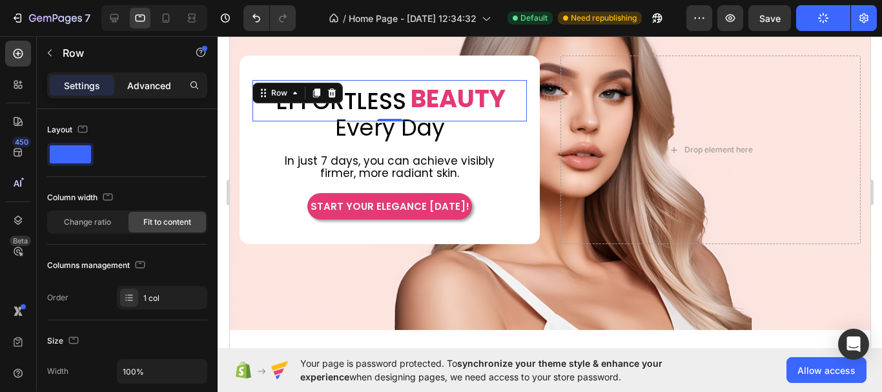
click at [134, 81] on p "Advanced" at bounding box center [149, 86] width 44 height 14
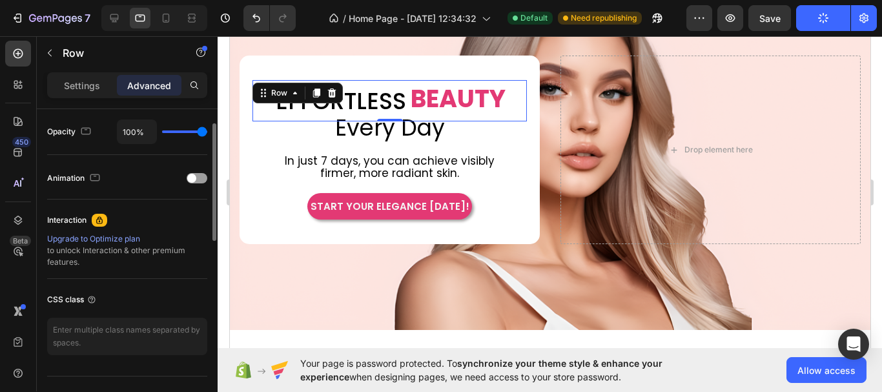
scroll to position [387, 0]
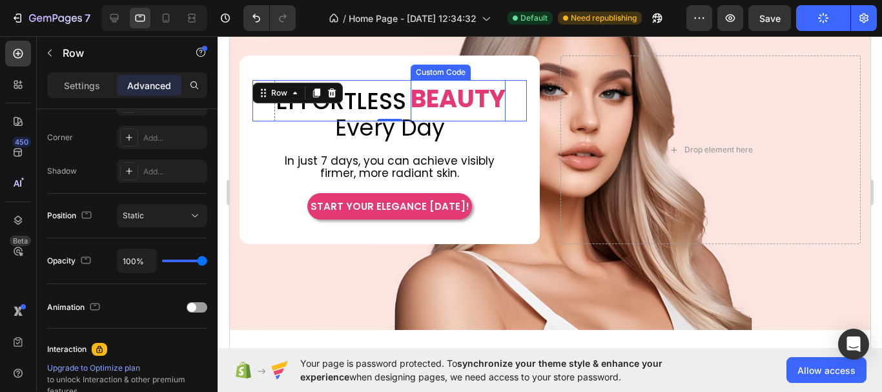
click at [464, 92] on div "BEAUTY Custom Code" at bounding box center [457, 100] width 95 height 41
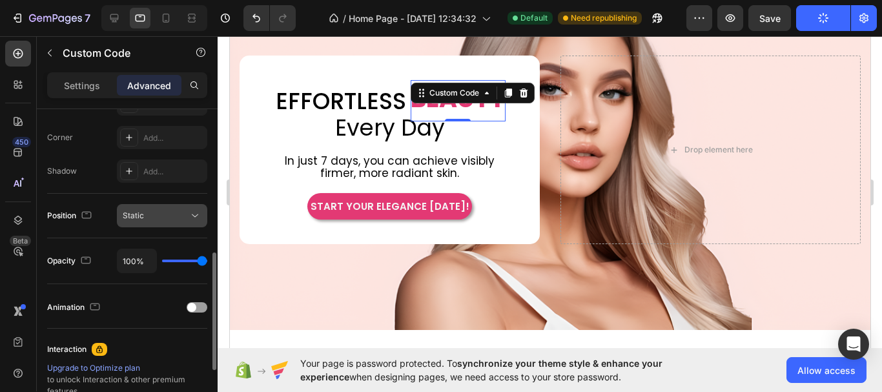
click at [188, 220] on div "Static" at bounding box center [156, 216] width 66 height 12
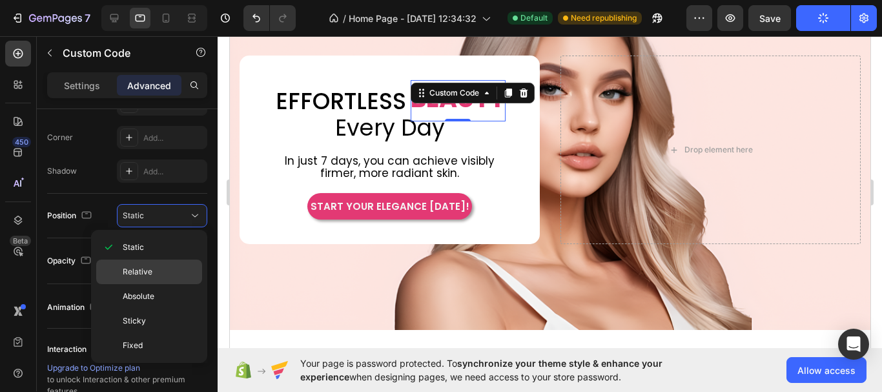
click at [168, 269] on p "Relative" at bounding box center [160, 272] width 74 height 12
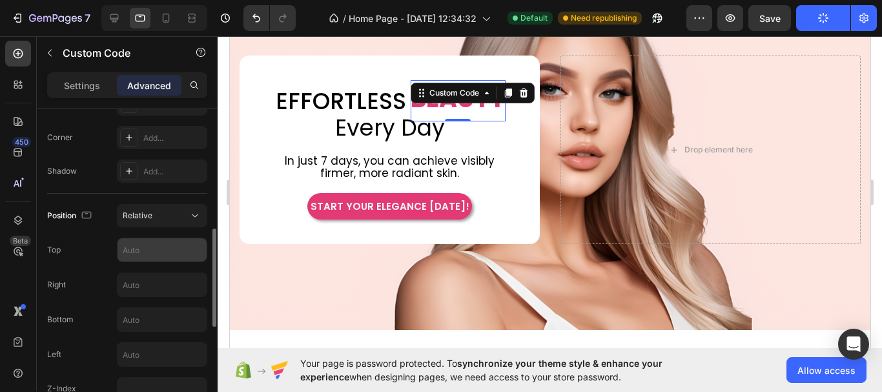
click at [150, 254] on input "text" at bounding box center [162, 249] width 89 height 23
type input "2"
type input "3"
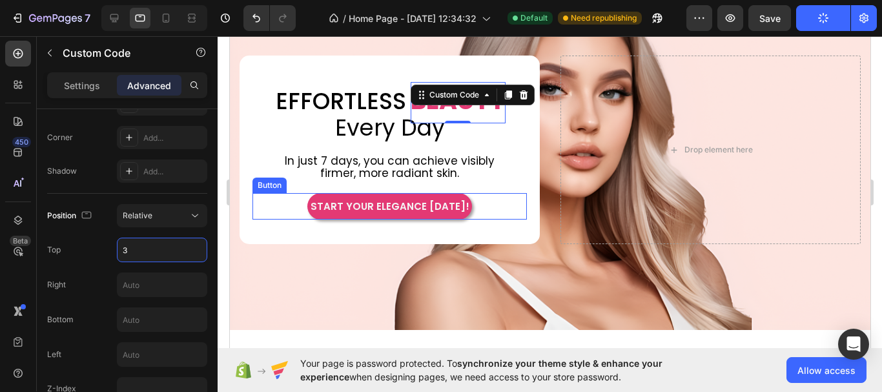
click at [499, 209] on div "START YOUR ELEGANCE TODAY! Button" at bounding box center [389, 206] width 274 height 27
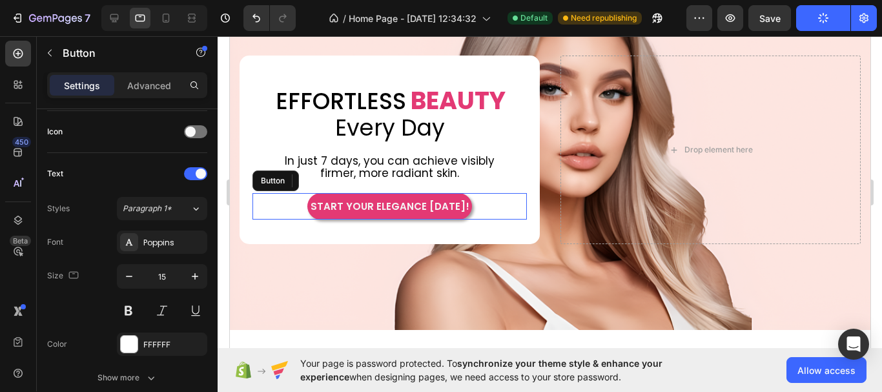
scroll to position [0, 0]
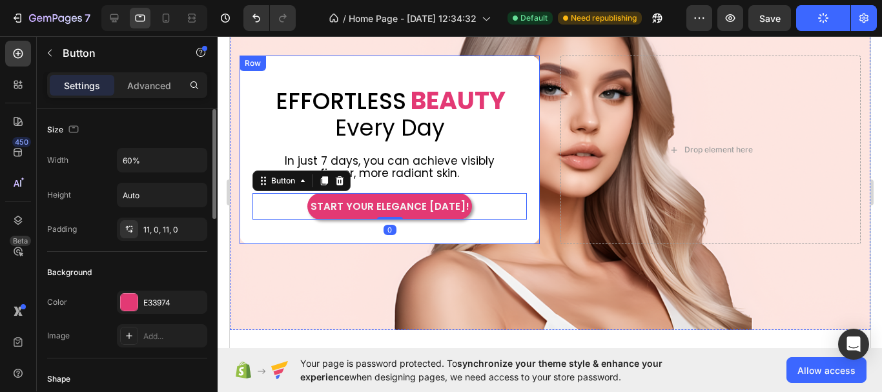
click at [511, 225] on div "⁠⁠⁠⁠⁠⁠⁠ EFFORTLESS Heading BEAUTY Custom Code Row Row Every Day Heading In just…" at bounding box center [389, 150] width 300 height 189
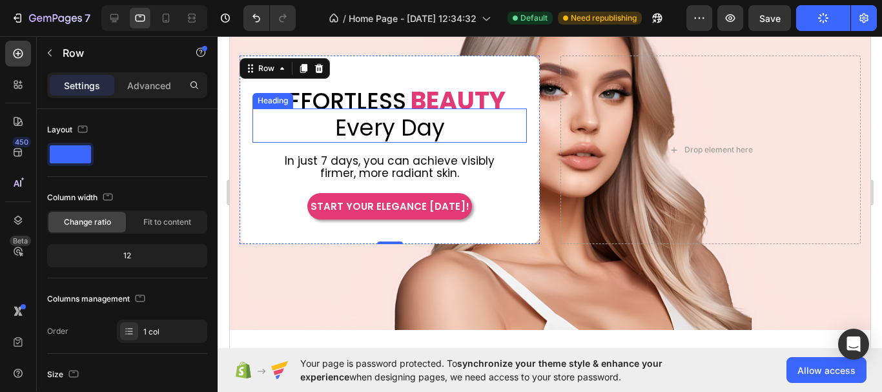
click at [428, 132] on span "Every Day" at bounding box center [389, 128] width 110 height 32
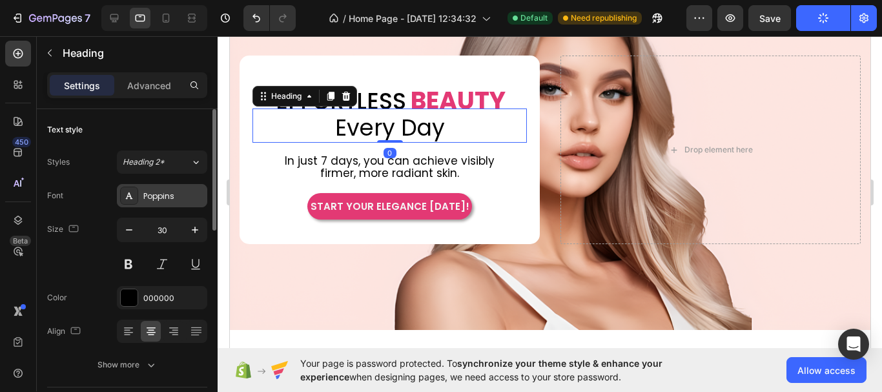
click at [175, 191] on div "Poppins" at bounding box center [173, 196] width 61 height 12
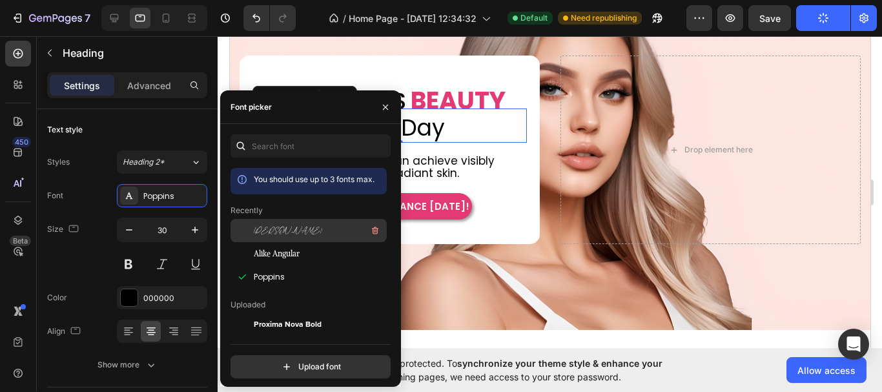
click at [302, 226] on div "[PERSON_NAME]" at bounding box center [319, 230] width 130 height 15
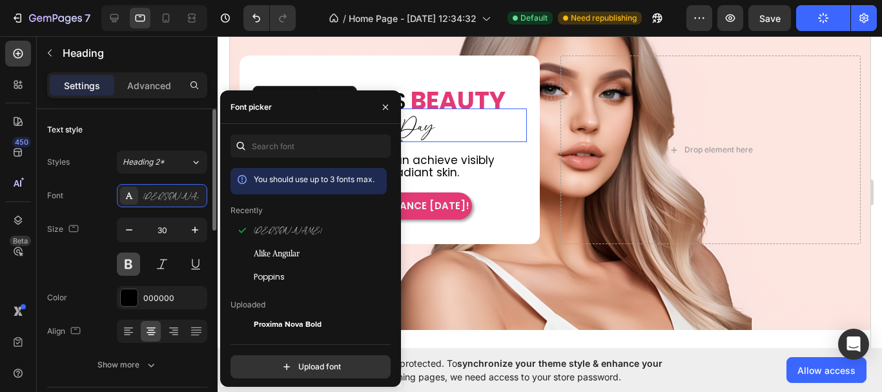
click at [127, 265] on button at bounding box center [128, 263] width 23 height 23
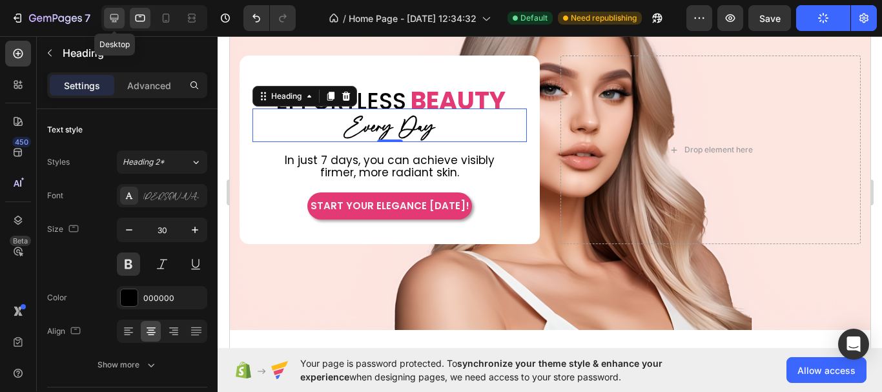
click at [111, 17] on icon at bounding box center [114, 18] width 8 height 8
type input "40"
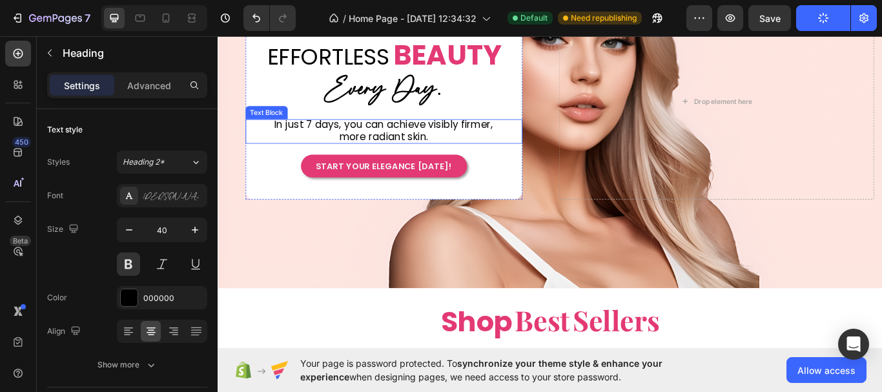
scroll to position [123, 0]
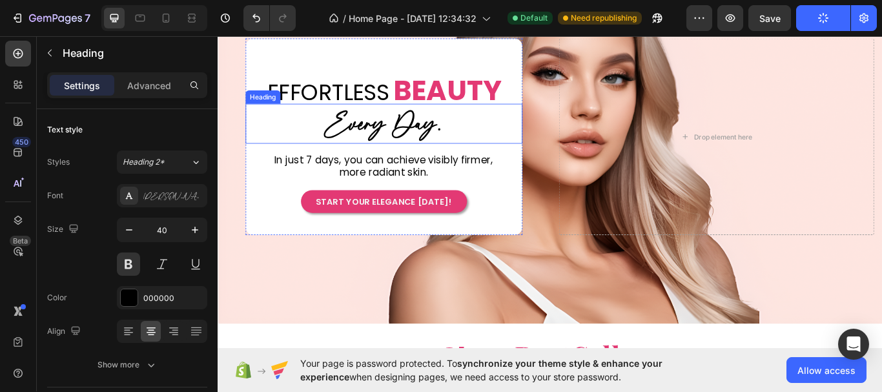
click at [437, 138] on span "Every Day." at bounding box center [411, 140] width 136 height 44
click at [136, 19] on icon at bounding box center [141, 18] width 10 height 7
type input "30"
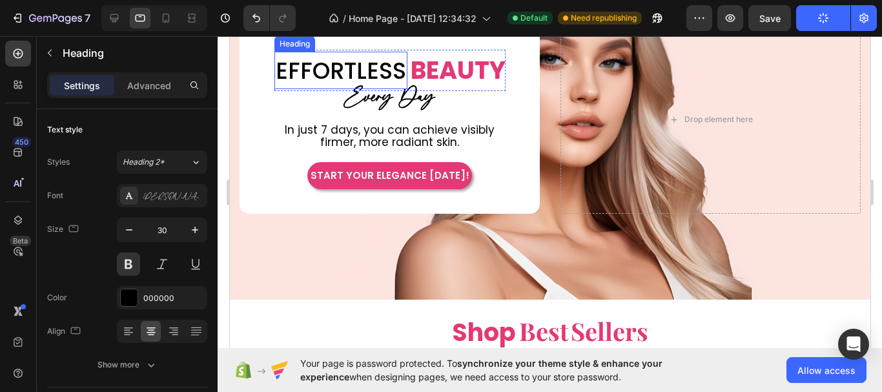
scroll to position [78, 0]
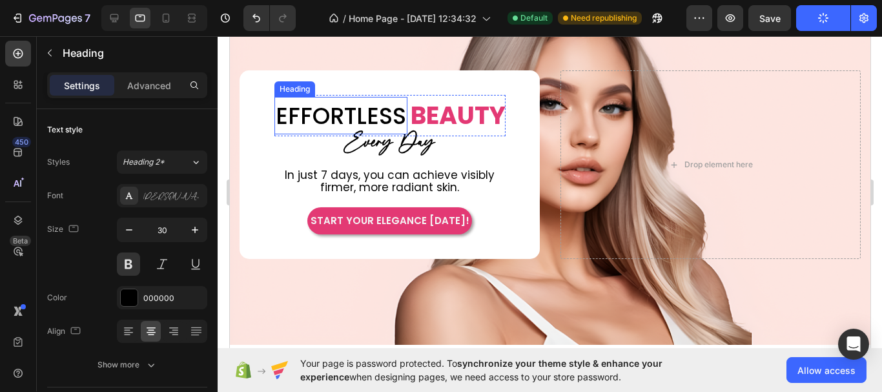
click at [386, 90] on div "⁠⁠⁠⁠⁠⁠⁠ EFFORTLESS Heading BEAUTY Custom Code Row Row Every Day Heading In just…" at bounding box center [389, 164] width 300 height 188
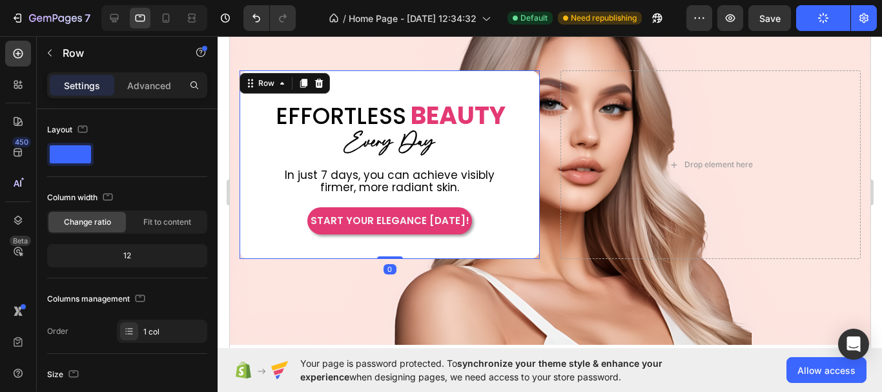
click at [386, 90] on div "⁠⁠⁠⁠⁠⁠⁠ EFFORTLESS Heading BEAUTY Custom Code Row Row Every Day Heading In just…" at bounding box center [389, 164] width 300 height 188
click at [388, 134] on span "Every Day" at bounding box center [389, 142] width 90 height 30
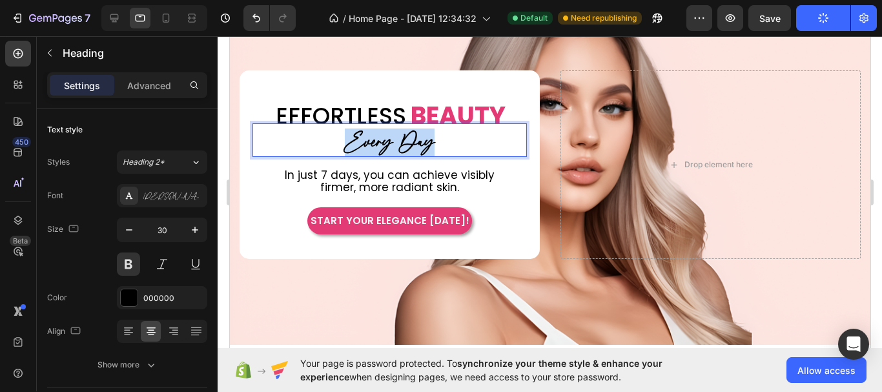
click at [388, 134] on span "Every Day" at bounding box center [389, 142] width 90 height 30
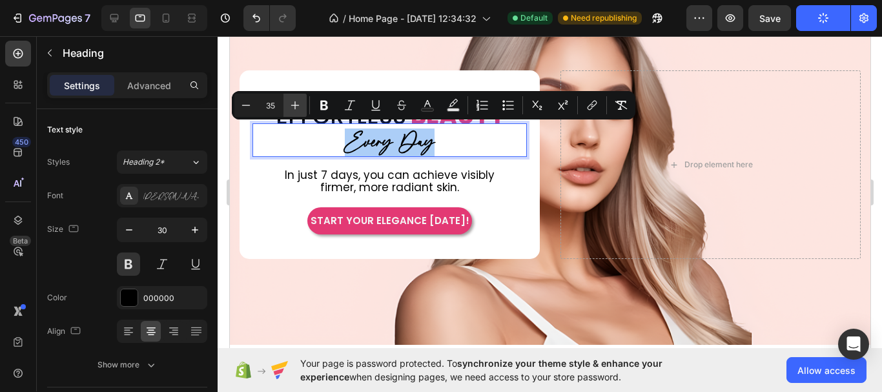
click at [296, 106] on icon "Editor contextual toolbar" at bounding box center [295, 105] width 13 height 13
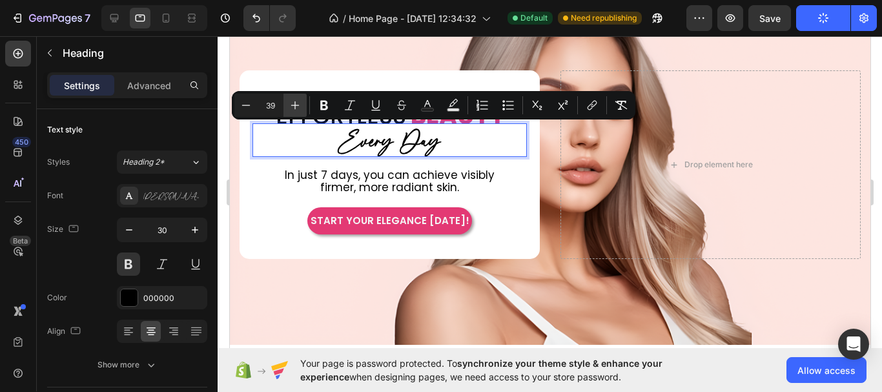
type input "40"
click at [116, 20] on icon at bounding box center [114, 18] width 8 height 8
type input "40"
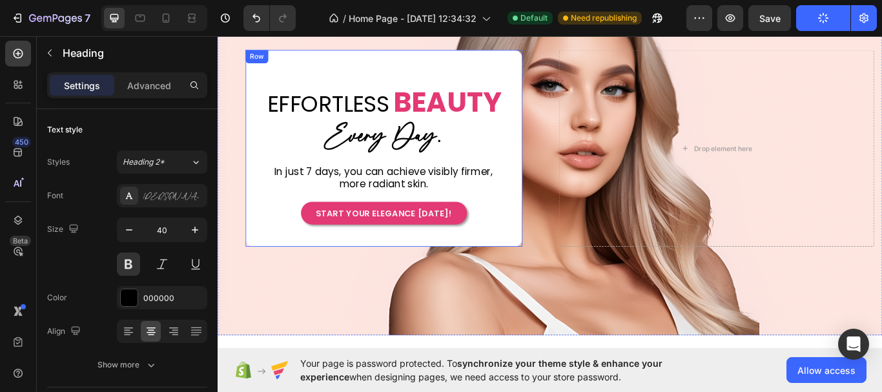
scroll to position [108, 0]
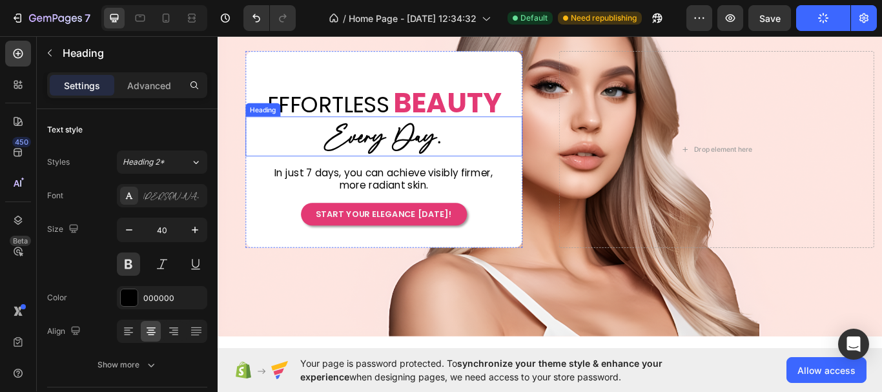
click at [409, 145] on span "Every Day." at bounding box center [411, 155] width 136 height 44
click at [406, 155] on span "Every Day." at bounding box center [411, 155] width 136 height 44
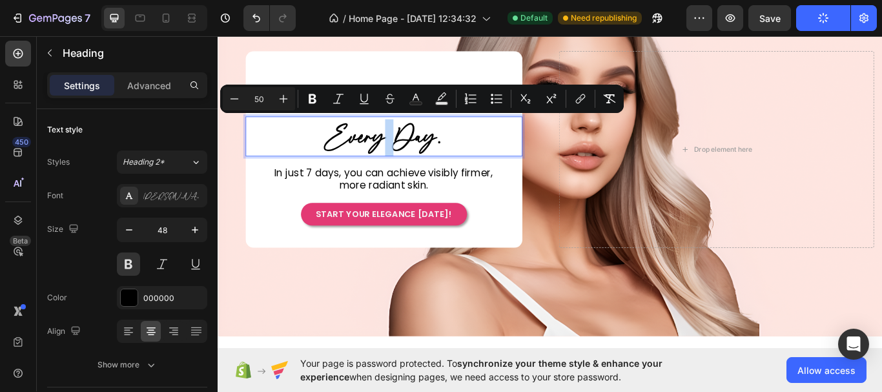
click at [406, 155] on span "Every Day." at bounding box center [411, 155] width 136 height 44
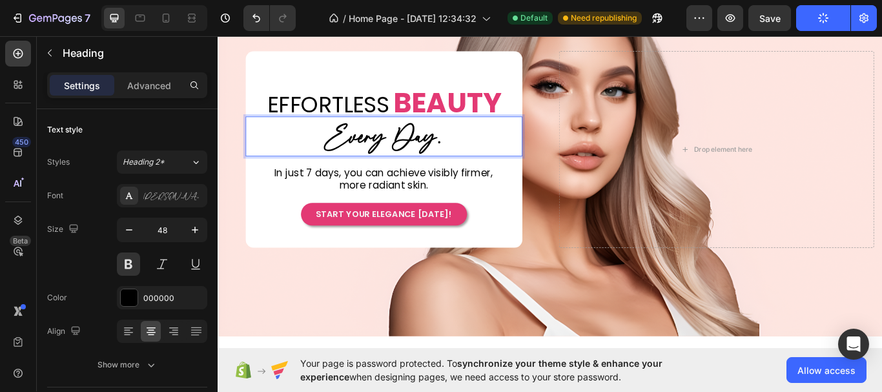
click at [406, 155] on span "Every Day." at bounding box center [411, 155] width 136 height 44
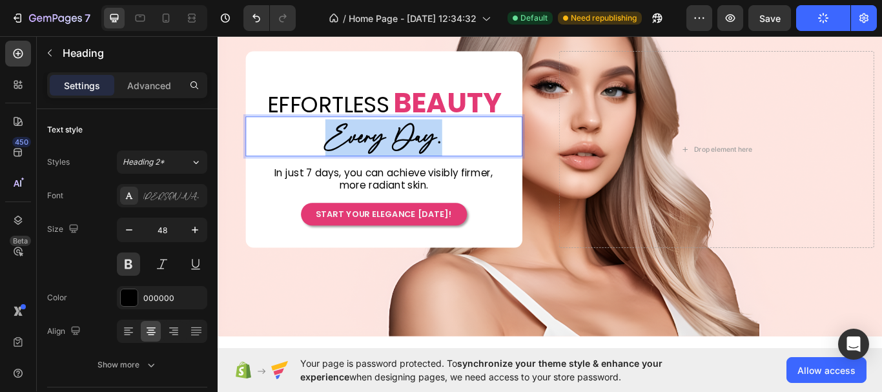
click at [406, 155] on span "Every Day." at bounding box center [411, 155] width 136 height 44
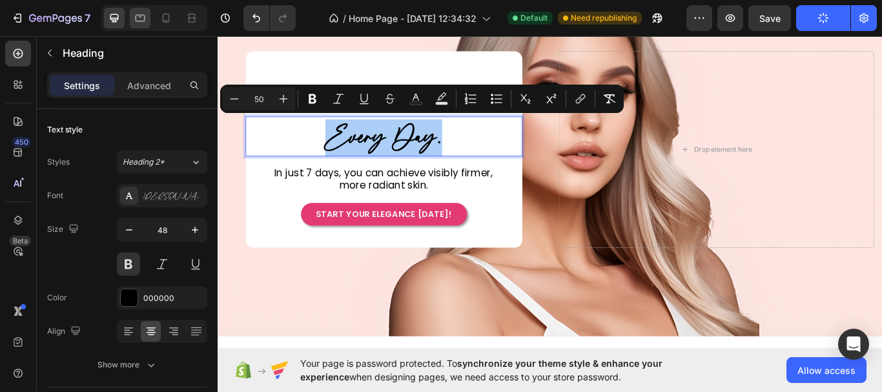
click at [139, 19] on icon at bounding box center [140, 18] width 13 height 13
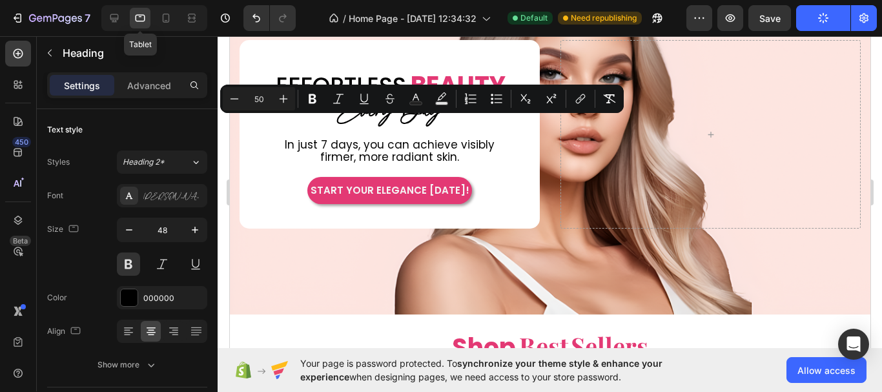
type input "30"
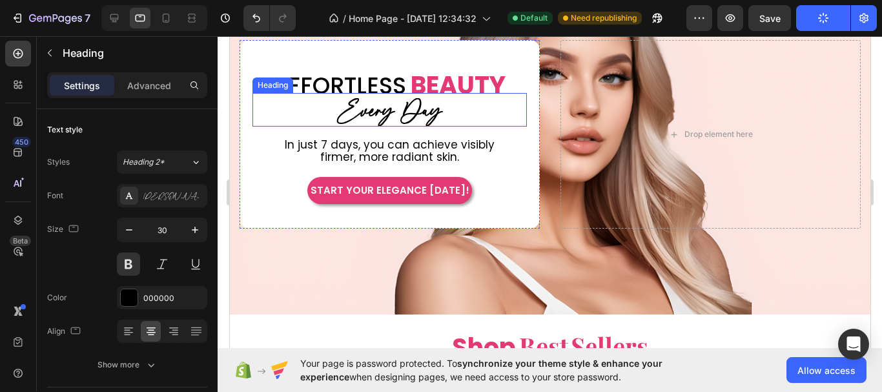
scroll to position [63, 0]
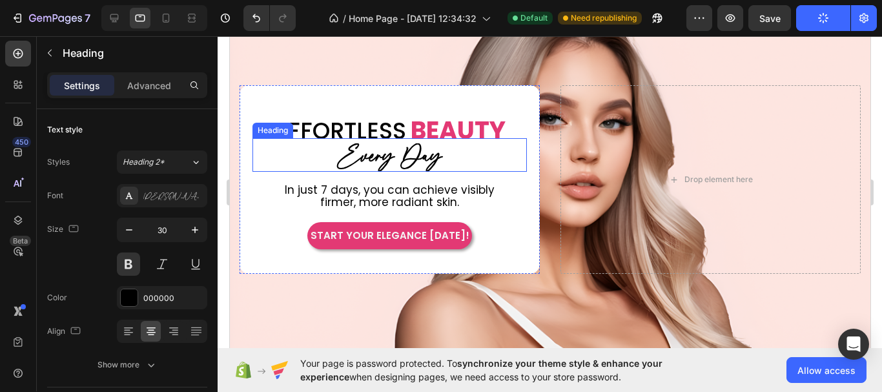
click at [391, 115] on span "EFFORTLESS" at bounding box center [340, 131] width 130 height 32
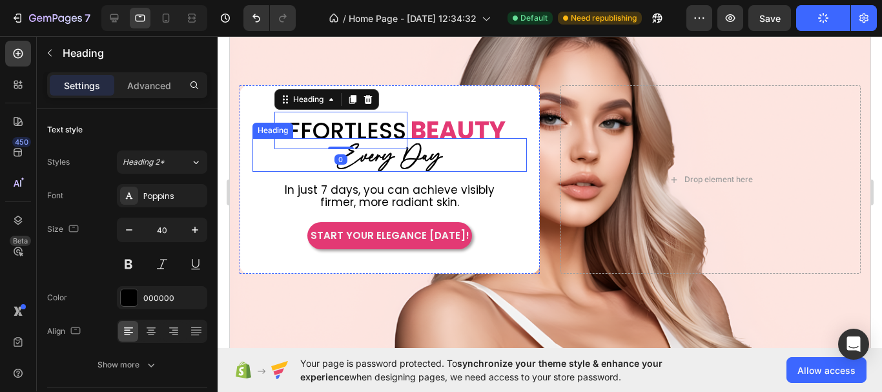
click at [384, 152] on span "Every Day" at bounding box center [389, 156] width 103 height 35
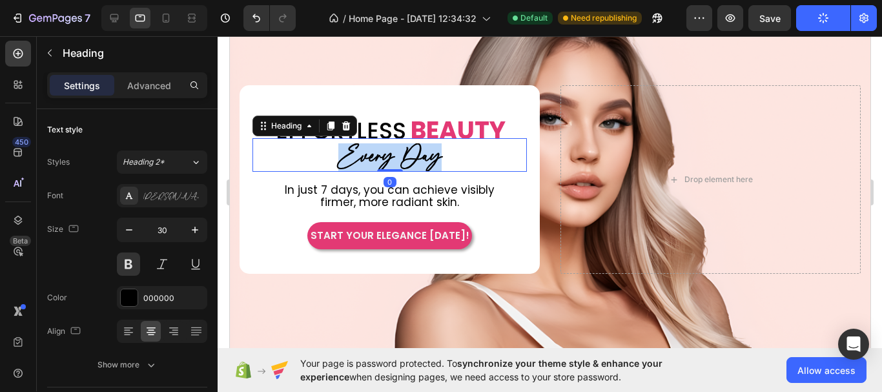
click at [384, 152] on span "Every Day" at bounding box center [389, 156] width 103 height 35
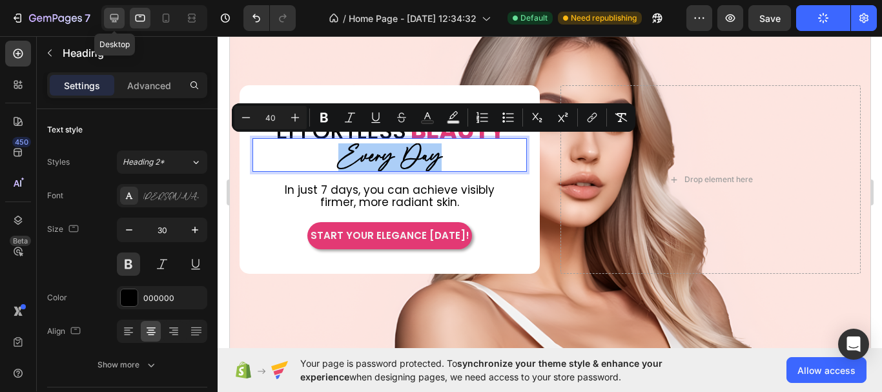
click at [113, 25] on div at bounding box center [114, 18] width 21 height 21
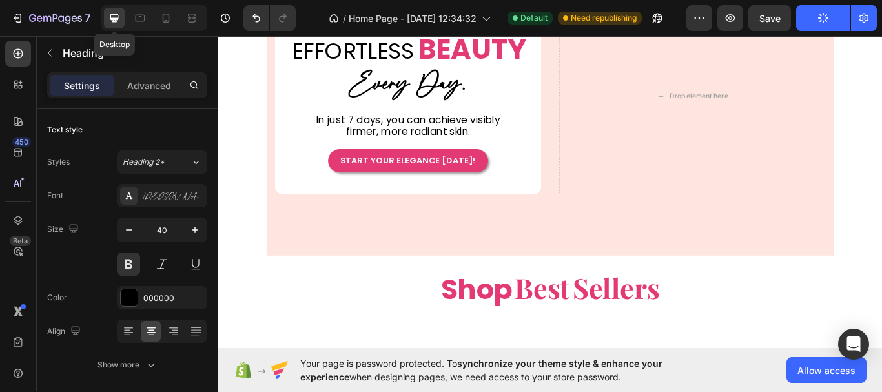
scroll to position [94, 0]
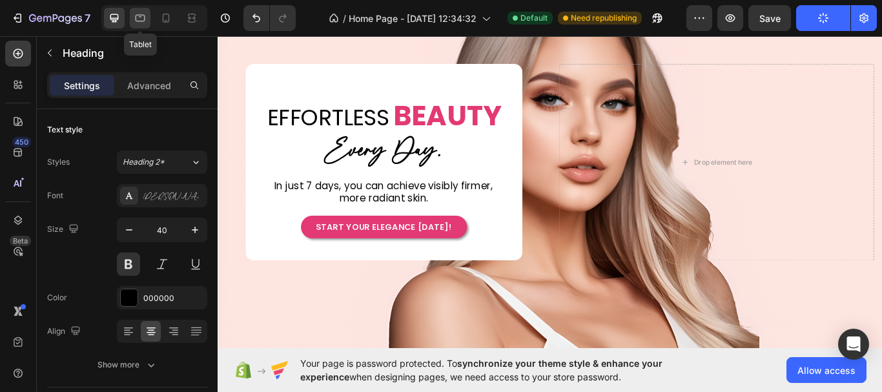
click at [137, 23] on icon at bounding box center [140, 18] width 13 height 13
type input "30"
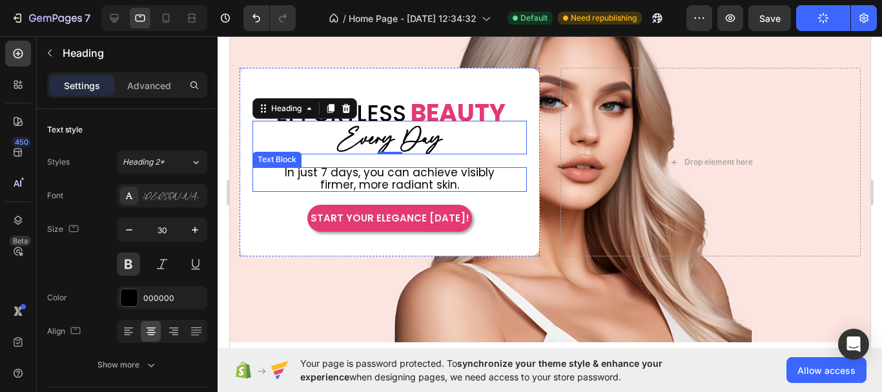
scroll to position [118, 0]
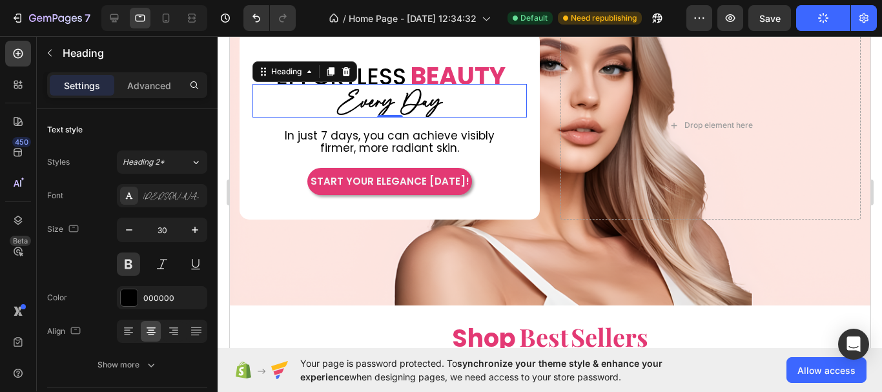
click at [440, 101] on p "Every Day" at bounding box center [389, 103] width 272 height 26
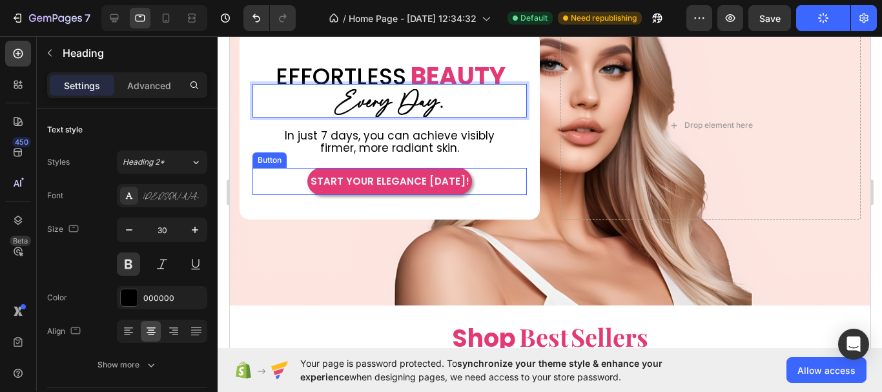
click at [500, 189] on div "START YOUR ELEGANCE TODAY! Button" at bounding box center [389, 181] width 274 height 27
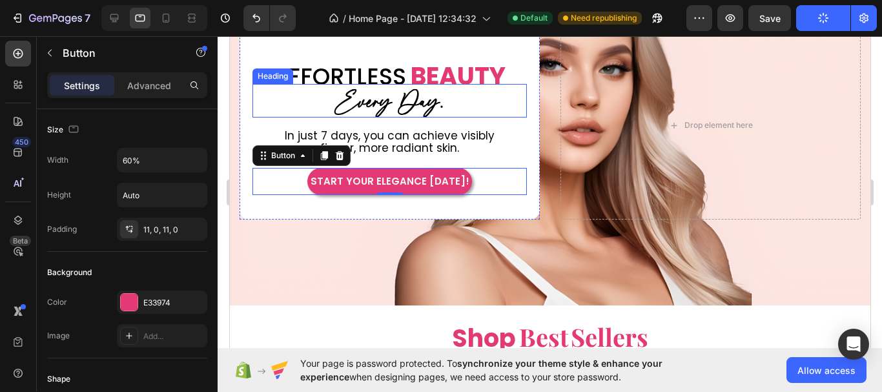
click at [384, 90] on span "Every Day." at bounding box center [389, 102] width 108 height 35
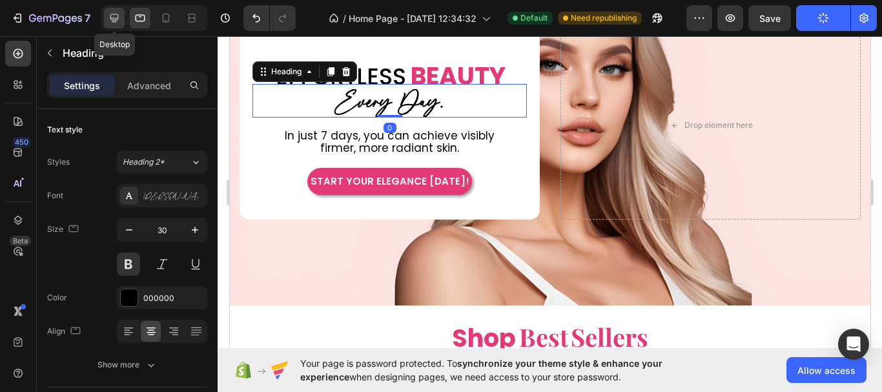
click at [108, 14] on icon at bounding box center [114, 18] width 13 height 13
type input "40"
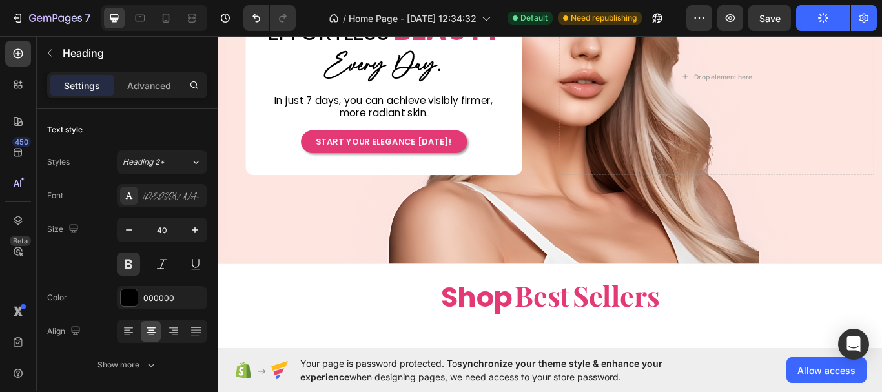
scroll to position [148, 0]
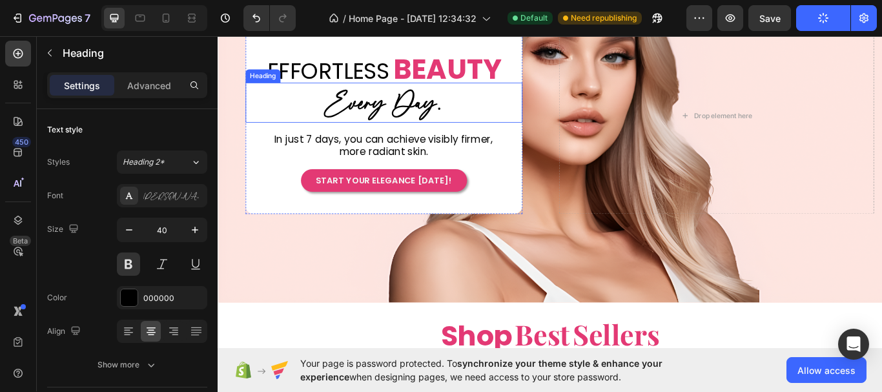
click at [424, 114] on span "Every Day." at bounding box center [411, 116] width 136 height 44
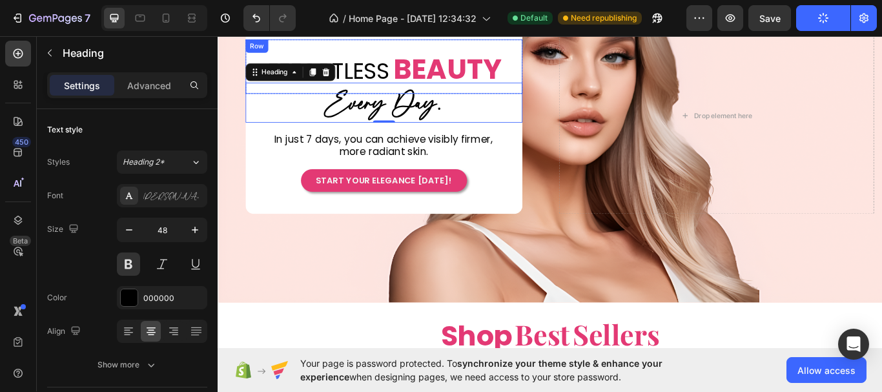
click at [409, 51] on div "EFFORTLESS Heading" at bounding box center [346, 77] width 145 height 53
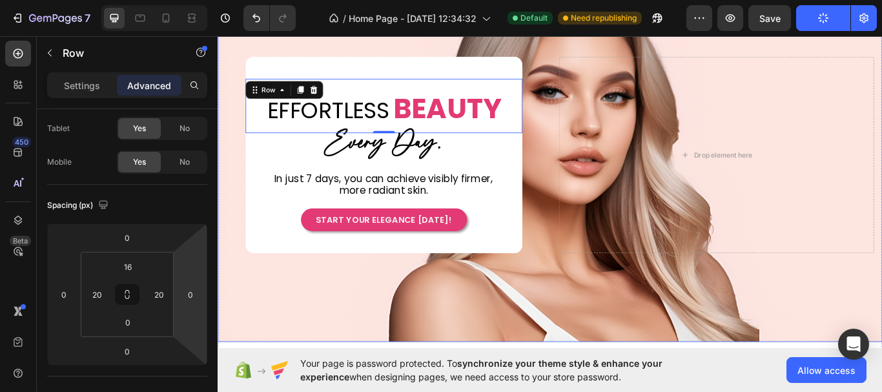
scroll to position [83, 0]
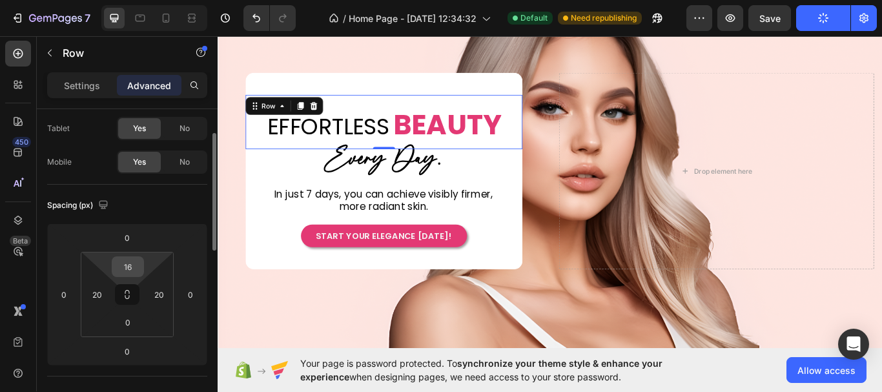
click at [131, 268] on input "16" at bounding box center [128, 266] width 26 height 19
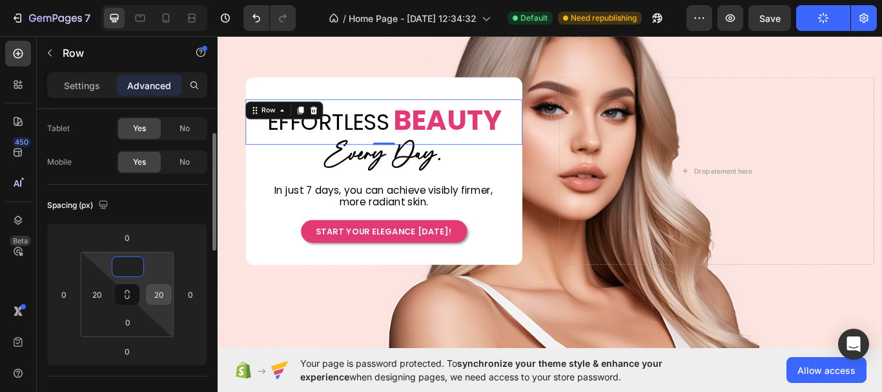
type input "0"
click at [164, 300] on input "20" at bounding box center [158, 294] width 19 height 19
type input "0"
click at [103, 301] on input "20" at bounding box center [96, 294] width 19 height 19
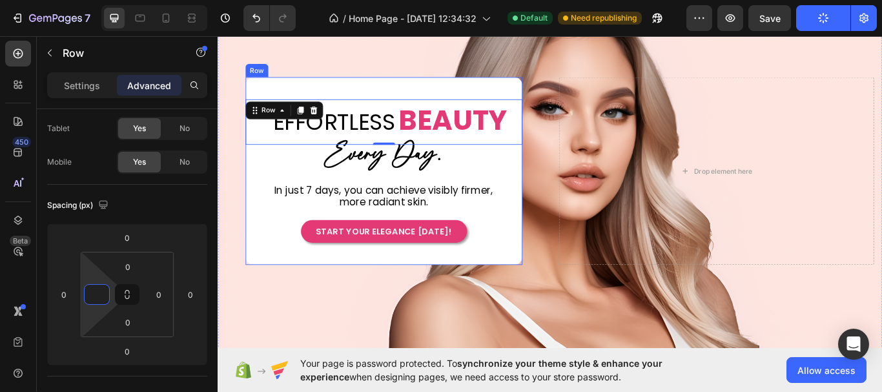
click at [523, 285] on div "EFFORTLESS Heading BEAUTY Custom Code Row 0 Row ⁠⁠⁠⁠⁠⁠⁠ Every Day. Heading In j…" at bounding box center [411, 195] width 323 height 220
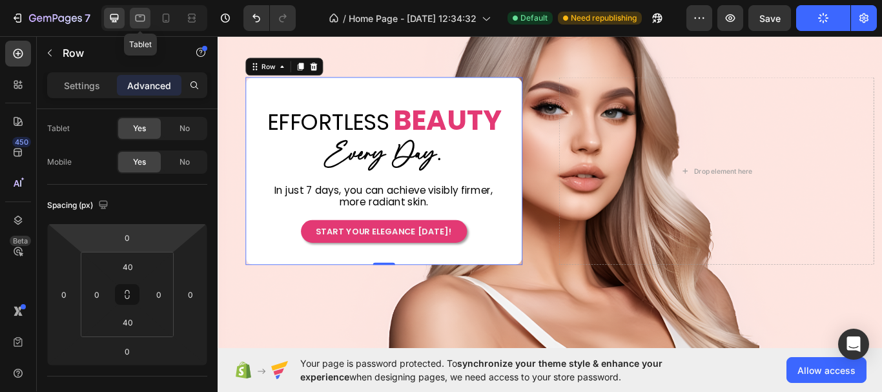
click at [142, 20] on icon at bounding box center [140, 18] width 13 height 13
type input "38"
type input "20"
type input "38"
type input "20"
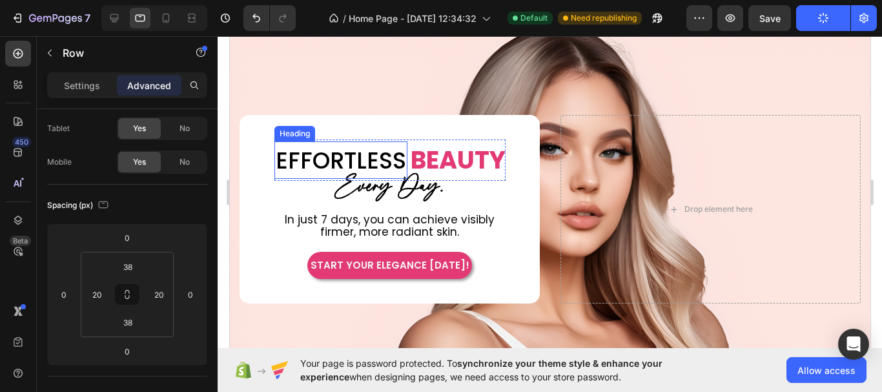
scroll to position [25, 0]
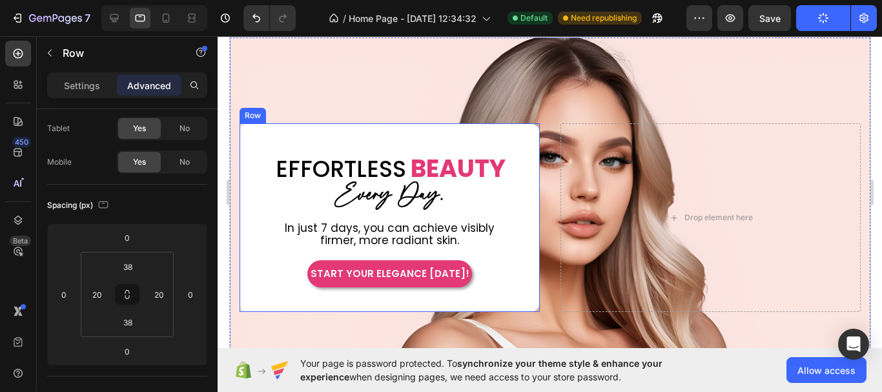
click at [410, 135] on div "⁠⁠⁠⁠⁠⁠⁠ EFFORTLESS Heading BEAUTY Custom Code Row Row ⁠⁠⁠⁠⁠⁠⁠ Every Day. Headin…" at bounding box center [389, 217] width 300 height 188
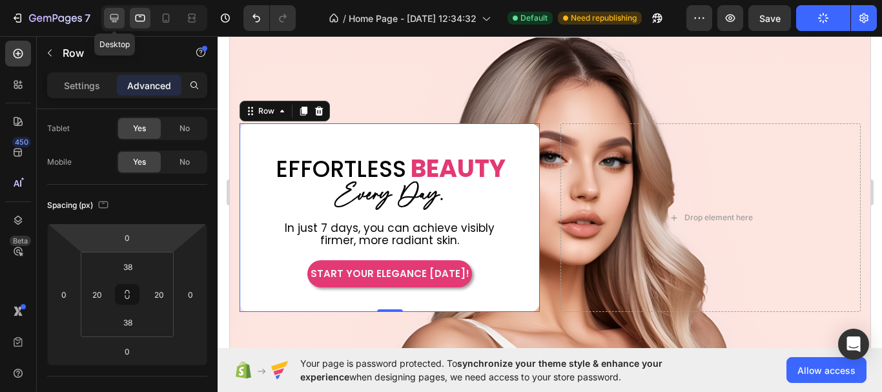
click at [121, 23] on icon at bounding box center [114, 18] width 13 height 13
type input "40"
type input "0"
type input "40"
type input "0"
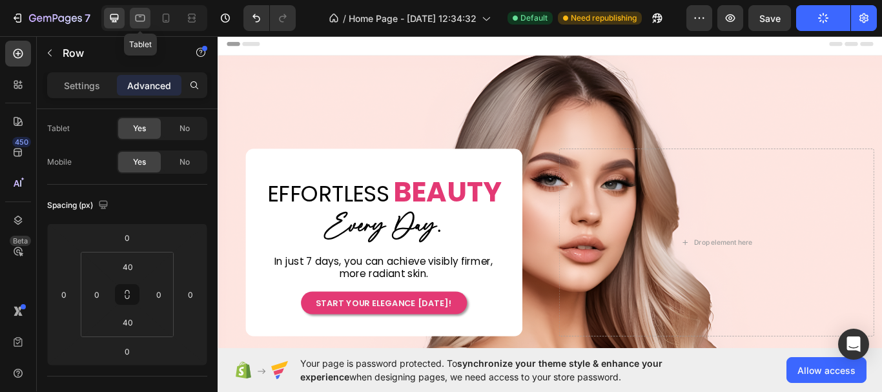
click at [138, 26] on div at bounding box center [140, 18] width 21 height 21
type input "38"
type input "20"
type input "38"
type input "20"
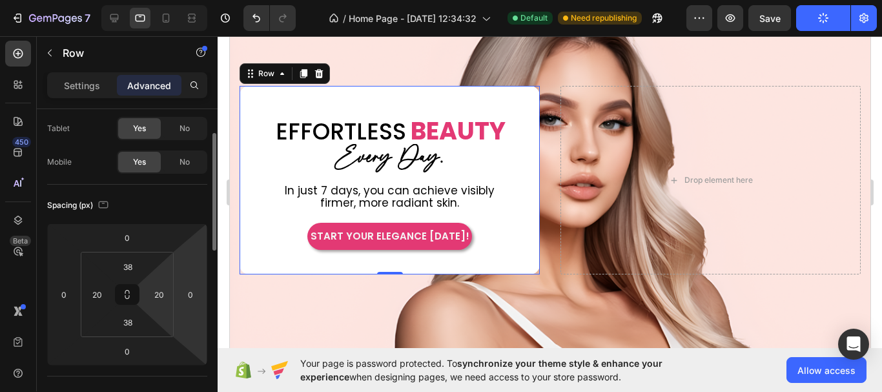
scroll to position [65, 0]
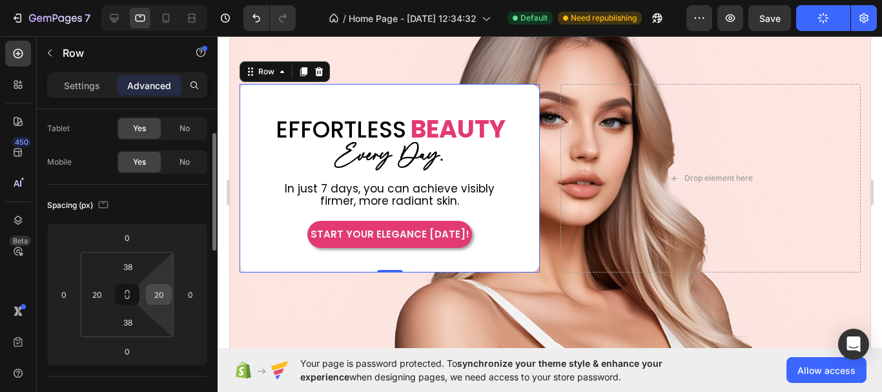
click at [159, 297] on input "20" at bounding box center [158, 294] width 19 height 19
type input "0"
click at [104, 300] on input "20" at bounding box center [96, 294] width 19 height 19
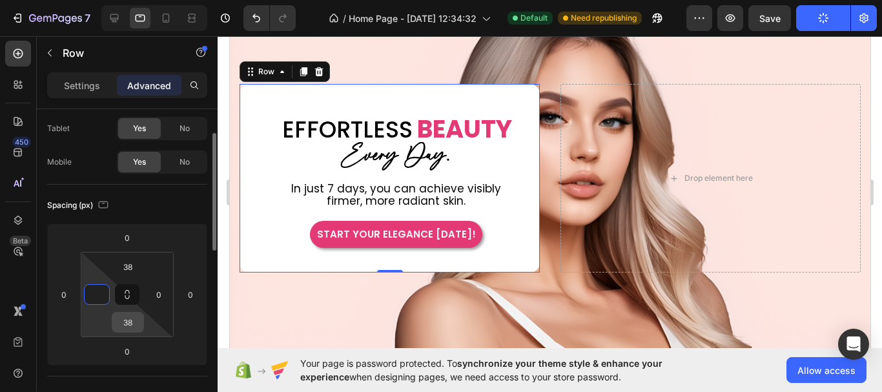
type input "0"
click at [137, 323] on input "38" at bounding box center [128, 322] width 26 height 19
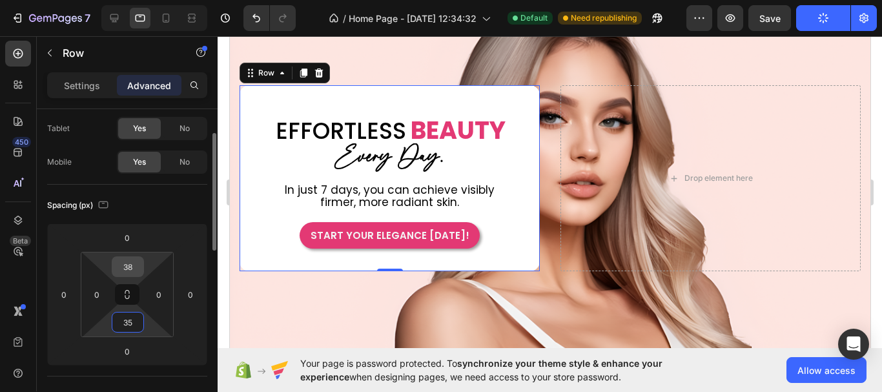
type input "35"
click at [132, 266] on input "38" at bounding box center [128, 266] width 26 height 19
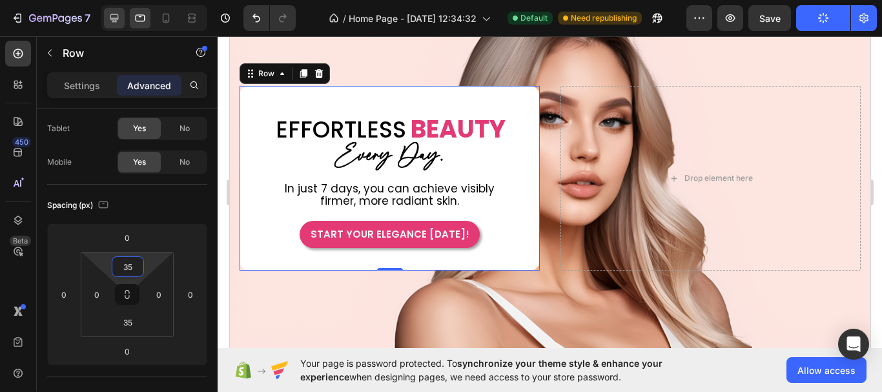
click at [116, 19] on icon at bounding box center [114, 18] width 8 height 8
type input "40"
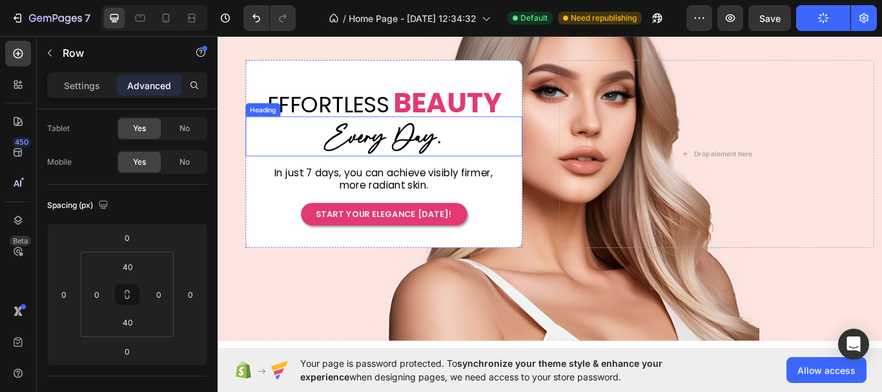
scroll to position [95, 0]
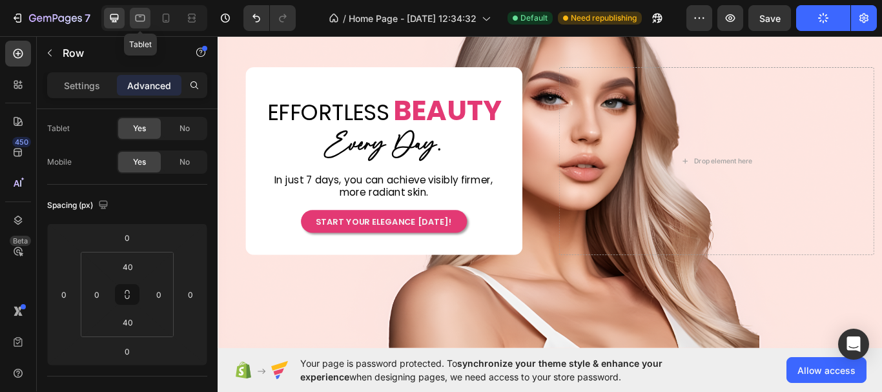
click at [135, 23] on icon at bounding box center [140, 18] width 13 height 13
type input "35"
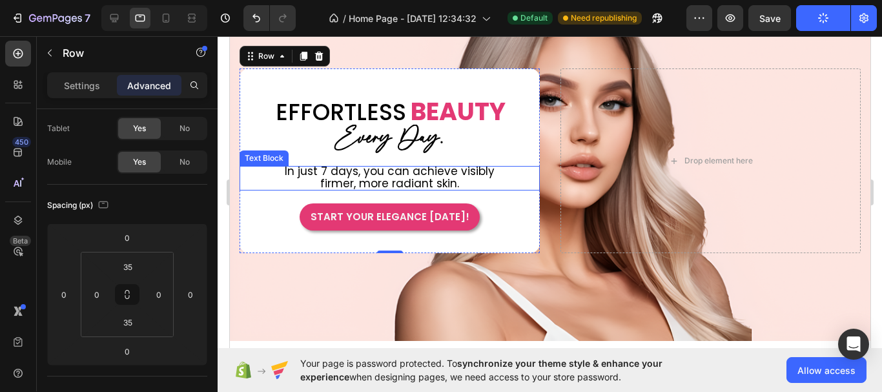
scroll to position [67, 0]
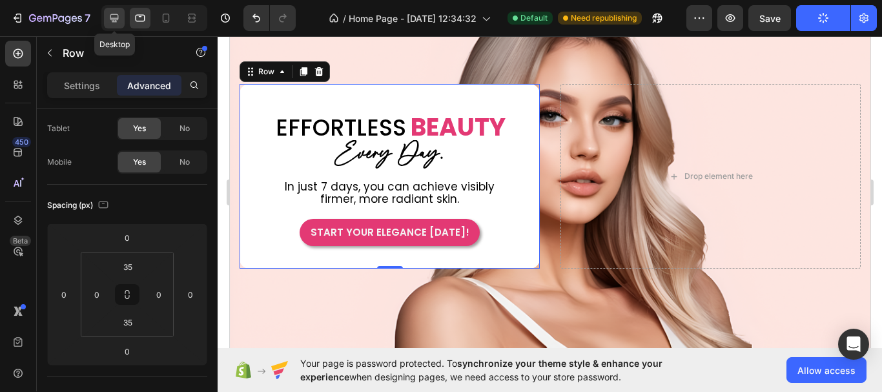
click at [119, 20] on icon at bounding box center [114, 18] width 13 height 13
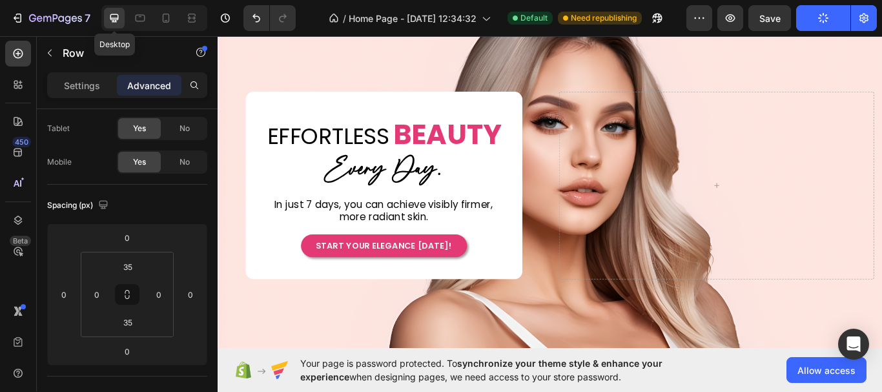
type input "40"
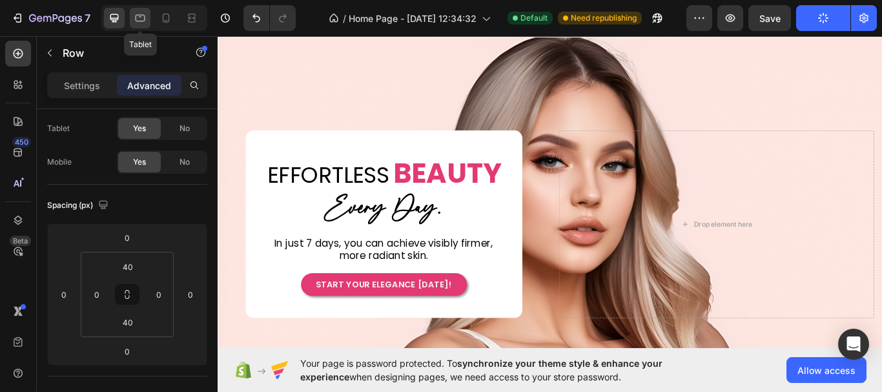
click at [141, 23] on icon at bounding box center [140, 18] width 13 height 13
type input "35"
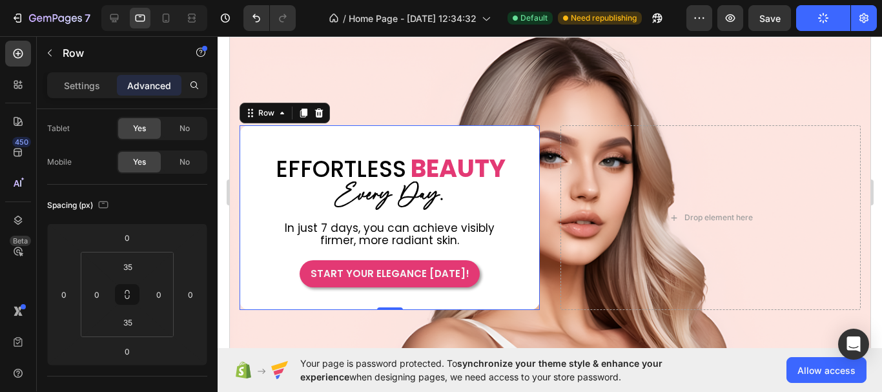
scroll to position [67, 0]
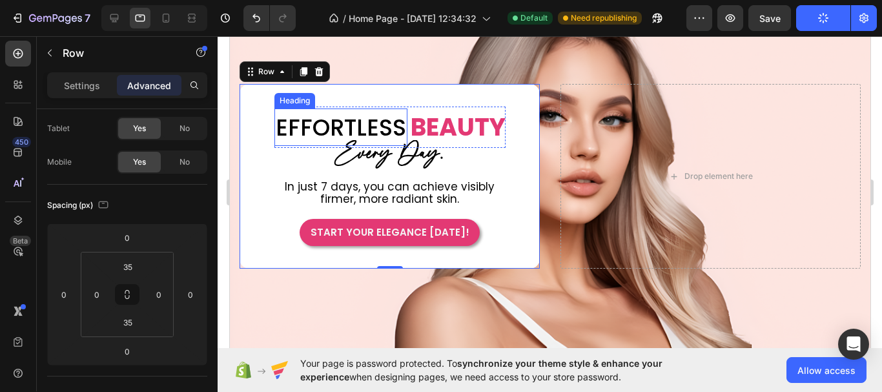
click at [329, 127] on span "EFFORTLESS" at bounding box center [340, 128] width 130 height 32
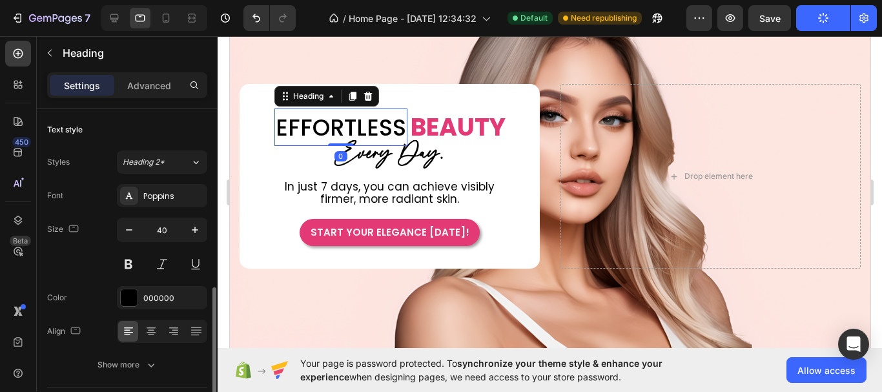
scroll to position [129, 0]
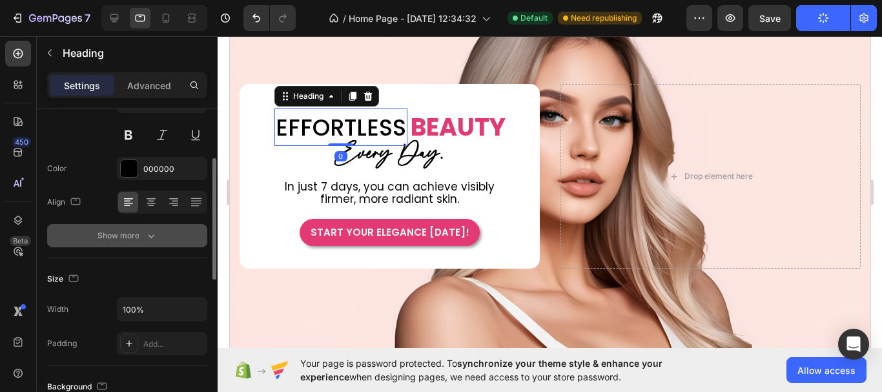
click at [145, 224] on button "Show more" at bounding box center [127, 235] width 160 height 23
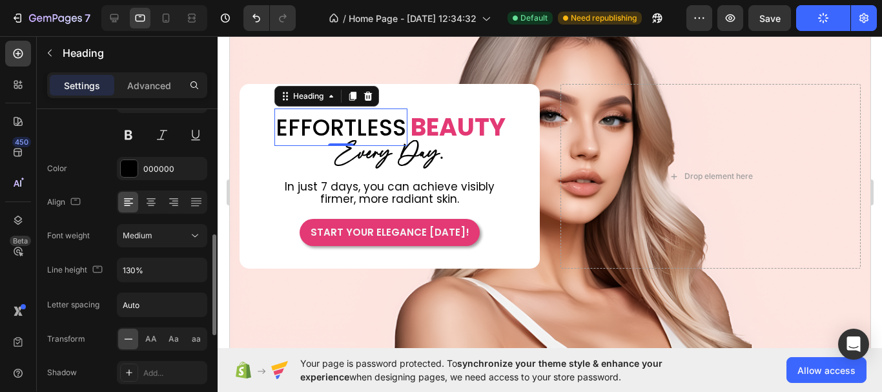
scroll to position [194, 0]
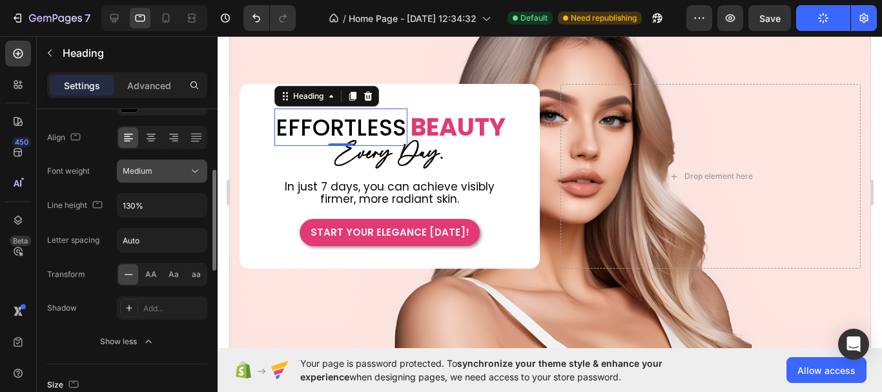
click at [202, 170] on button "Medium" at bounding box center [162, 170] width 90 height 23
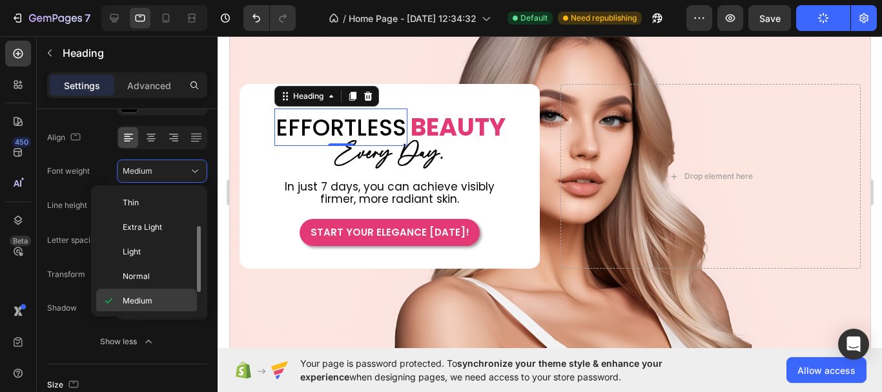
scroll to position [23, 0]
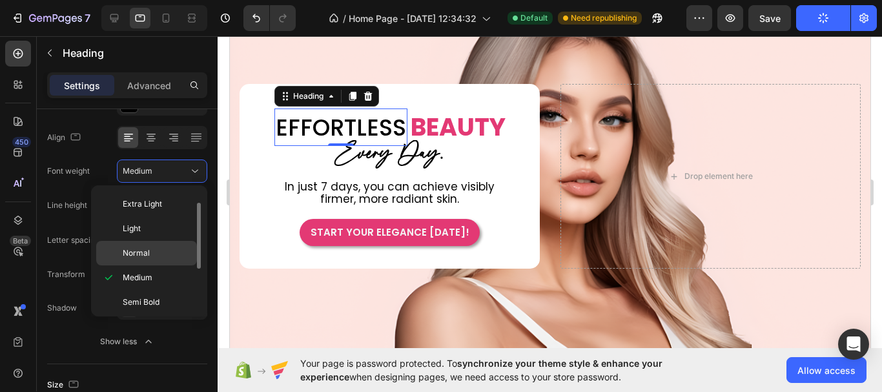
click at [169, 252] on p "Normal" at bounding box center [157, 253] width 68 height 12
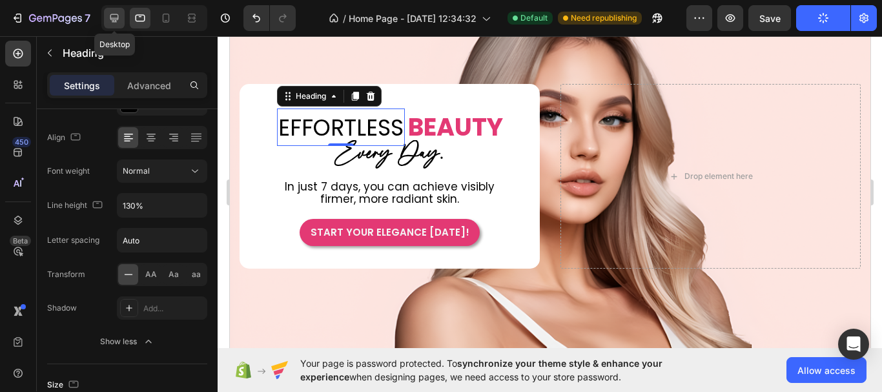
click at [115, 19] on icon at bounding box center [114, 18] width 8 height 8
type input "46"
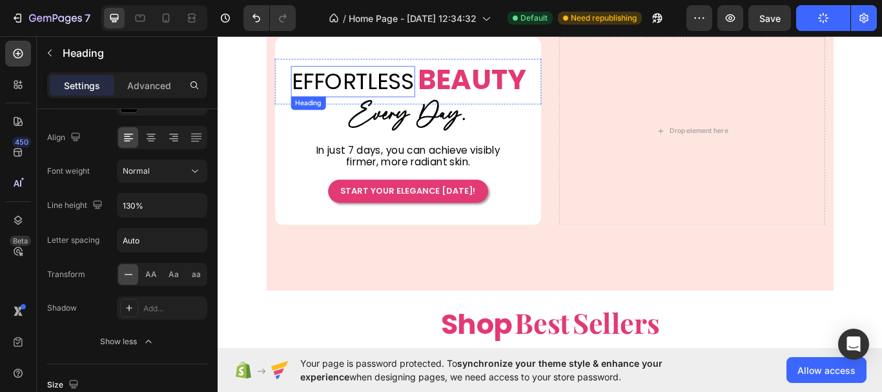
scroll to position [97, 0]
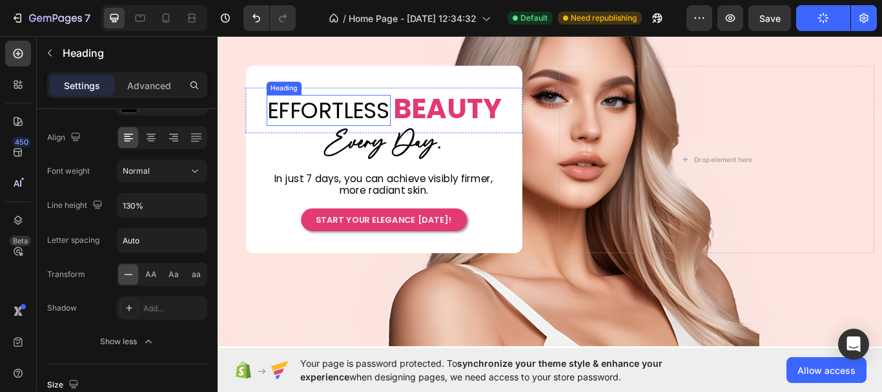
click at [384, 114] on p "EFFORTLESS" at bounding box center [347, 124] width 142 height 34
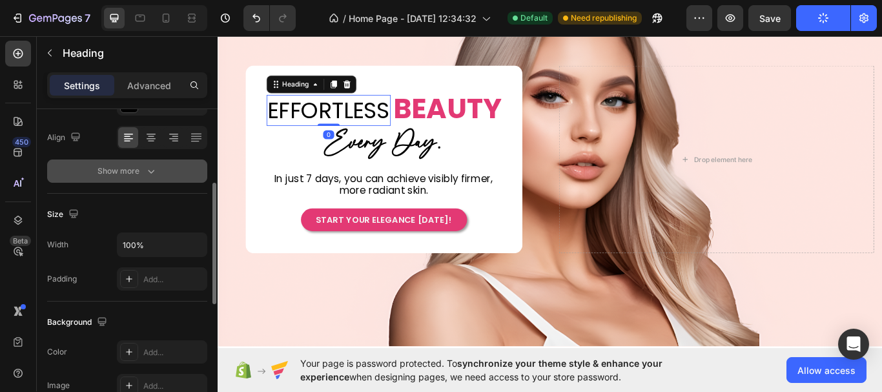
click at [157, 169] on icon "button" at bounding box center [151, 171] width 13 height 13
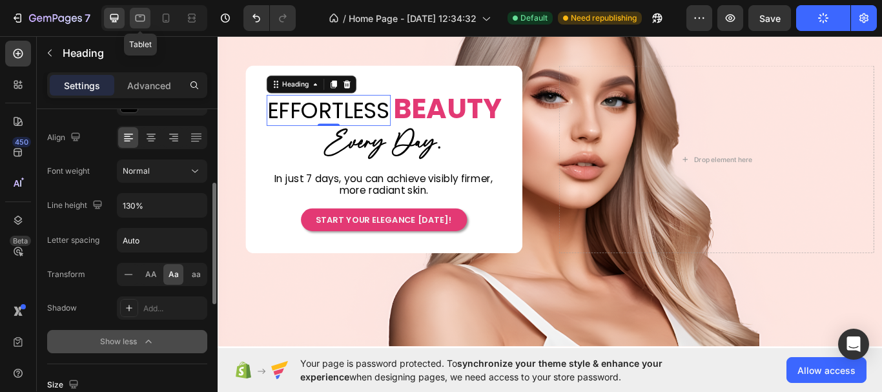
click at [138, 20] on icon at bounding box center [140, 18] width 13 height 13
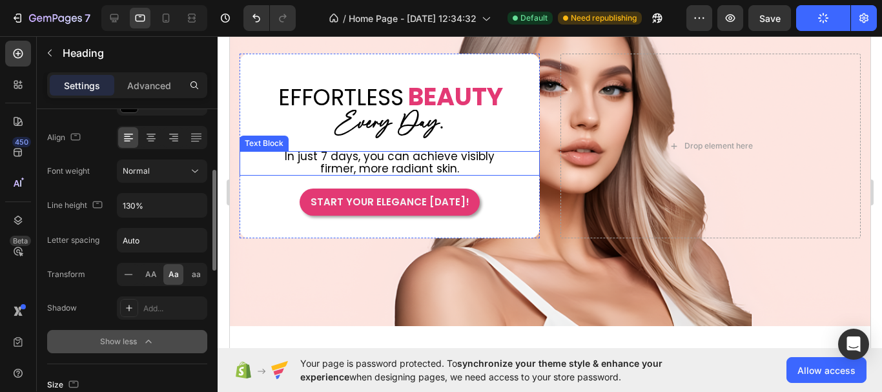
scroll to position [52, 0]
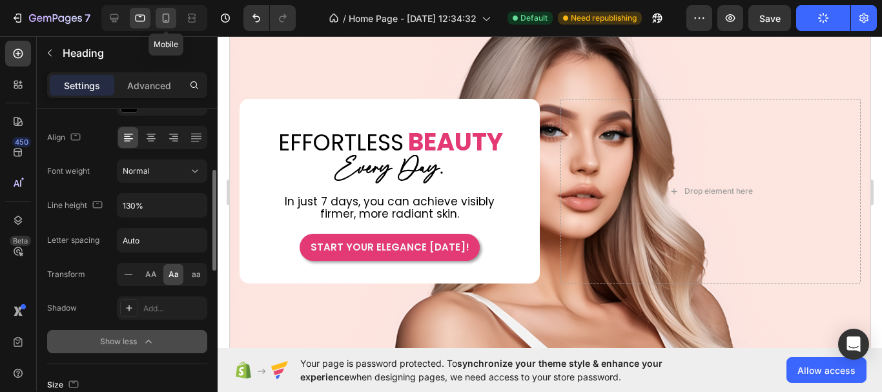
click at [162, 15] on icon at bounding box center [165, 18] width 13 height 13
type input "41"
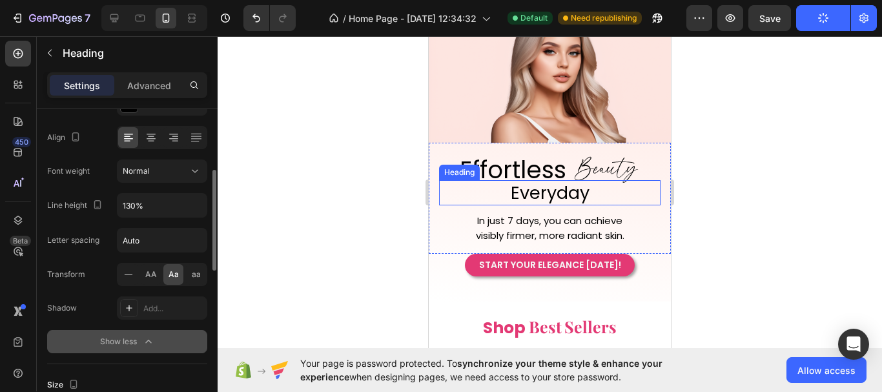
scroll to position [11, 0]
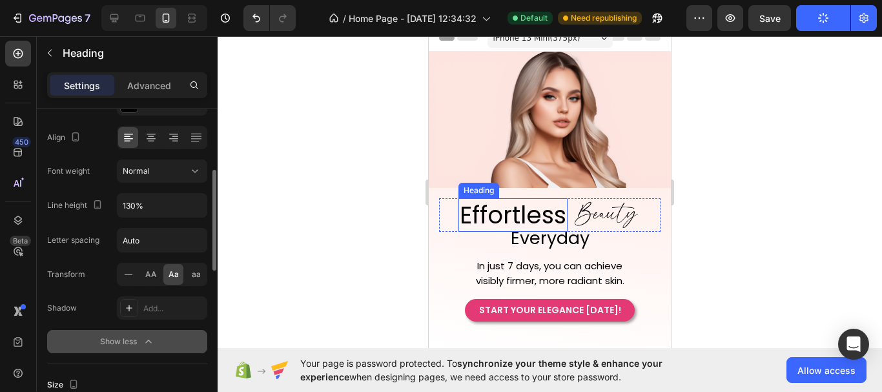
click at [540, 209] on p "Effortless" at bounding box center [513, 215] width 107 height 31
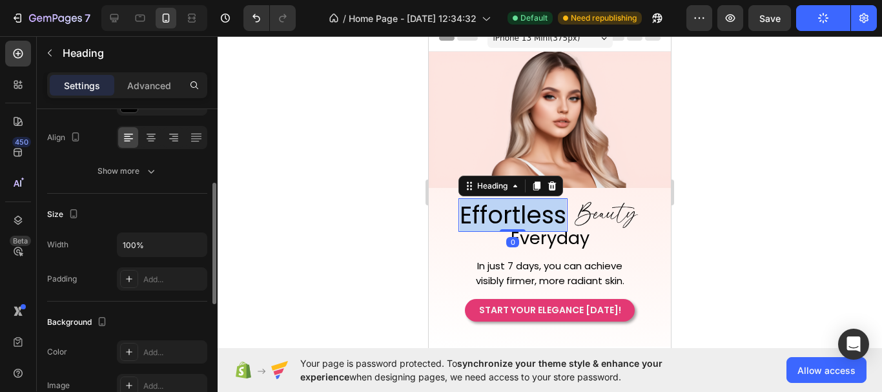
click at [540, 209] on p "Effortless" at bounding box center [513, 215] width 107 height 31
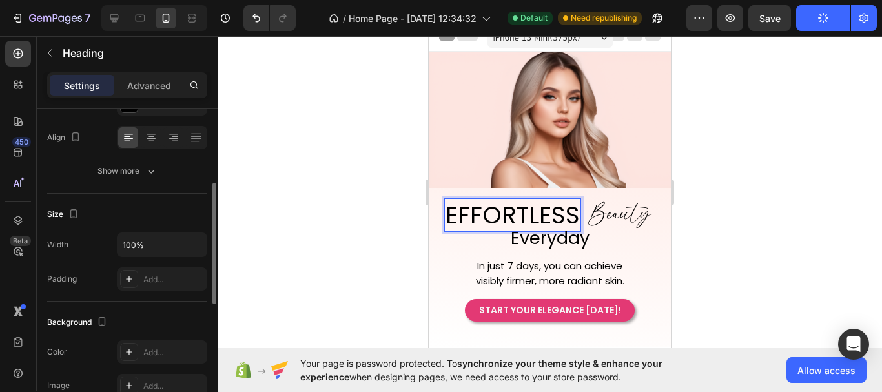
click at [540, 209] on p "EFFORTLESS" at bounding box center [513, 215] width 134 height 31
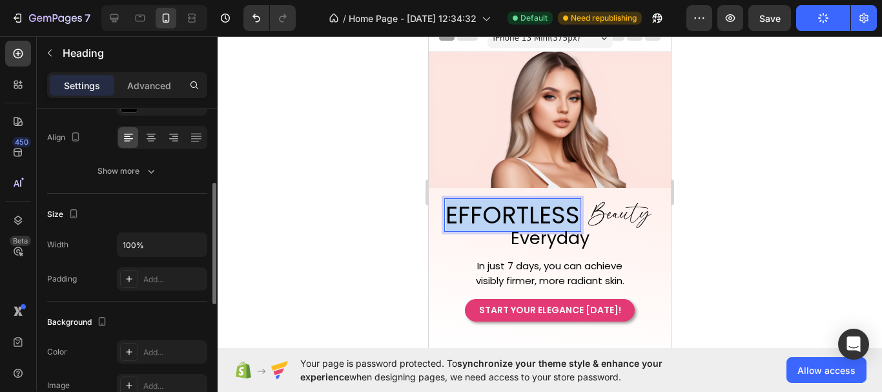
click at [540, 209] on p "EFFORTLESS" at bounding box center [513, 215] width 134 height 31
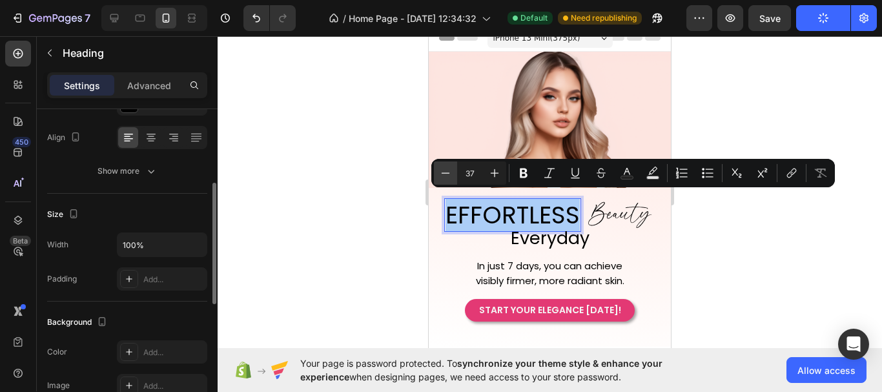
click at [453, 172] on button "Minus" at bounding box center [445, 172] width 23 height 23
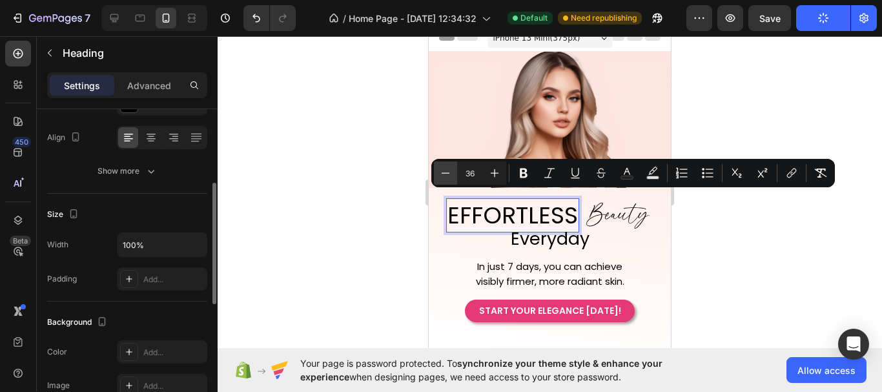
click at [453, 172] on button "Minus" at bounding box center [445, 172] width 23 height 23
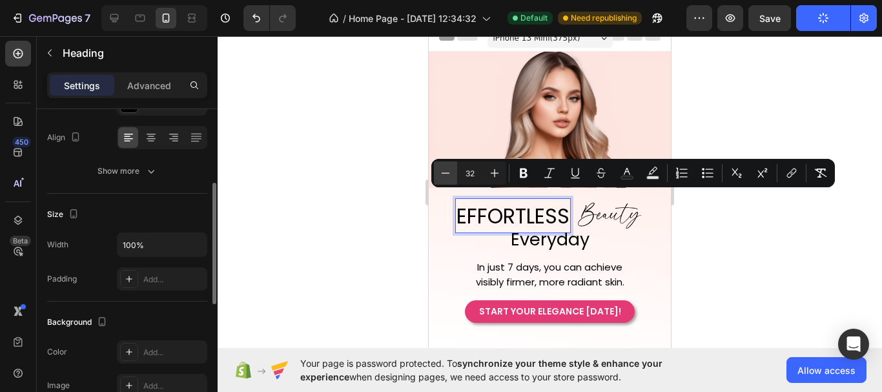
click at [453, 172] on button "Minus" at bounding box center [445, 172] width 23 height 23
click at [450, 175] on icon "Editor contextual toolbar" at bounding box center [445, 173] width 13 height 13
type input "30"
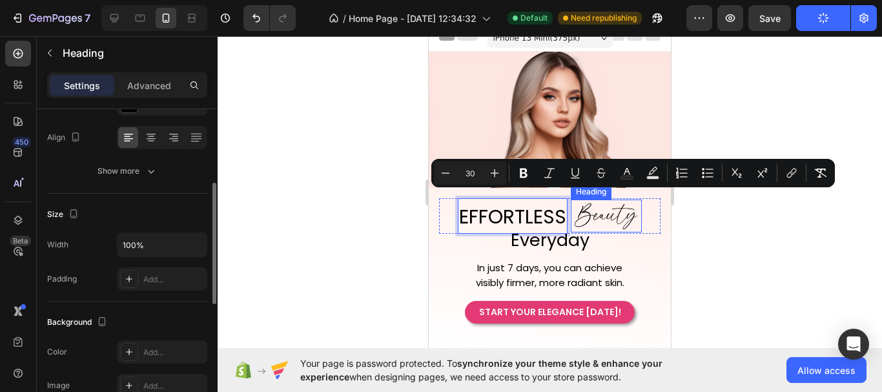
click at [588, 213] on p "Beauty" at bounding box center [606, 216] width 62 height 24
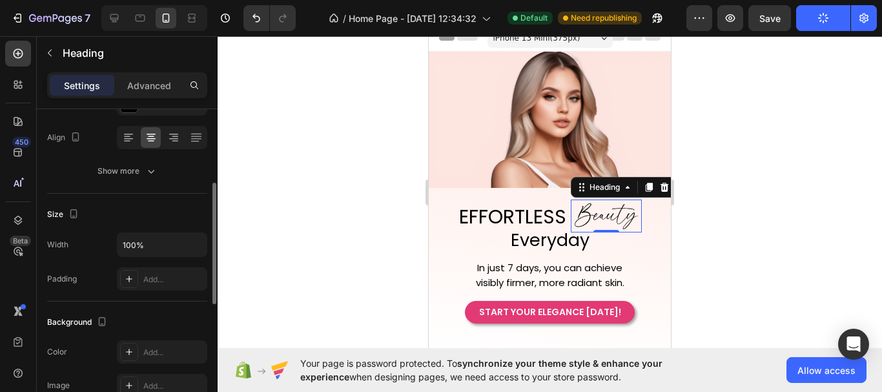
scroll to position [0, 0]
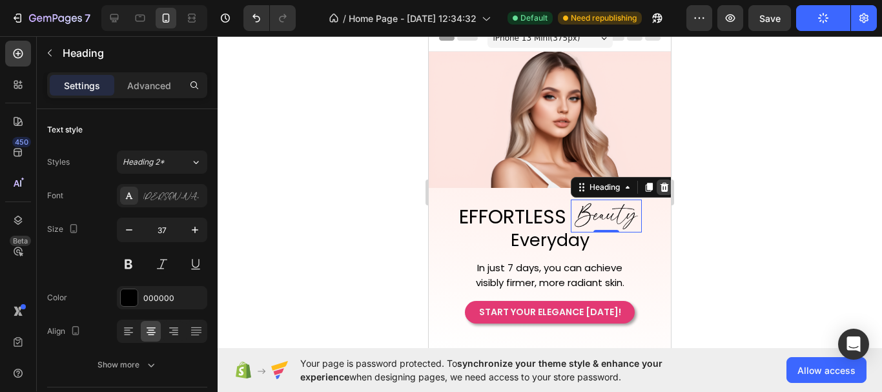
click at [659, 182] on icon at bounding box center [664, 187] width 10 height 10
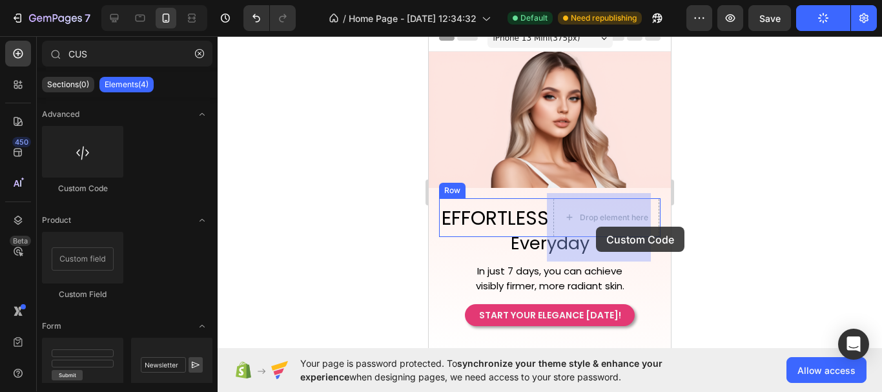
drag, startPoint x: 573, startPoint y: 210, endPoint x: 596, endPoint y: 227, distance: 28.7
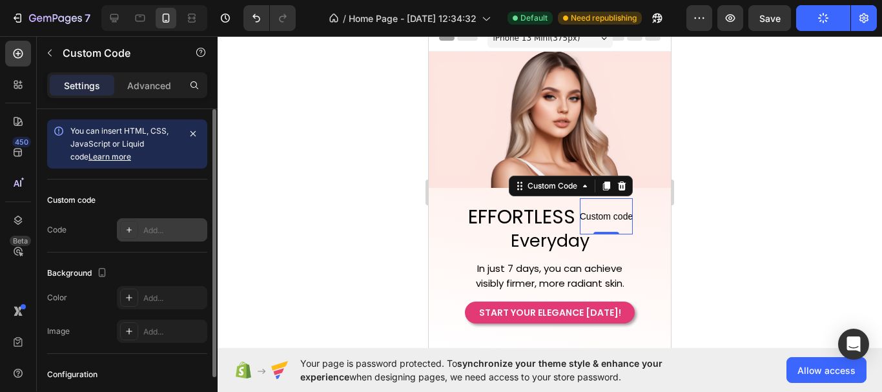
click at [186, 231] on div "Add..." at bounding box center [173, 231] width 61 height 12
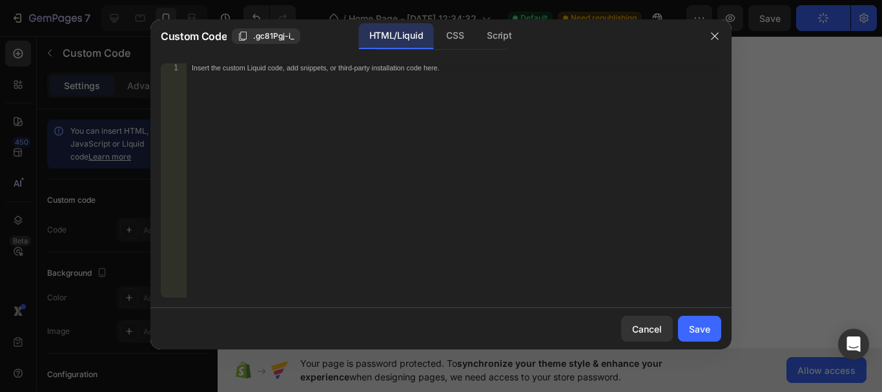
click at [410, 101] on div "Insert the custom Liquid code, add snippets, or third-party installation code h…" at bounding box center [454, 189] width 535 height 252
click at [378, 118] on div "Insert the custom Liquid code, add snippets, or third-party installation code h…" at bounding box center [454, 189] width 535 height 252
click at [313, 130] on div "Insert the custom Liquid code, add snippets, or third-party installation code h…" at bounding box center [454, 189] width 535 height 252
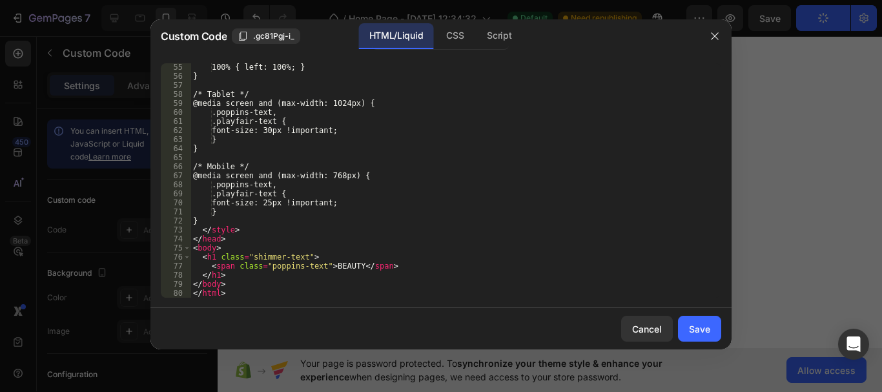
scroll to position [498, 0]
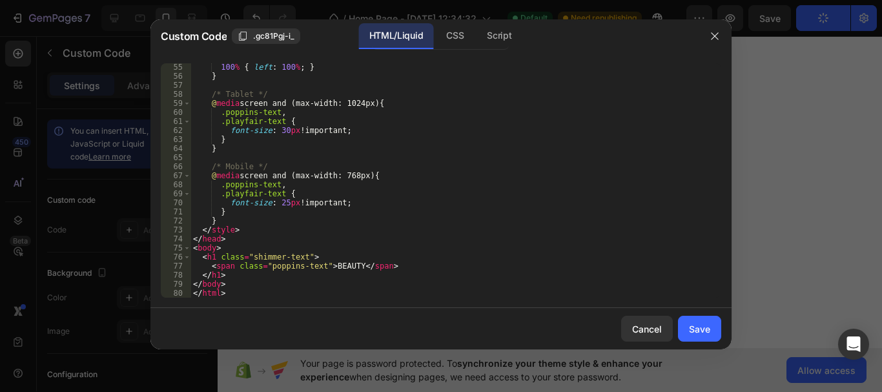
click at [282, 207] on div "100 % { left : 100 % ; } } /* Tablet */ @ media screen and (max-width: 1024px) …" at bounding box center [450, 189] width 521 height 252
type textarea "font-size: 25px !important;"
click at [713, 331] on button "Save" at bounding box center [699, 329] width 43 height 26
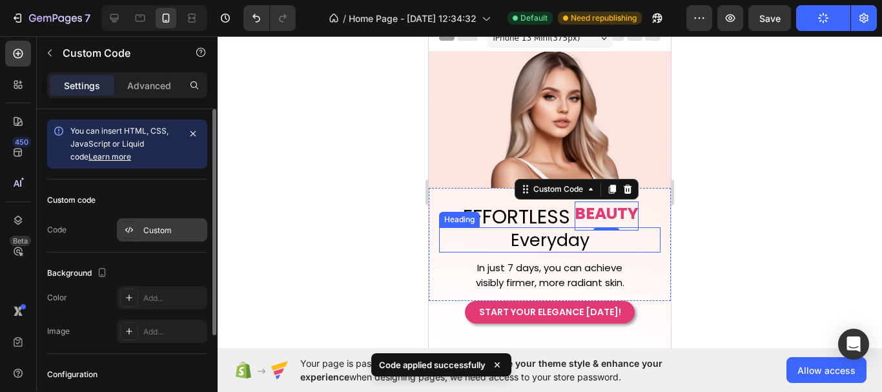
click at [152, 240] on div "Custom" at bounding box center [162, 229] width 90 height 23
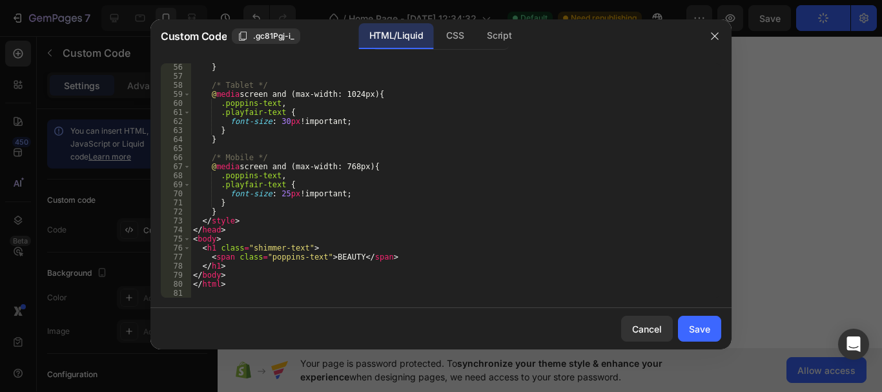
scroll to position [507, 0]
click at [282, 197] on div "} /* Tablet */ @ media screen and (max-width: 1024px) { .poppins-text , .playfa…" at bounding box center [450, 189] width 521 height 252
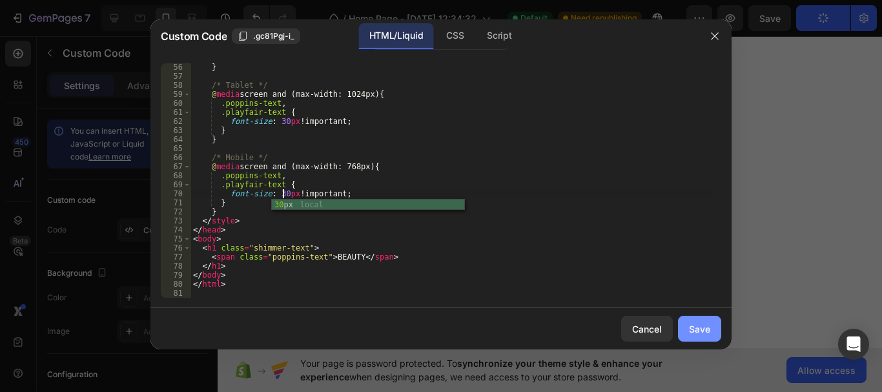
type textarea "font-size: 30px !important;"
click at [706, 338] on button "Save" at bounding box center [699, 329] width 43 height 26
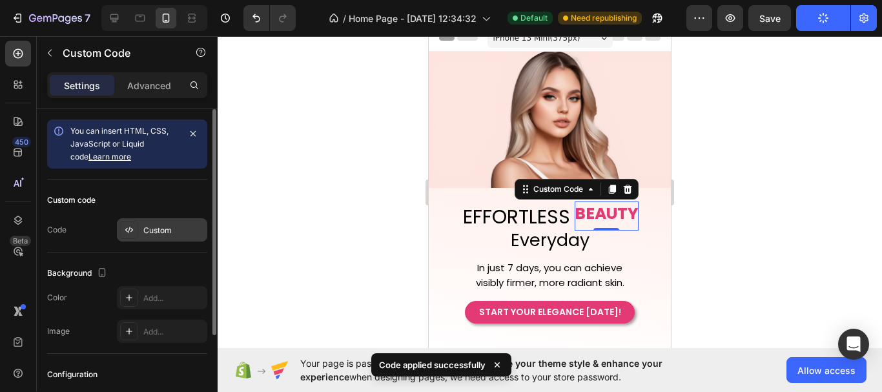
click at [156, 233] on div "Custom" at bounding box center [173, 231] width 61 height 12
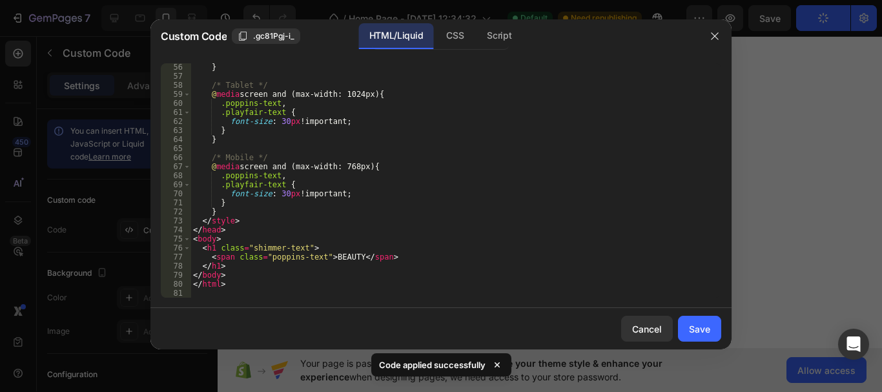
scroll to position [507, 0]
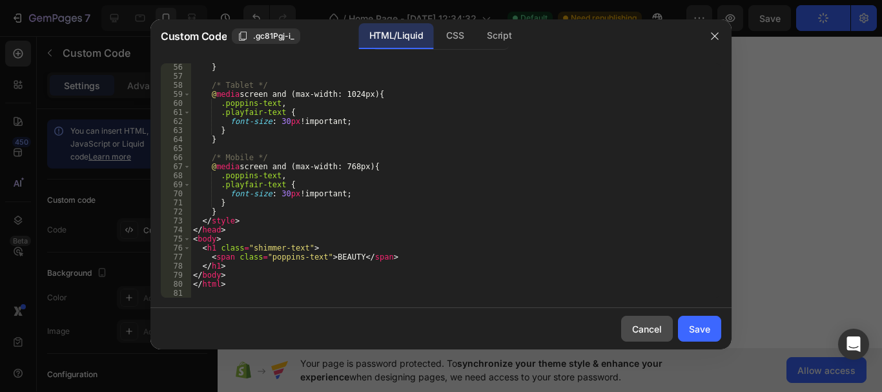
click at [644, 331] on div "Cancel" at bounding box center [647, 329] width 30 height 14
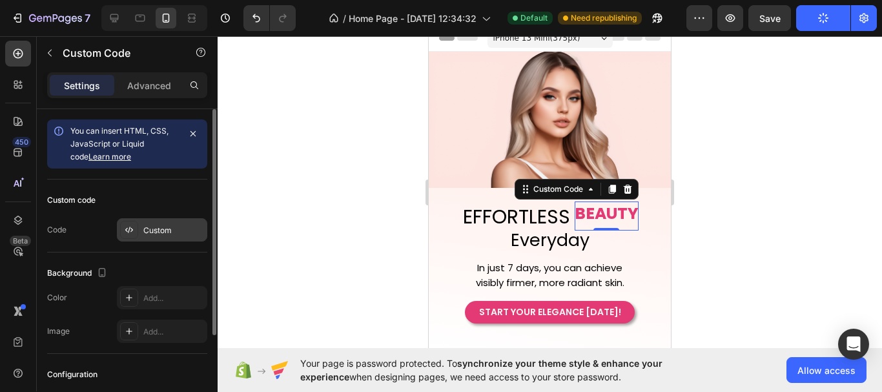
click at [164, 236] on div "Custom" at bounding box center [162, 229] width 90 height 23
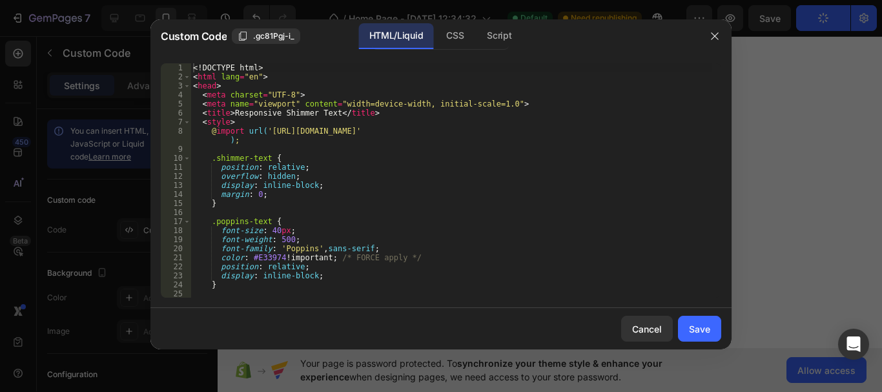
click at [412, 194] on div "<! DOCTYPE html > < html lang = "en" > < head > < meta charset = "UTF-8" > < me…" at bounding box center [450, 189] width 521 height 252
type textarea "</html>"
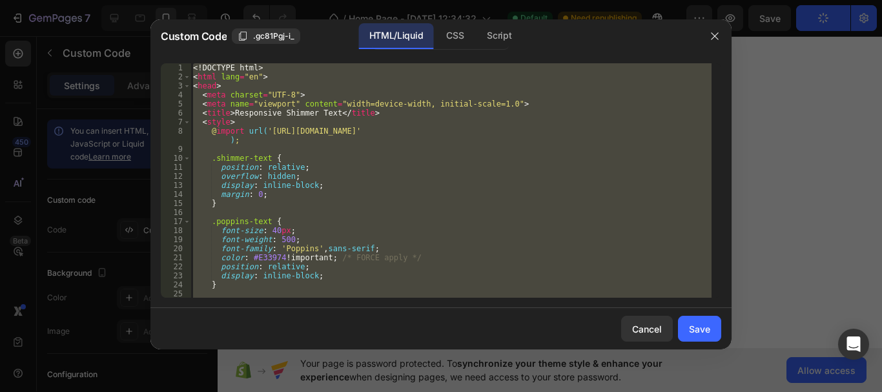
paste textarea
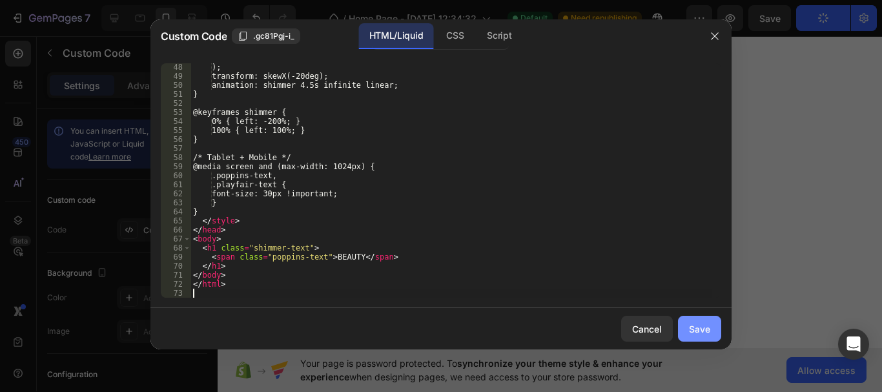
click at [692, 326] on div "Save" at bounding box center [699, 329] width 21 height 14
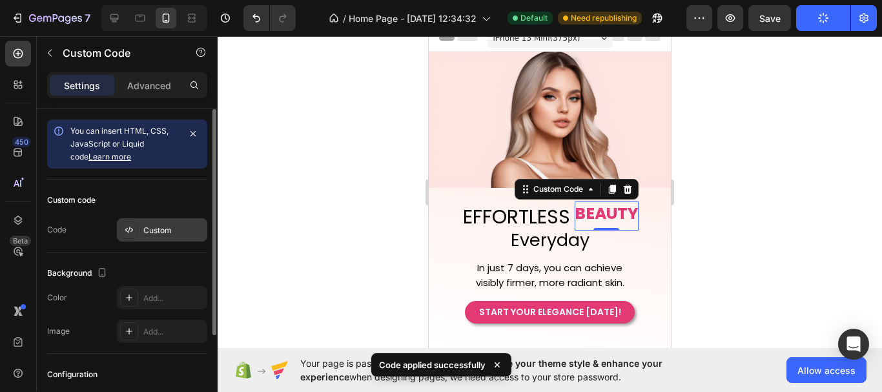
click at [137, 232] on div at bounding box center [129, 230] width 18 height 18
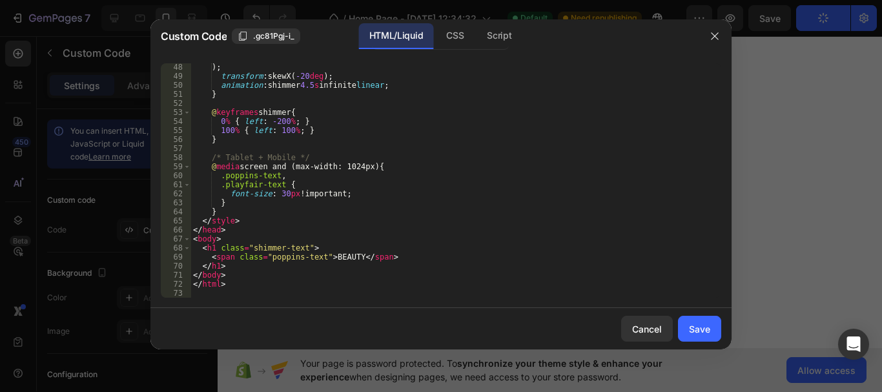
click at [282, 197] on div ") ; transform : skewX( -20 deg ) ; animation : shimmer 4.5 s infinite linear ; …" at bounding box center [450, 189] width 521 height 252
click at [560, 214] on div ") ; transform : skewX( -20 deg ) ; animation : shimmer 4.5 s infinite linear ; …" at bounding box center [450, 189] width 521 height 252
type textarea "}"
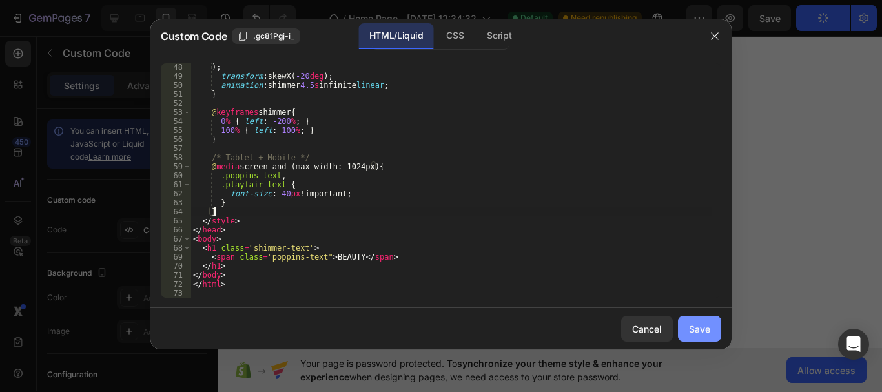
click at [695, 326] on div "Save" at bounding box center [699, 329] width 21 height 14
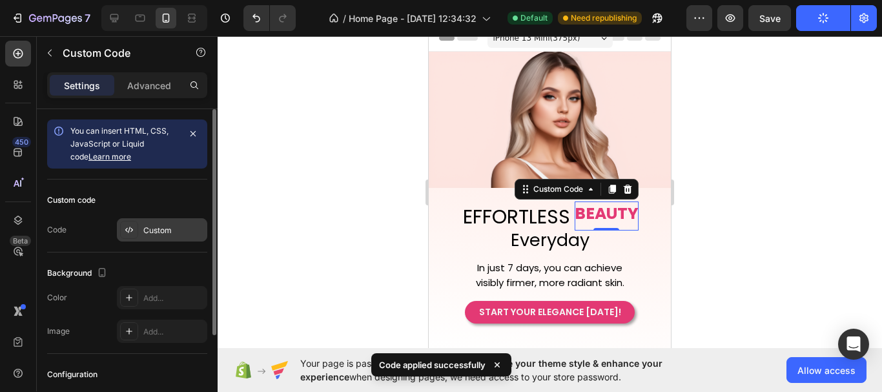
click at [152, 234] on div "Custom" at bounding box center [173, 231] width 61 height 12
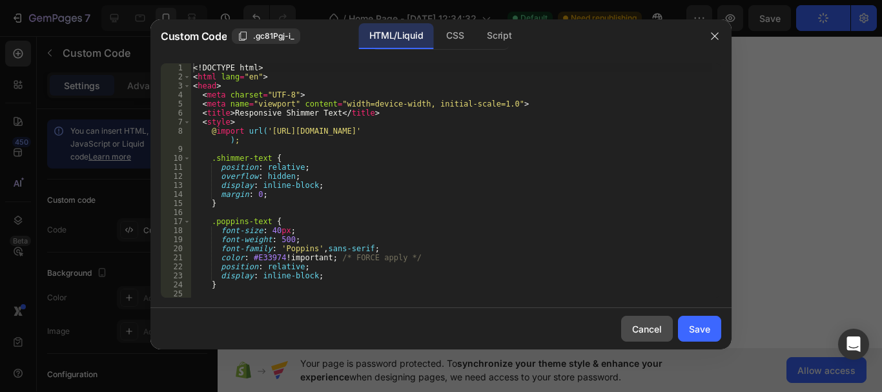
click at [639, 333] on div "Cancel" at bounding box center [647, 329] width 30 height 14
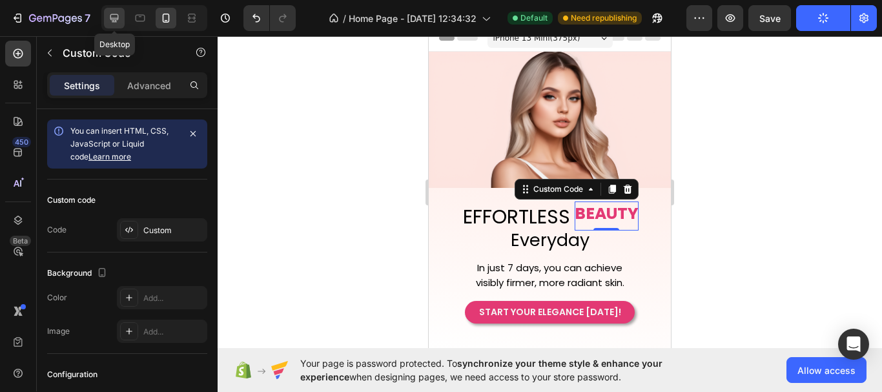
click at [109, 15] on icon at bounding box center [114, 18] width 13 height 13
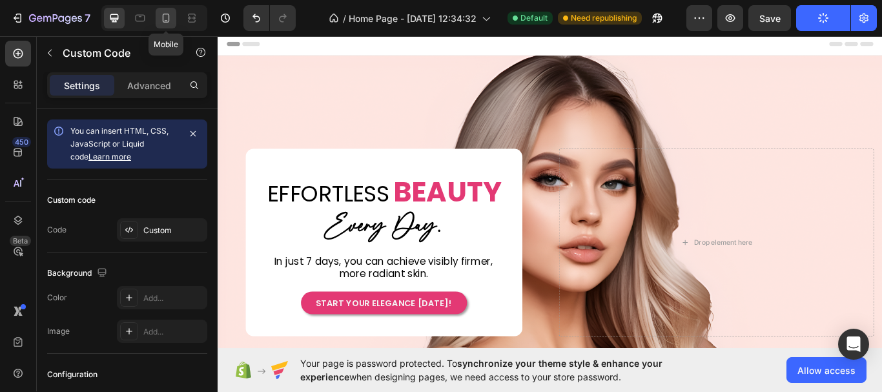
click at [160, 17] on icon at bounding box center [165, 18] width 13 height 13
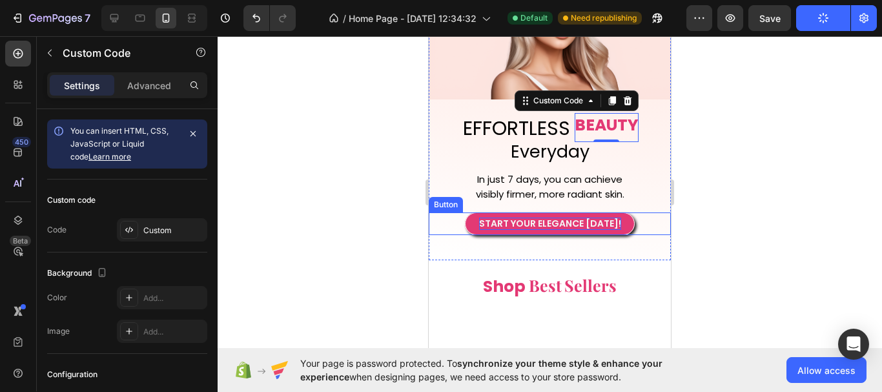
scroll to position [58, 0]
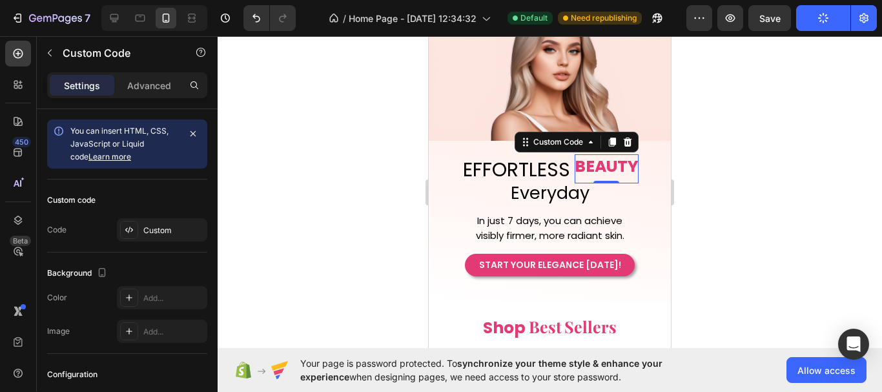
click at [613, 165] on span "BEAUTY" at bounding box center [607, 166] width 64 height 25
click at [622, 169] on span "BEAUTY" at bounding box center [607, 166] width 64 height 25
click at [167, 238] on div "Custom" at bounding box center [162, 229] width 90 height 23
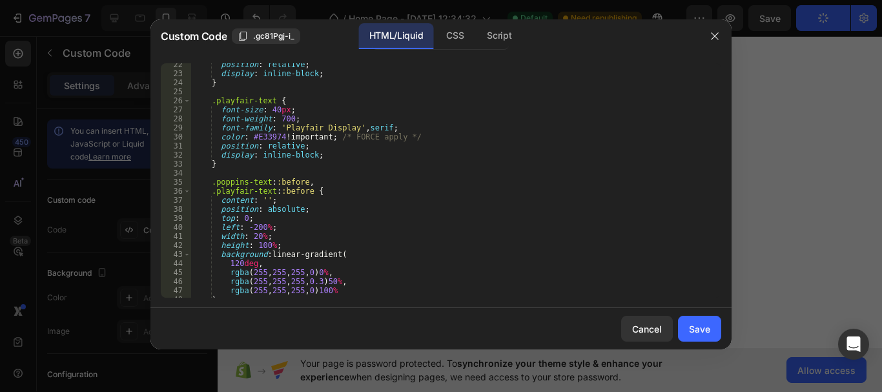
scroll to position [202, 0]
click at [631, 336] on button "Cancel" at bounding box center [647, 329] width 52 height 26
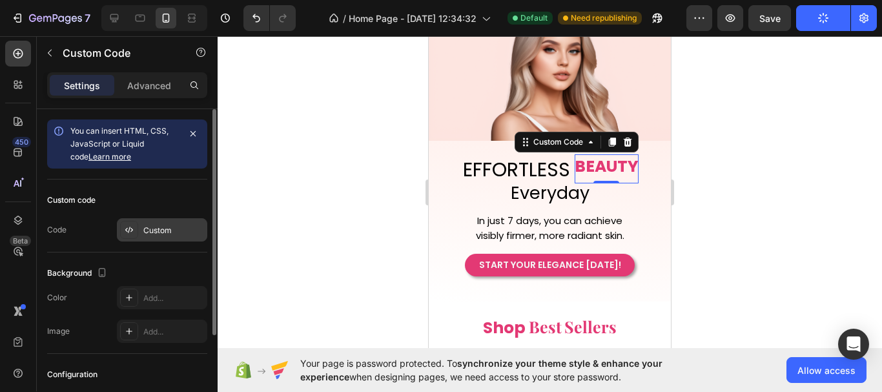
click at [149, 229] on div "Custom" at bounding box center [173, 231] width 61 height 12
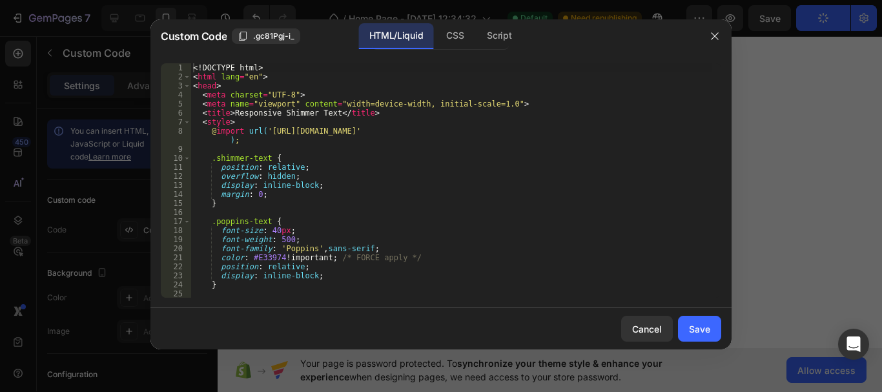
click at [331, 179] on div "<! DOCTYPE html > < html lang = "en" > < head > < meta charset = "UTF-8" > < me…" at bounding box center [450, 189] width 521 height 252
type textarea "</html>"
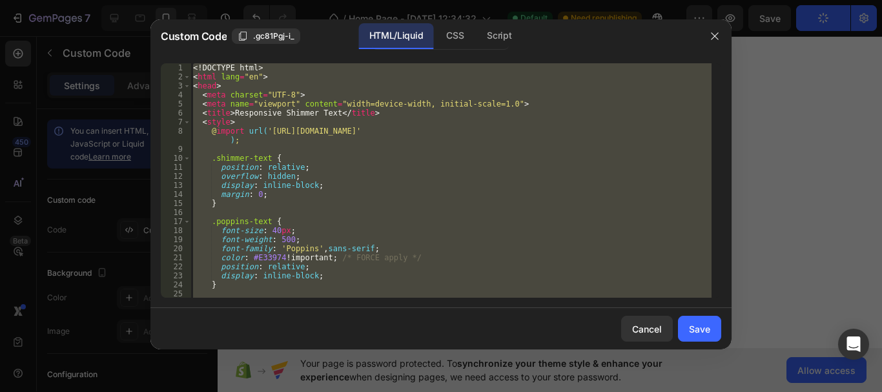
paste textarea
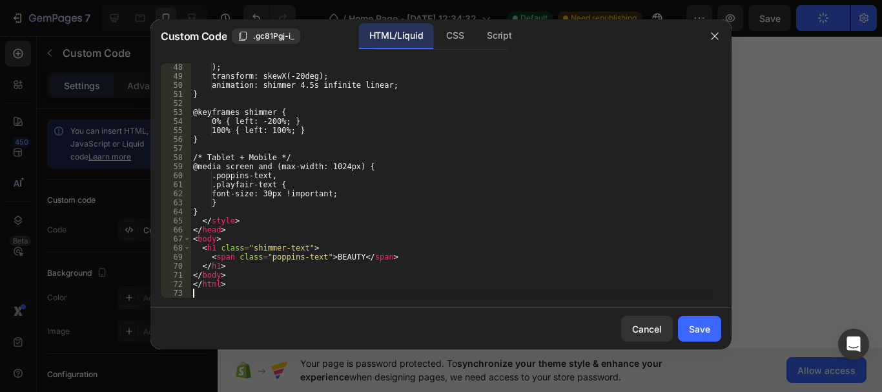
scroll to position [435, 0]
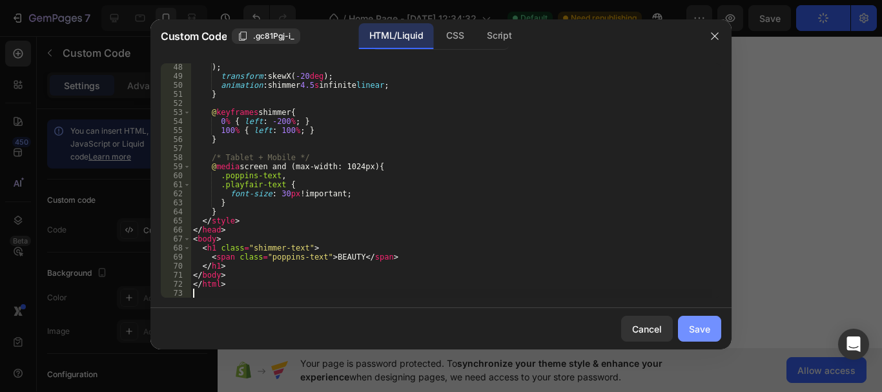
click at [692, 325] on div "Save" at bounding box center [699, 329] width 21 height 14
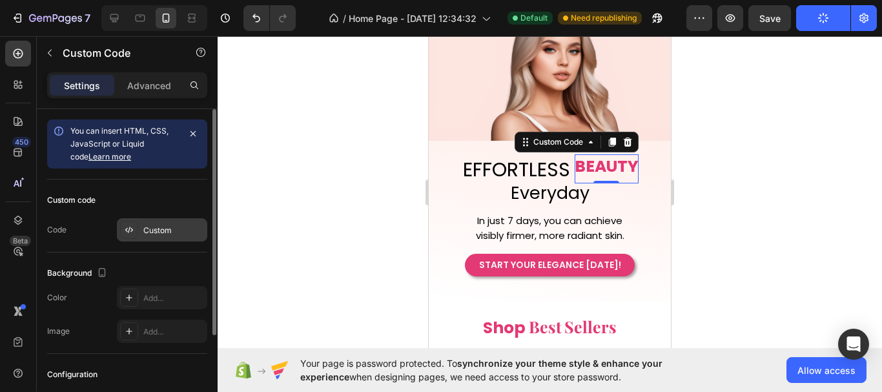
click at [168, 234] on div "Custom" at bounding box center [173, 231] width 61 height 12
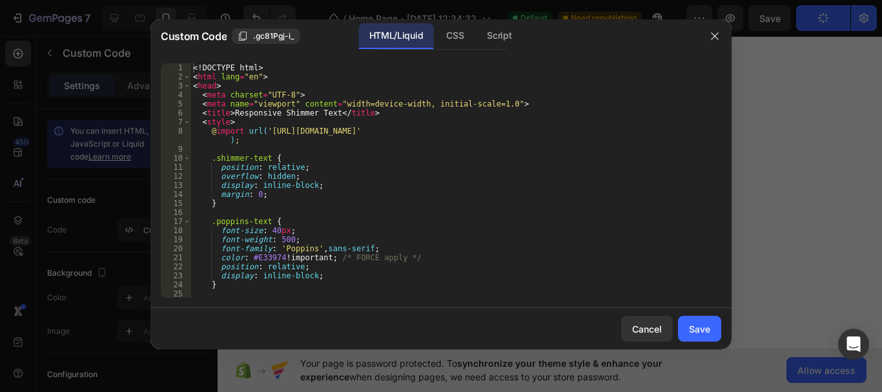
click at [114, 221] on div at bounding box center [441, 196] width 882 height 392
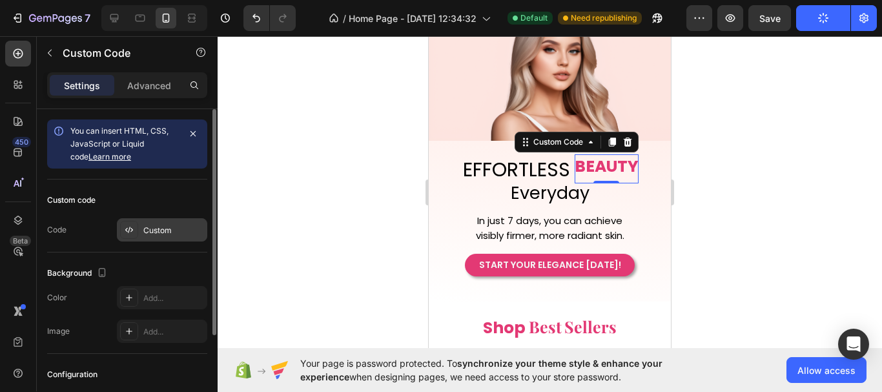
click at [166, 228] on div "Custom" at bounding box center [173, 231] width 61 height 12
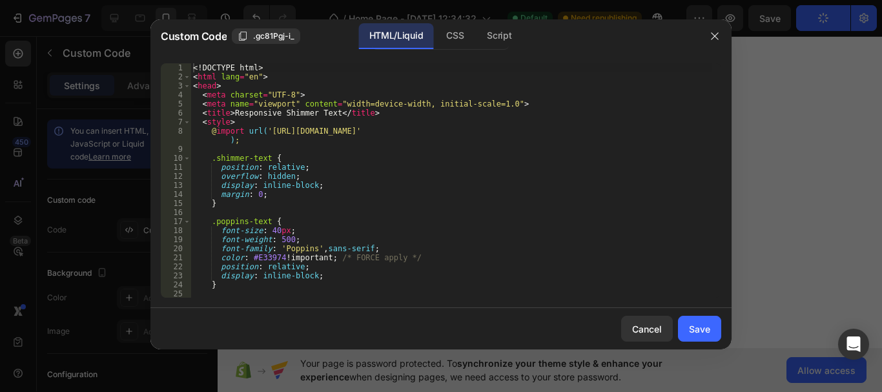
type textarea "overflow: hidden;"
click at [282, 179] on div "<! DOCTYPE html > < html lang = "en" > < head > < meta charset = "UTF-8" > < me…" at bounding box center [450, 189] width 521 height 252
click at [712, 32] on icon "button" at bounding box center [715, 36] width 10 height 10
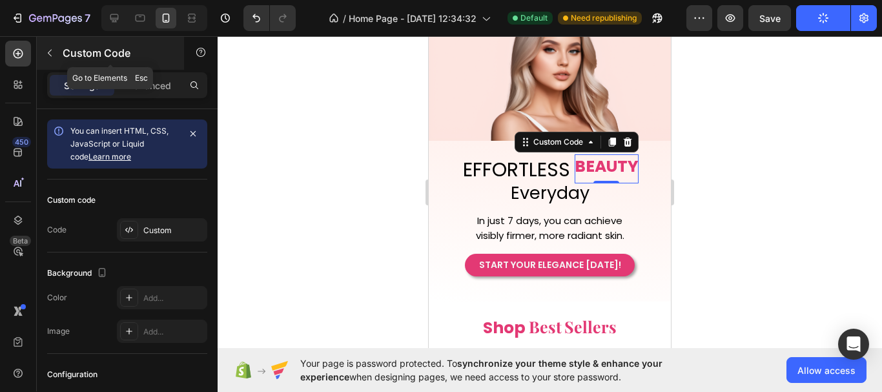
click at [53, 52] on icon "button" at bounding box center [50, 53] width 10 height 10
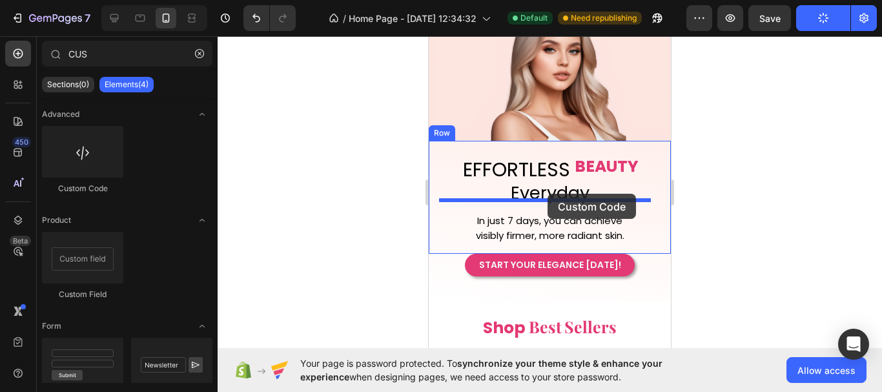
drag, startPoint x: 527, startPoint y: 200, endPoint x: 548, endPoint y: 194, distance: 21.6
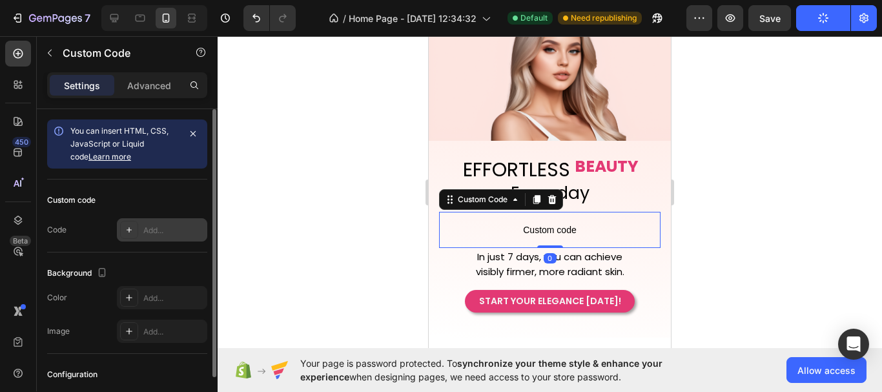
click at [155, 230] on div "Add..." at bounding box center [173, 231] width 61 height 12
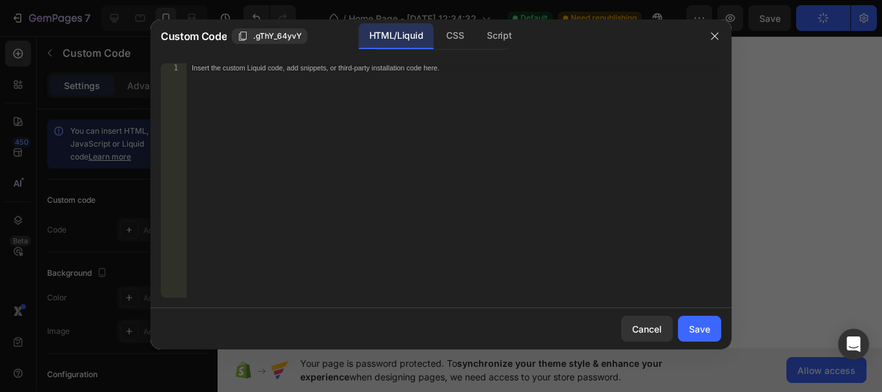
click at [228, 174] on div "Insert the custom Liquid code, add snippets, or third-party installation code h…" at bounding box center [454, 189] width 535 height 252
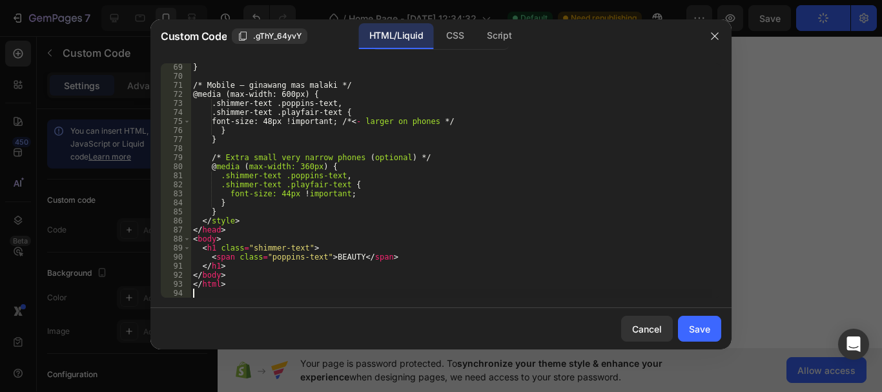
scroll to position [624, 0]
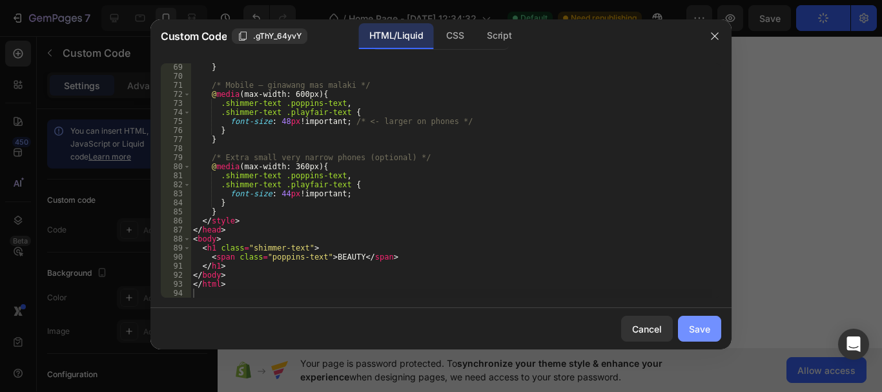
click at [709, 327] on div "Save" at bounding box center [699, 329] width 21 height 14
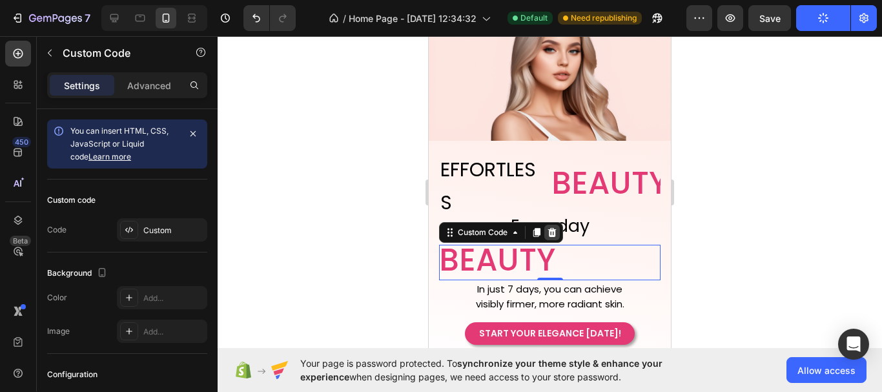
click at [550, 228] on icon at bounding box center [552, 232] width 8 height 9
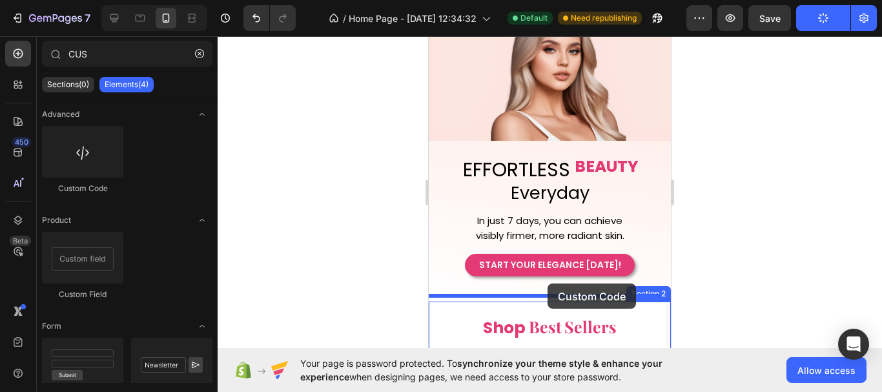
scroll to position [90, 0]
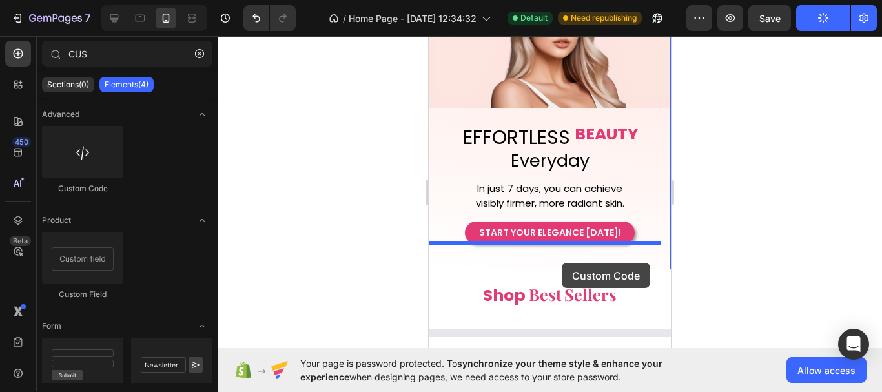
drag, startPoint x: 497, startPoint y: 201, endPoint x: 561, endPoint y: 269, distance: 93.2
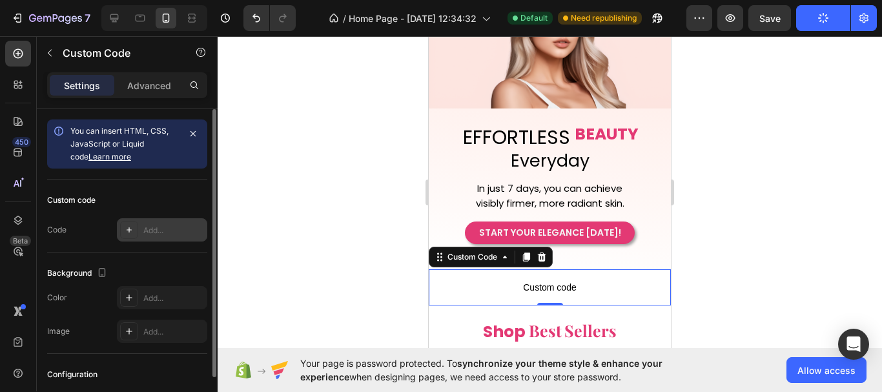
click at [151, 234] on div "Add..." at bounding box center [173, 231] width 61 height 12
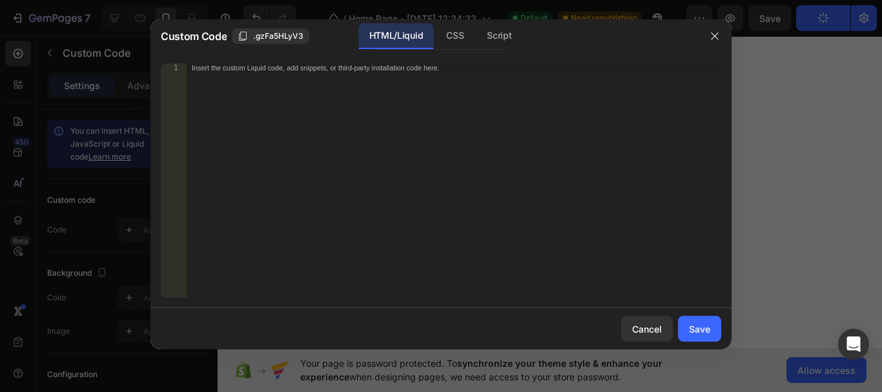
click at [251, 204] on div "Insert the custom Liquid code, add snippets, or third-party installation code h…" at bounding box center [454, 189] width 535 height 252
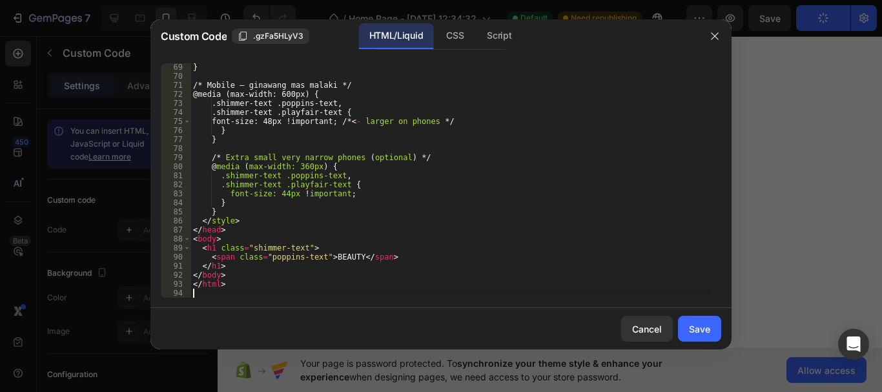
scroll to position [624, 0]
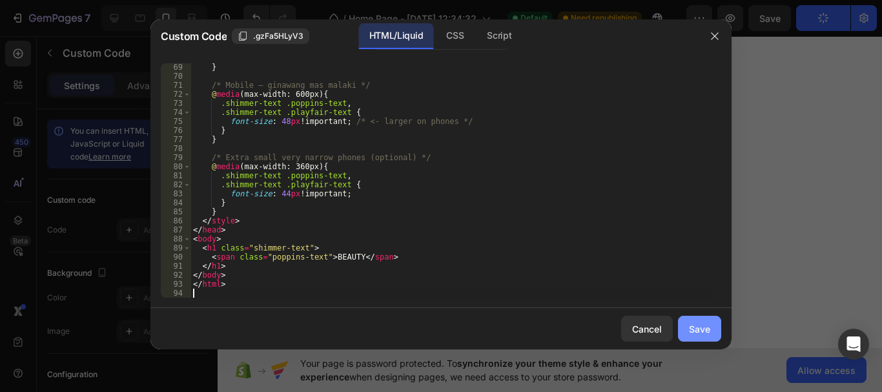
click at [689, 324] on div "Save" at bounding box center [699, 329] width 21 height 14
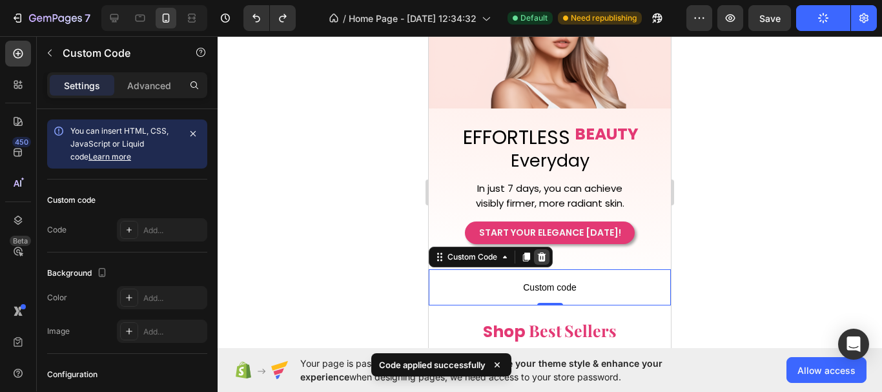
click at [540, 253] on icon at bounding box center [542, 256] width 8 height 9
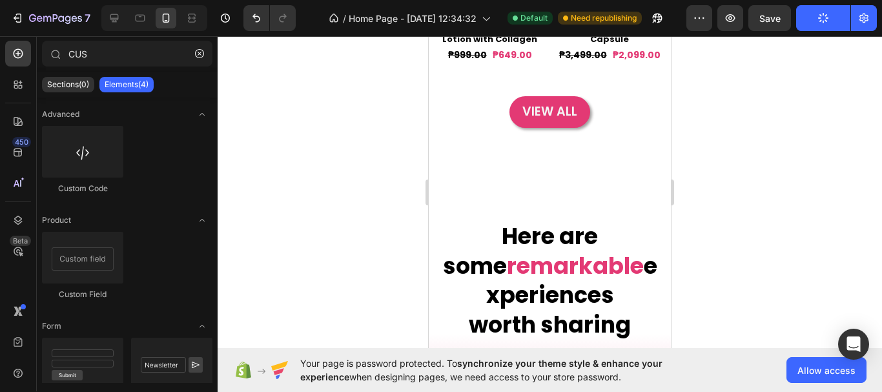
scroll to position [607, 0]
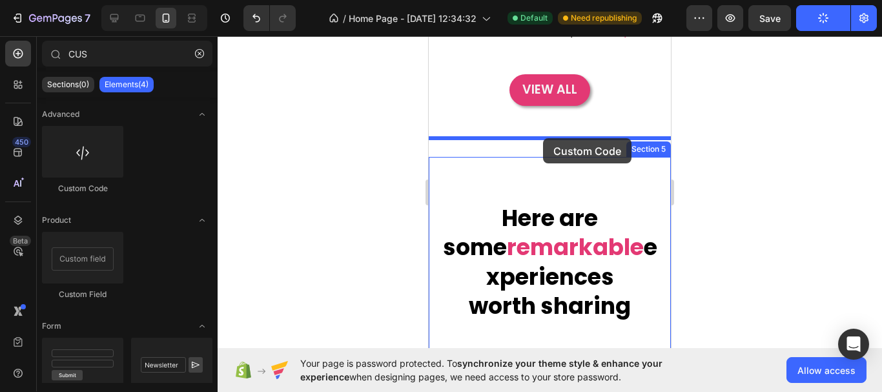
drag, startPoint x: 509, startPoint y: 193, endPoint x: 545, endPoint y: 141, distance: 63.2
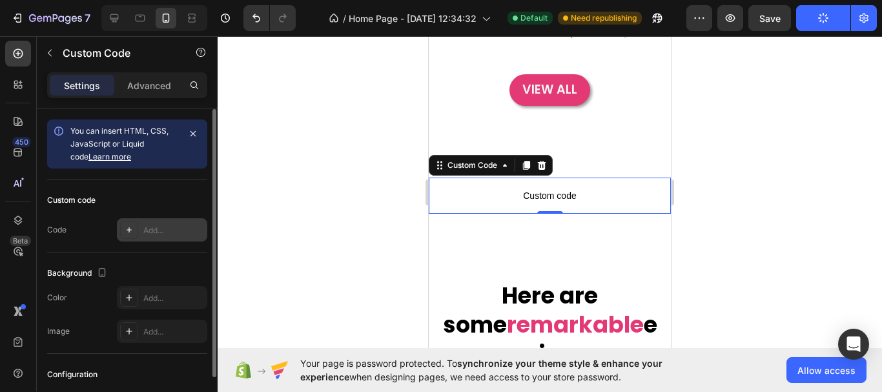
click at [142, 229] on div "Add..." at bounding box center [162, 229] width 90 height 23
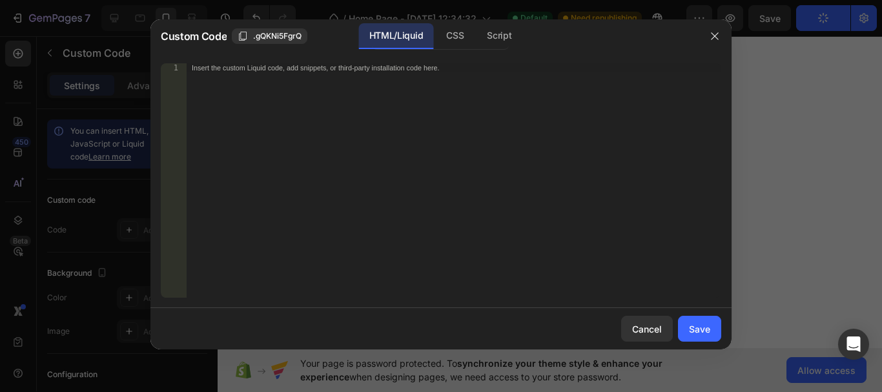
click at [265, 185] on div "Insert the custom Liquid code, add snippets, or third-party installation code h…" at bounding box center [454, 189] width 535 height 252
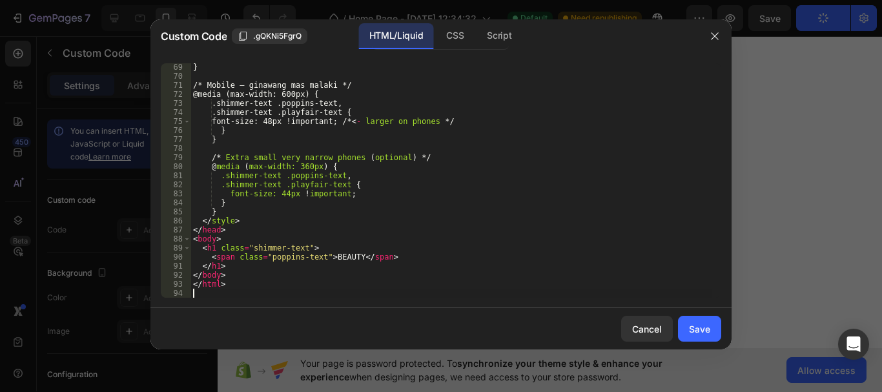
scroll to position [624, 0]
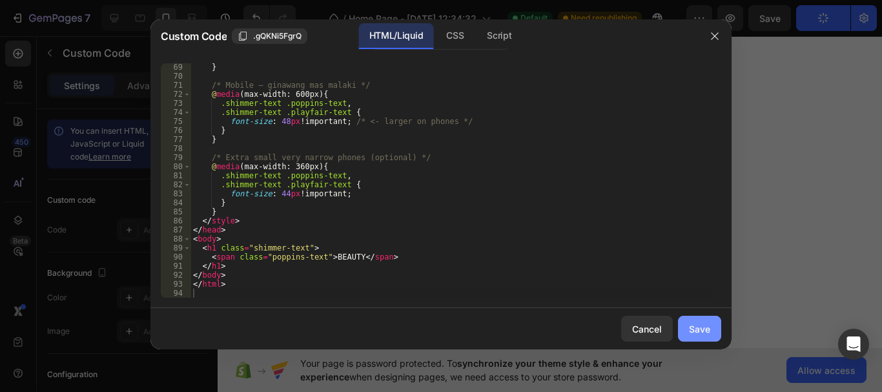
click at [695, 322] on div "Save" at bounding box center [699, 329] width 21 height 14
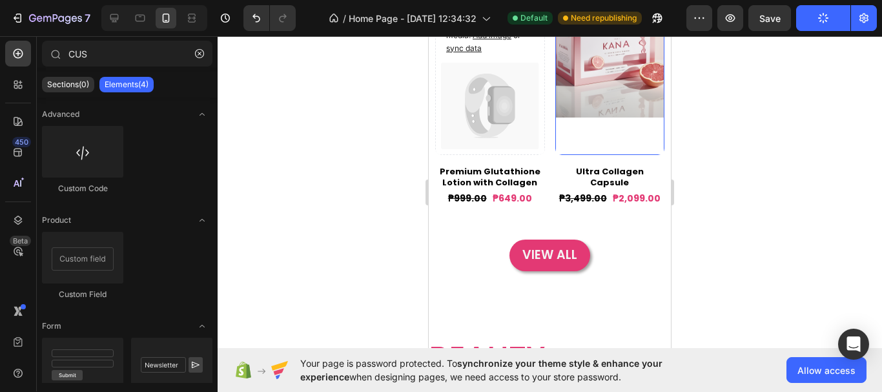
scroll to position [517, 0]
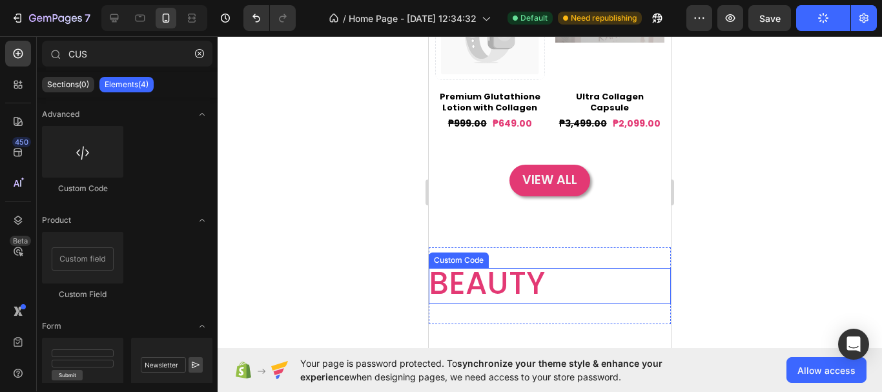
click at [479, 293] on span "BEAUTY" at bounding box center [487, 283] width 116 height 31
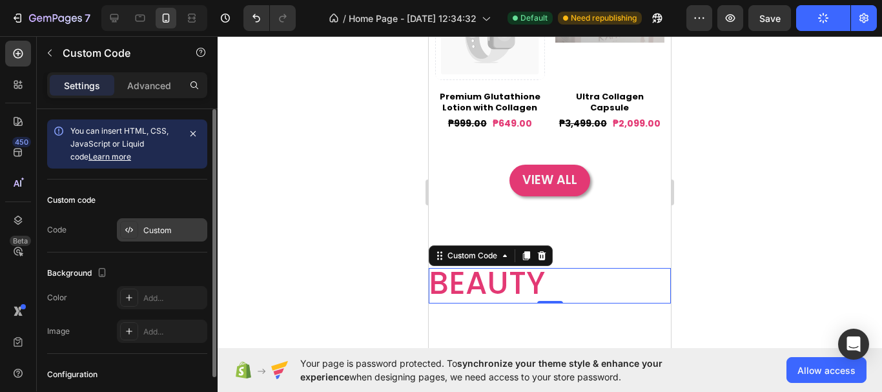
click at [161, 232] on div "Custom" at bounding box center [173, 231] width 61 height 12
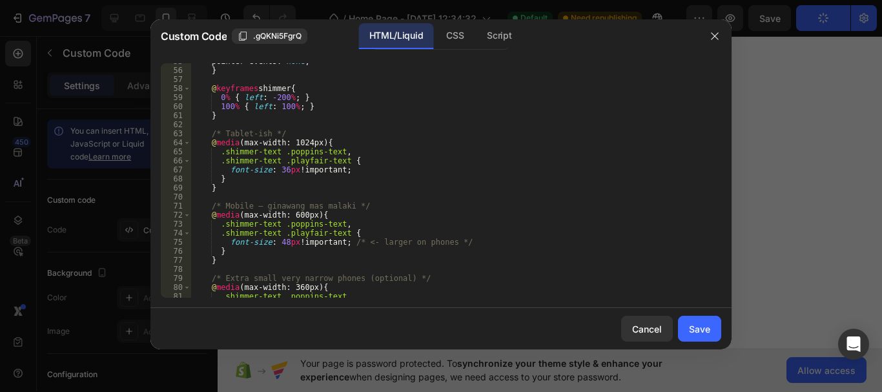
scroll to position [504, 0]
click at [284, 243] on div "pointer-events : none ; } @ keyframes shimmer { 0 % { left : -200 % ; } 100 % {…" at bounding box center [450, 183] width 521 height 252
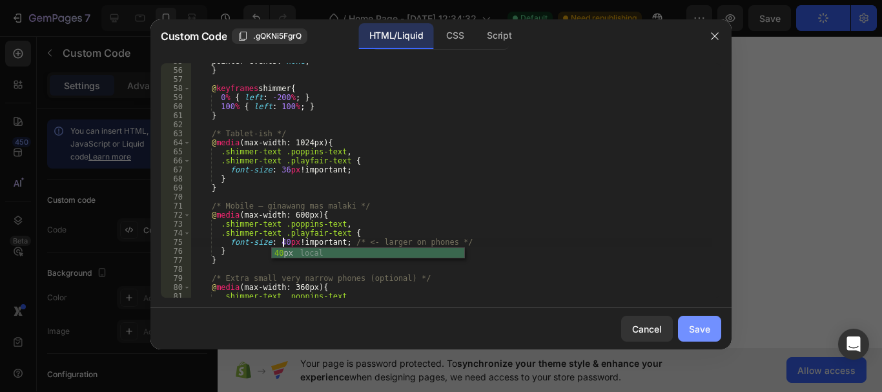
type textarea "font-size: 40px !important; /* <- larger on phones */"
click at [697, 329] on div "Save" at bounding box center [699, 329] width 21 height 14
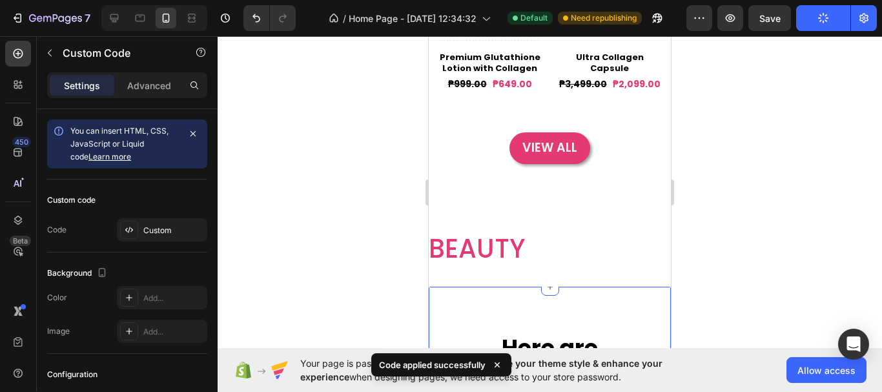
scroll to position [581, 0]
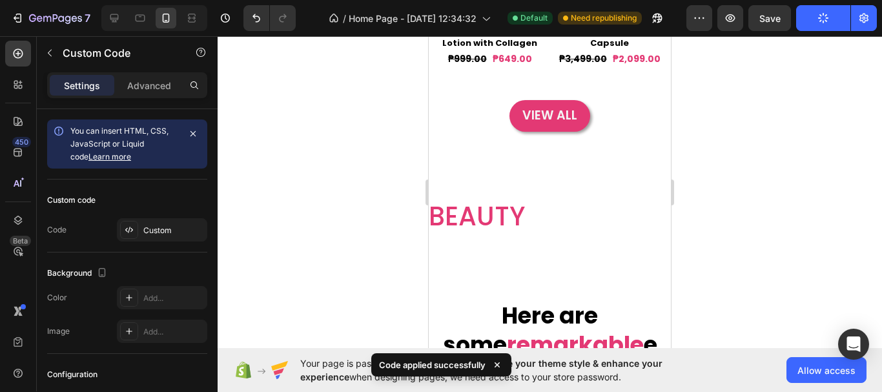
click at [517, 229] on span "BEAUTY" at bounding box center [477, 216] width 96 height 26
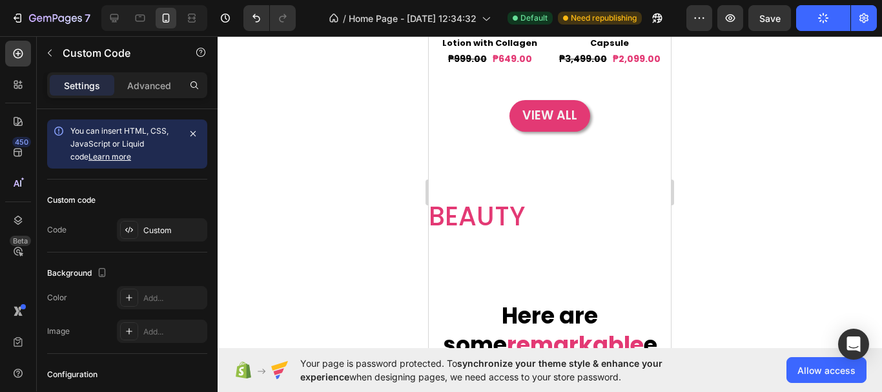
click at [762, 232] on div at bounding box center [550, 214] width 664 height 356
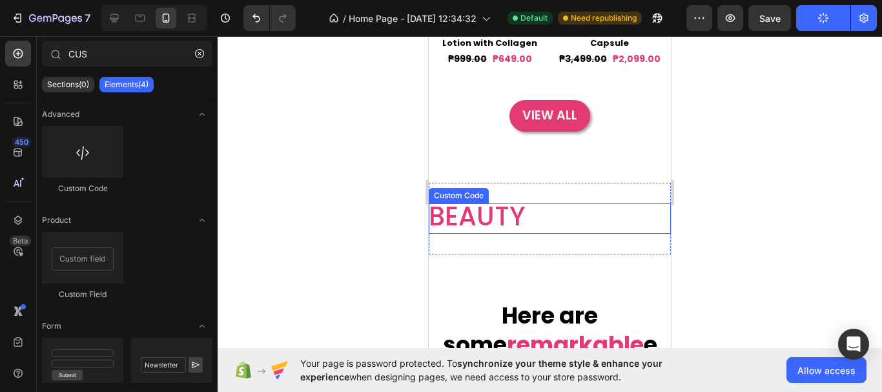
click at [521, 229] on span "BEAUTY" at bounding box center [477, 216] width 96 height 26
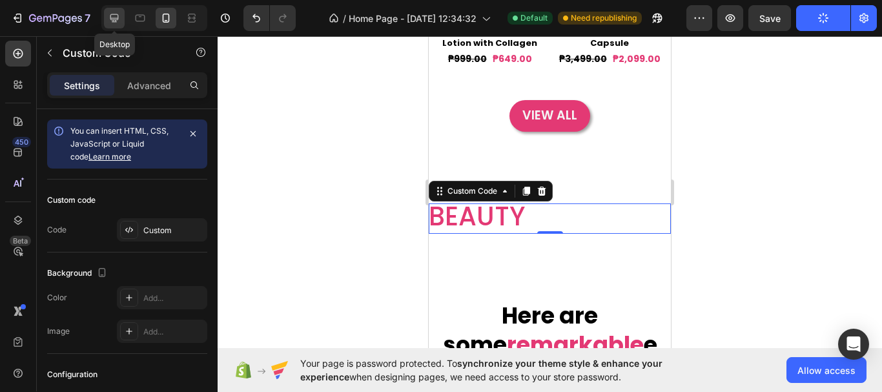
click at [118, 19] on icon at bounding box center [114, 18] width 8 height 8
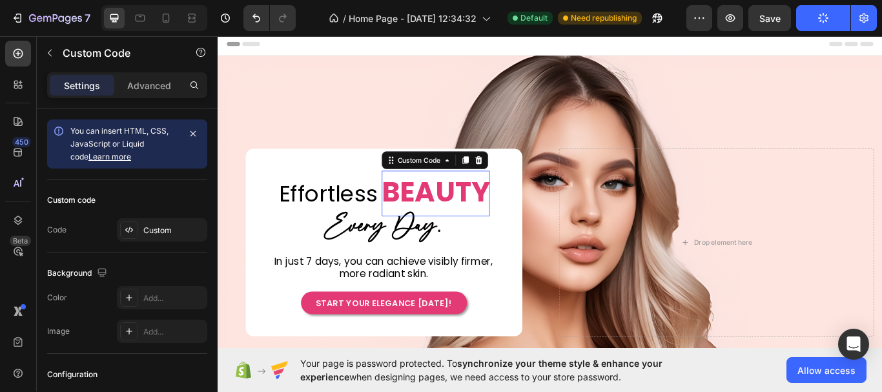
click at [504, 221] on span "BEAUTY" at bounding box center [472, 218] width 126 height 48
click at [142, 26] on div at bounding box center [140, 18] width 21 height 21
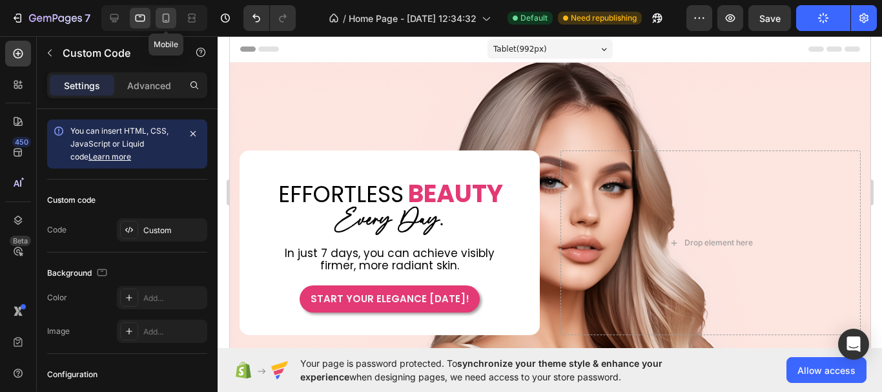
click at [167, 23] on icon at bounding box center [166, 18] width 7 height 9
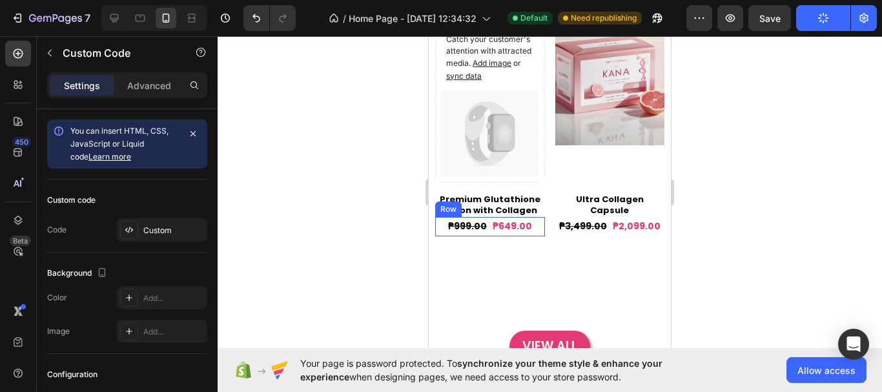
scroll to position [517, 0]
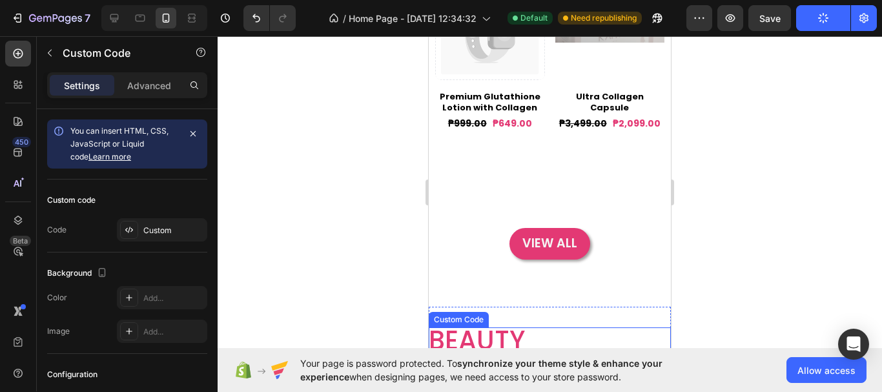
click at [497, 337] on span "BEAUTY" at bounding box center [477, 340] width 96 height 26
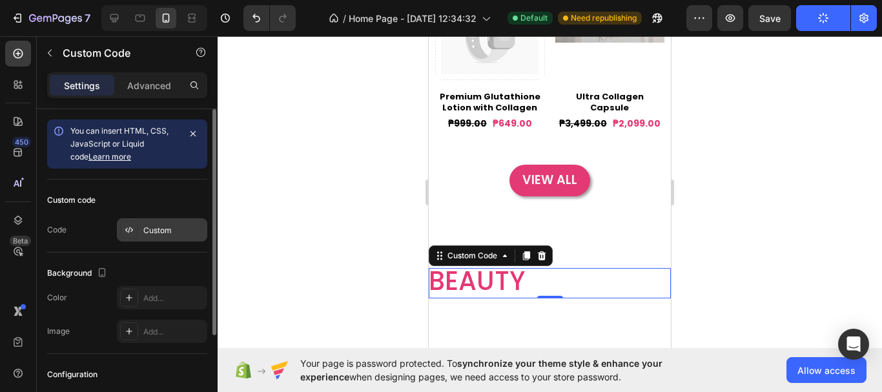
click at [172, 231] on div "Custom" at bounding box center [173, 231] width 61 height 12
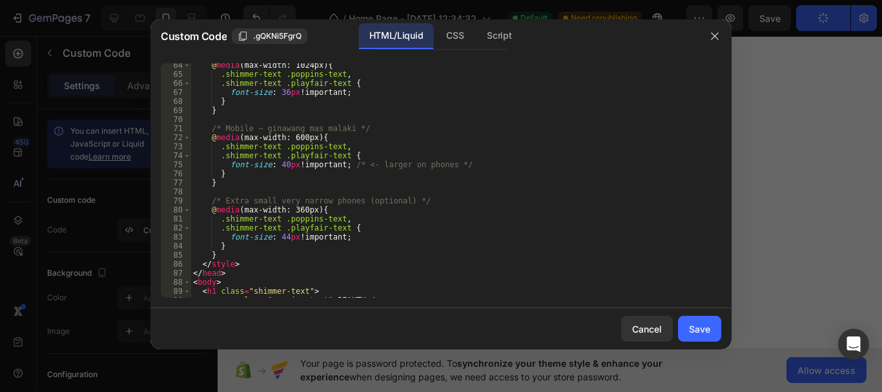
scroll to position [581, 0]
click at [283, 167] on div "@ media (max-width: 1024px) { .shimmer-text .poppins-text , .shimmer-text .play…" at bounding box center [450, 187] width 521 height 252
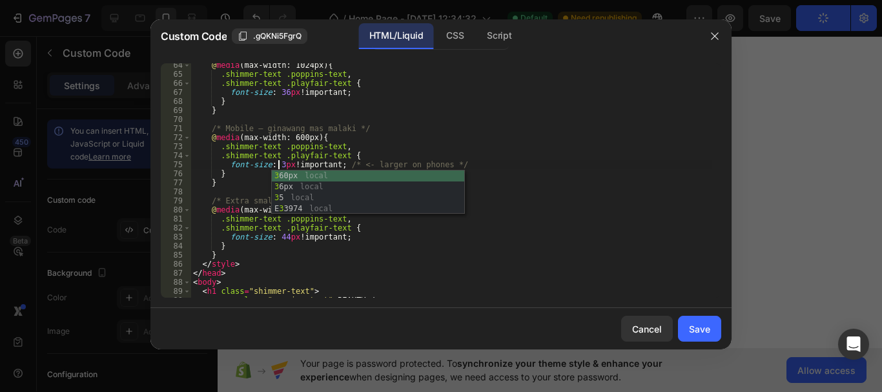
scroll to position [0, 7]
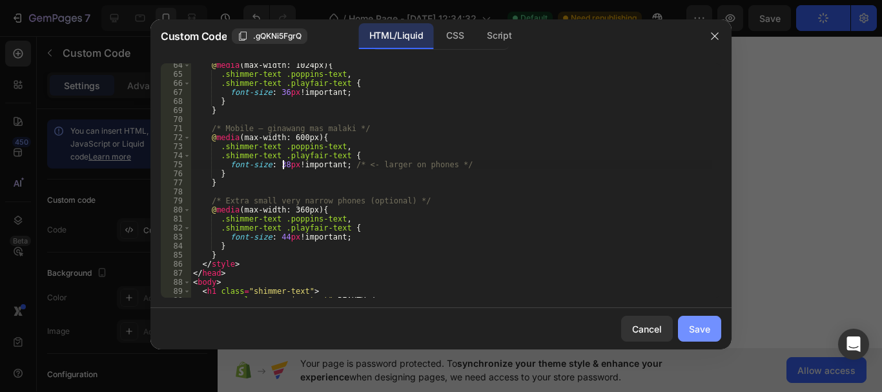
type textarea "font-size: 38px !important; /* <- larger on phones */"
click at [717, 333] on button "Save" at bounding box center [699, 329] width 43 height 26
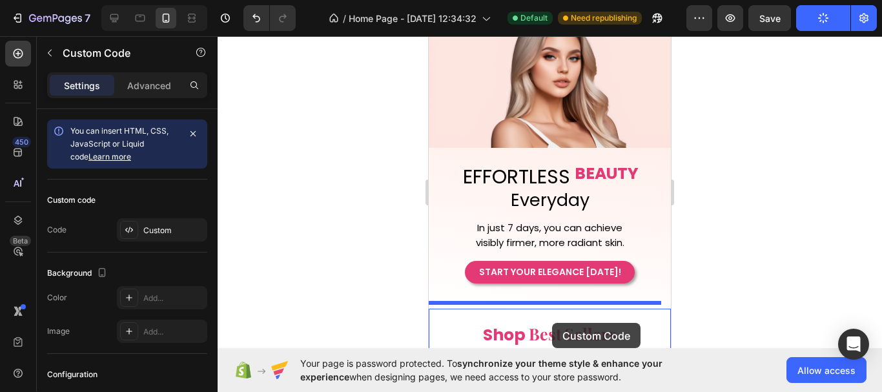
scroll to position [132, 0]
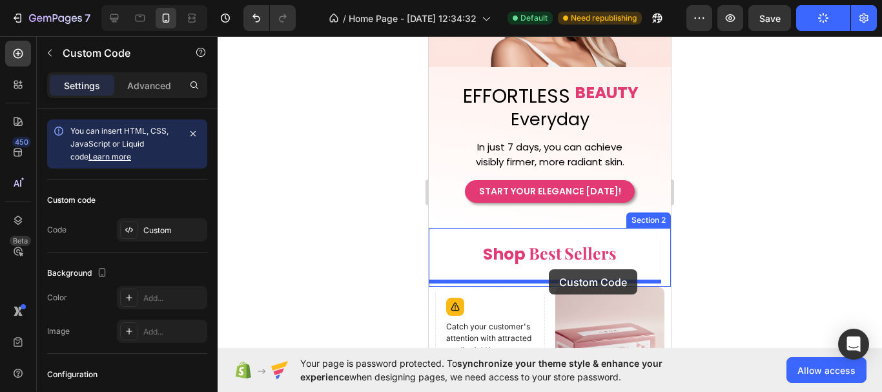
drag, startPoint x: 479, startPoint y: 288, endPoint x: 549, endPoint y: 269, distance: 72.2
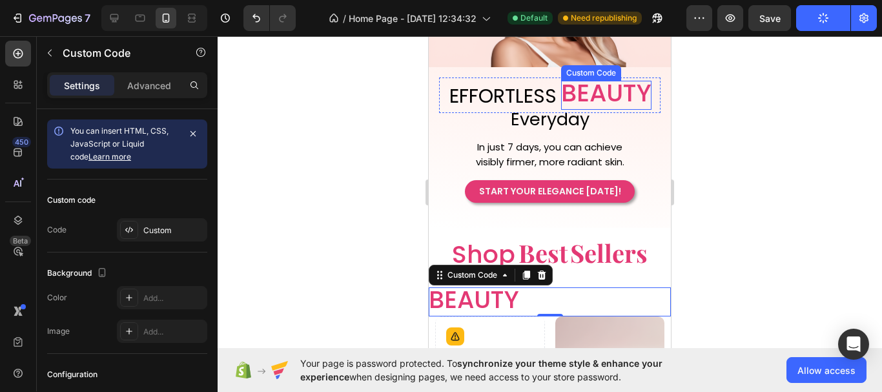
click at [590, 93] on span "BEAUTY" at bounding box center [606, 93] width 90 height 25
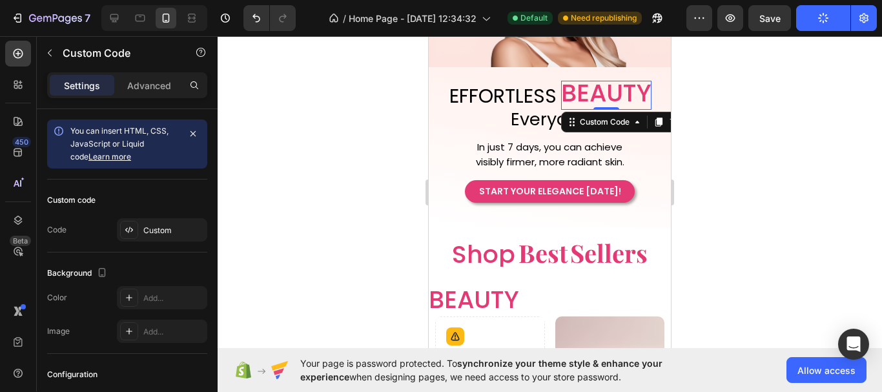
click at [631, 87] on span "BEAUTY" at bounding box center [606, 93] width 90 height 25
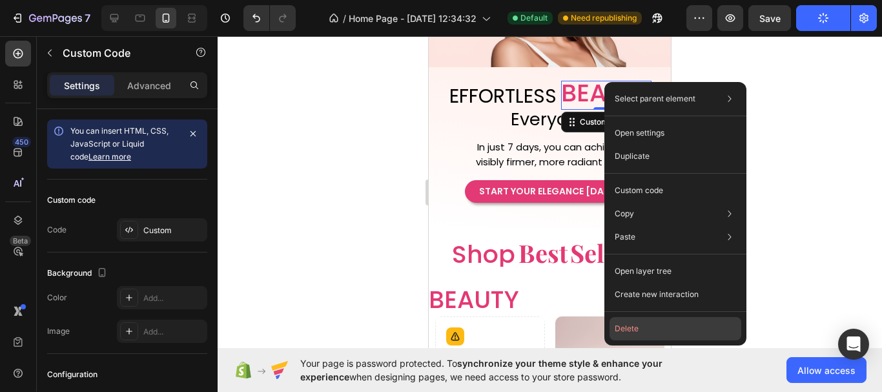
click at [641, 322] on button "Delete" at bounding box center [676, 328] width 132 height 23
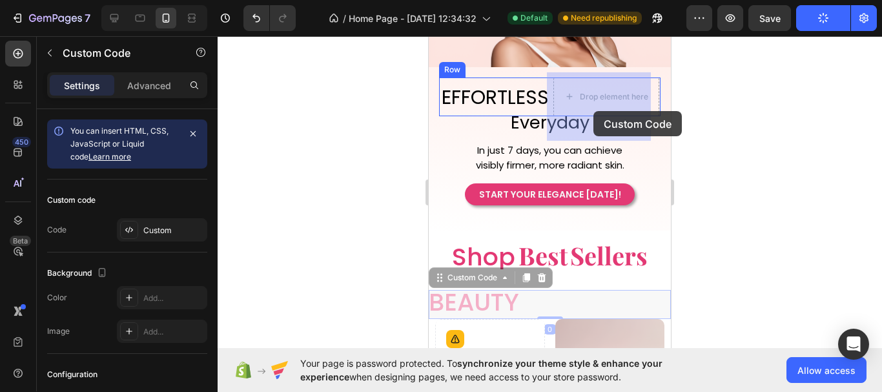
drag, startPoint x: 502, startPoint y: 327, endPoint x: 593, endPoint y: 111, distance: 234.7
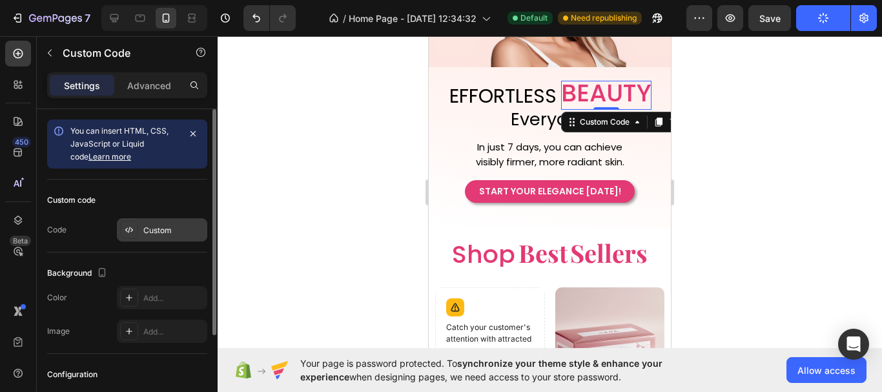
click at [179, 227] on div "Custom" at bounding box center [173, 231] width 61 height 12
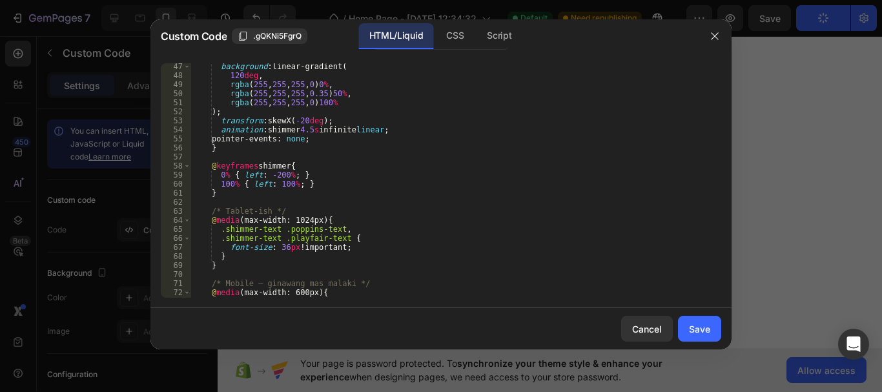
scroll to position [581, 0]
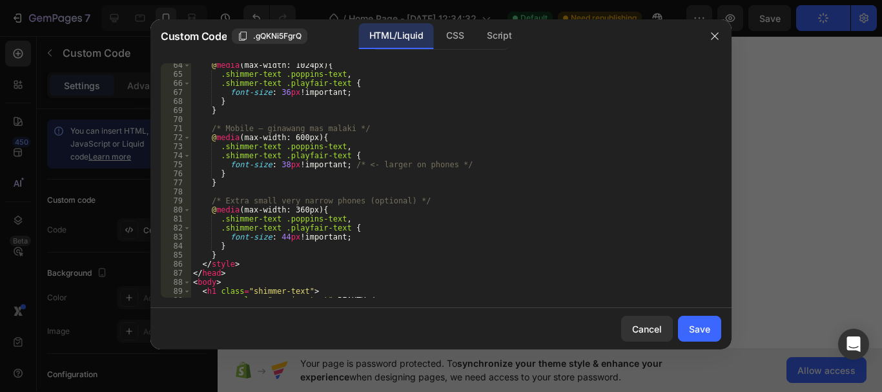
click at [282, 238] on div "@ media (max-width: 1024px) { .shimmer-text .poppins-text , .shimmer-text .play…" at bounding box center [450, 187] width 521 height 252
type textarea "font-size: 40px !important;"
click at [691, 322] on div "Save" at bounding box center [699, 329] width 21 height 14
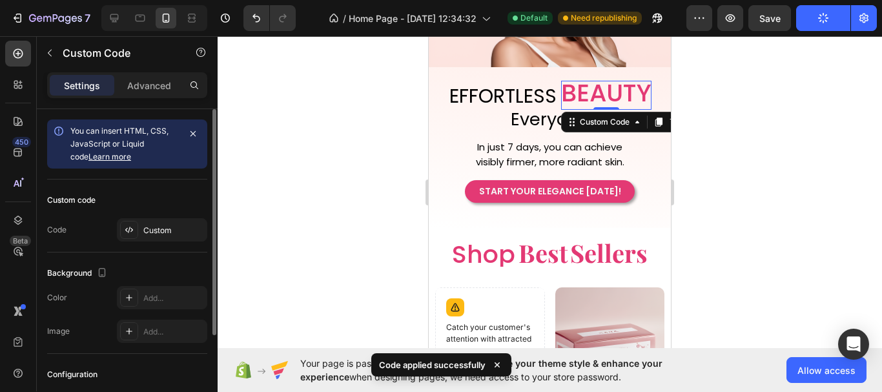
click at [161, 216] on div "Custom code Code Custom" at bounding box center [127, 215] width 160 height 73
click at [157, 231] on div "Custom" at bounding box center [173, 231] width 61 height 12
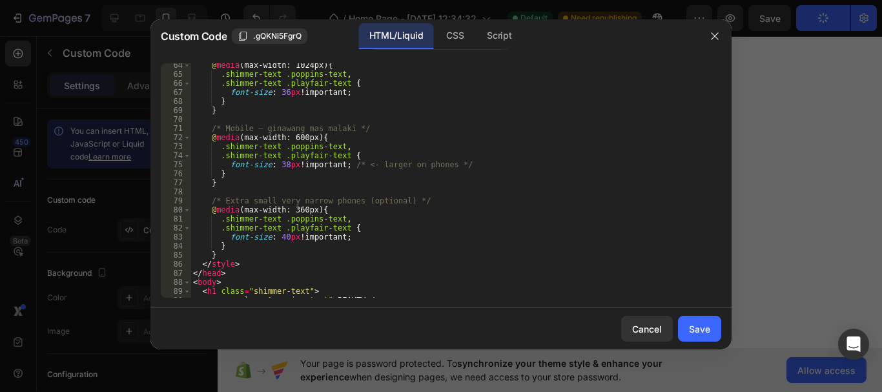
scroll to position [581, 0]
click at [283, 167] on div "@ media (max-width: 1024px) { .shimmer-text .poppins-text , .shimmer-text .play…" at bounding box center [450, 187] width 521 height 252
click at [281, 239] on div "@ media (max-width: 1024px) { .shimmer-text .poppins-text , .shimmer-text .play…" at bounding box center [450, 187] width 521 height 252
type textarea "font-size: 28px !important;"
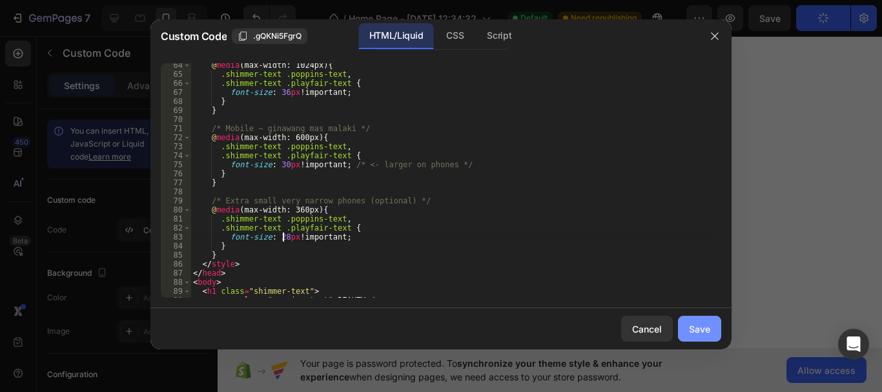
click at [702, 333] on div "Save" at bounding box center [699, 329] width 21 height 14
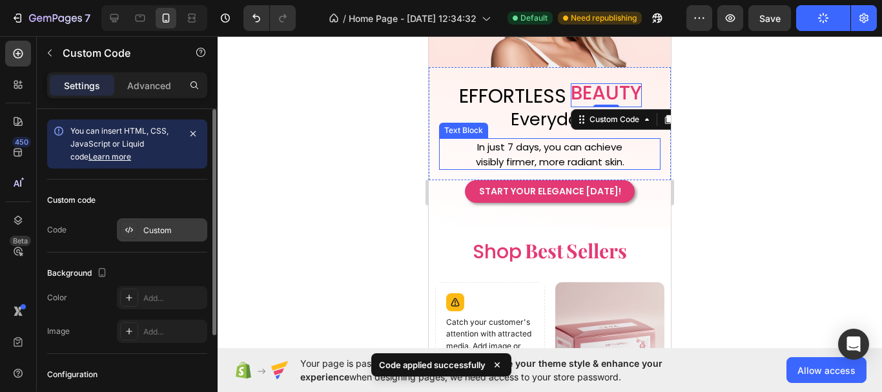
click at [161, 236] on div "Custom" at bounding box center [173, 231] width 61 height 12
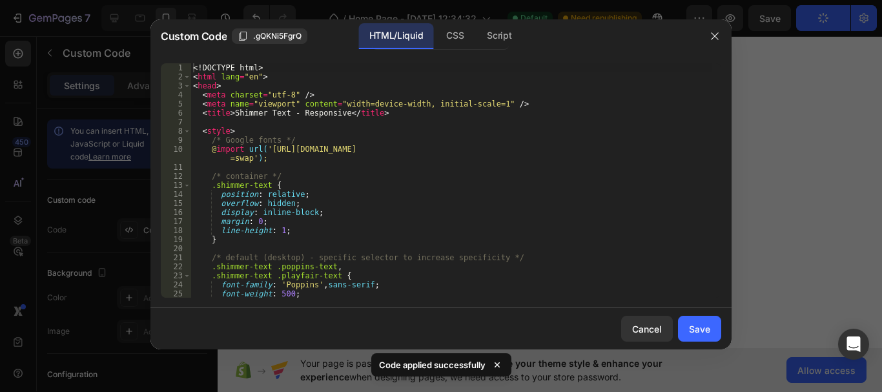
click at [483, 243] on div "<! DOCTYPE html > < html lang = "en" > < head > < meta charset = "utf-8" /> < m…" at bounding box center [450, 189] width 521 height 252
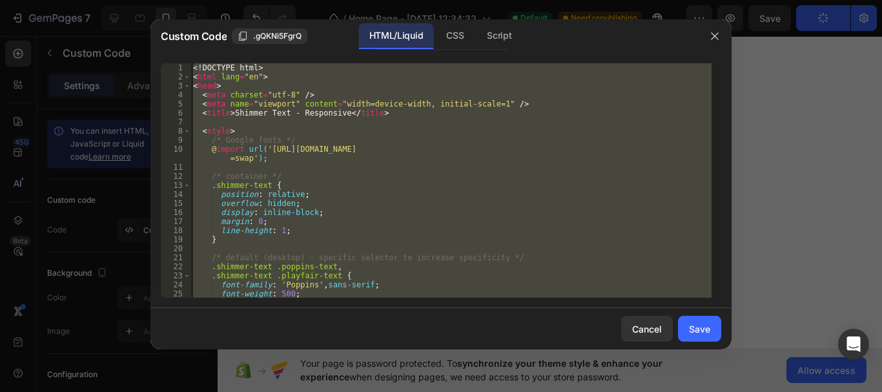
click at [258, 213] on div "<! DOCTYPE html > < html lang = "en" > < head > < meta charset = "utf-8" /> < m…" at bounding box center [450, 180] width 521 height 234
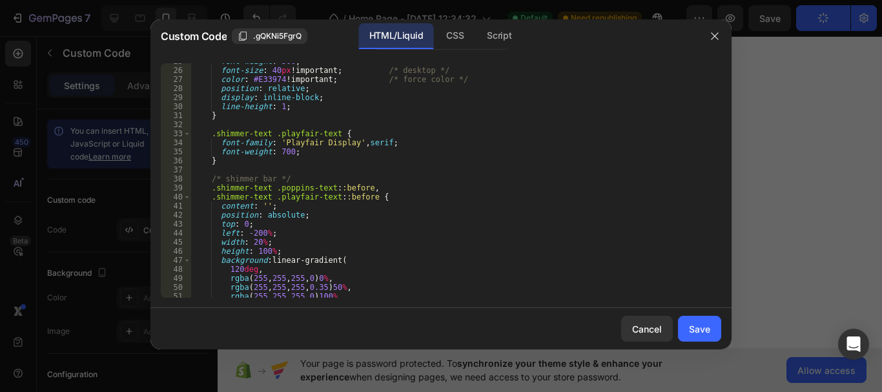
scroll to position [77, 0]
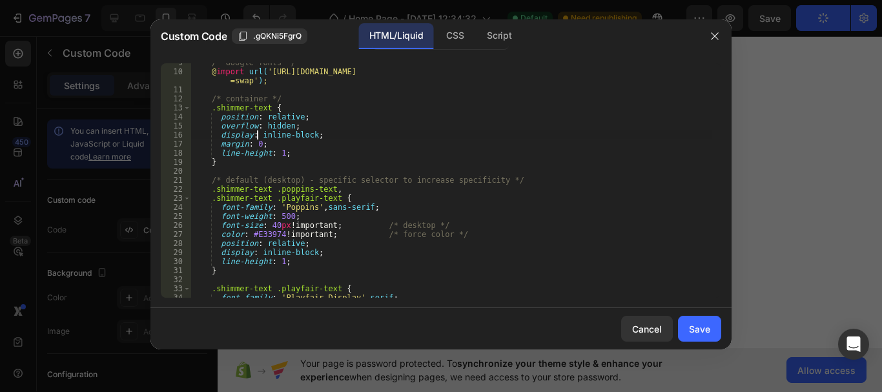
click at [286, 217] on div "/* Google fonts */ @ import url( '[URL][DOMAIN_NAME] =swap' ) ; /* container */…" at bounding box center [450, 184] width 521 height 252
type textarea "font-weight: 700;"
click at [694, 327] on div "Save" at bounding box center [699, 329] width 21 height 14
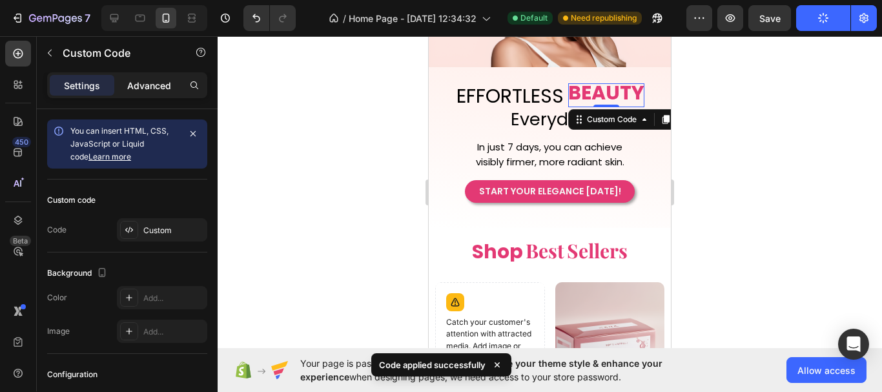
click at [157, 79] on p "Advanced" at bounding box center [149, 86] width 44 height 14
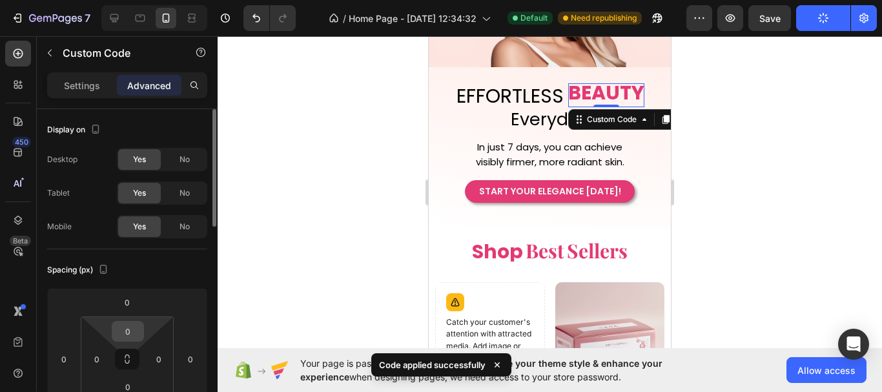
click at [127, 329] on input "0" at bounding box center [128, 331] width 26 height 19
type input "3"
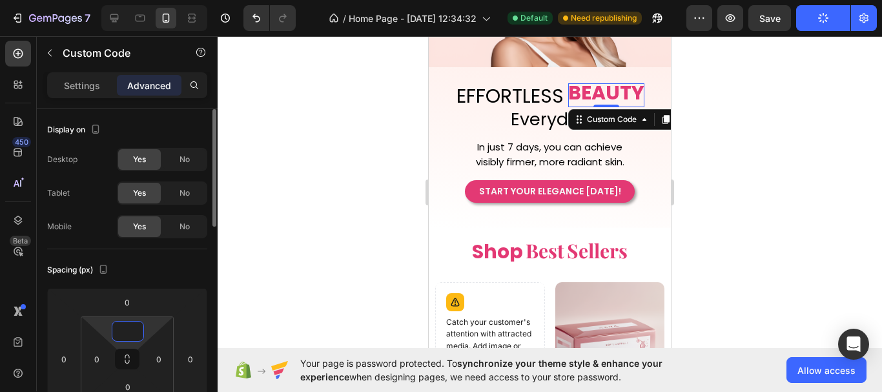
type input "5"
type input "7"
click at [803, 176] on div at bounding box center [550, 214] width 664 height 356
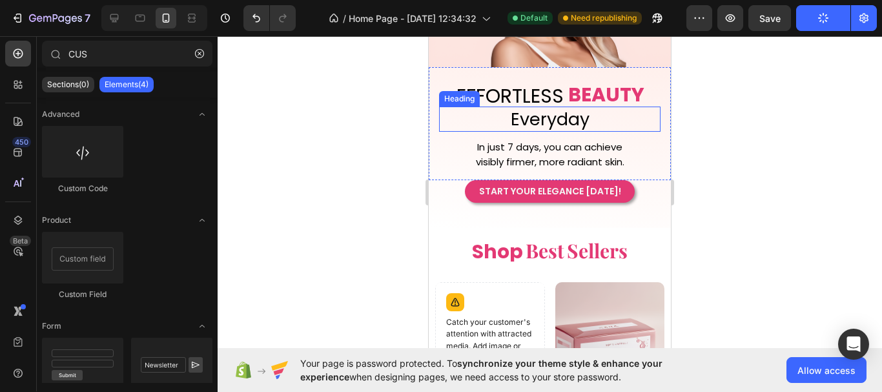
click at [537, 90] on span "EFFORTLESS" at bounding box center [509, 96] width 107 height 28
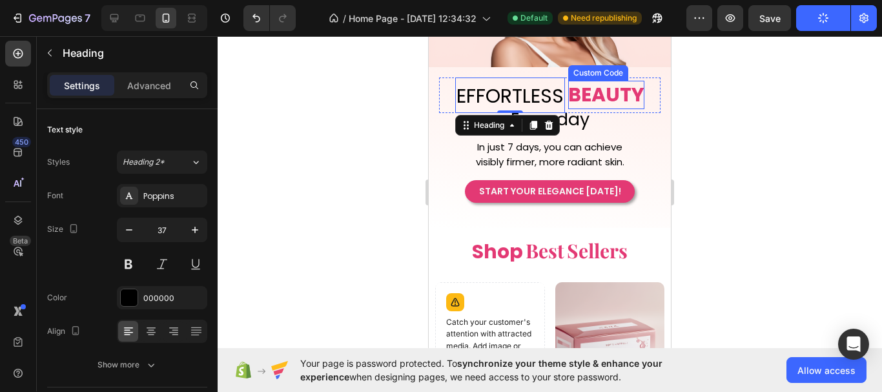
click at [617, 95] on span "BEAUTY" at bounding box center [606, 94] width 76 height 19
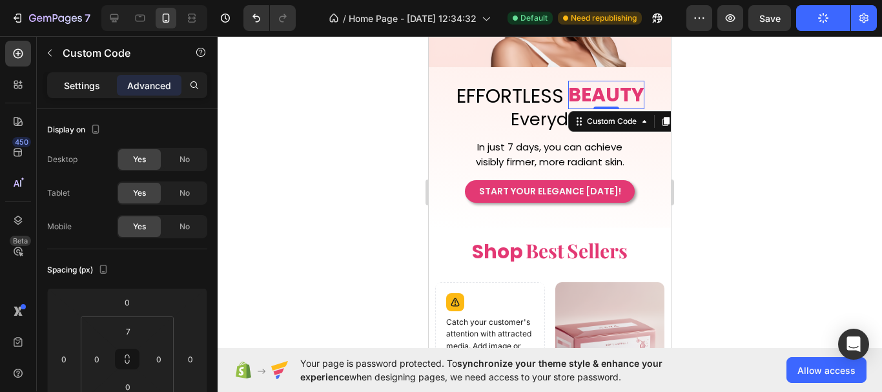
click at [90, 83] on p "Settings" at bounding box center [82, 86] width 36 height 14
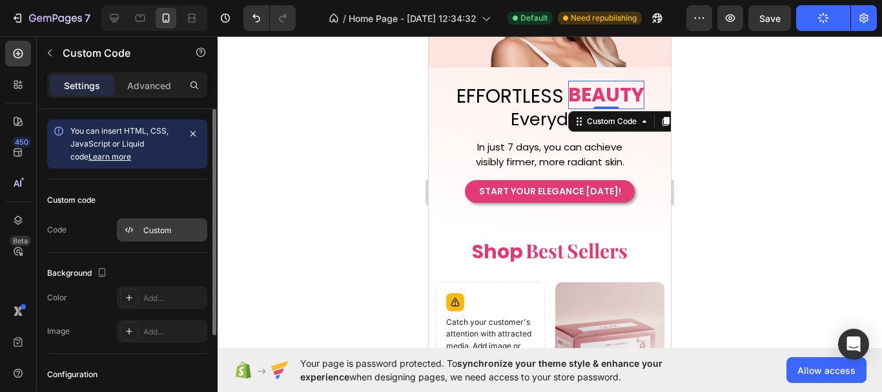
click at [179, 237] on div "Custom" at bounding box center [162, 229] width 90 height 23
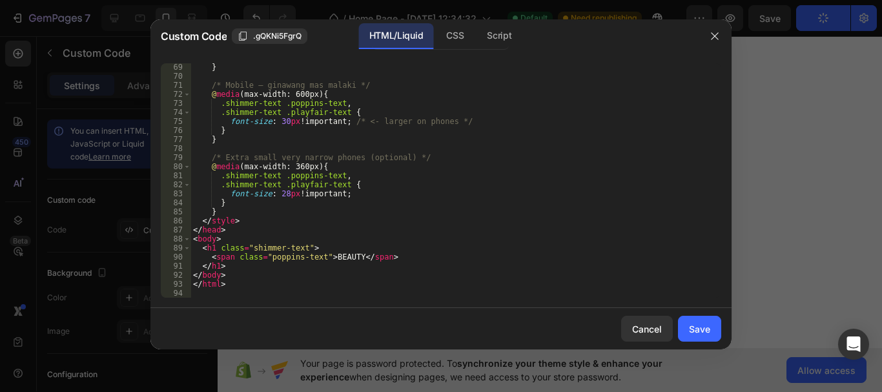
scroll to position [624, 0]
click at [283, 195] on div "} /* Mobile — ginawang mas malaki */ @ media (max-width: 600px) { .shimmer-text…" at bounding box center [450, 189] width 521 height 252
type textarea "font-size: 35px !important;"
click at [676, 323] on div "Cancel Save" at bounding box center [440, 328] width 581 height 41
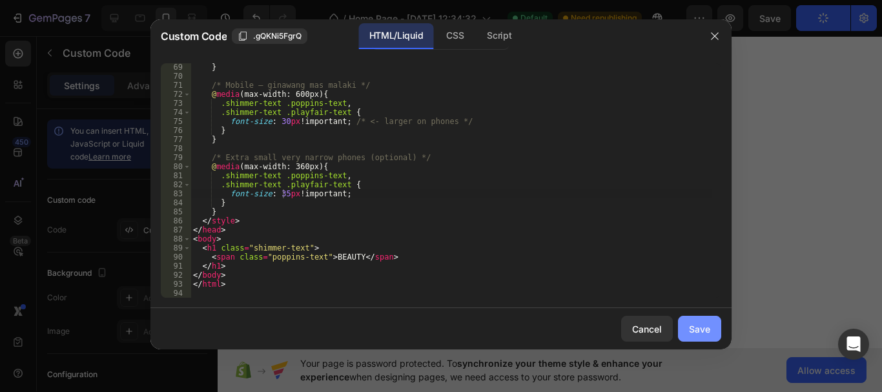
click at [702, 323] on div "Save" at bounding box center [699, 329] width 21 height 14
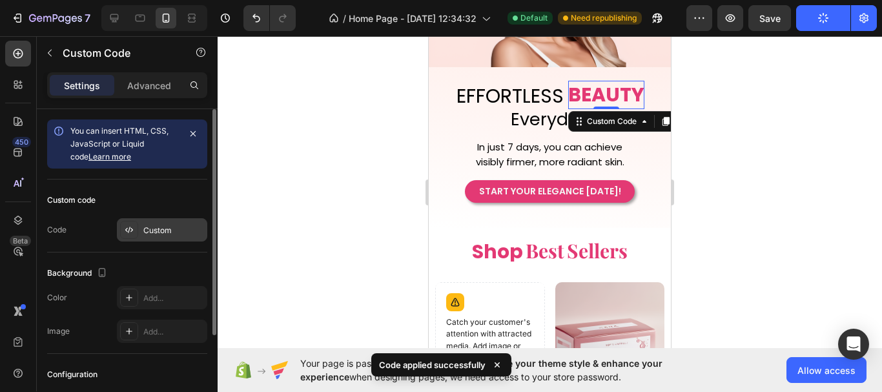
click at [169, 233] on div "Custom" at bounding box center [173, 231] width 61 height 12
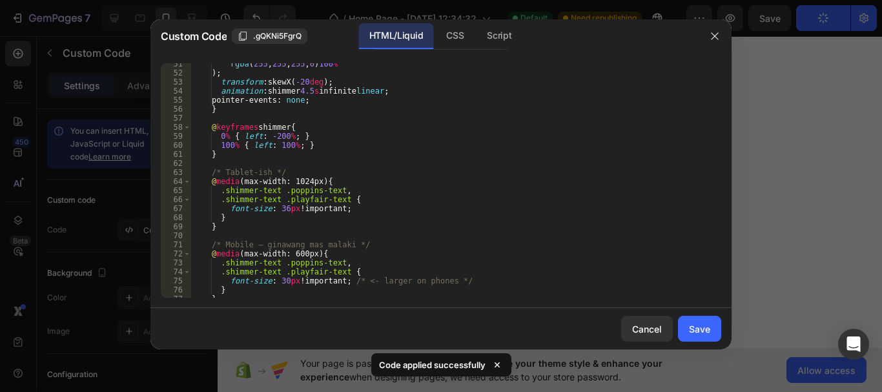
scroll to position [624, 0]
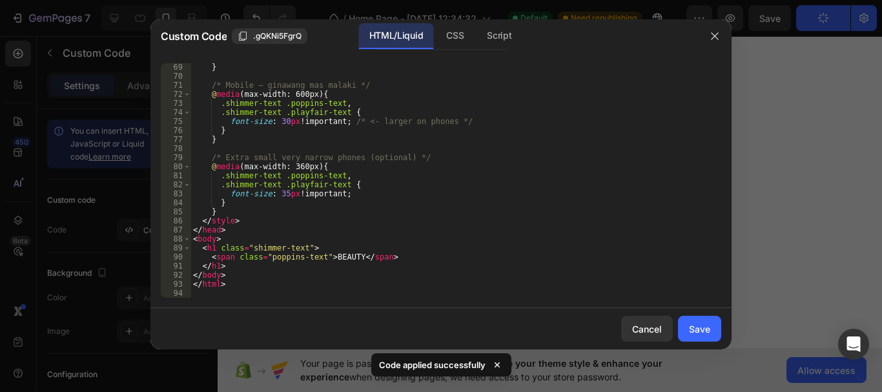
click at [282, 193] on div "} /* Mobile — ginawang mas malaki */ @ media (max-width: 600px) { .shimmer-text…" at bounding box center [450, 189] width 521 height 252
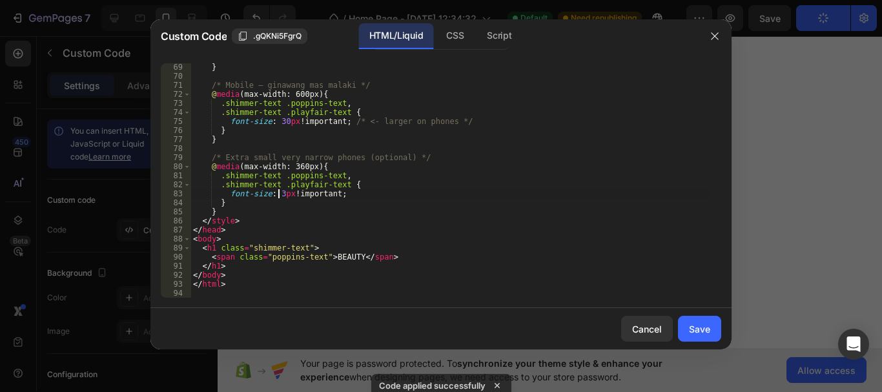
scroll to position [0, 7]
click at [282, 124] on div "} /* Mobile — ginawang mas malaki */ @ media (max-width: 600px) { .shimmer-text…" at bounding box center [450, 189] width 521 height 252
type textarea "font-size: 35px !important; /* <- larger on phones */"
click at [686, 331] on button "Save" at bounding box center [699, 329] width 43 height 26
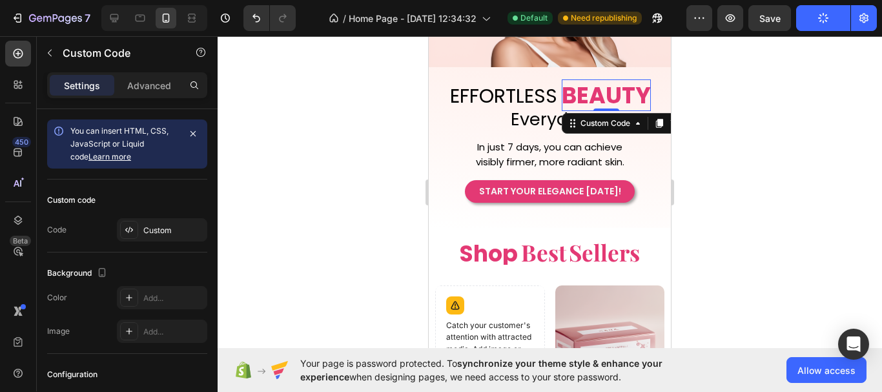
click at [719, 204] on div at bounding box center [550, 214] width 664 height 356
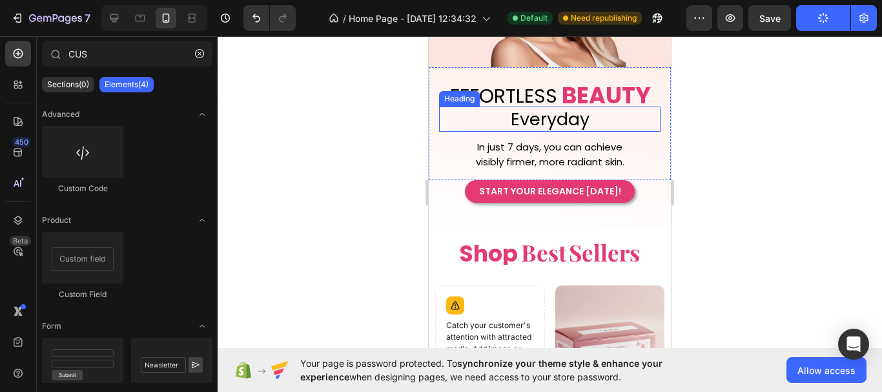
click at [552, 109] on h2 "Everyday" at bounding box center [549, 119] width 221 height 25
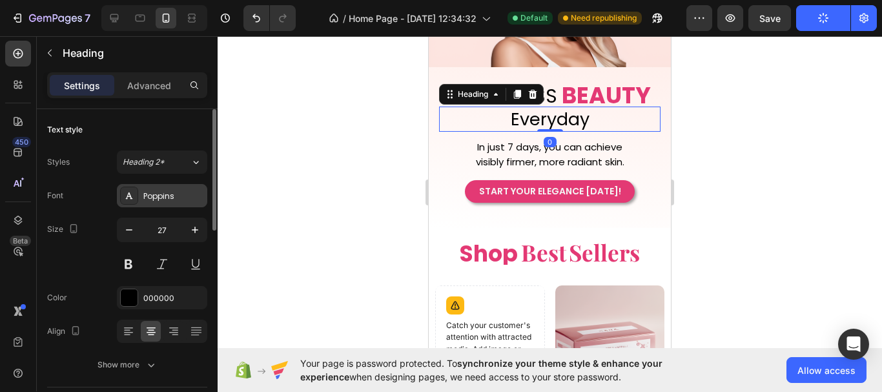
click at [158, 192] on div "Poppins" at bounding box center [173, 196] width 61 height 12
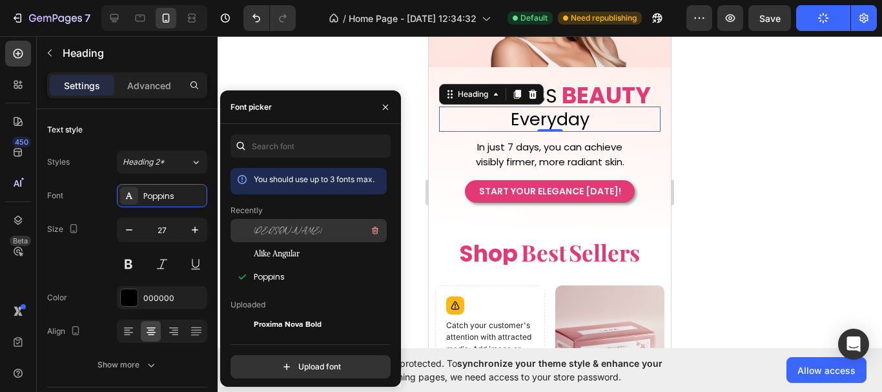
click at [306, 231] on div "[PERSON_NAME]" at bounding box center [319, 230] width 130 height 15
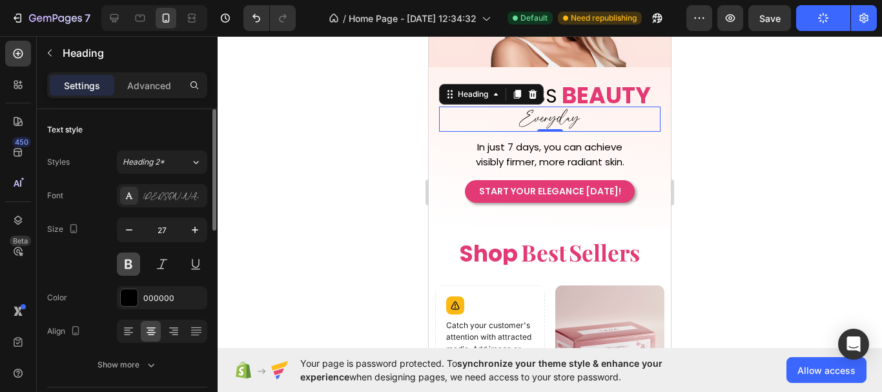
click at [128, 264] on button at bounding box center [128, 263] width 23 height 23
click at [196, 234] on icon "button" at bounding box center [195, 229] width 13 height 13
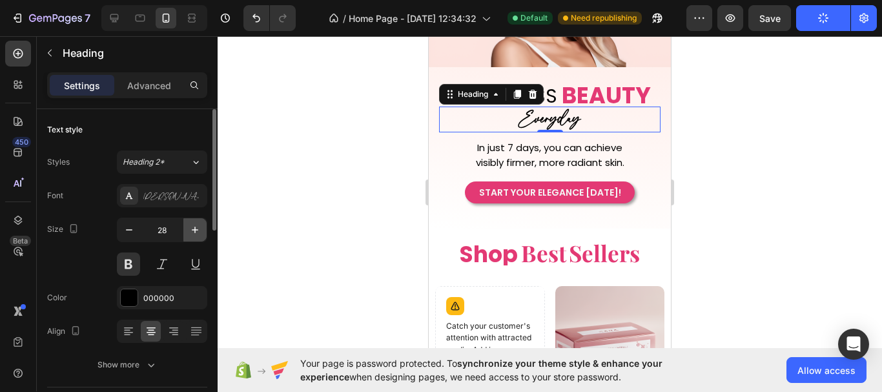
click at [196, 234] on icon "button" at bounding box center [195, 229] width 13 height 13
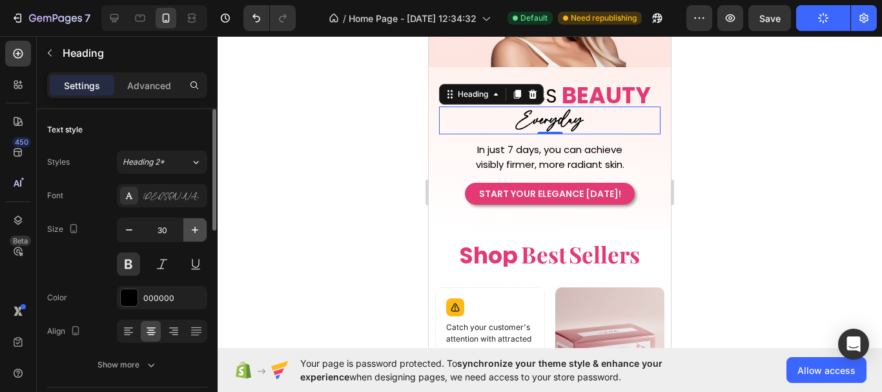
click at [196, 234] on icon "button" at bounding box center [195, 229] width 13 height 13
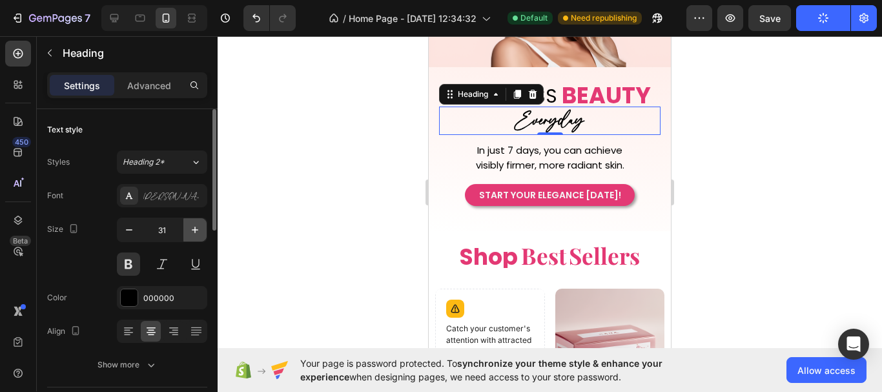
click at [196, 234] on icon "button" at bounding box center [195, 229] width 13 height 13
type input "32"
click at [546, 115] on h2 "Everyday" at bounding box center [549, 122] width 221 height 30
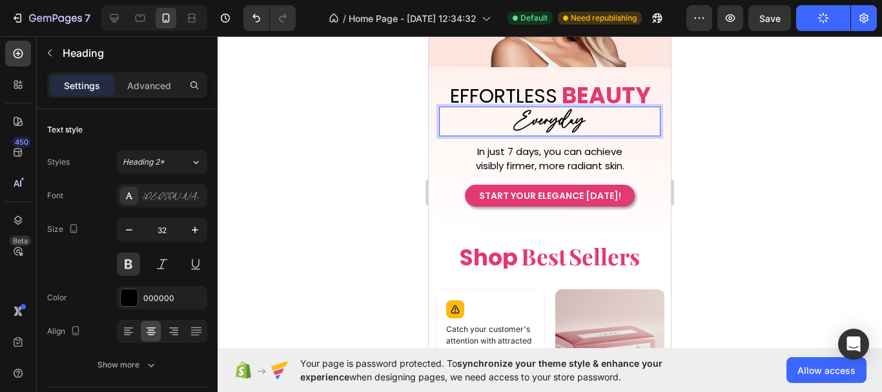
click at [546, 115] on p "Everyday" at bounding box center [549, 121] width 219 height 27
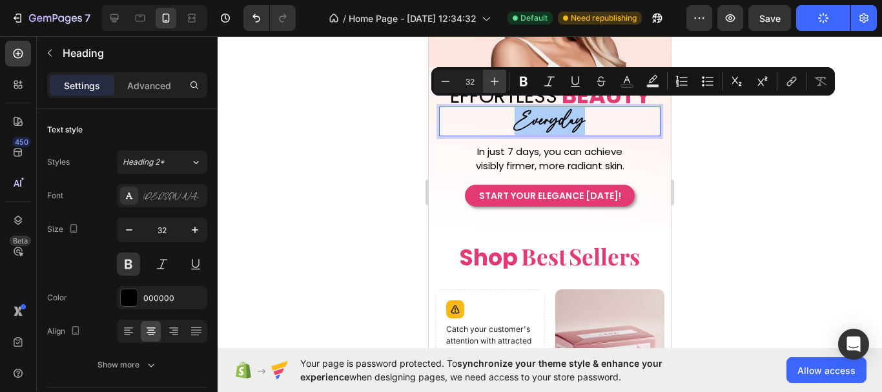
click at [491, 81] on icon "Editor contextual toolbar" at bounding box center [495, 81] width 8 height 8
type input "35"
click at [603, 114] on p "Everyday" at bounding box center [549, 122] width 219 height 28
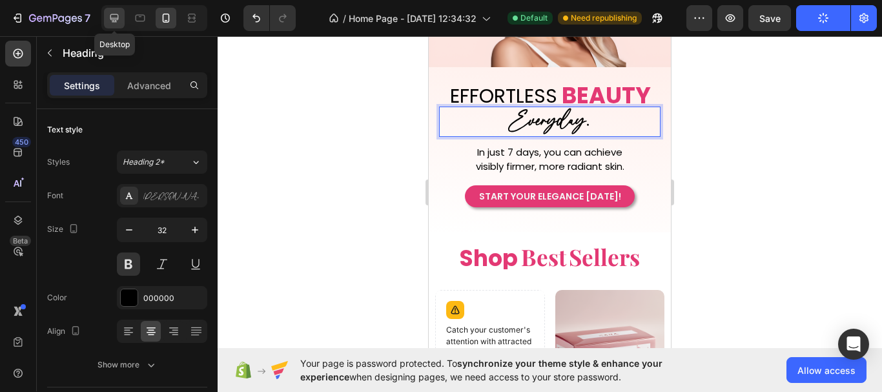
click at [122, 16] on div at bounding box center [114, 18] width 21 height 21
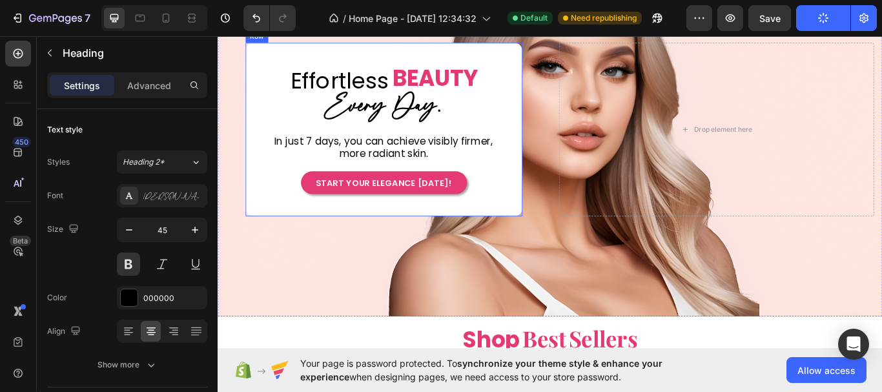
scroll to position [87, 0]
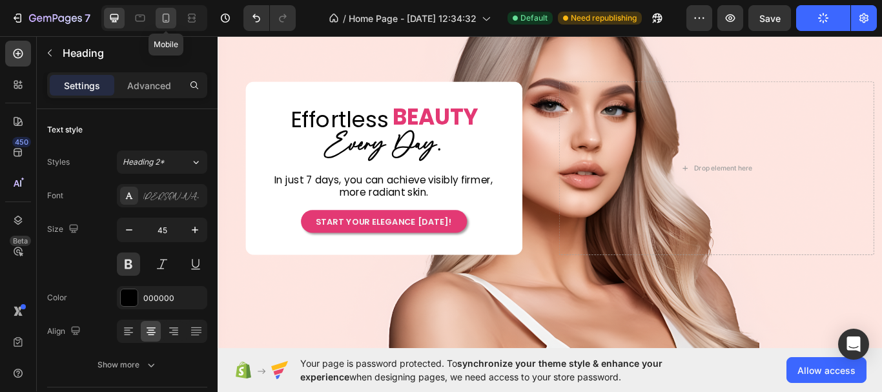
click at [166, 22] on icon at bounding box center [166, 18] width 7 height 9
type input "32"
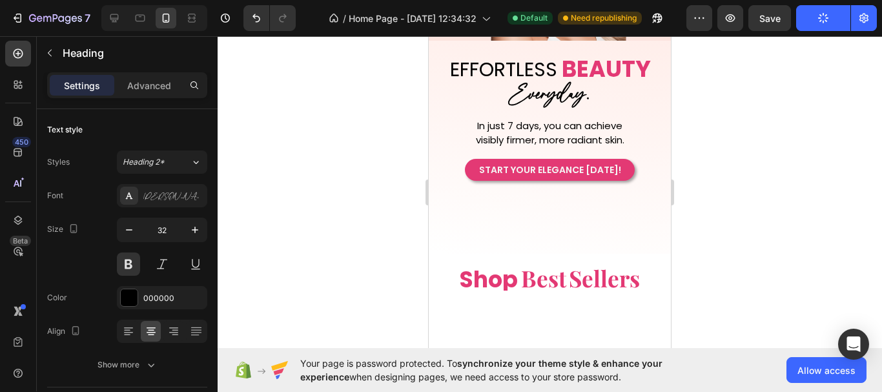
scroll to position [113, 0]
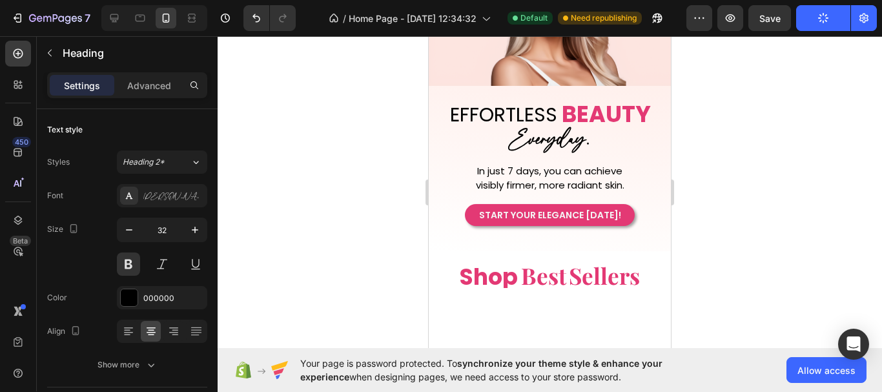
click at [553, 134] on span "Everyday." at bounding box center [549, 140] width 81 height 30
click at [591, 135] on p "Every day." at bounding box center [549, 141] width 219 height 28
click at [564, 133] on span "Every day!" at bounding box center [550, 140] width 87 height 30
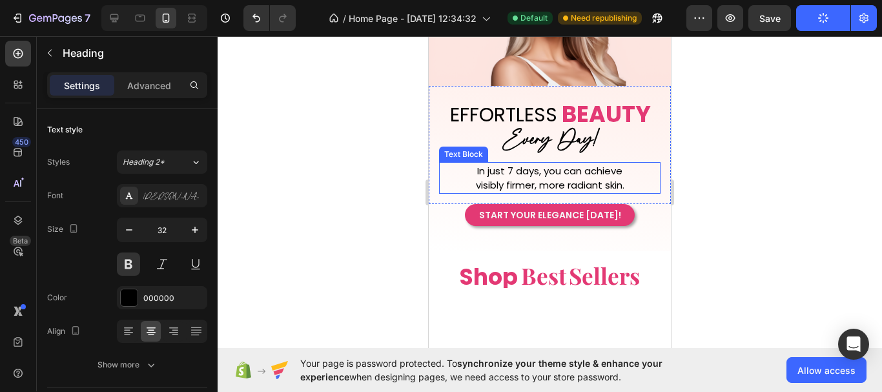
click at [612, 167] on span "In just 7 days, you can achieve" at bounding box center [549, 171] width 145 height 14
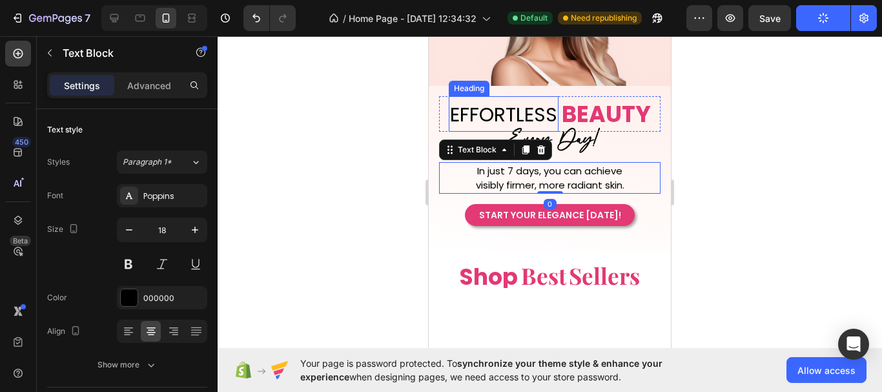
click at [500, 112] on span "EFFORTLESS" at bounding box center [503, 115] width 107 height 28
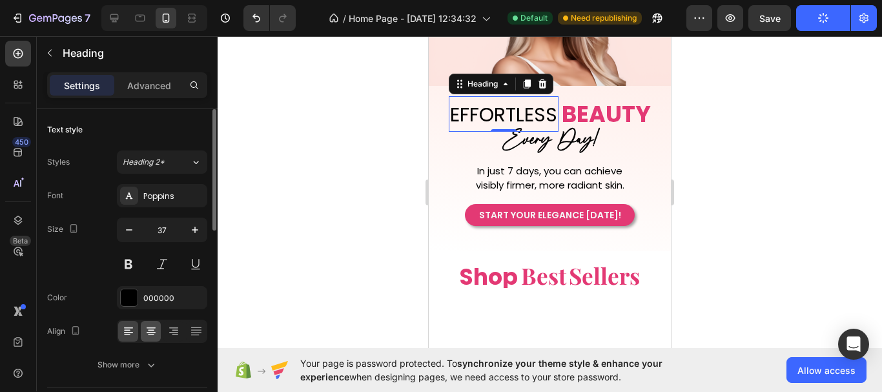
click at [141, 361] on div "Show more" at bounding box center [127, 364] width 60 height 13
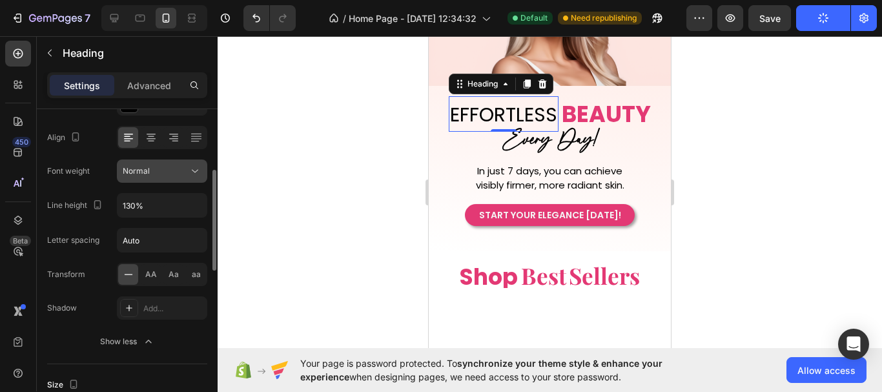
click at [188, 169] on div "Normal" at bounding box center [156, 171] width 66 height 12
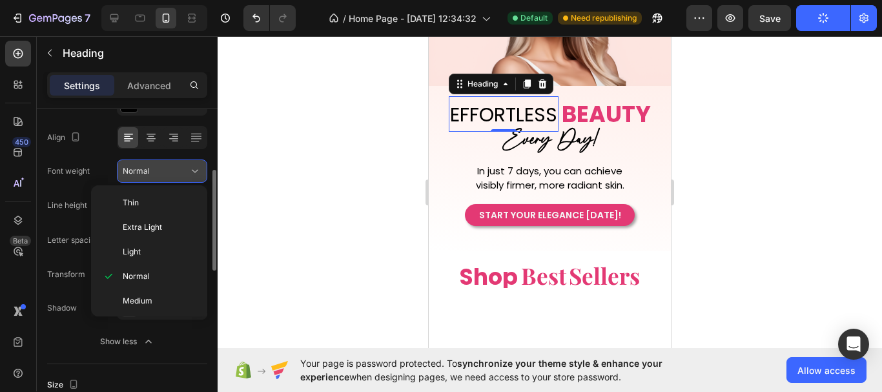
click at [188, 169] on div "Normal" at bounding box center [156, 171] width 66 height 12
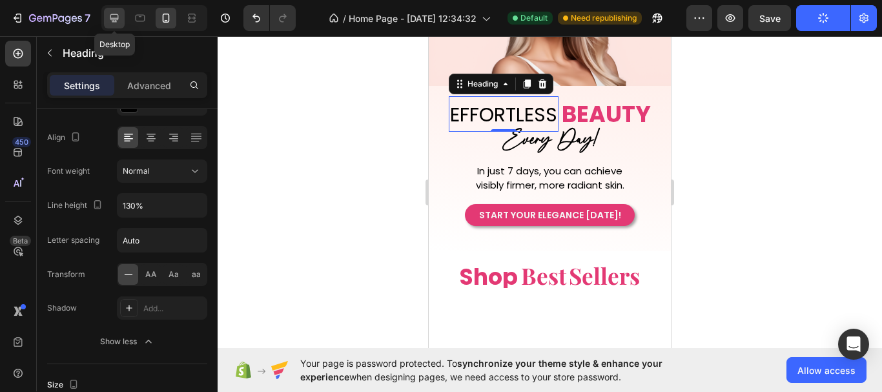
click at [115, 23] on icon at bounding box center [114, 18] width 13 height 13
type input "46"
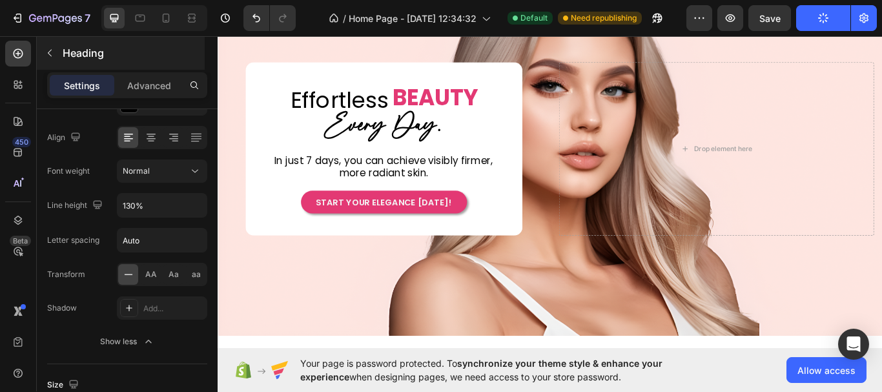
scroll to position [68, 0]
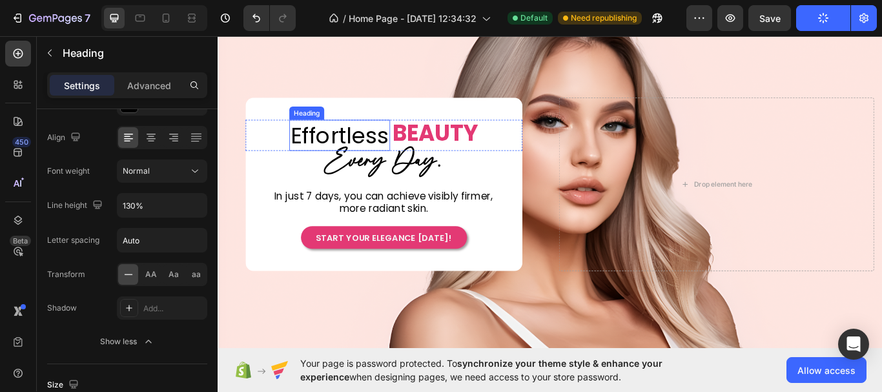
click at [357, 136] on h2 "effortless" at bounding box center [360, 152] width 118 height 36
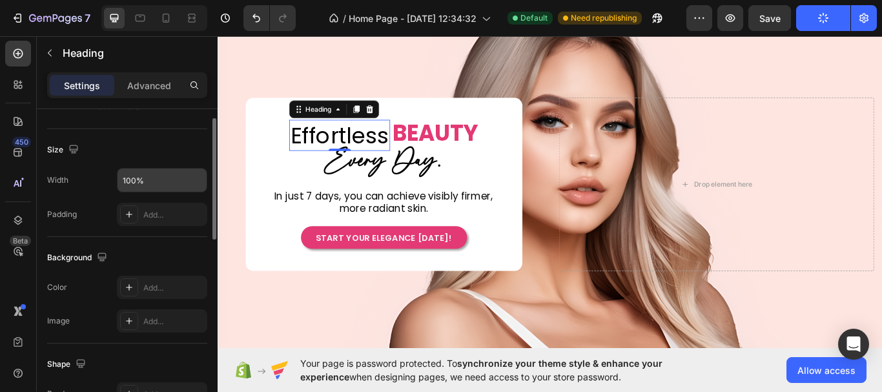
scroll to position [194, 0]
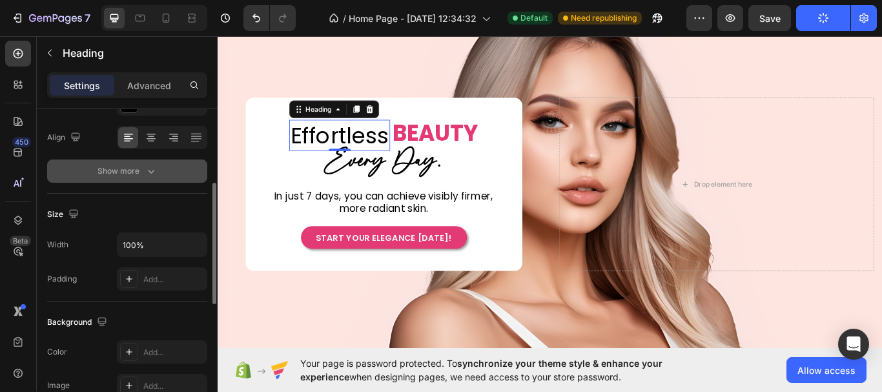
click at [170, 174] on button "Show more" at bounding box center [127, 170] width 160 height 23
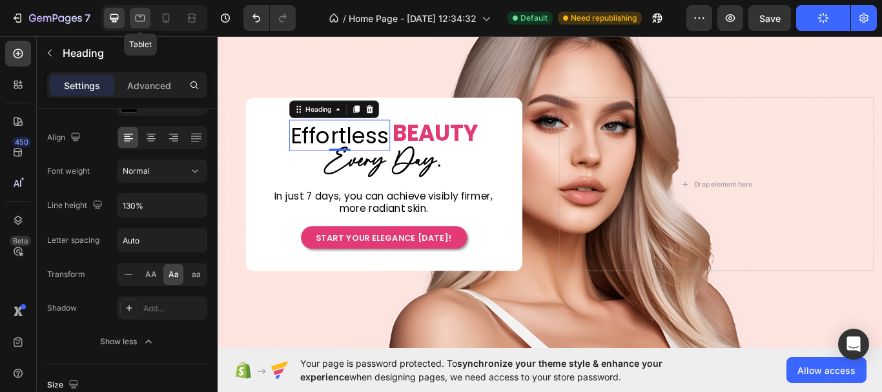
click at [144, 18] on icon at bounding box center [140, 18] width 13 height 13
type input "46"
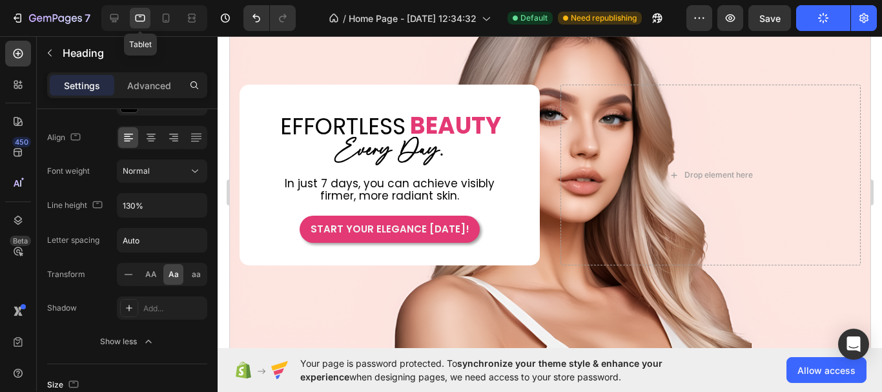
scroll to position [23, 0]
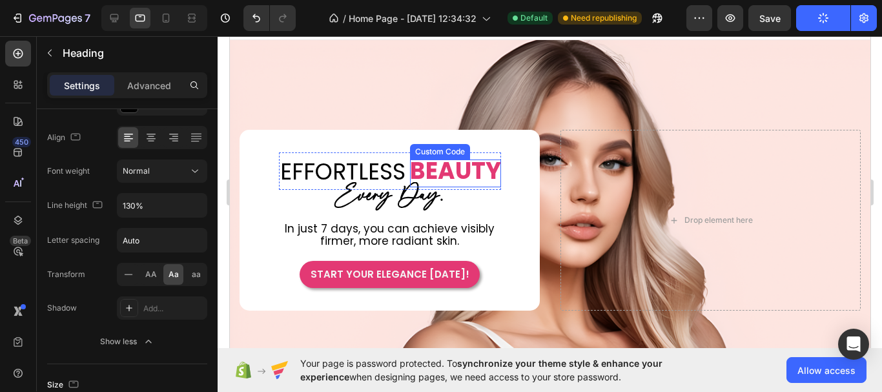
click at [475, 159] on span "BEAUTY" at bounding box center [454, 170] width 91 height 23
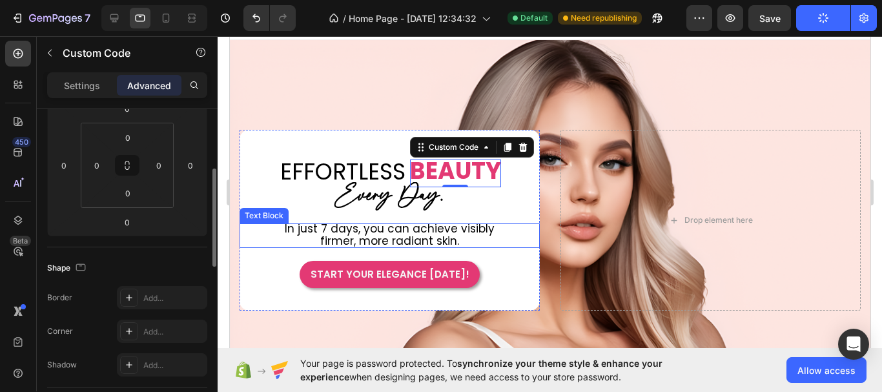
scroll to position [0, 0]
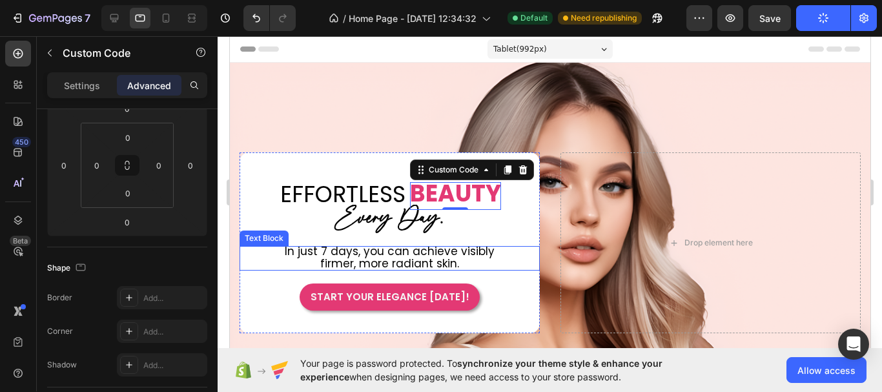
click at [282, 240] on div "Text Block" at bounding box center [263, 238] width 49 height 15
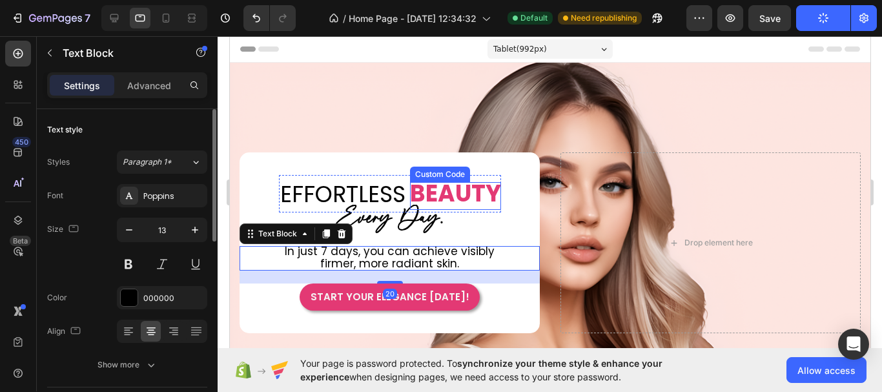
click at [458, 178] on div "BEAUTY Custom Code" at bounding box center [454, 193] width 91 height 37
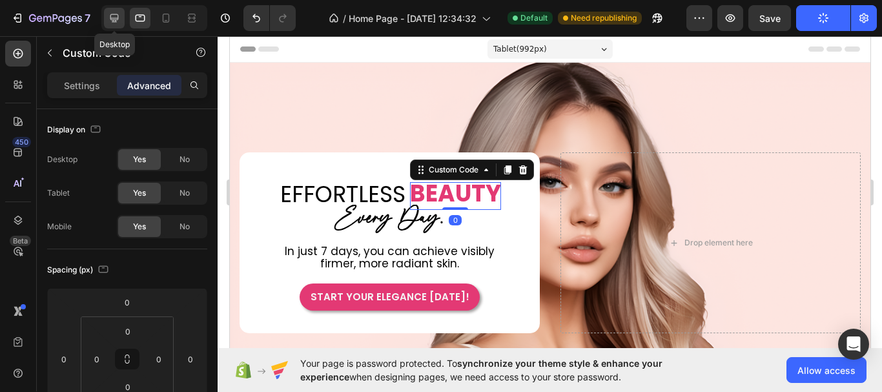
click at [116, 26] on div at bounding box center [114, 18] width 21 height 21
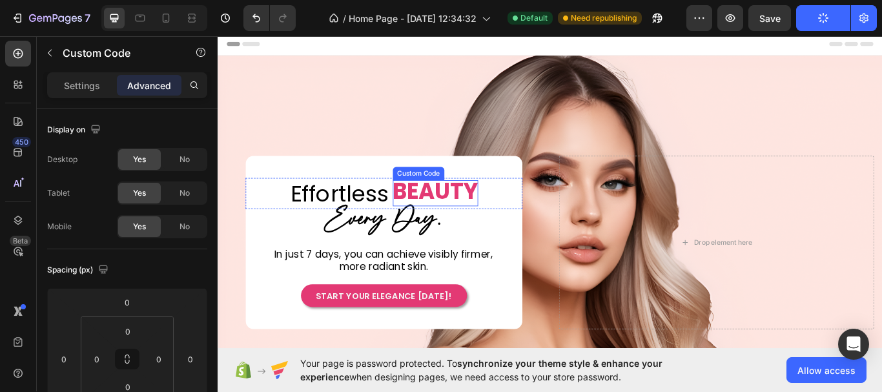
click at [499, 208] on span "BEAUTY" at bounding box center [471, 218] width 99 height 26
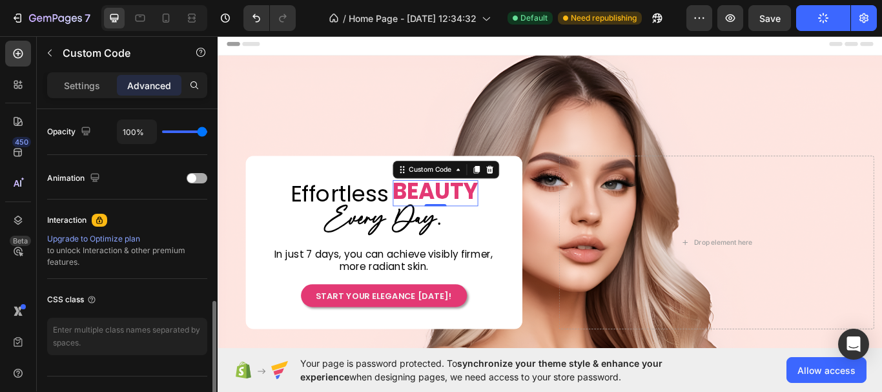
scroll to position [452, 0]
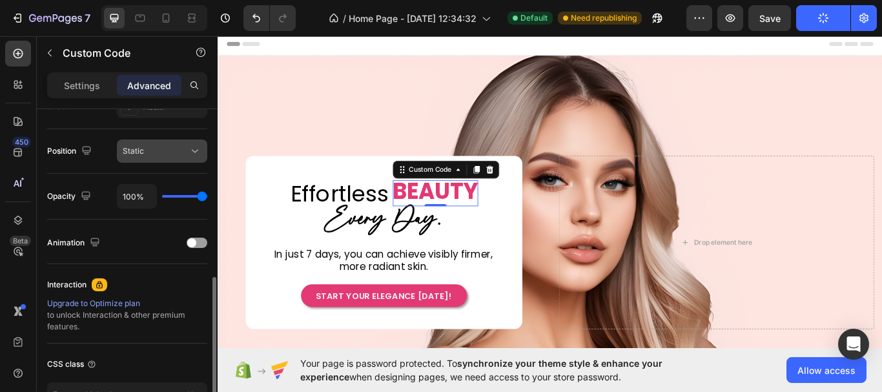
click at [167, 143] on button "Static" at bounding box center [162, 150] width 90 height 23
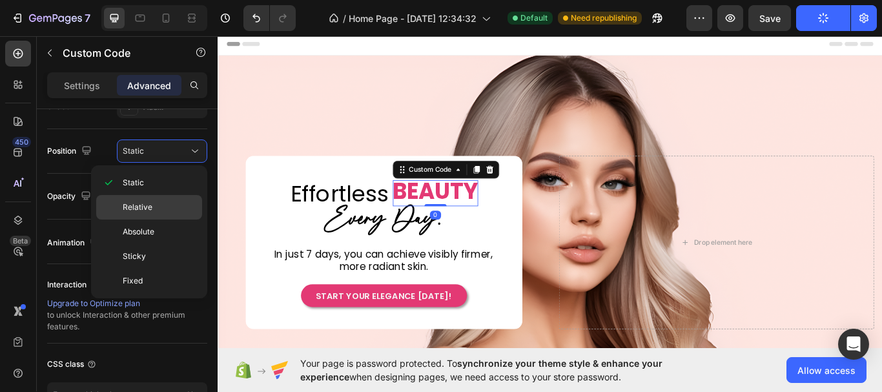
click at [165, 206] on p "Relative" at bounding box center [160, 207] width 74 height 12
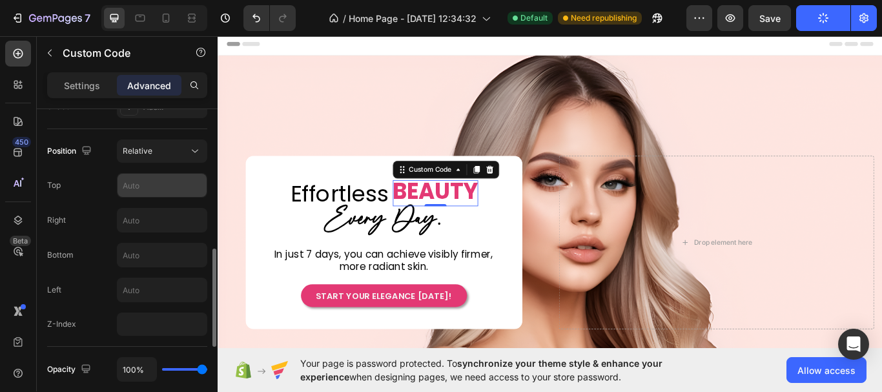
click at [160, 180] on input "text" at bounding box center [162, 185] width 89 height 23
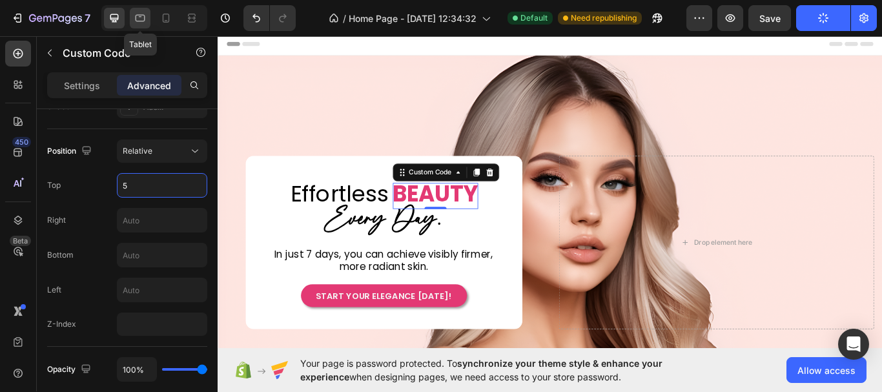
type input "5"
click at [139, 23] on icon at bounding box center [140, 18] width 13 height 13
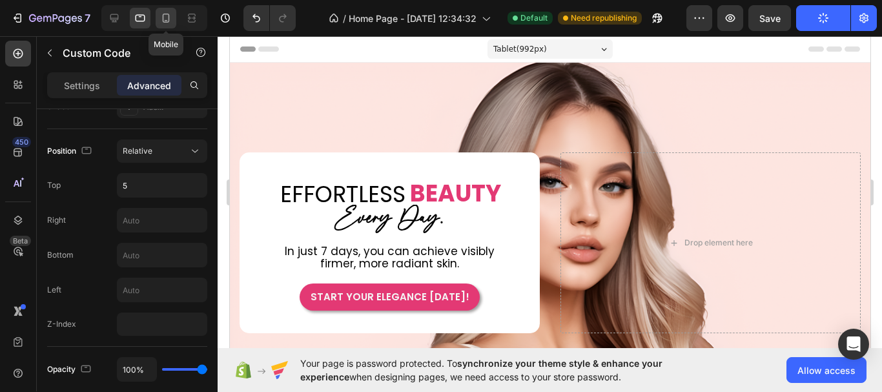
click at [165, 28] on div at bounding box center [166, 18] width 21 height 21
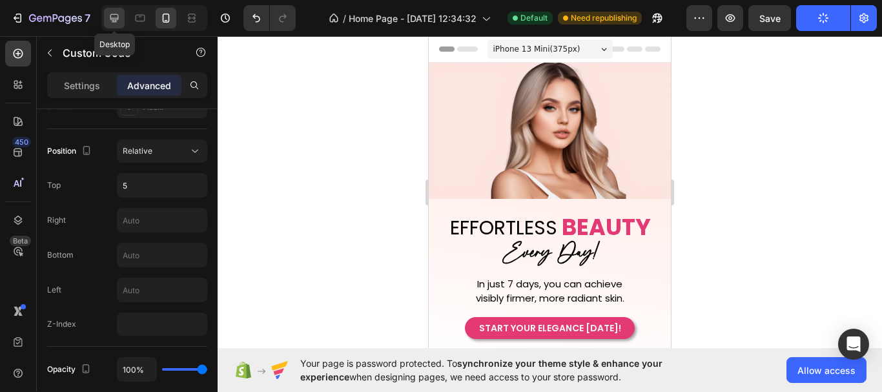
click at [112, 15] on icon at bounding box center [114, 18] width 13 height 13
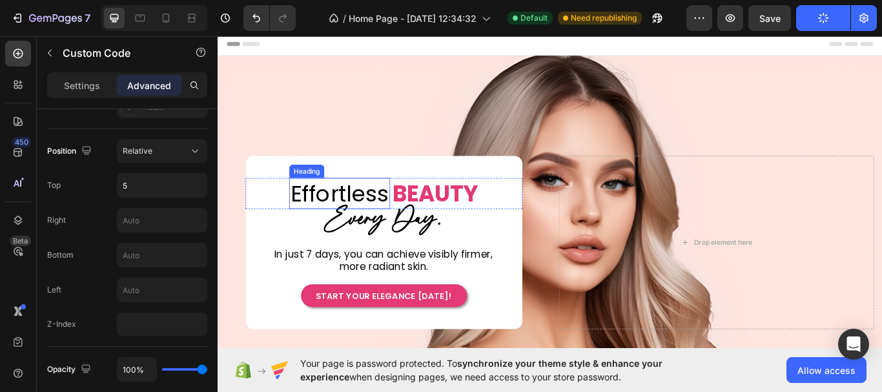
click at [371, 218] on h2 "effortless" at bounding box center [360, 220] width 118 height 36
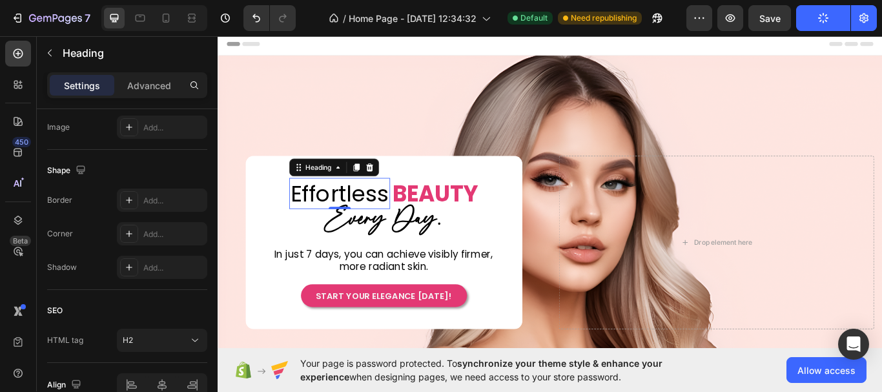
click at [371, 218] on h2 "effortless" at bounding box center [360, 220] width 118 height 36
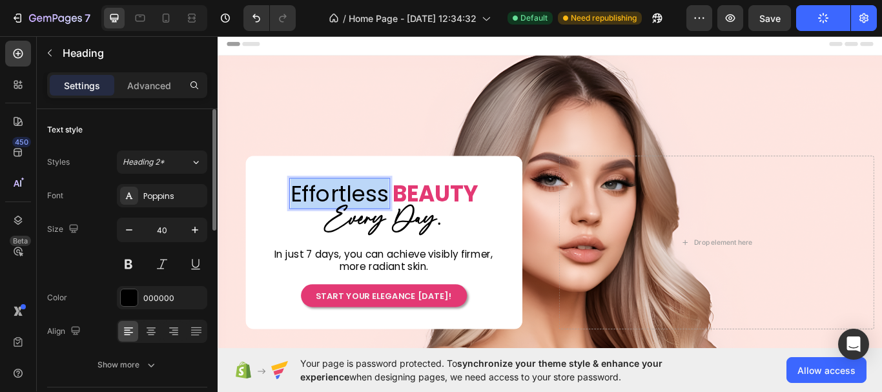
click at [371, 218] on p "effortless" at bounding box center [359, 220] width 115 height 34
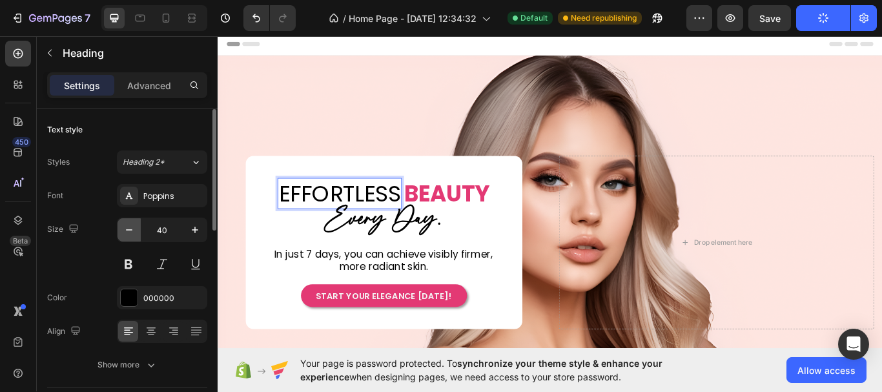
click at [130, 231] on icon "button" at bounding box center [129, 229] width 13 height 13
type input "39"
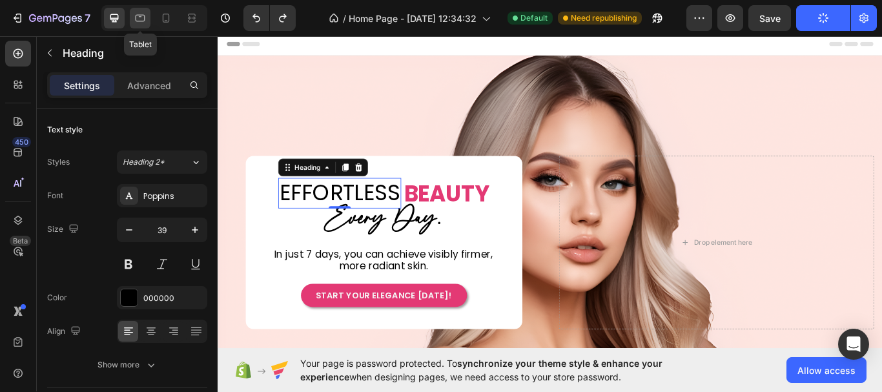
click at [141, 15] on icon at bounding box center [141, 18] width 10 height 7
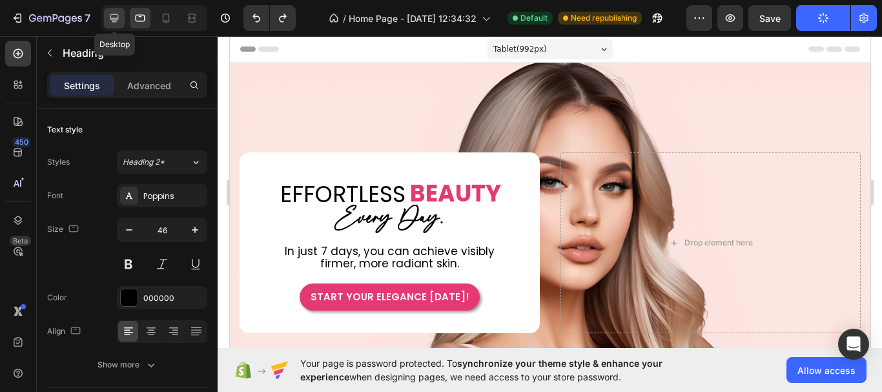
click at [114, 19] on icon at bounding box center [114, 18] width 8 height 8
type input "39"
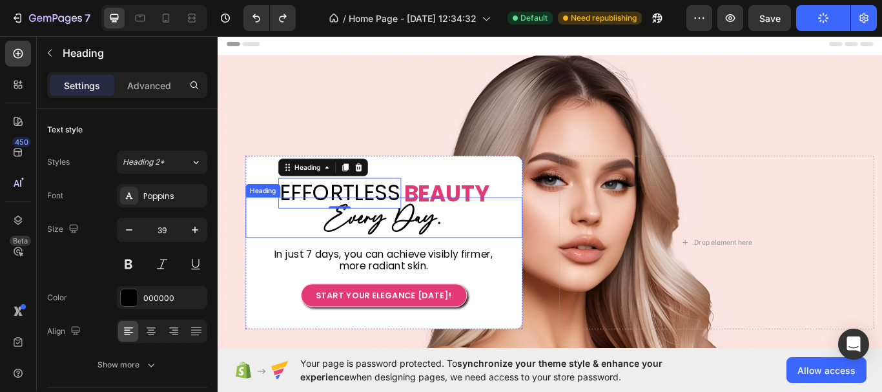
scroll to position [121, 0]
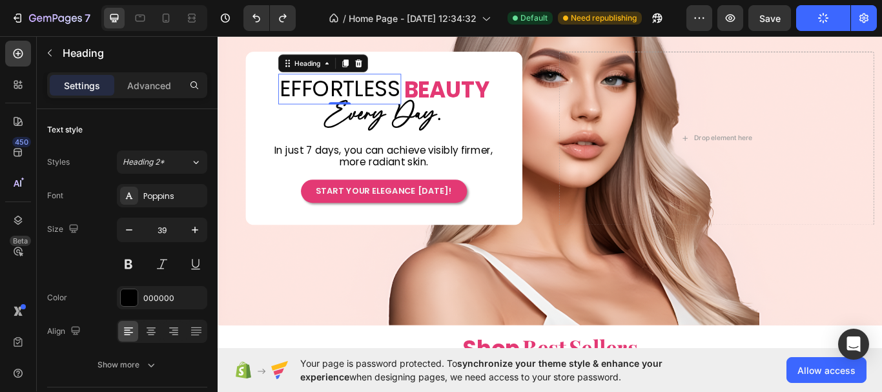
click at [402, 85] on p "EFFORTLESS" at bounding box center [359, 98] width 141 height 33
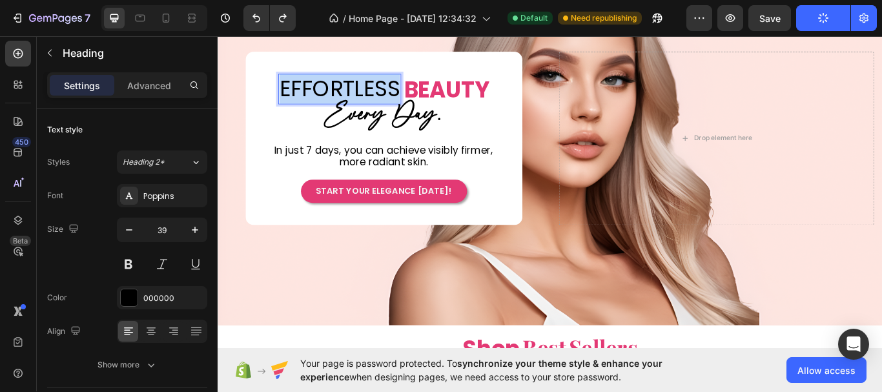
click at [402, 85] on p "EFFORTLESS" at bounding box center [359, 98] width 141 height 33
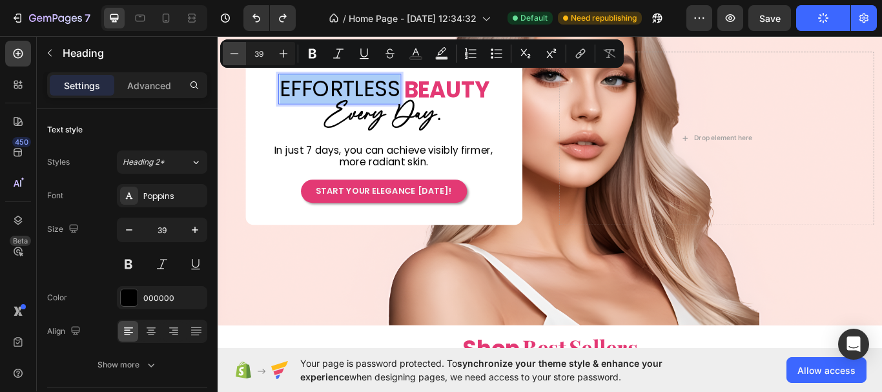
click at [236, 57] on icon "Editor contextual toolbar" at bounding box center [234, 53] width 13 height 13
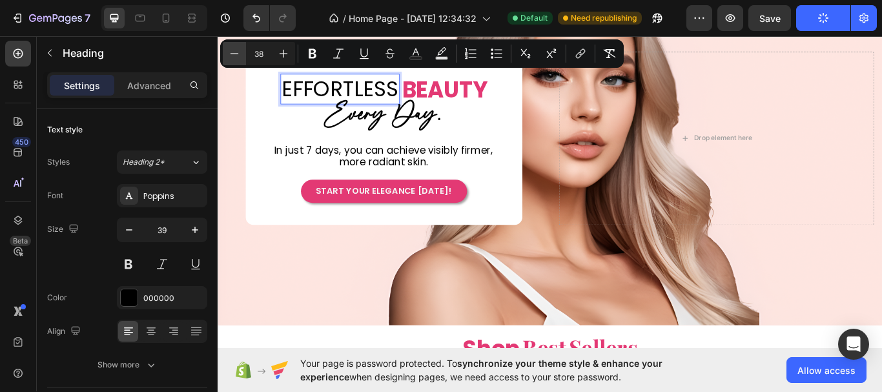
click at [236, 57] on icon "Editor contextual toolbar" at bounding box center [234, 53] width 13 height 13
click at [287, 54] on icon "Editor contextual toolbar" at bounding box center [283, 53] width 13 height 13
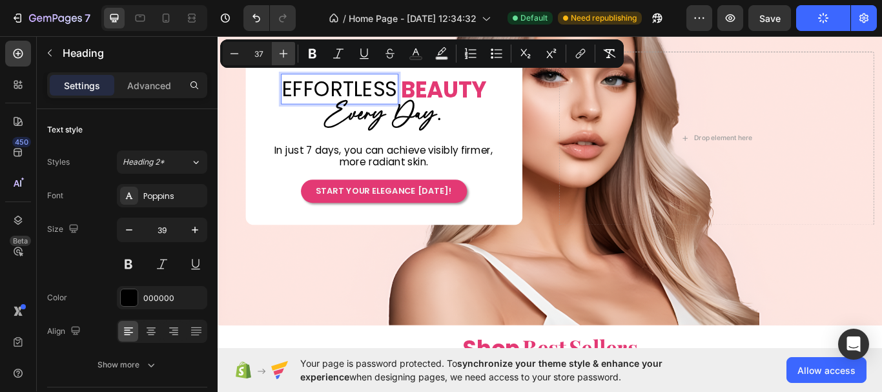
click at [287, 54] on icon "Editor contextual toolbar" at bounding box center [283, 53] width 13 height 13
type input "38"
click at [487, 90] on span "BEAUTY" at bounding box center [482, 100] width 99 height 26
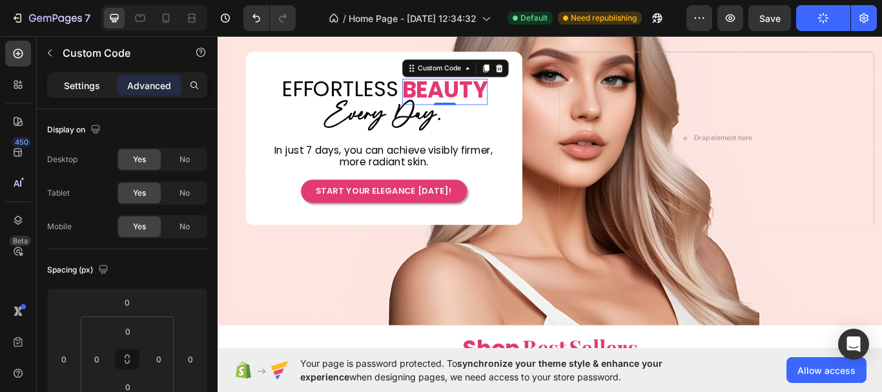
click at [90, 82] on p "Settings" at bounding box center [82, 86] width 36 height 14
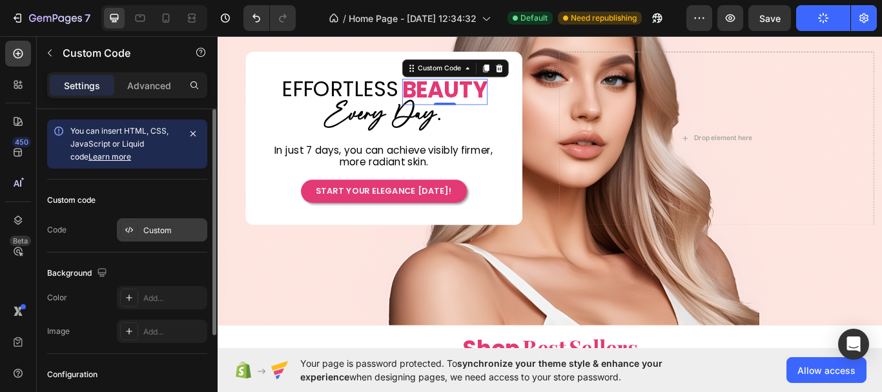
click at [168, 228] on div "Custom" at bounding box center [173, 231] width 61 height 12
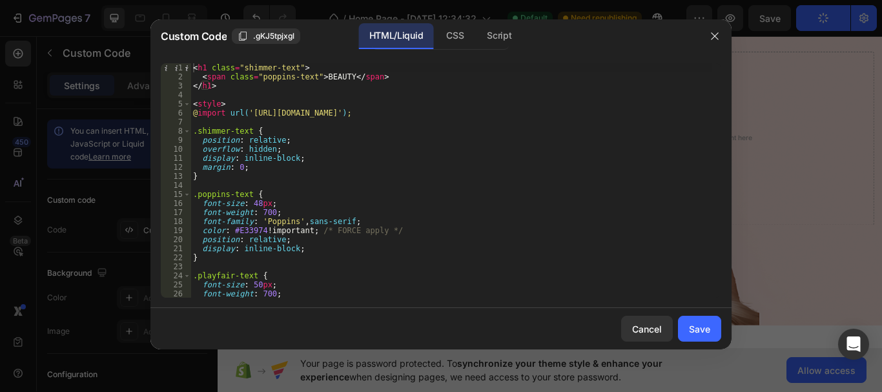
click at [256, 203] on div "< h1 class = "shimmer-text" > < span class = "poppins-text" > BEAUTY </ span > …" at bounding box center [450, 189] width 521 height 252
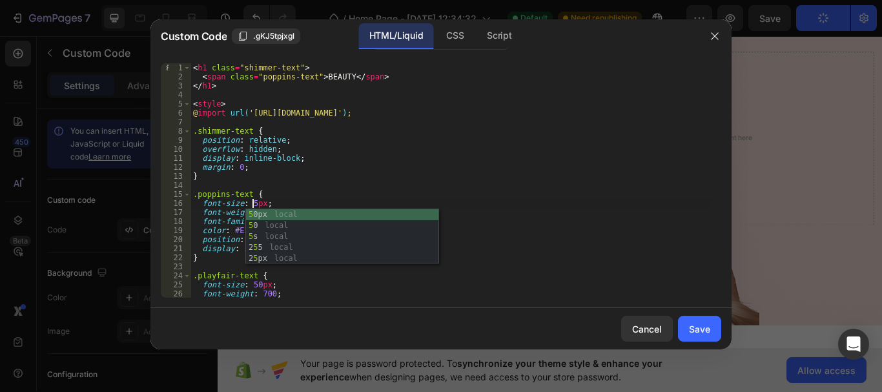
scroll to position [0, 5]
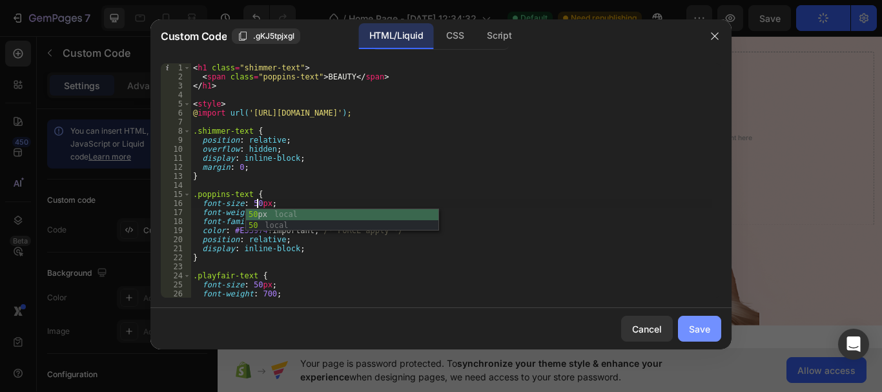
type textarea "font-size: 50px;"
click at [699, 319] on button "Save" at bounding box center [699, 329] width 43 height 26
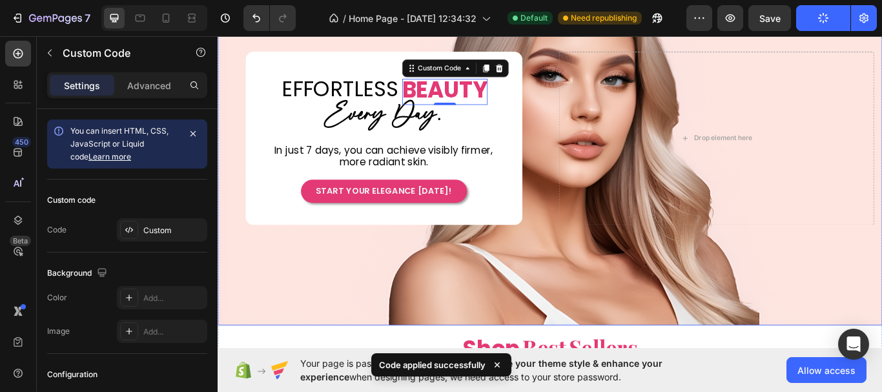
click at [653, 203] on div "Drop element here" at bounding box center [798, 155] width 367 height 201
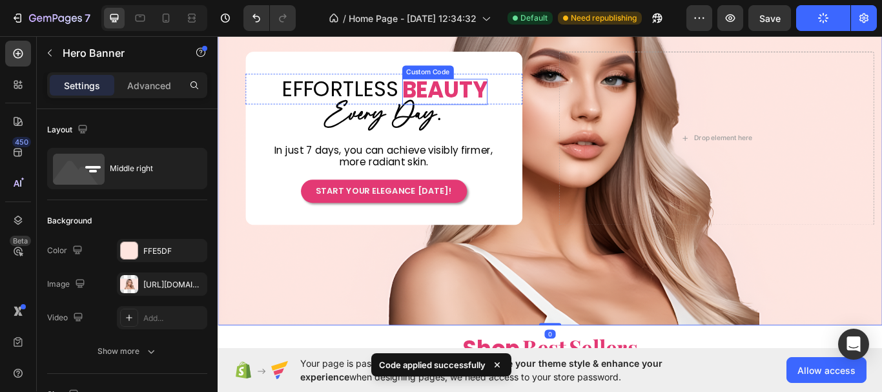
click at [489, 82] on div "BEAUTY Custom Code" at bounding box center [482, 99] width 99 height 36
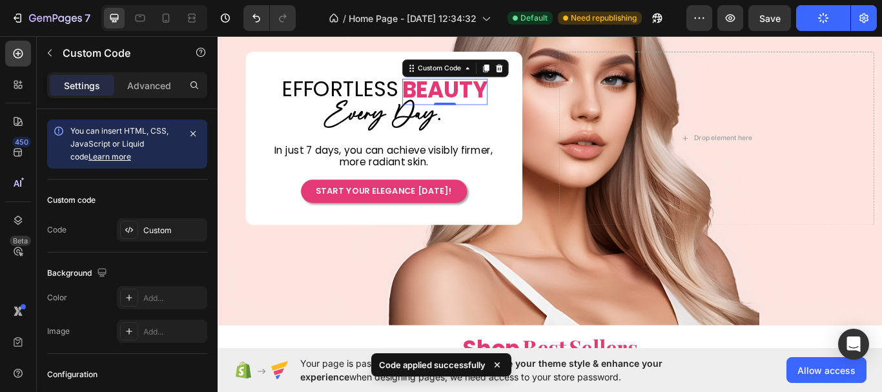
click at [145, 72] on div "Settings Advanced" at bounding box center [127, 85] width 160 height 26
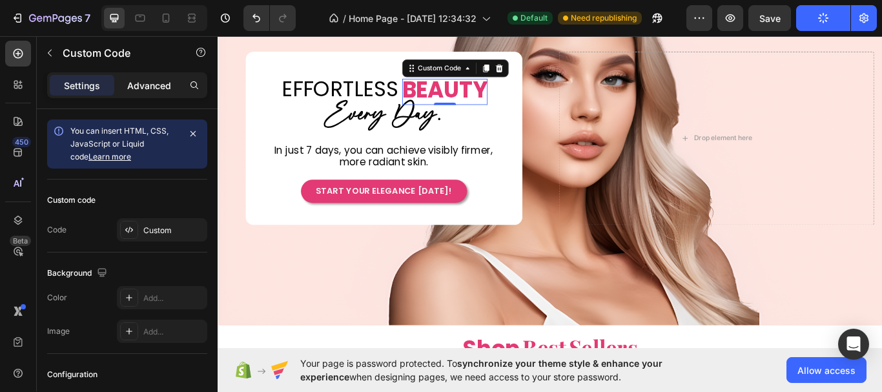
click at [152, 84] on p "Advanced" at bounding box center [149, 86] width 44 height 14
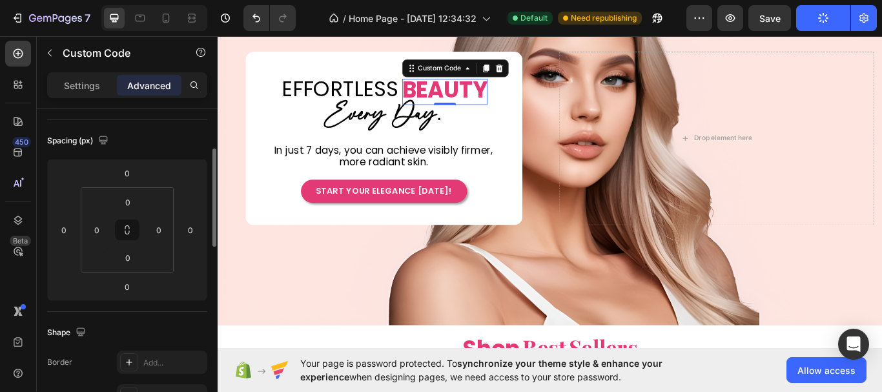
scroll to position [323, 0]
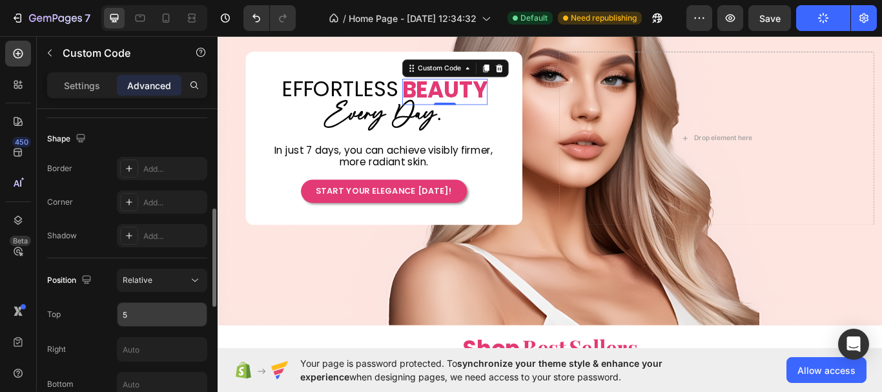
click at [132, 318] on input "5" at bounding box center [162, 314] width 89 height 23
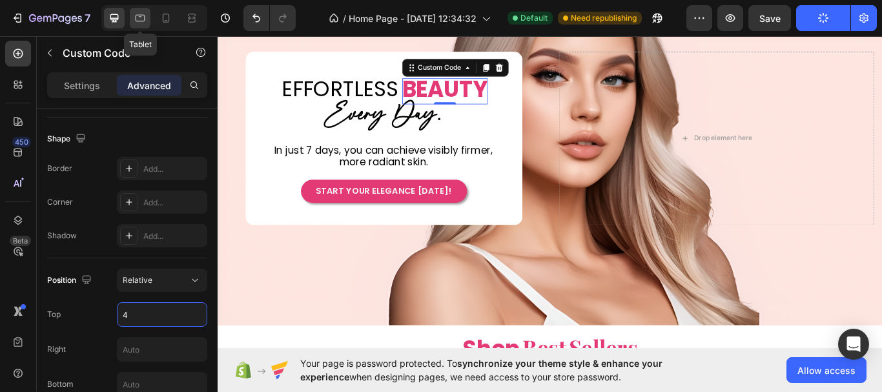
type input "4"
click at [137, 21] on icon at bounding box center [141, 18] width 10 height 7
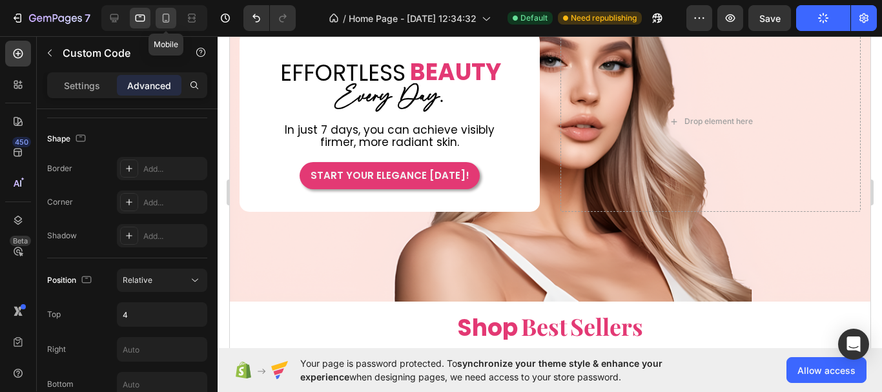
scroll to position [76, 0]
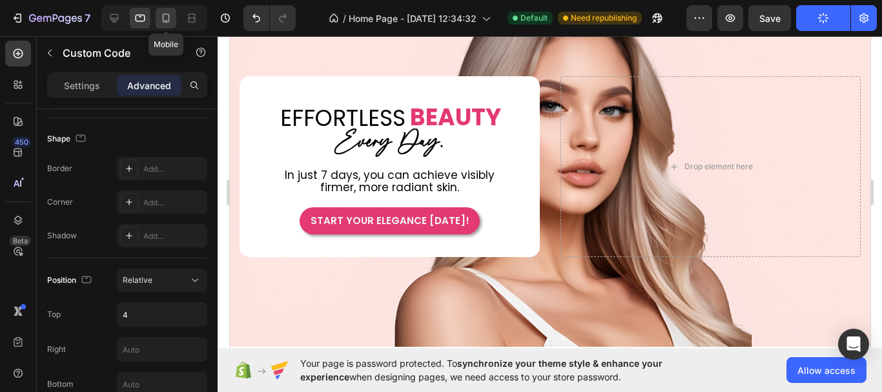
click at [165, 19] on icon at bounding box center [165, 18] width 13 height 13
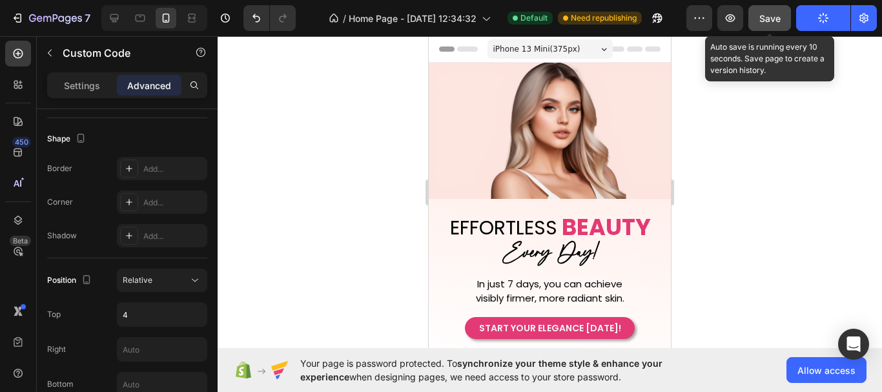
click at [780, 19] on span "Save" at bounding box center [769, 18] width 21 height 11
click at [775, 12] on div "Save" at bounding box center [769, 19] width 21 height 14
